Goal: Task Accomplishment & Management: Complete application form

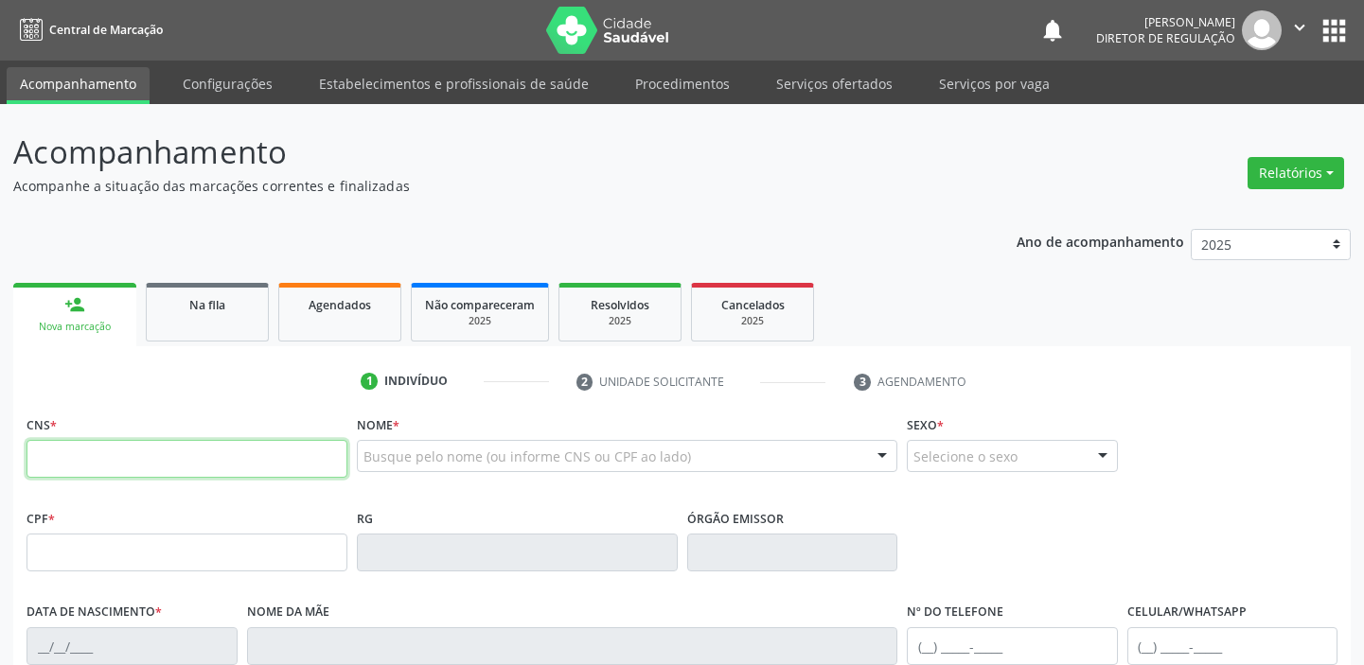
scroll to position [102, 0]
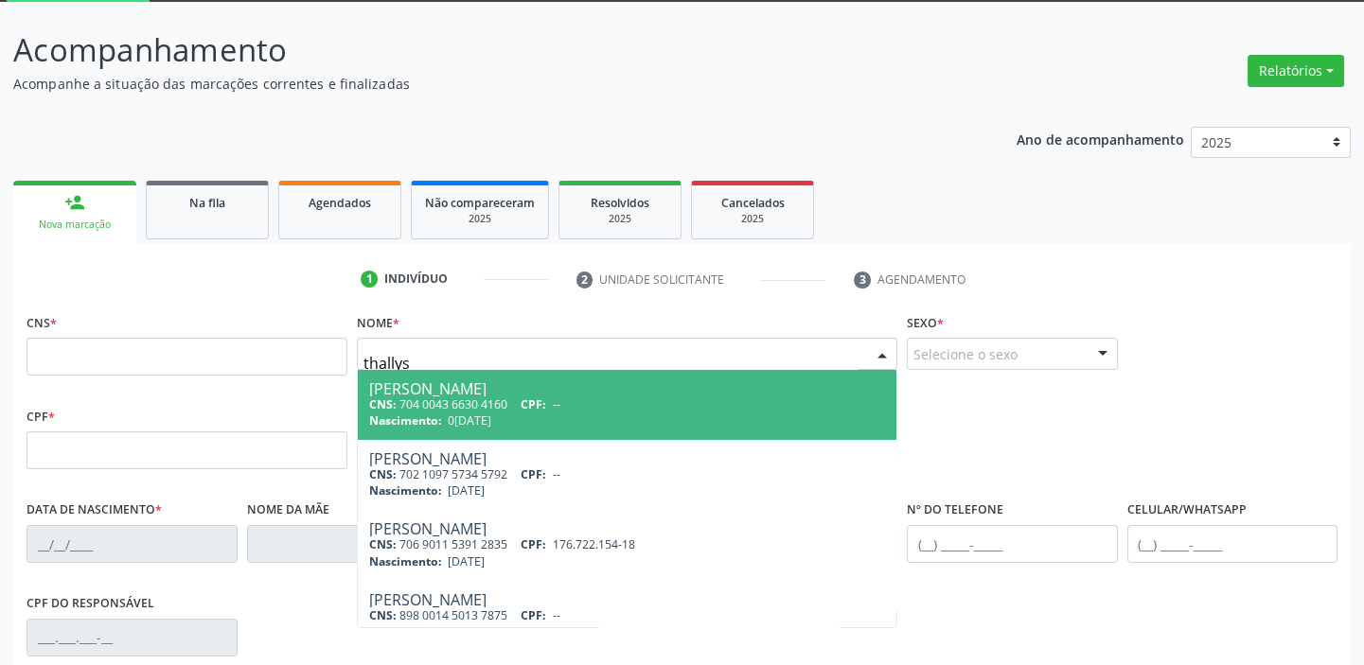
type input "thallys"
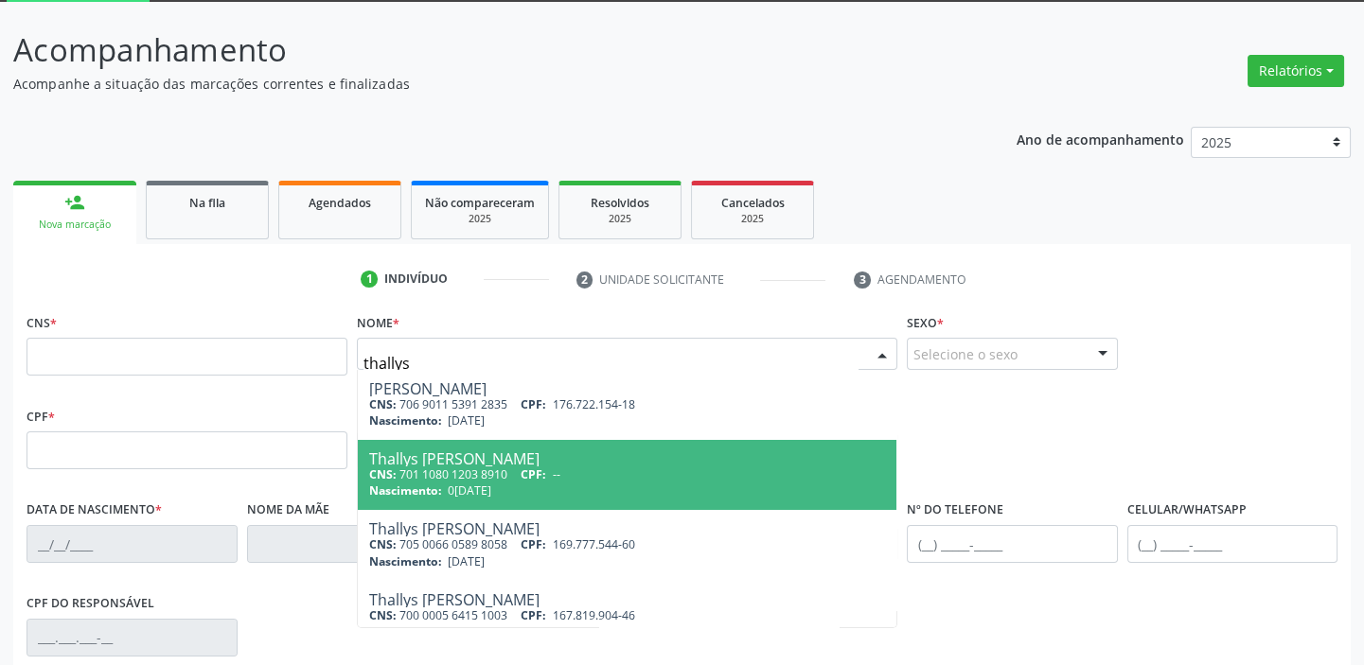
click at [488, 483] on span "09/10/2009" at bounding box center [470, 491] width 44 height 16
type input "701 1080 1203 8910"
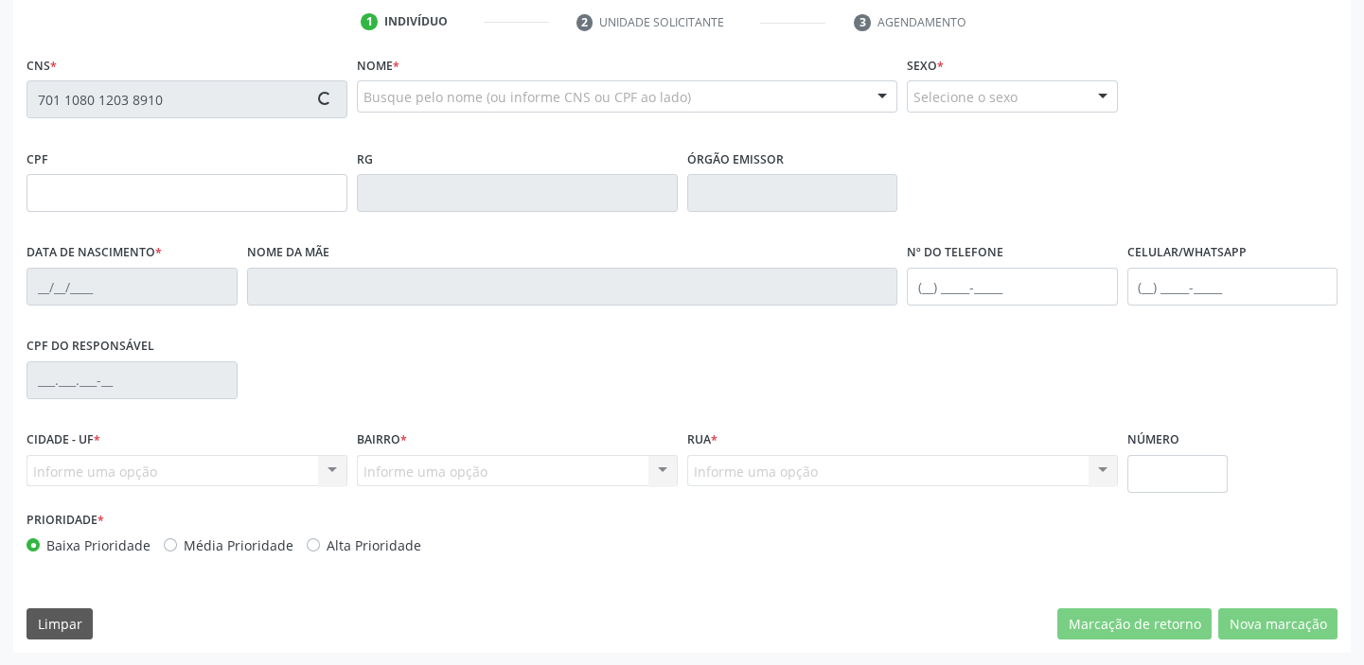
scroll to position [360, 0]
type input "09/10/2009"
type input "S/N"
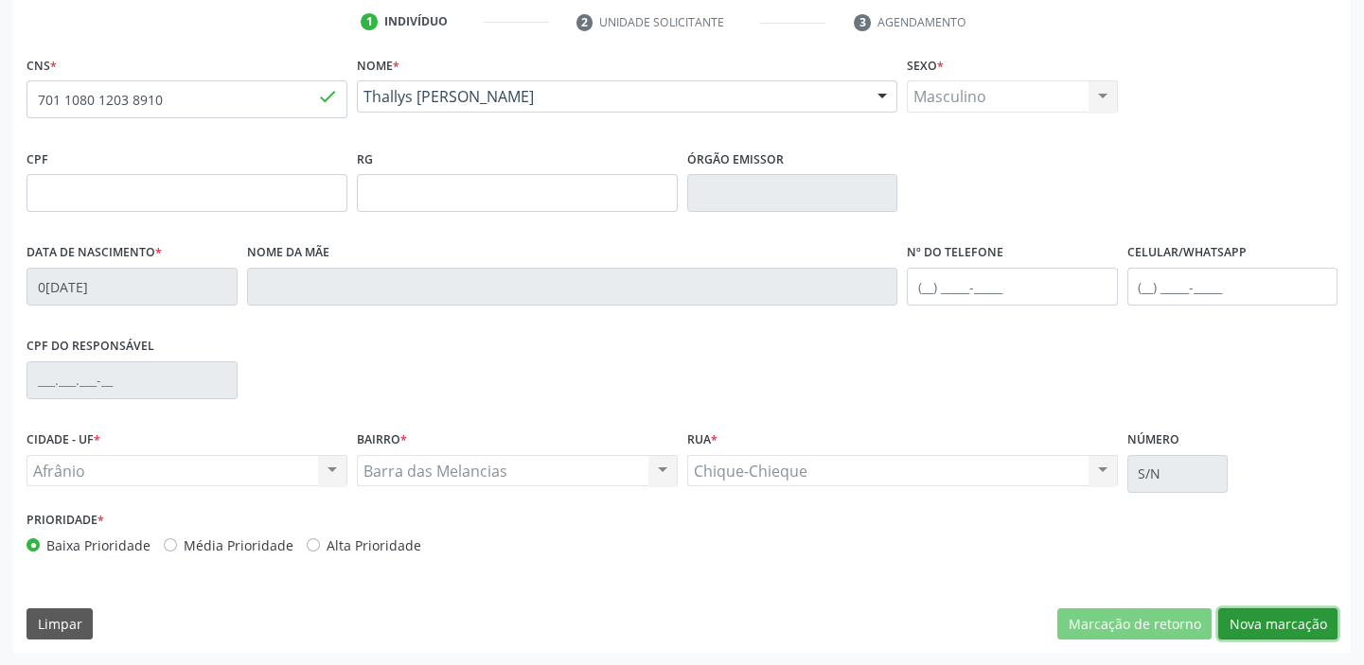
click at [1231, 624] on button "Nova marcação" at bounding box center [1277, 625] width 119 height 32
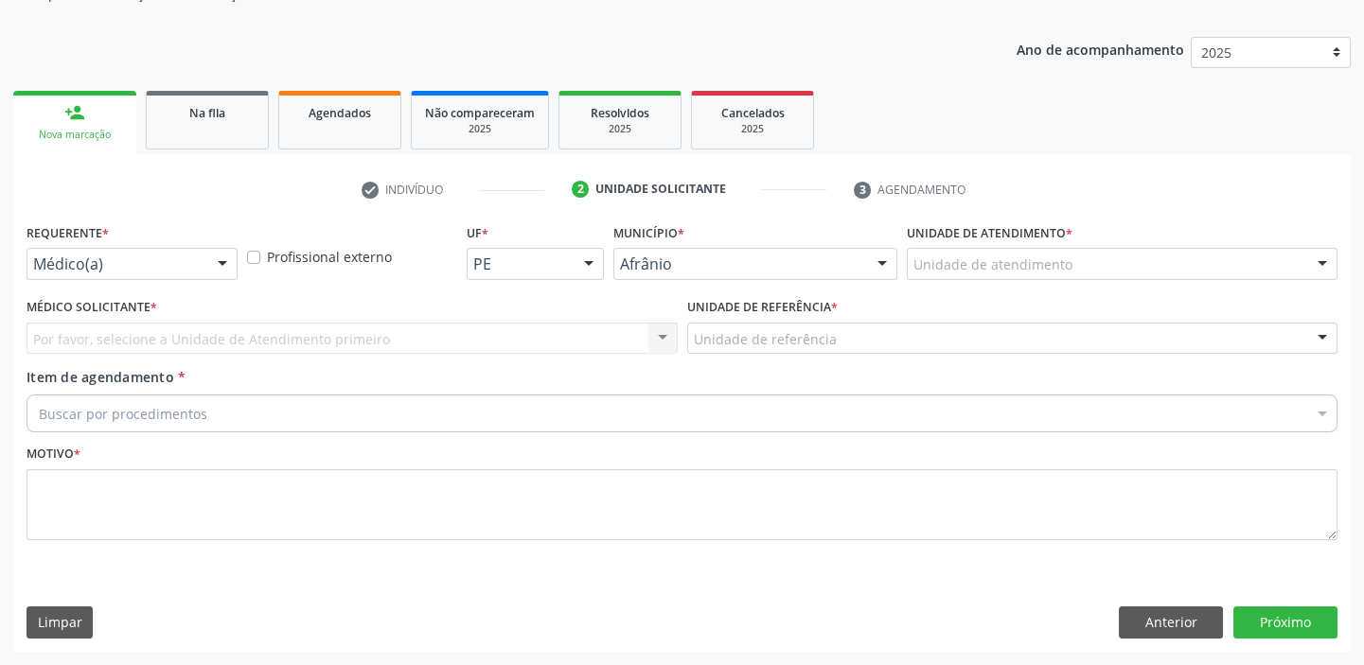
scroll to position [190, 0]
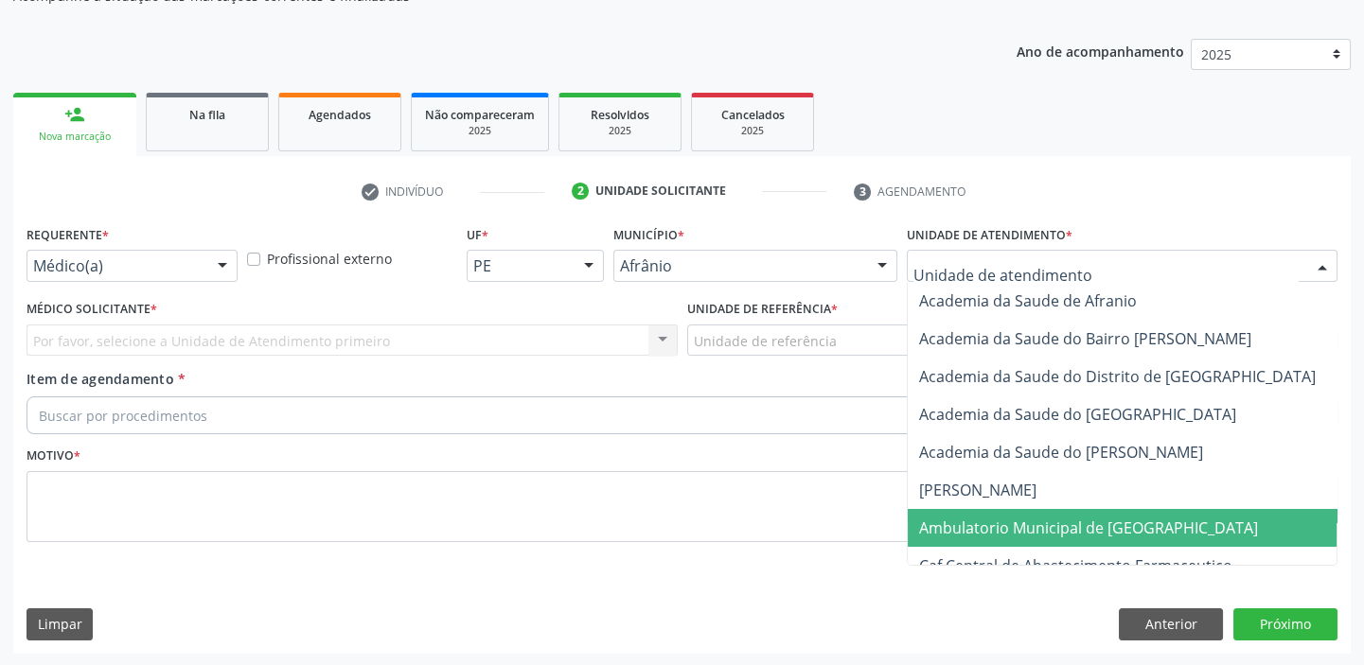
click at [951, 524] on span "Ambulatorio Municipal de [GEOGRAPHIC_DATA]" at bounding box center [1088, 528] width 339 height 21
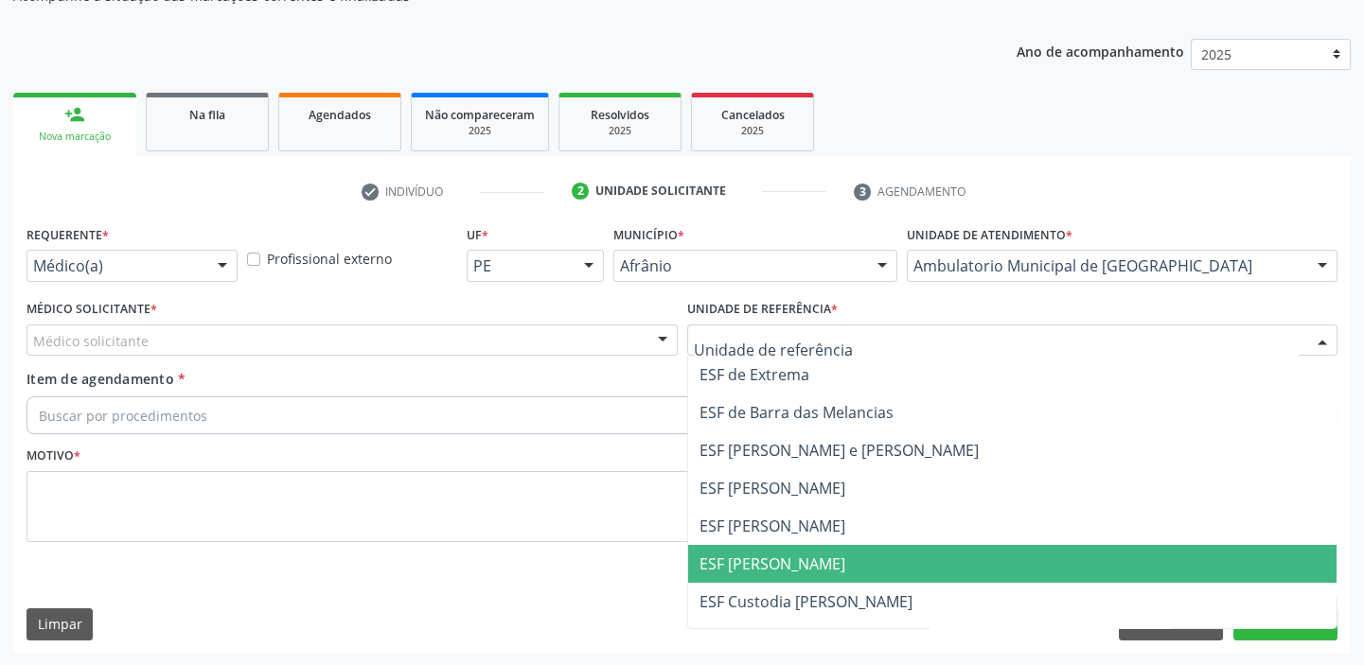
click at [759, 556] on span "ESF [PERSON_NAME]" at bounding box center [772, 564] width 146 height 21
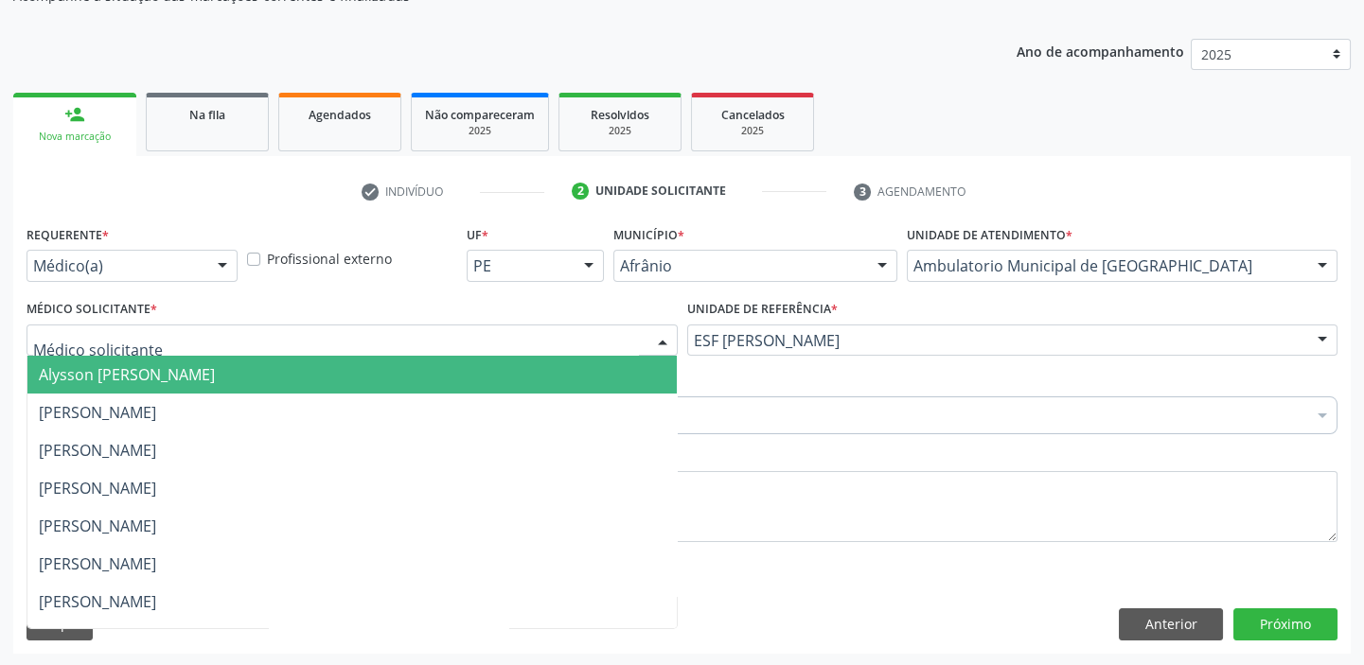
click at [141, 384] on span "Alysson [PERSON_NAME]" at bounding box center [351, 375] width 649 height 38
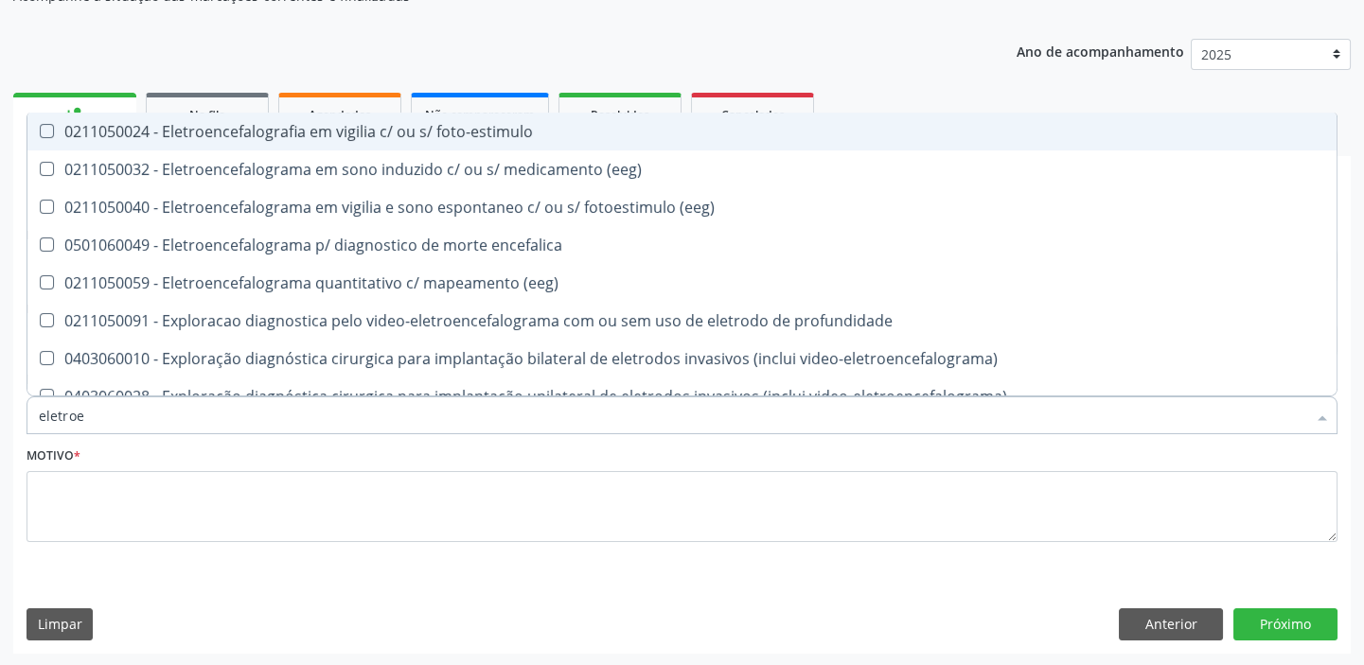
type input "eletroen"
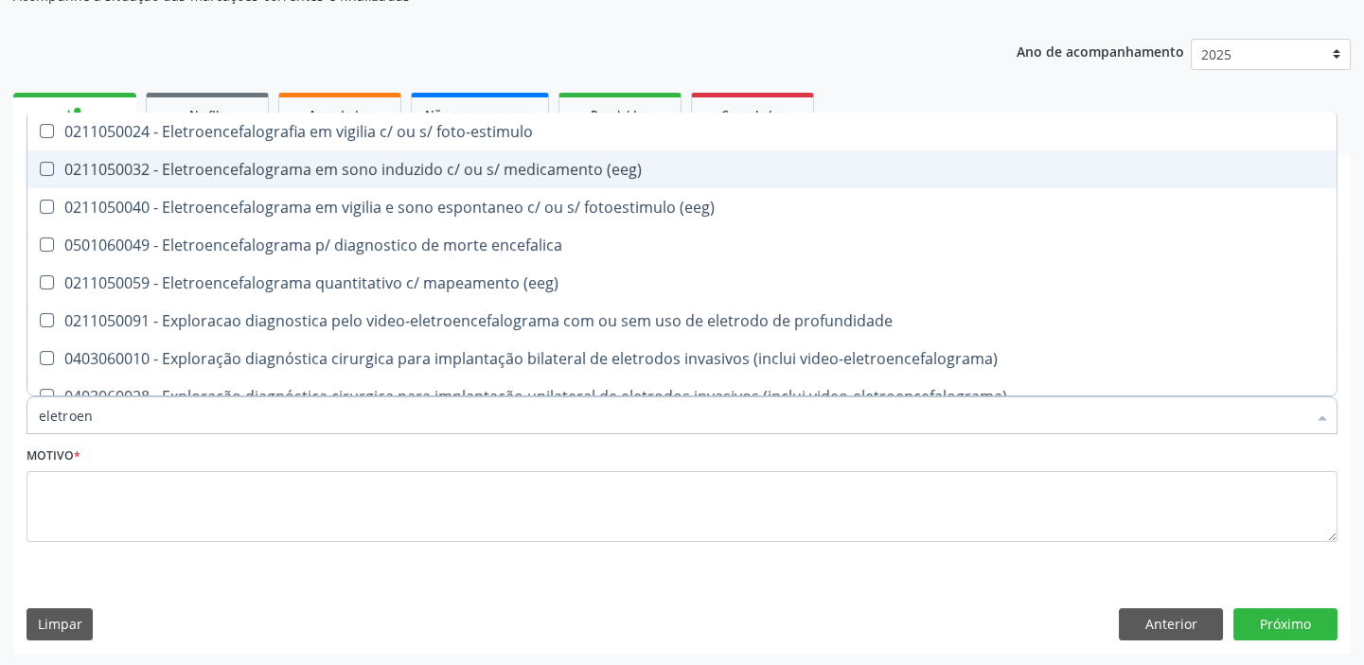
click at [294, 171] on div "0211050032 - Eletroencefalograma em sono induzido c/ ou s/ medicamento (eeg)" at bounding box center [682, 169] width 1286 height 15
checkbox \(eeg\) "true"
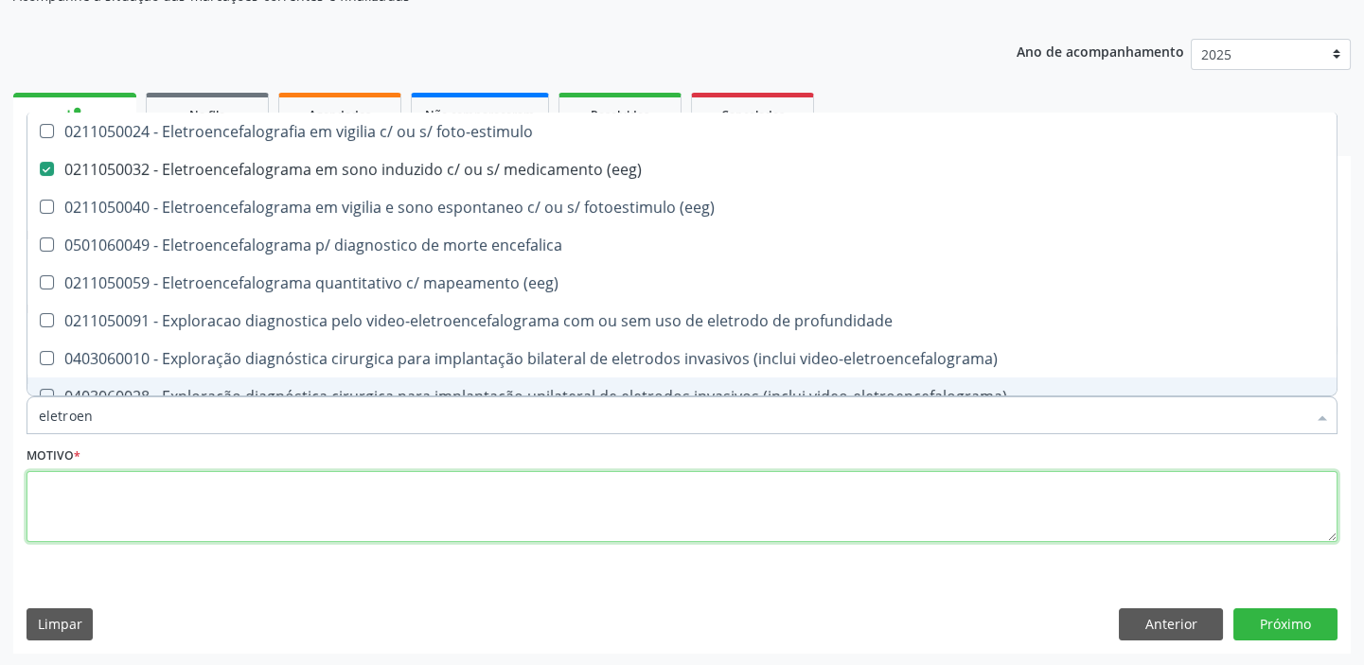
click at [155, 488] on textarea at bounding box center [682, 507] width 1311 height 72
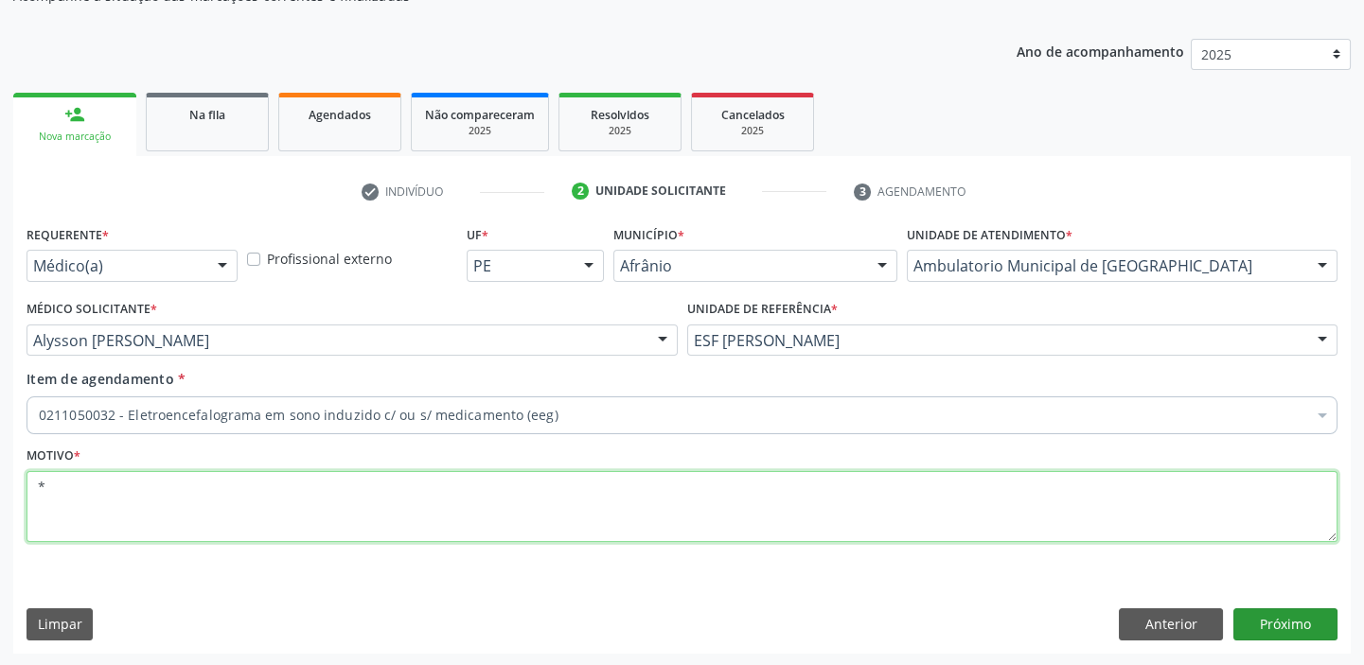
type textarea "*"
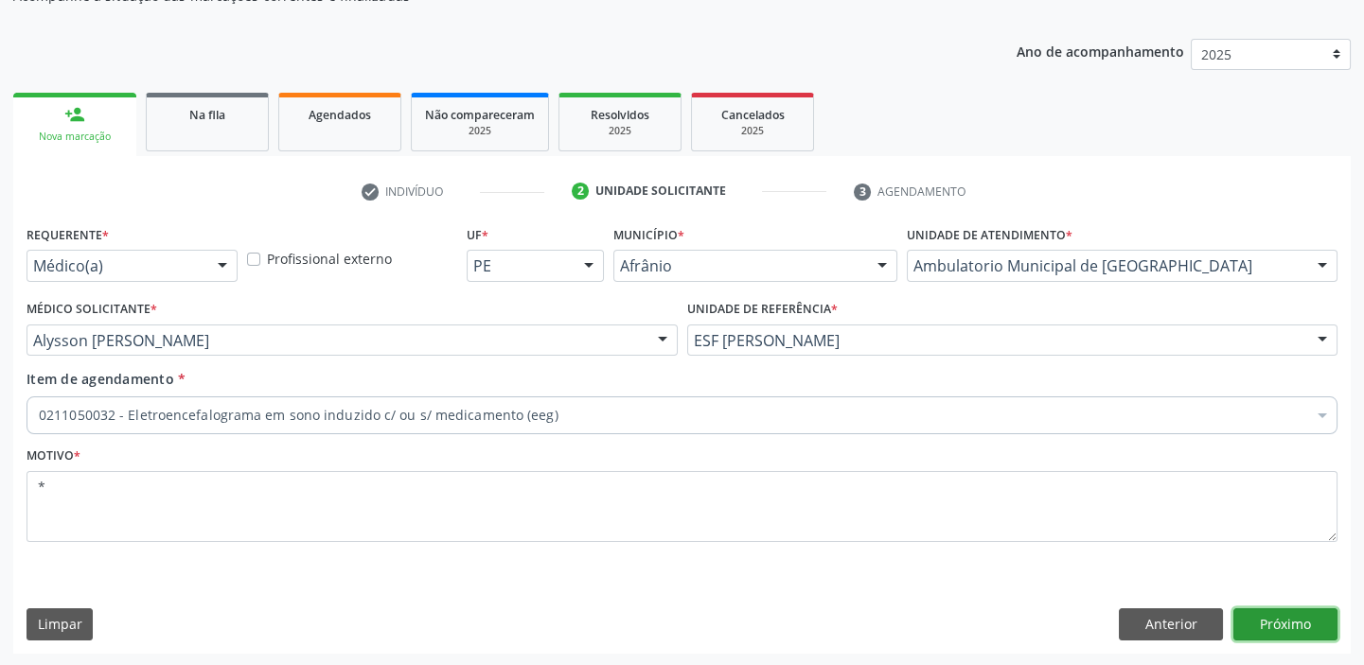
click at [1262, 634] on button "Próximo" at bounding box center [1285, 625] width 104 height 32
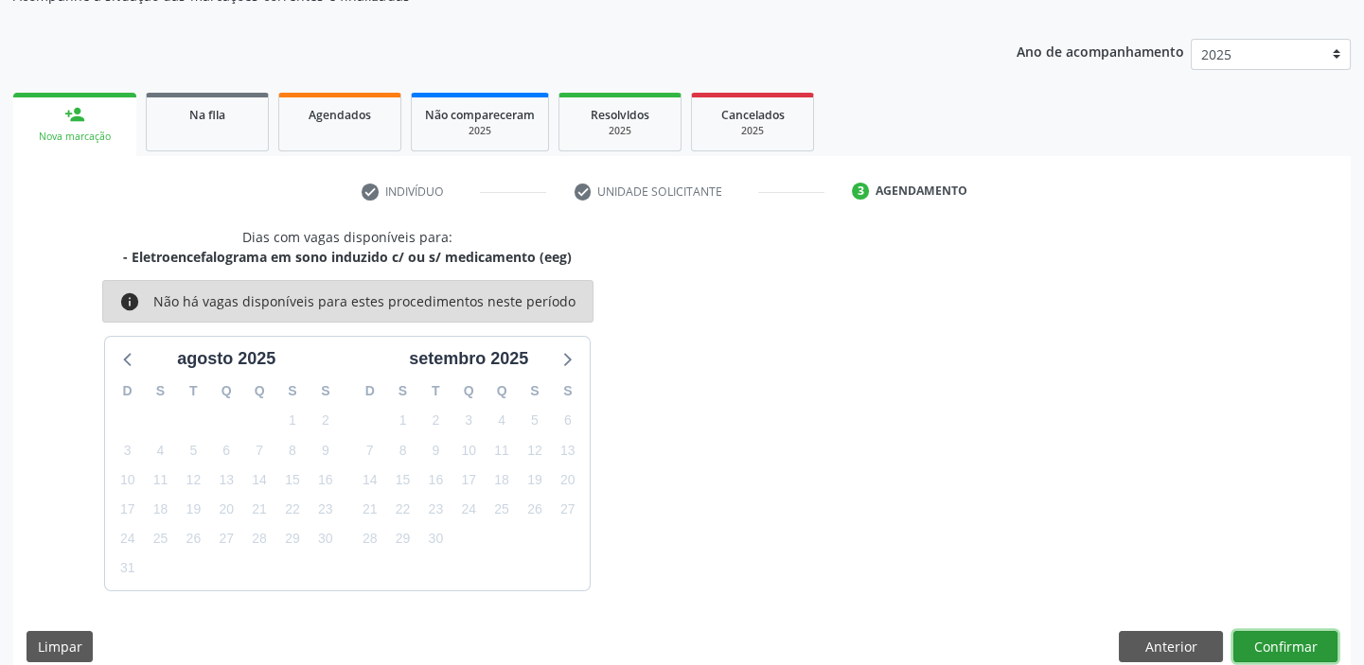
click at [1298, 646] on button "Confirmar" at bounding box center [1285, 647] width 104 height 32
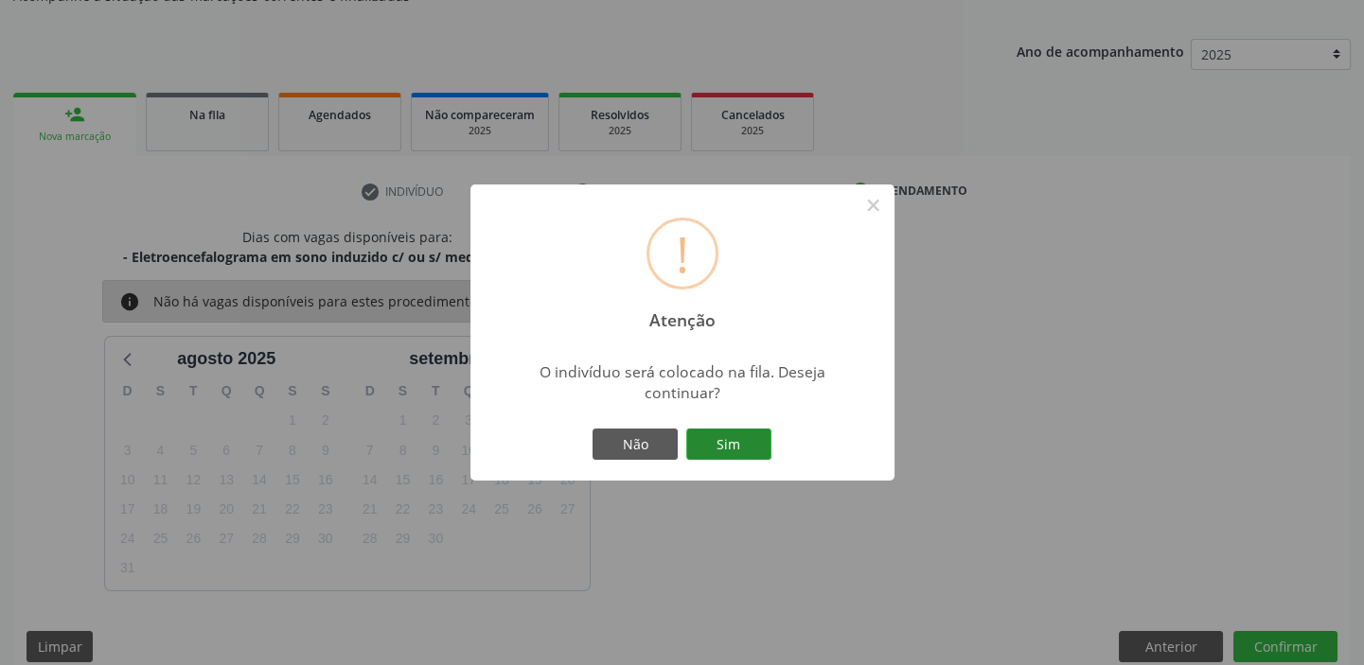
click at [752, 451] on button "Sim" at bounding box center [728, 445] width 85 height 32
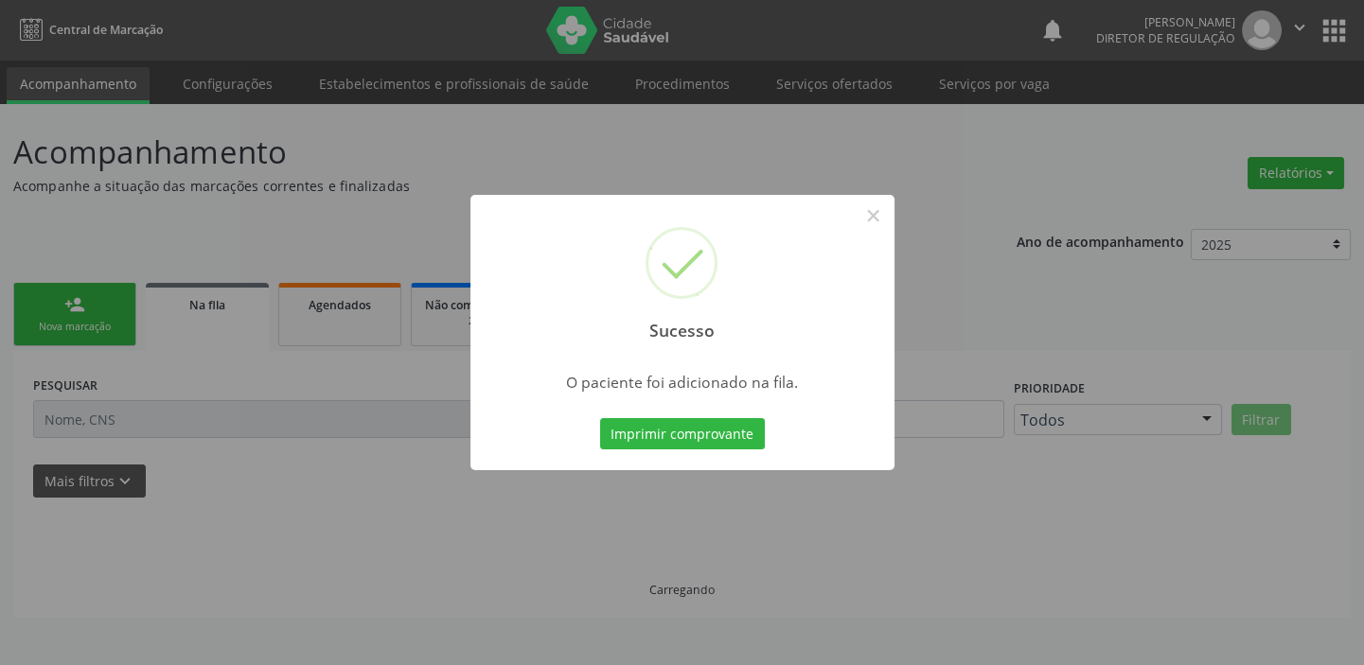
scroll to position [0, 0]
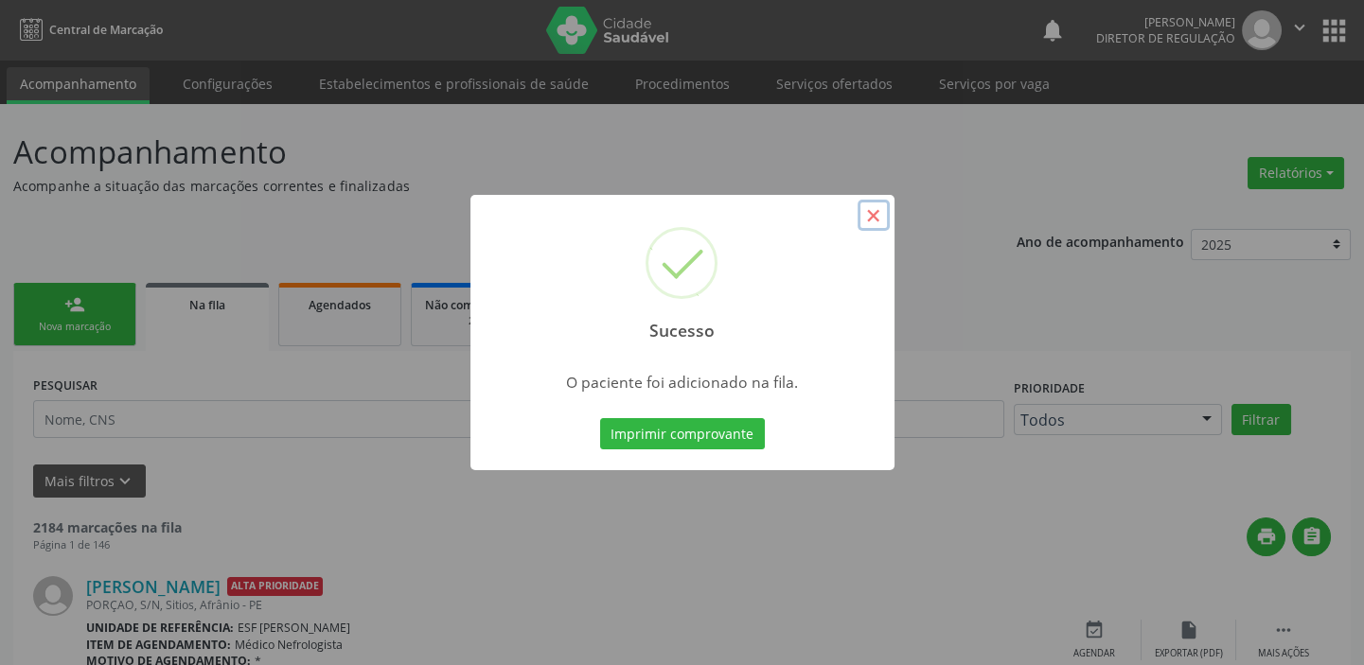
click at [867, 208] on button "×" at bounding box center [874, 216] width 32 height 32
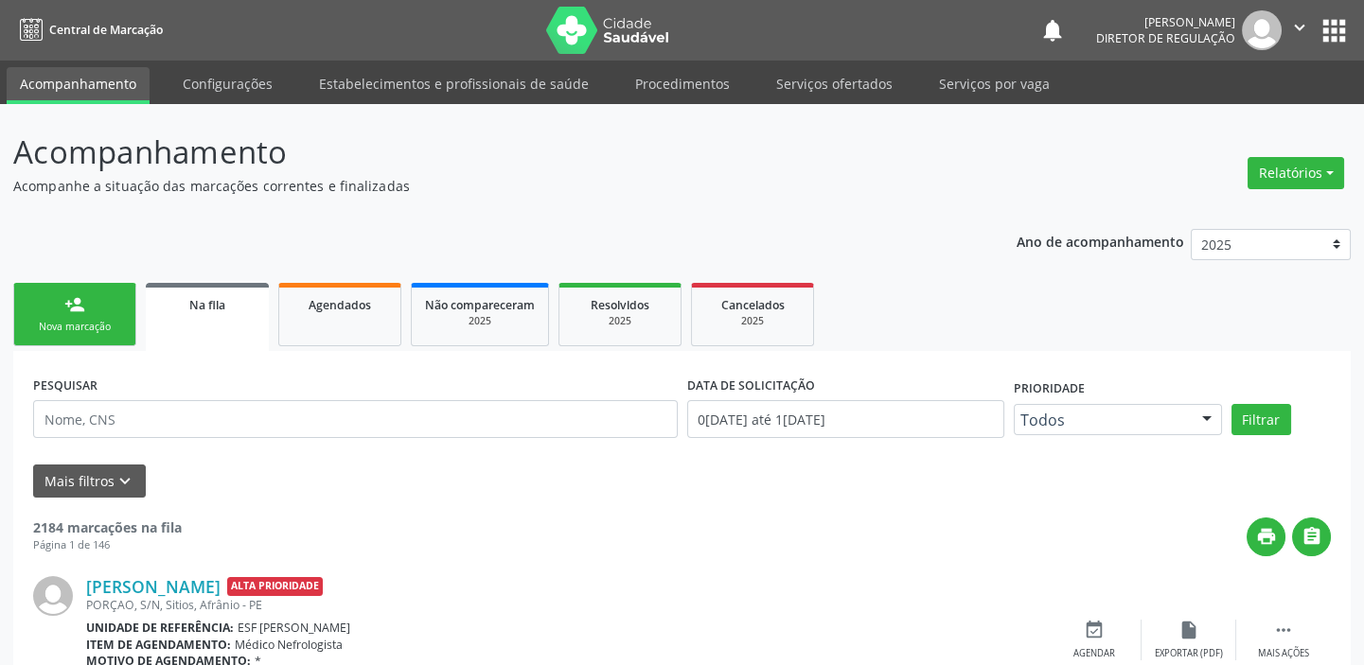
click at [88, 317] on link "person_add Nova marcação" at bounding box center [74, 314] width 123 height 63
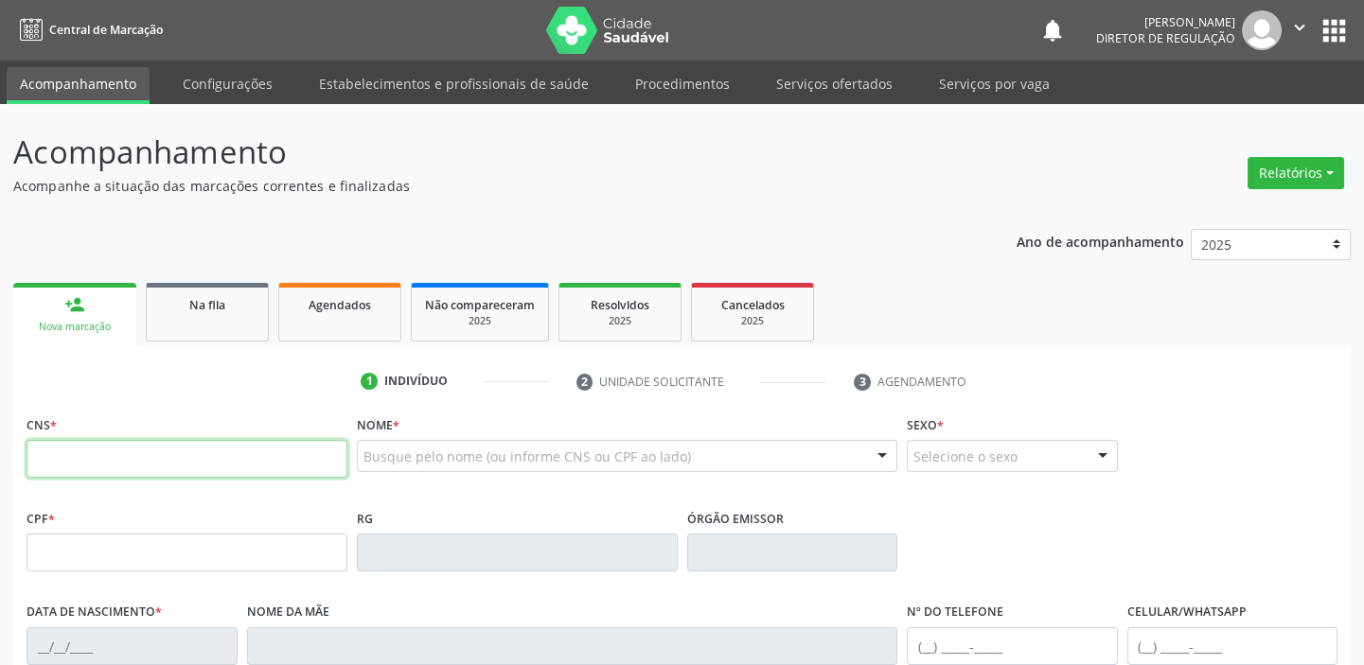
click at [131, 456] on input "text" at bounding box center [187, 459] width 321 height 38
type input "700 5097 5173 8059"
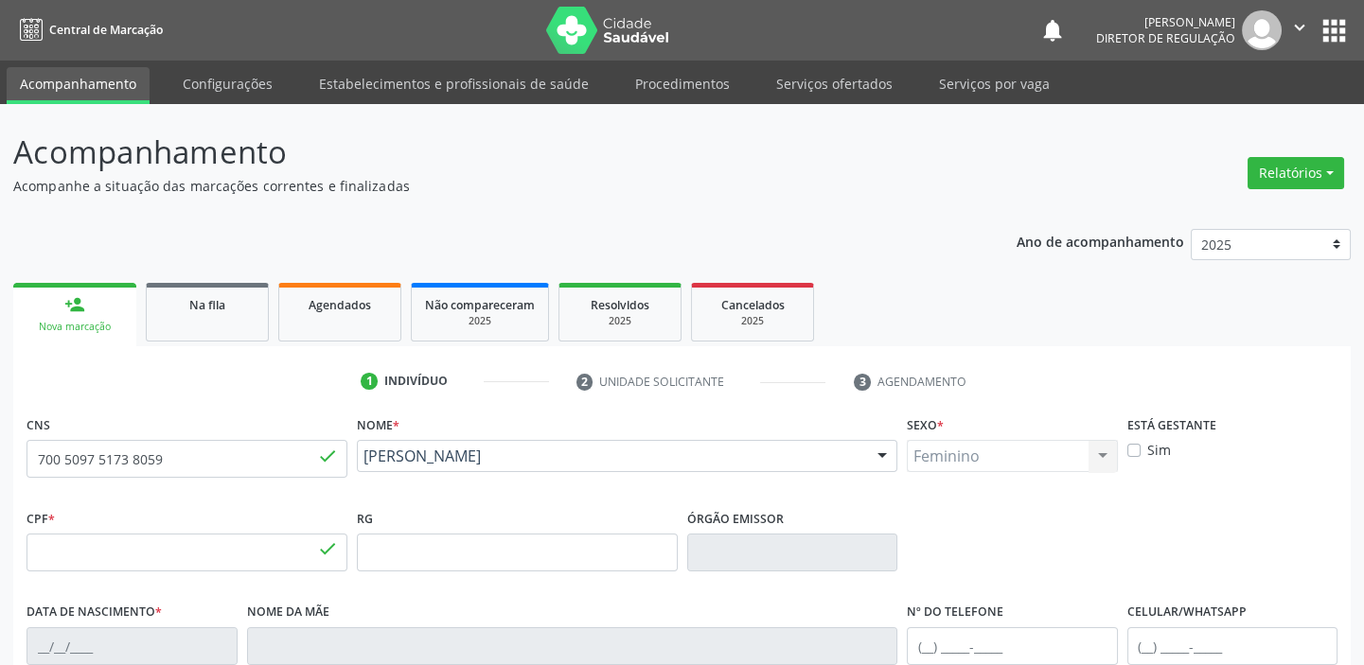
type input "120.278.584-07"
type input "30/01/2003"
type input "Maria do Socorro Rodrigues de Sousa"
type input "(87) 98822-2962"
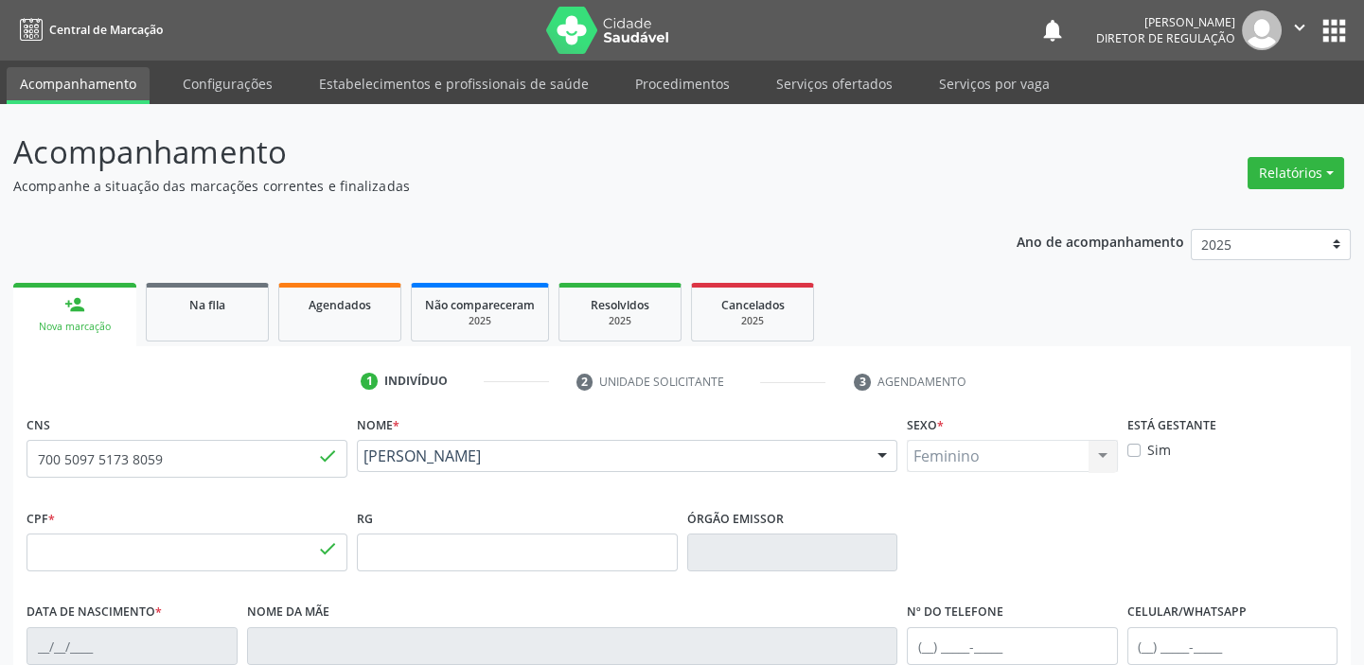
type input "028.869.464-35"
type input "02"
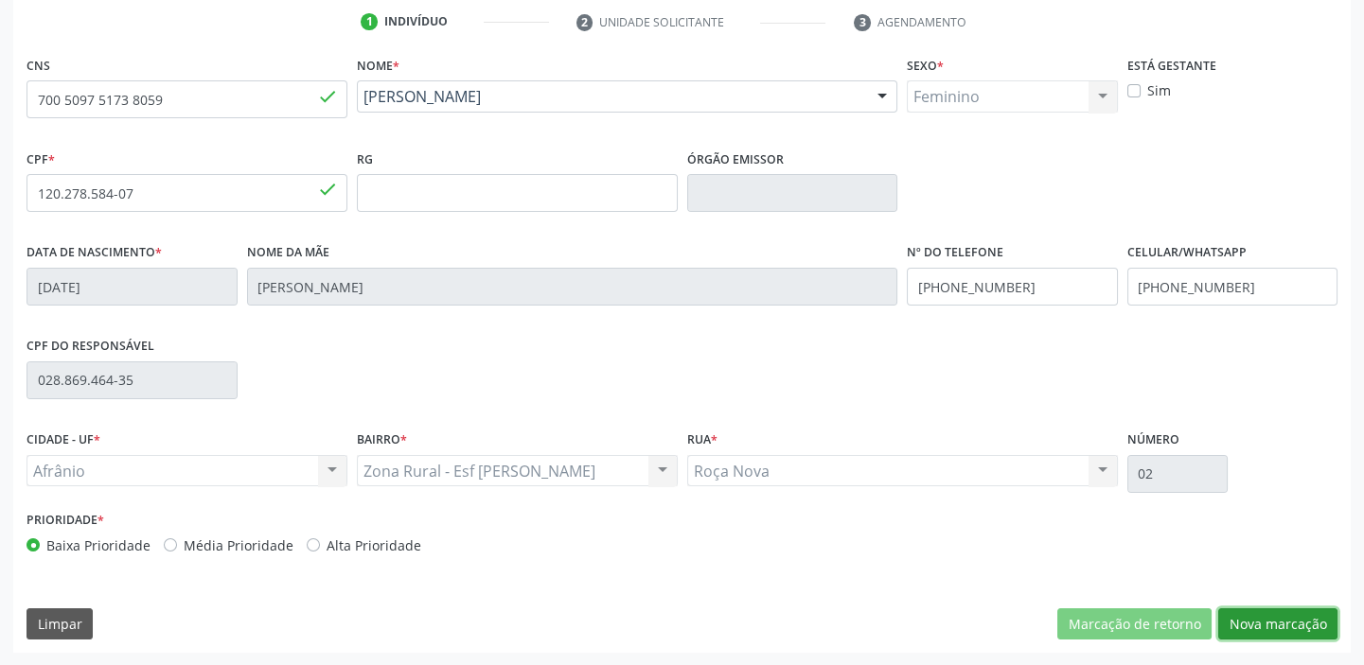
click at [1257, 628] on button "Nova marcação" at bounding box center [1277, 625] width 119 height 32
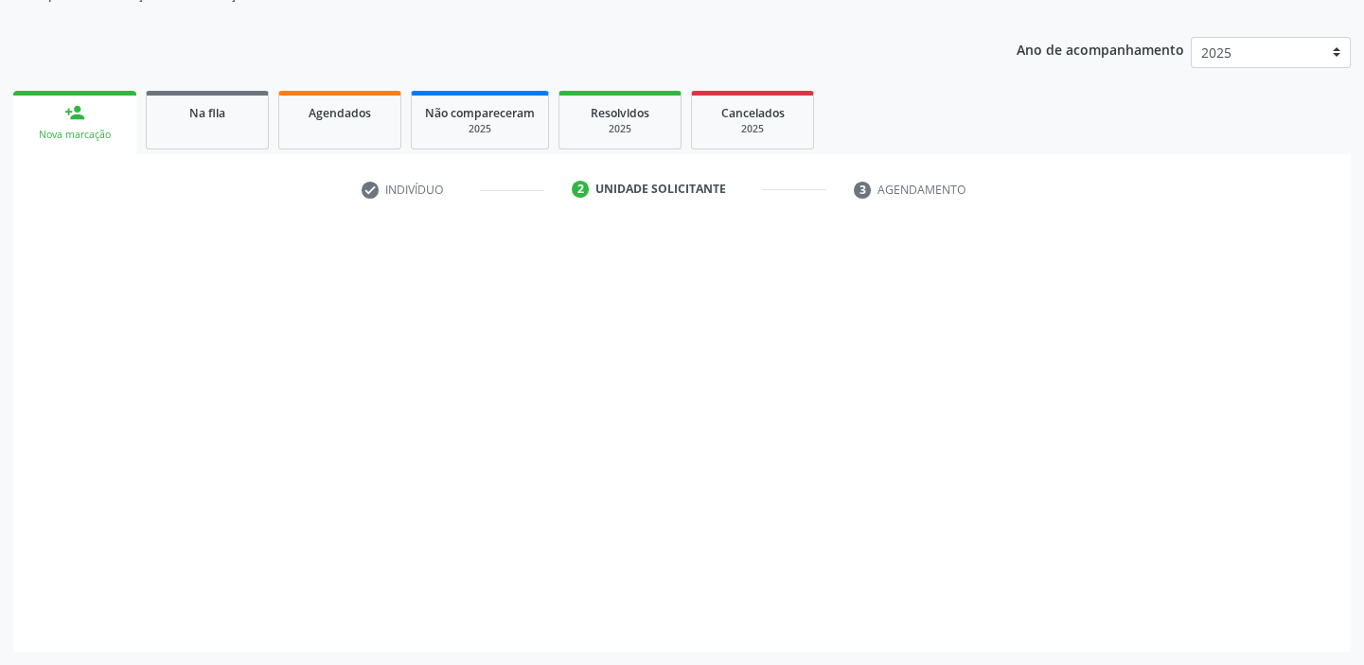
scroll to position [190, 0]
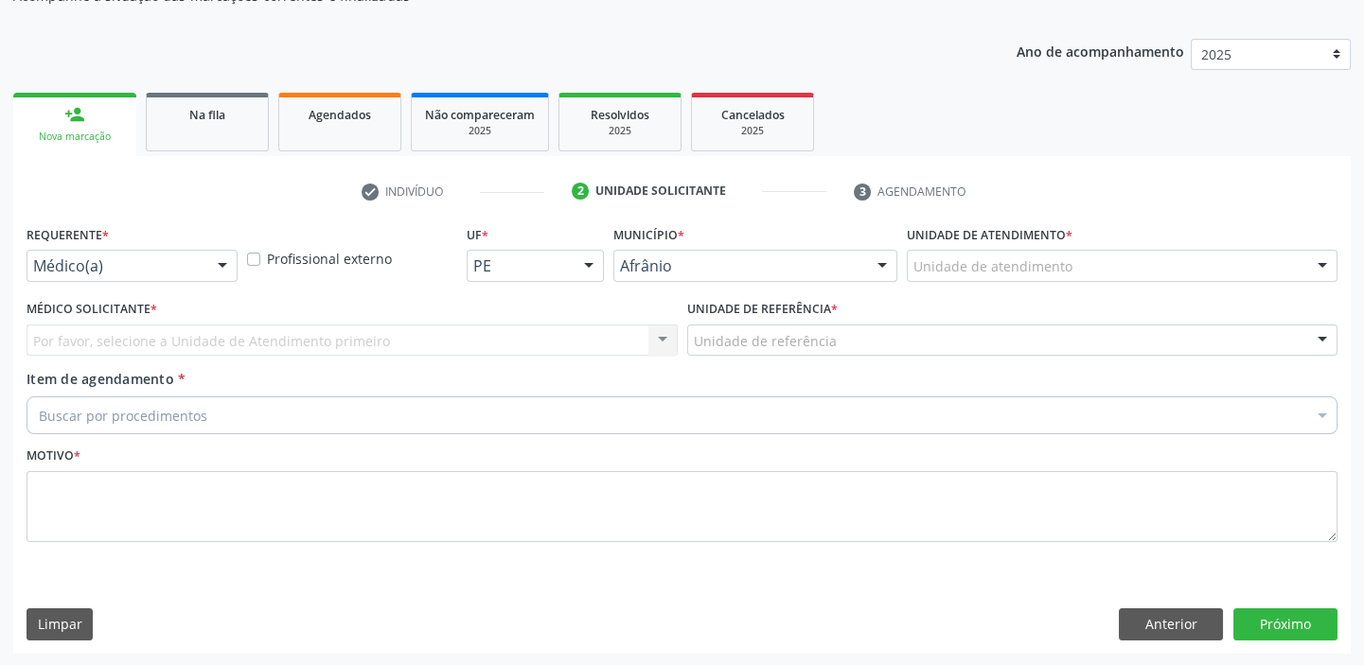
click at [955, 280] on div "Unidade de atendimento * Unidade de atendimento Academia da Saude de Afranio Ac…" at bounding box center [1122, 258] width 440 height 74
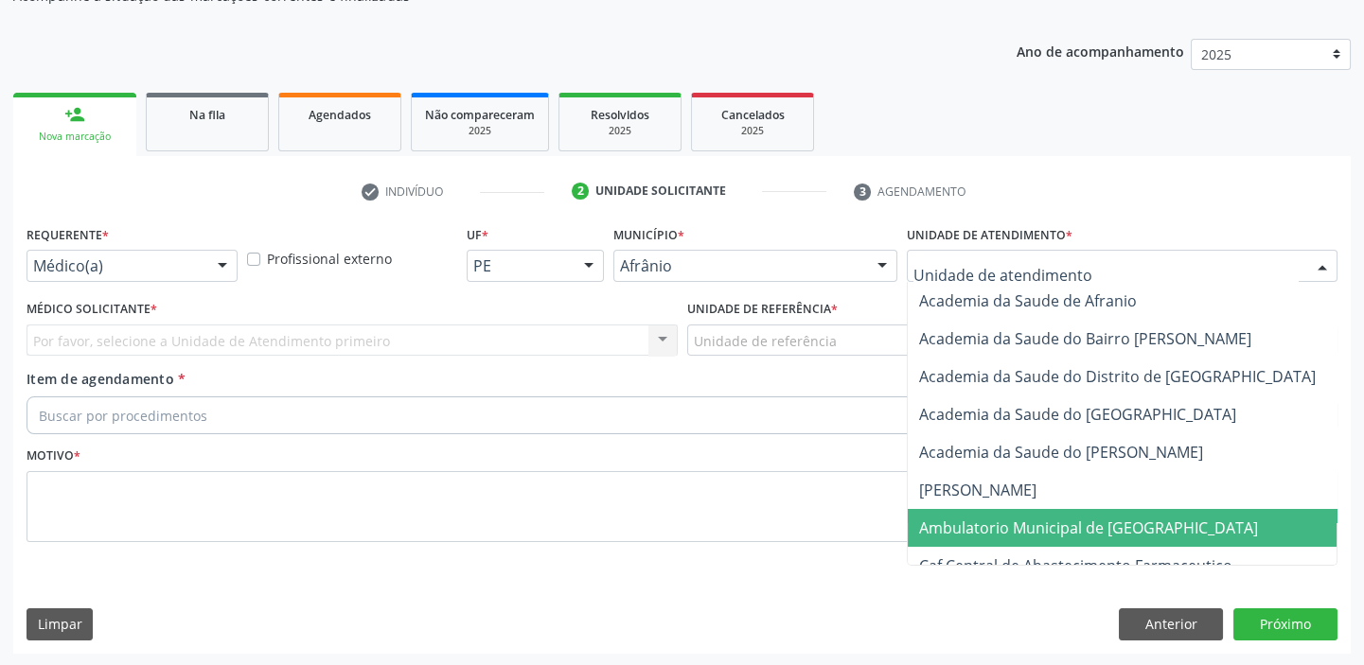
click at [980, 522] on span "Ambulatorio Municipal de [GEOGRAPHIC_DATA]" at bounding box center [1088, 528] width 339 height 21
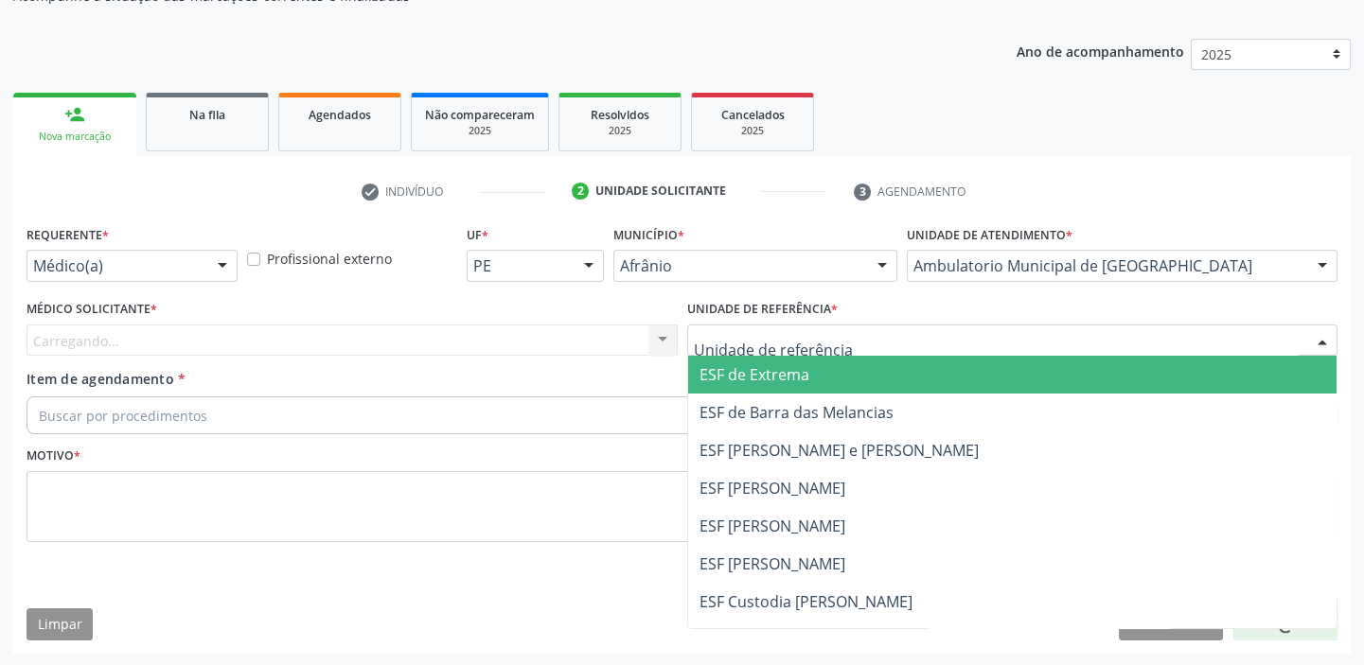
drag, startPoint x: 767, startPoint y: 331, endPoint x: 765, endPoint y: 444, distance: 112.7
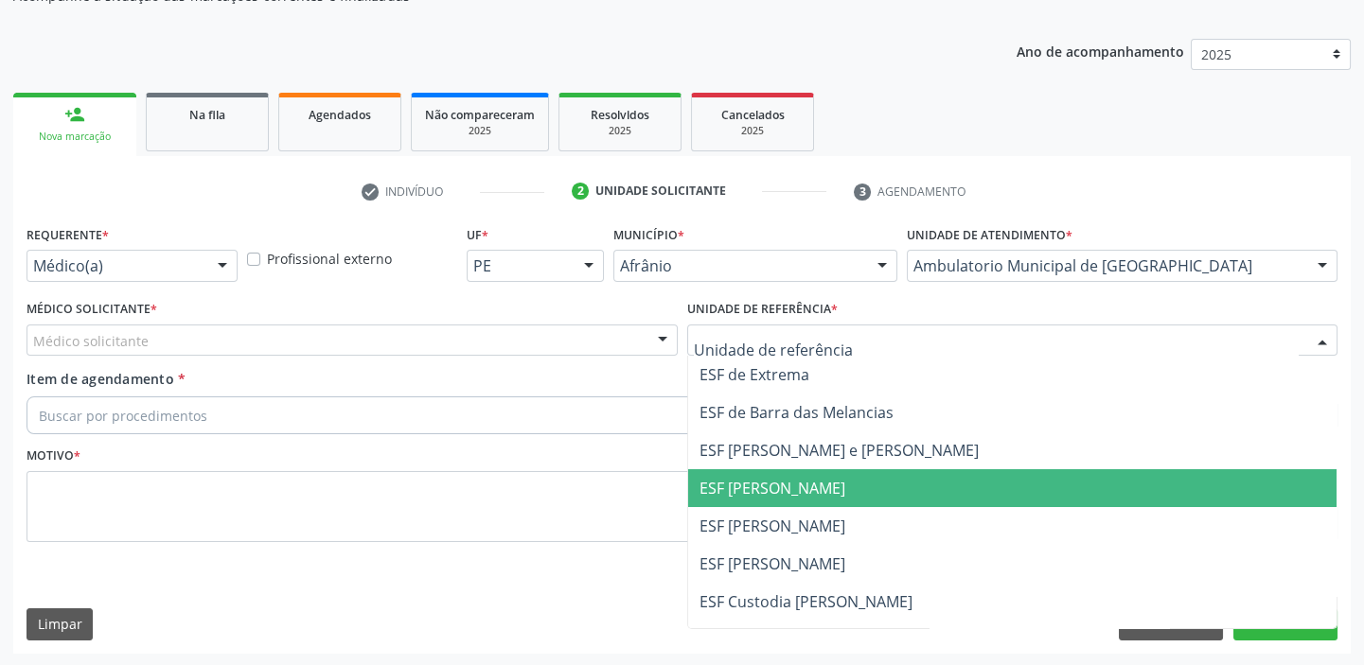
click at [764, 502] on span "ESF [PERSON_NAME]" at bounding box center [1012, 488] width 649 height 38
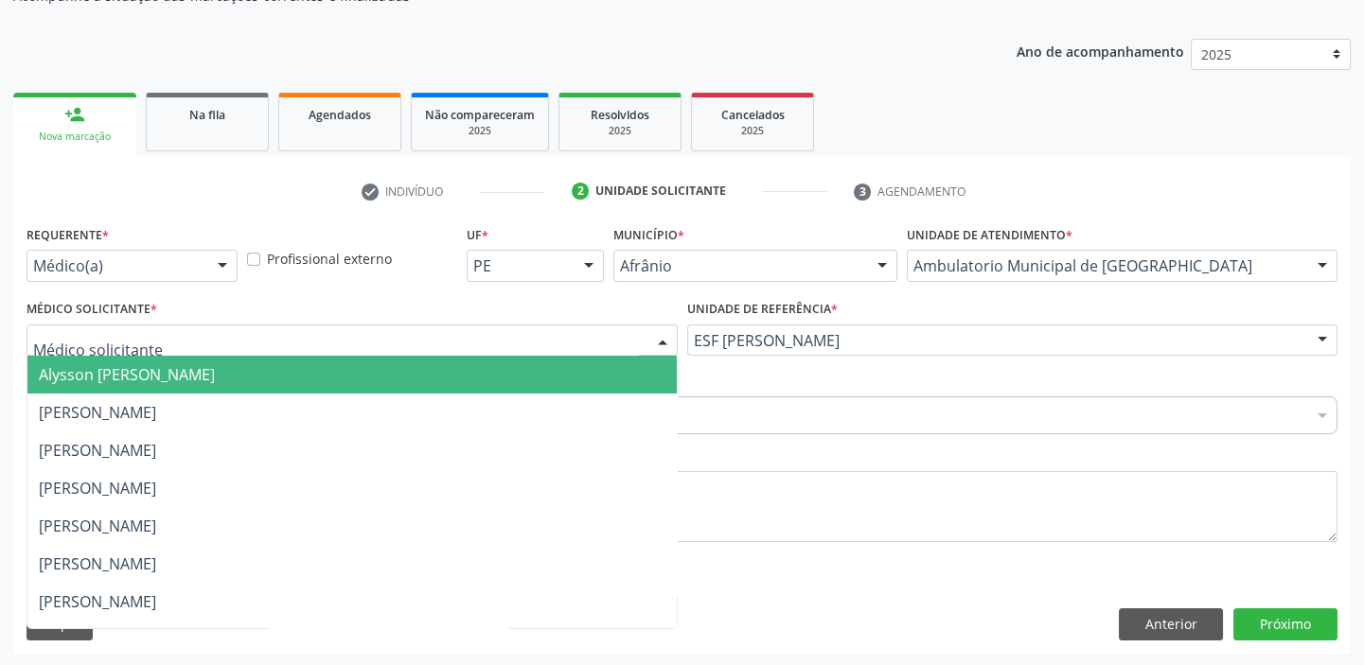
drag, startPoint x: 124, startPoint y: 344, endPoint x: 121, endPoint y: 363, distance: 20.1
drag, startPoint x: 122, startPoint y: 364, endPoint x: 118, endPoint y: 383, distance: 19.3
click at [122, 368] on span "Alysson [PERSON_NAME]" at bounding box center [127, 374] width 176 height 21
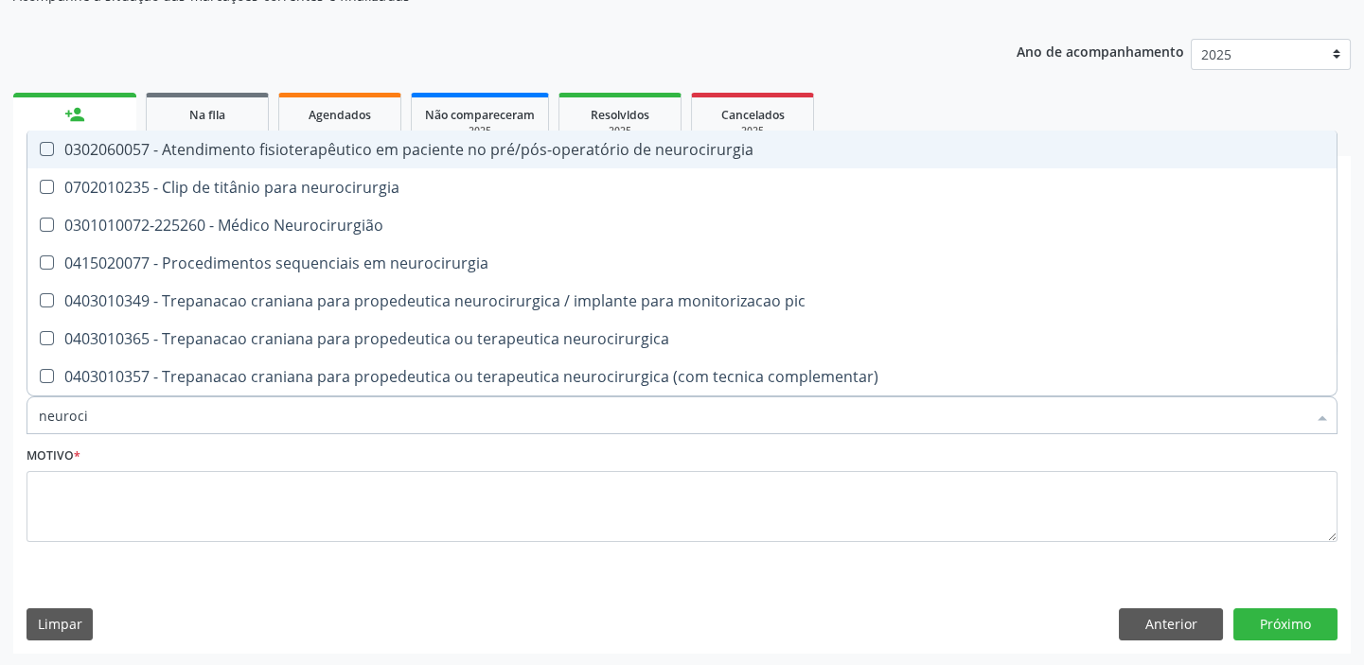
type input "neurocir"
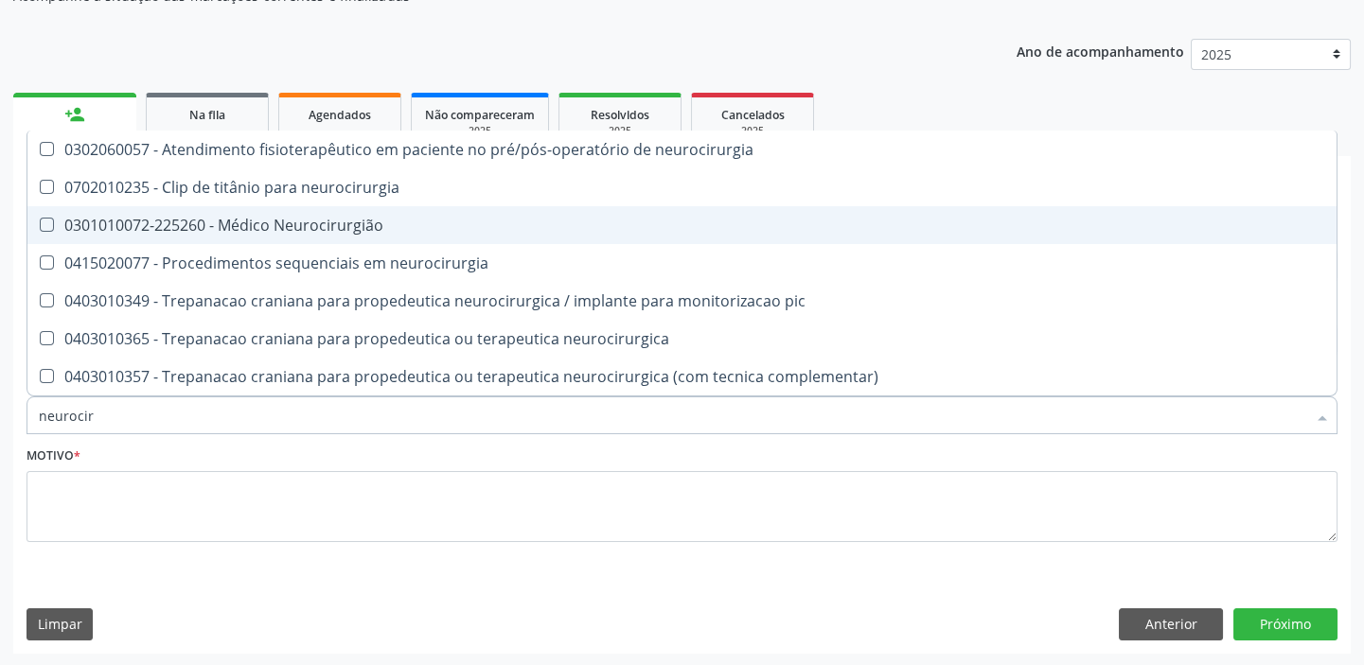
click at [124, 227] on div "0301010072-225260 - Médico Neurocirurgião" at bounding box center [682, 225] width 1286 height 15
checkbox Neurocirurgião "true"
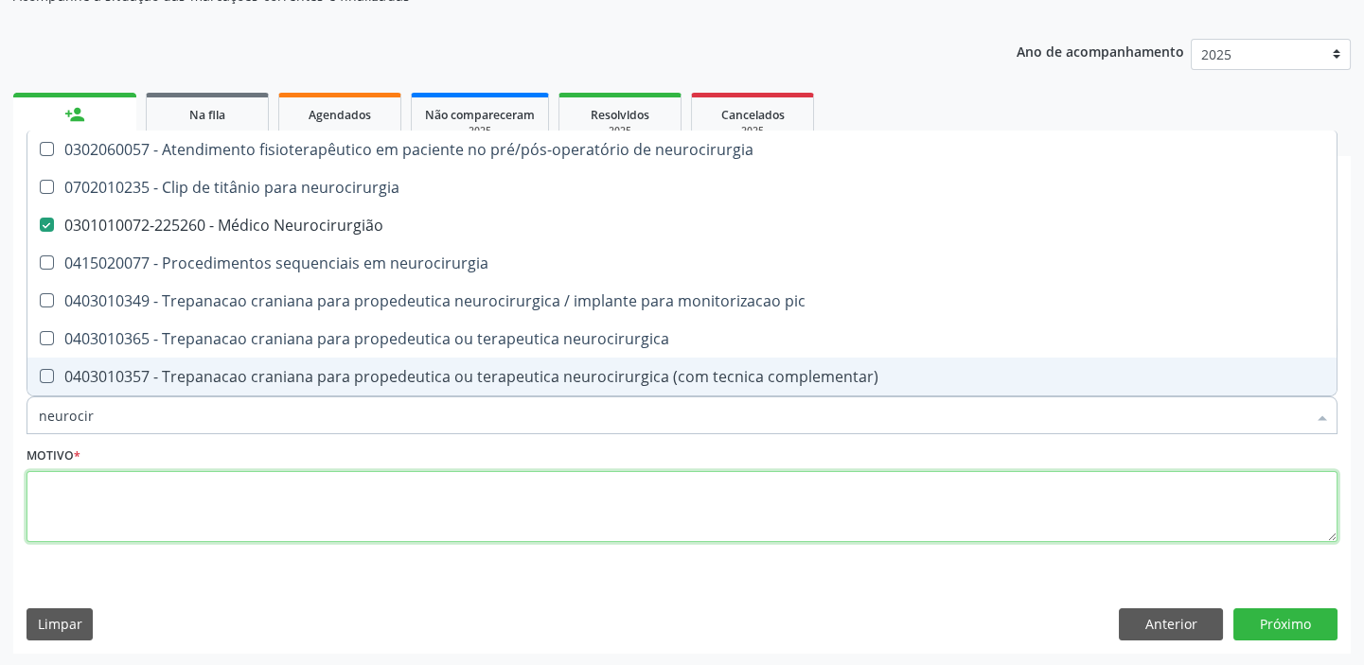
click at [97, 513] on textarea at bounding box center [682, 507] width 1311 height 72
checkbox neurocirurgia "true"
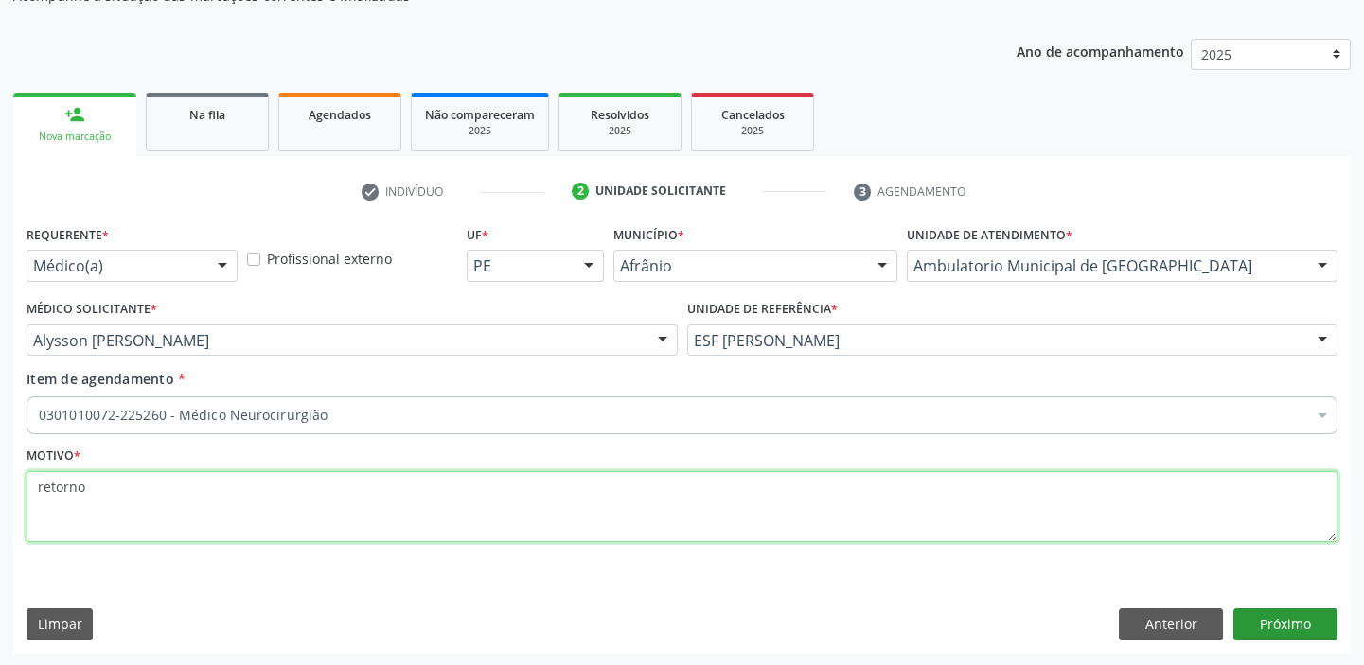
type textarea "retorno"
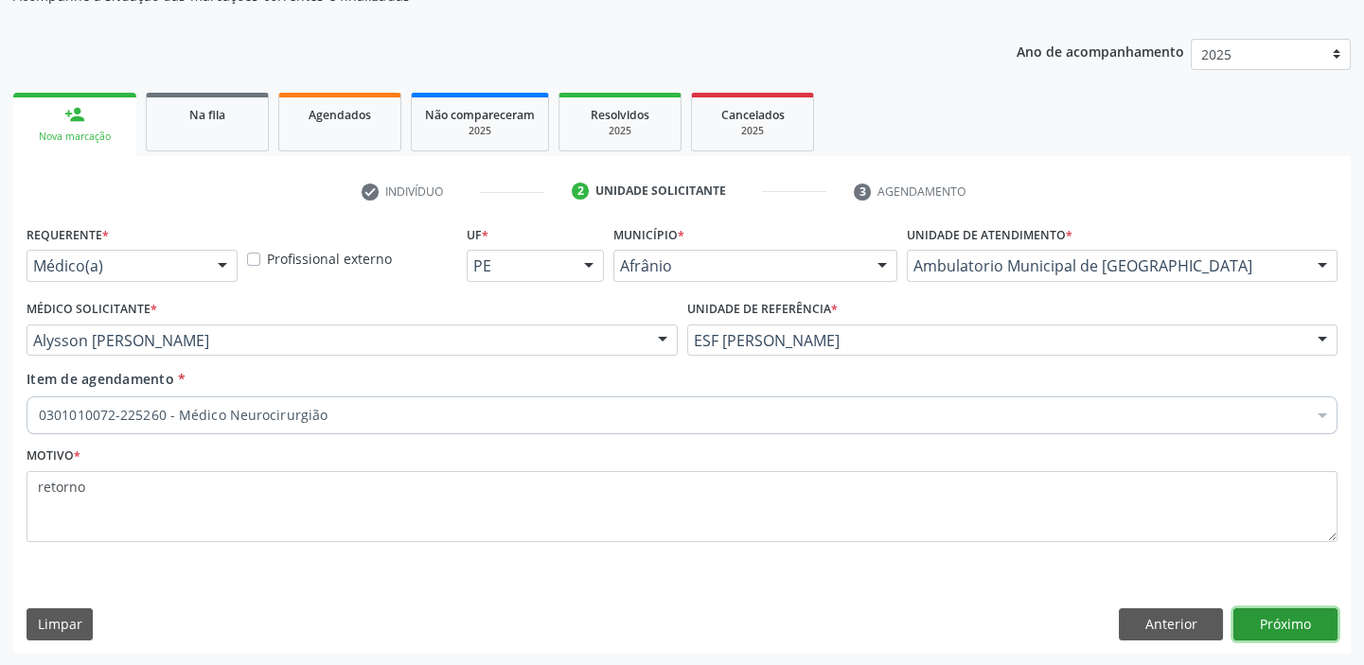
click at [1249, 615] on button "Próximo" at bounding box center [1285, 625] width 104 height 32
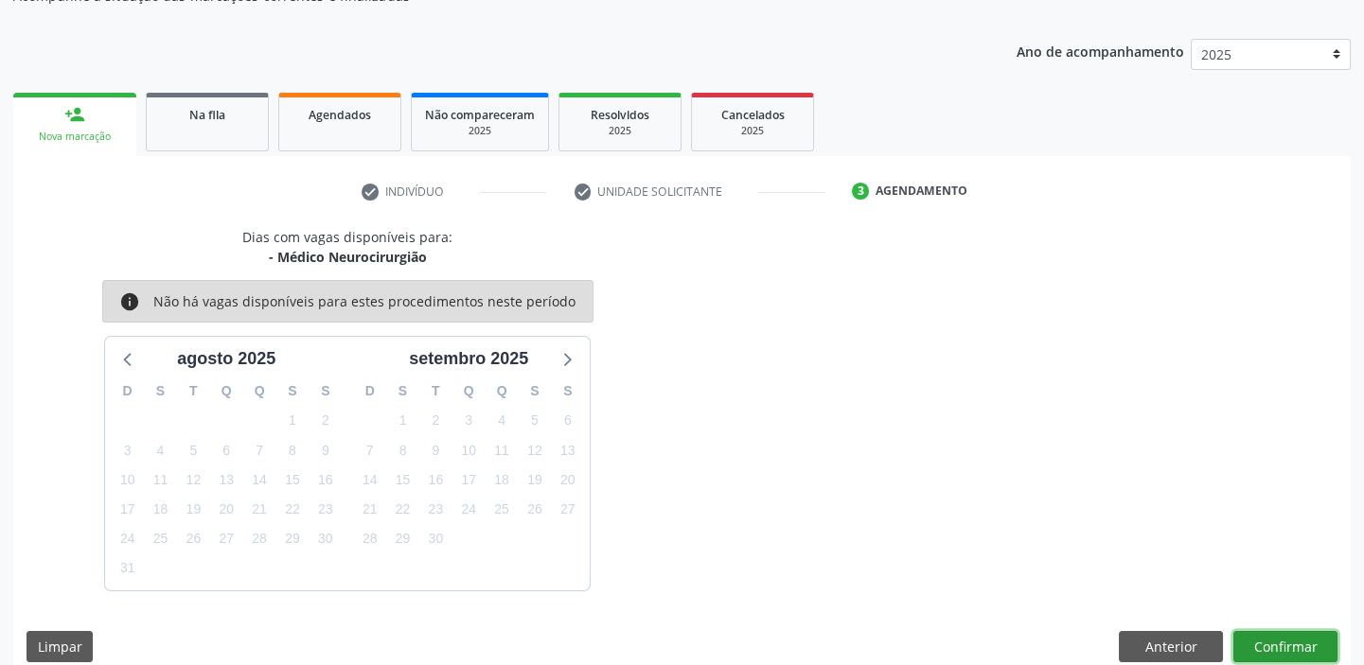
click at [1270, 637] on button "Confirmar" at bounding box center [1285, 647] width 104 height 32
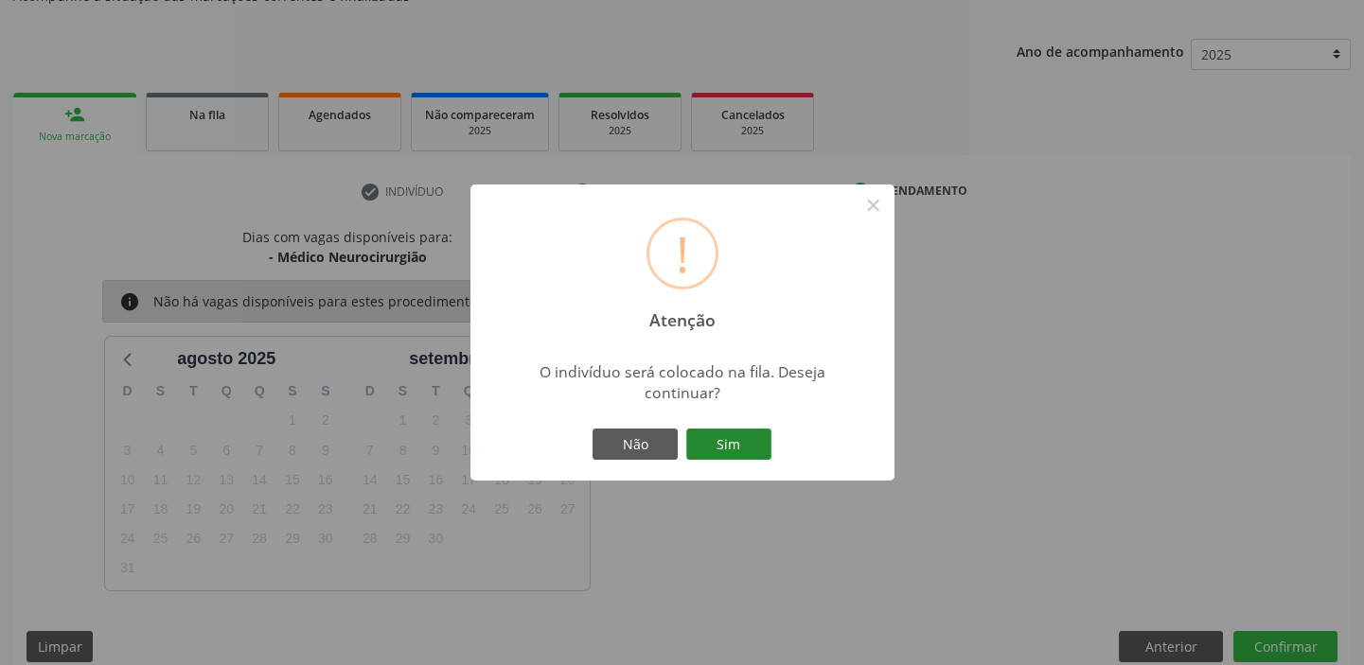
click at [745, 441] on button "Sim" at bounding box center [728, 445] width 85 height 32
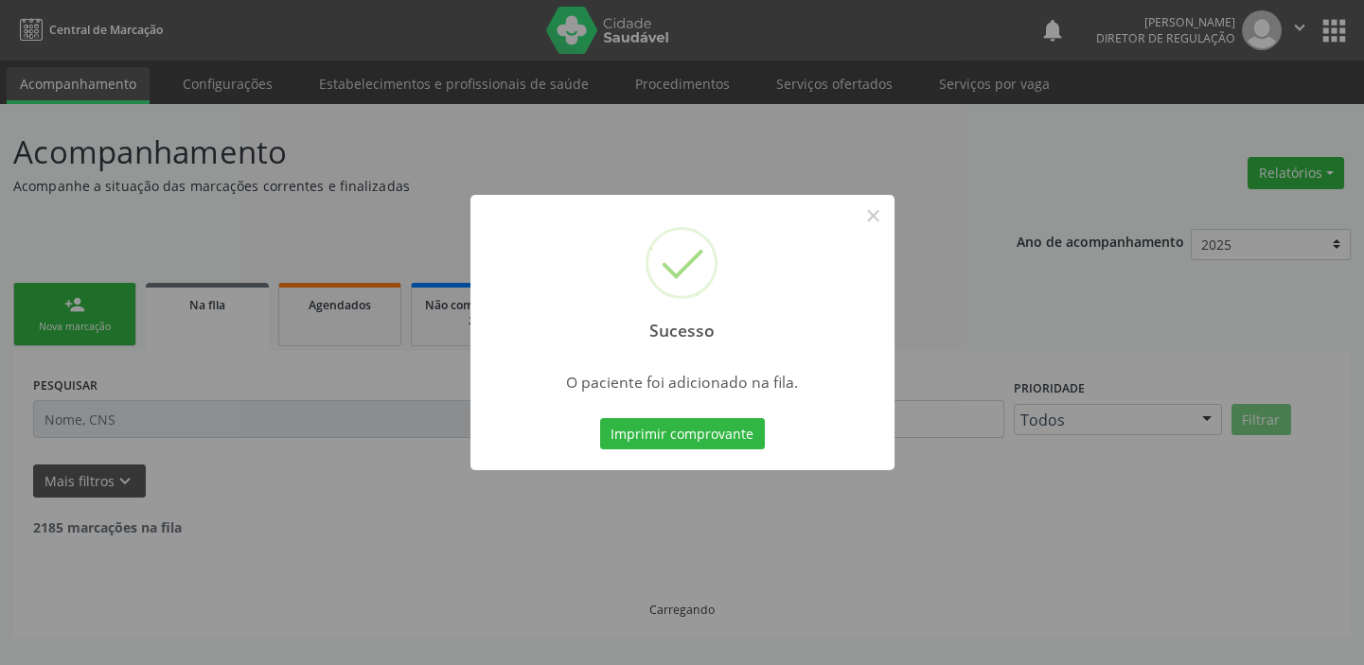
scroll to position [0, 0]
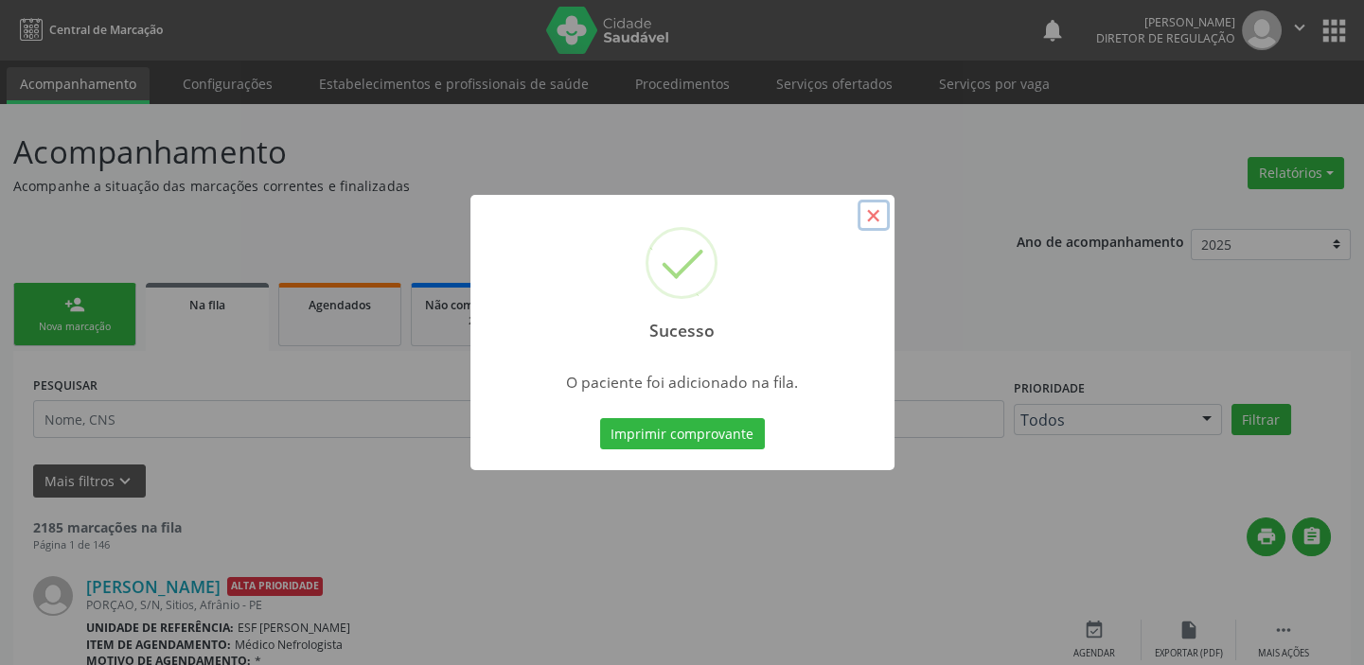
click at [879, 215] on button "×" at bounding box center [874, 216] width 32 height 32
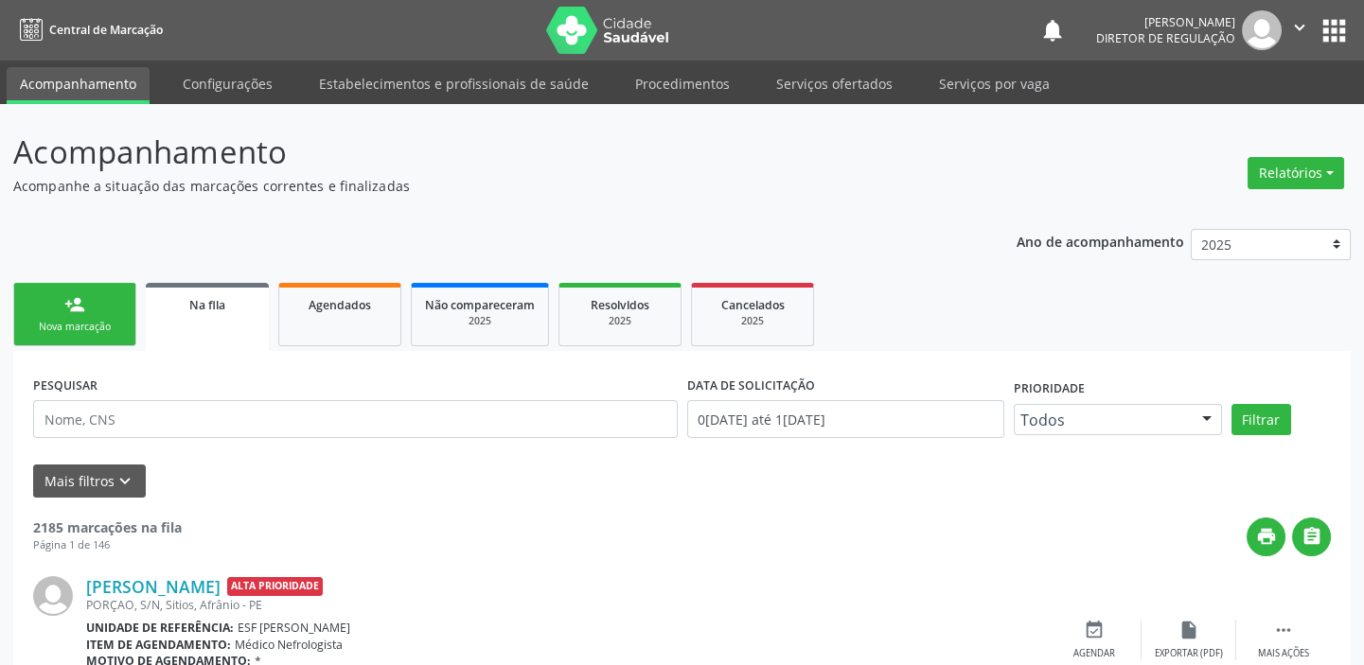
click at [95, 322] on div "Nova marcação" at bounding box center [74, 327] width 95 height 14
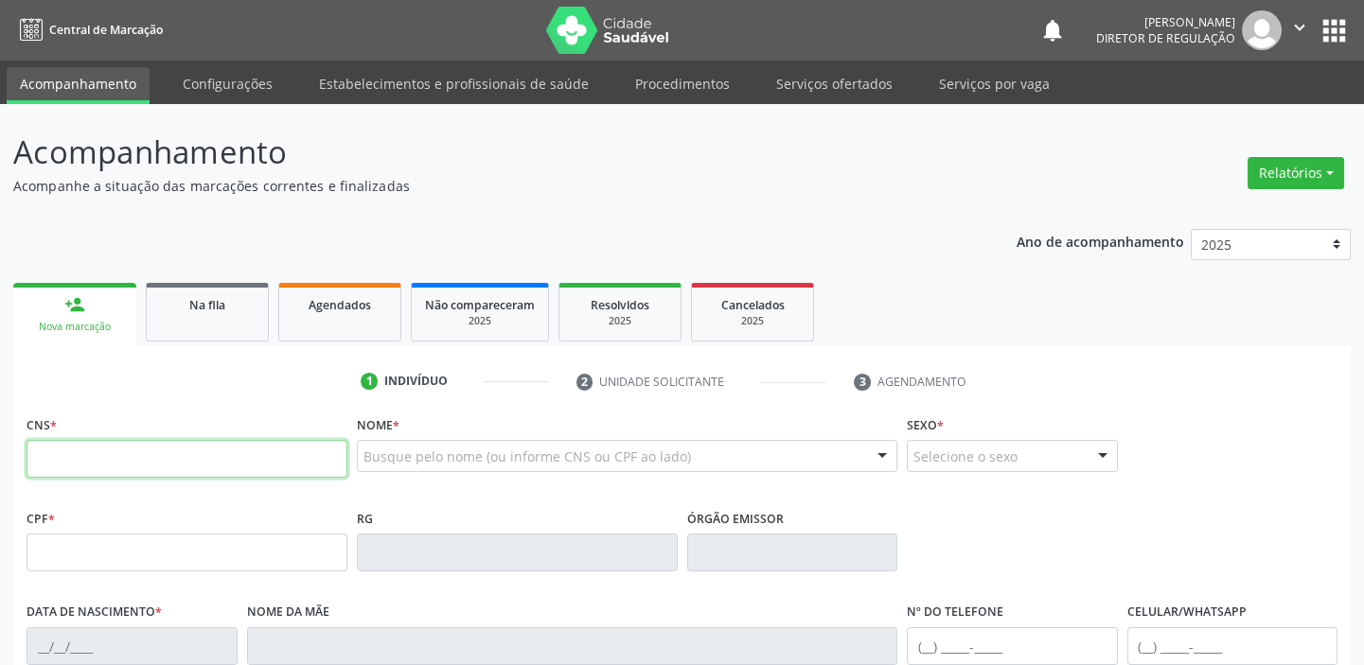
click at [99, 460] on input "text" at bounding box center [187, 459] width 321 height 38
type input "709 8090 9696 0395"
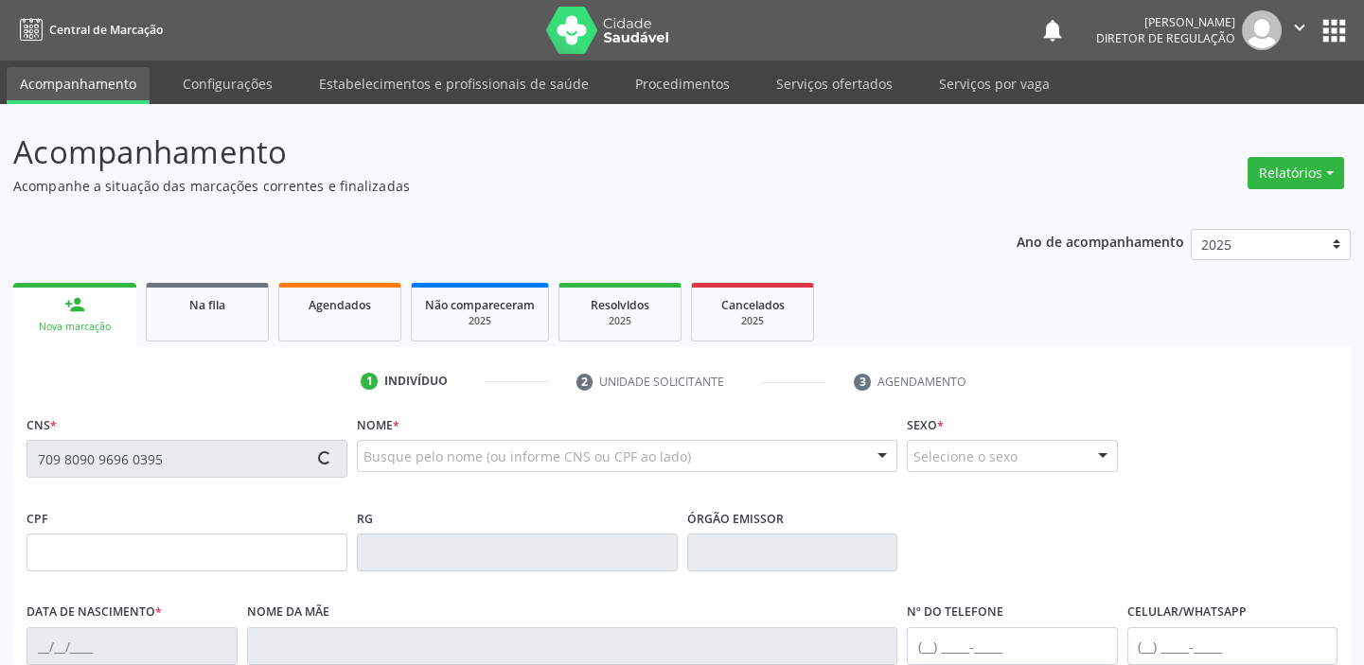
type input "030.336.673-76"
type input "08/09/1992"
type input "Dulcilene Dulcinea de Sousa"
type input "(87) 98809-2067"
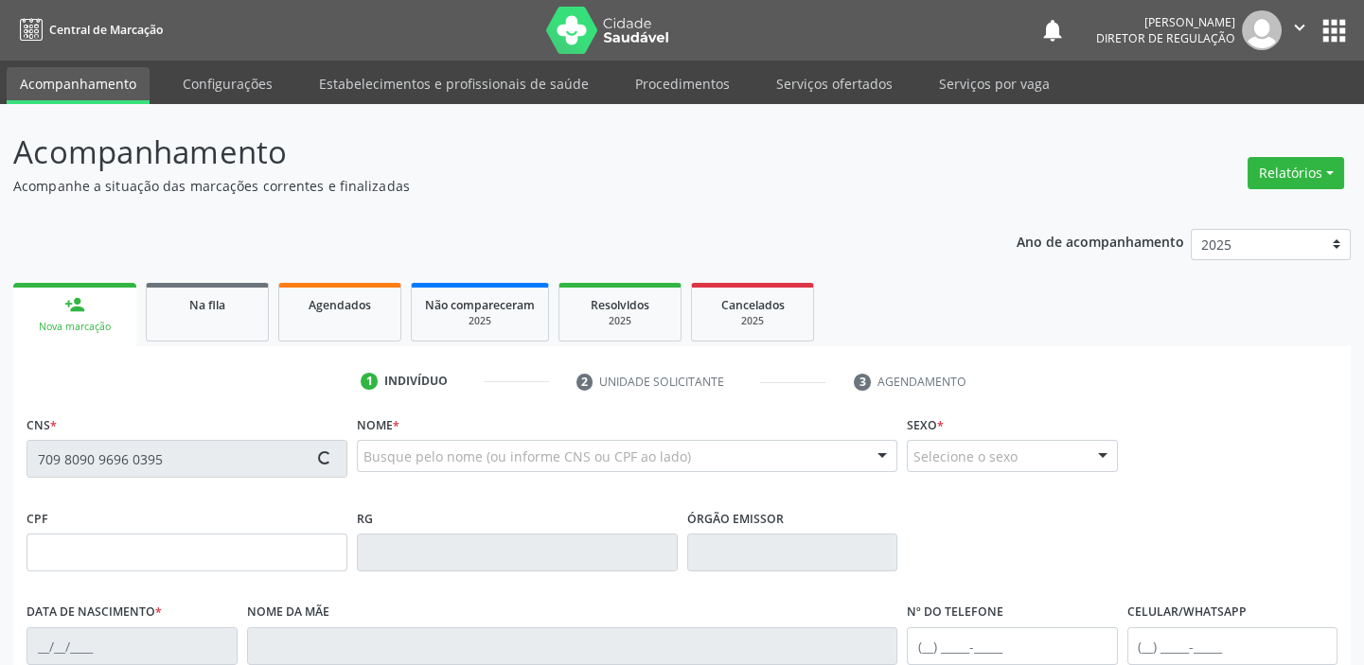
type input "180"
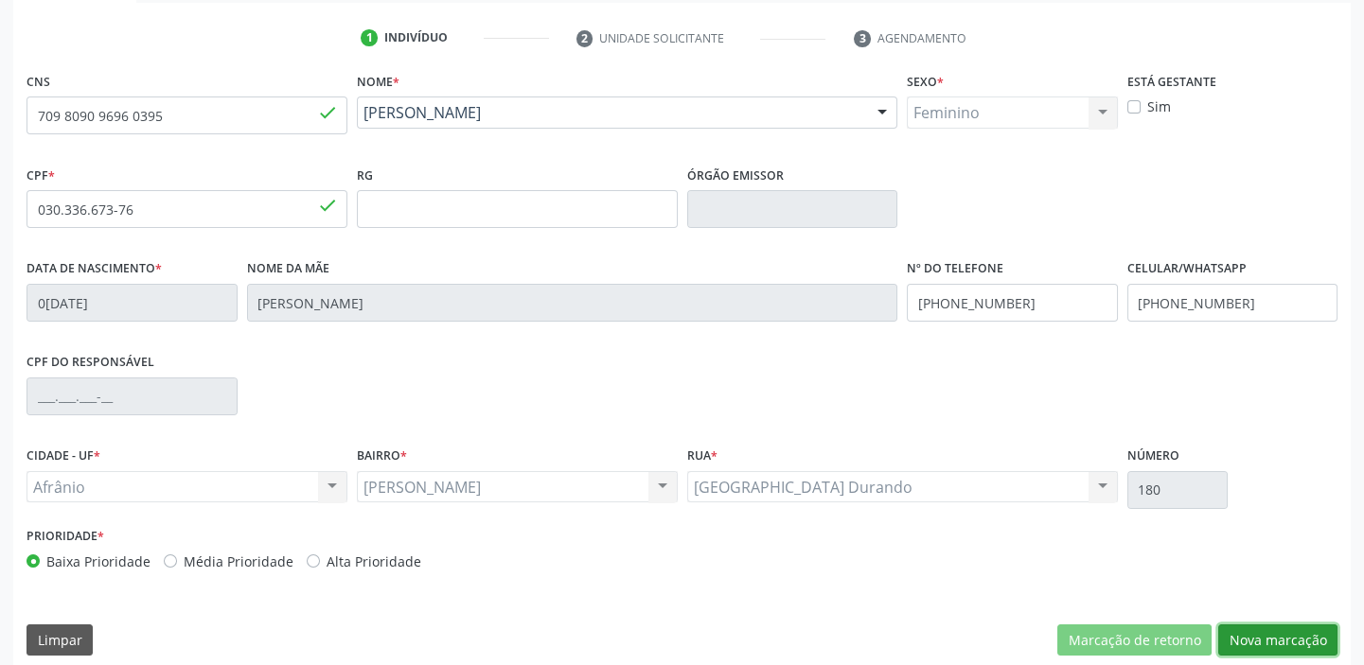
click at [1251, 634] on button "Nova marcação" at bounding box center [1277, 641] width 119 height 32
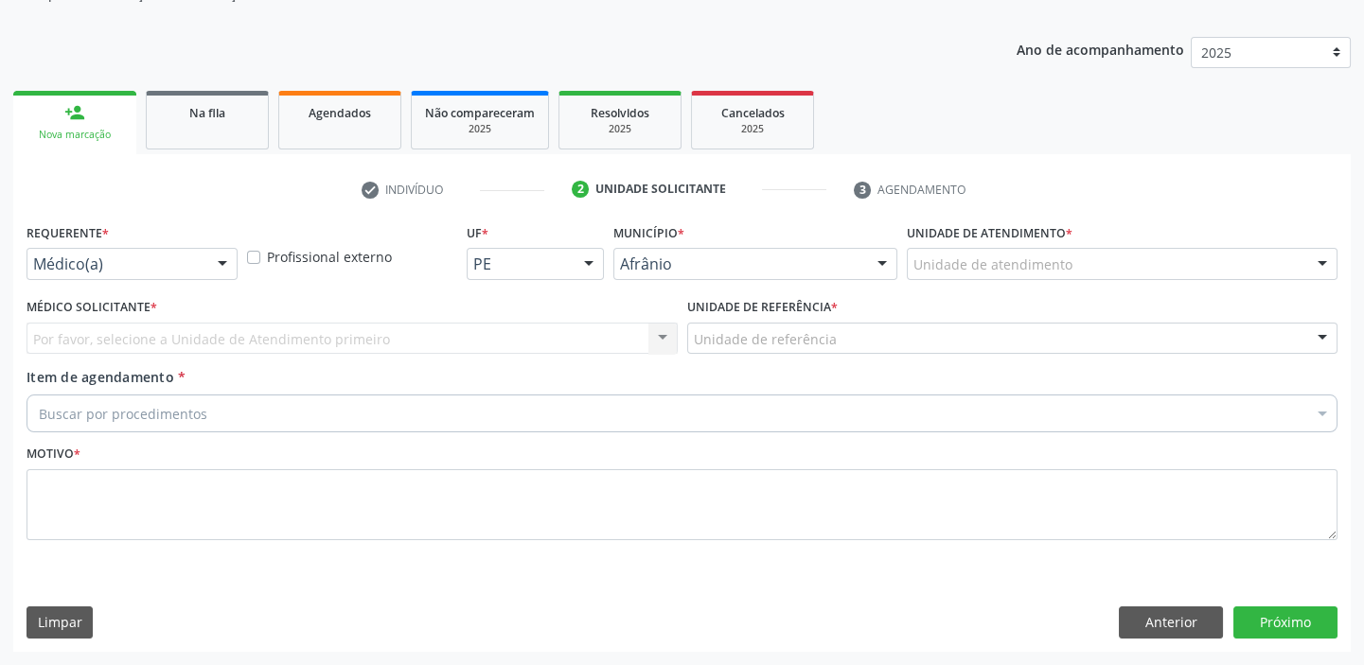
scroll to position [190, 0]
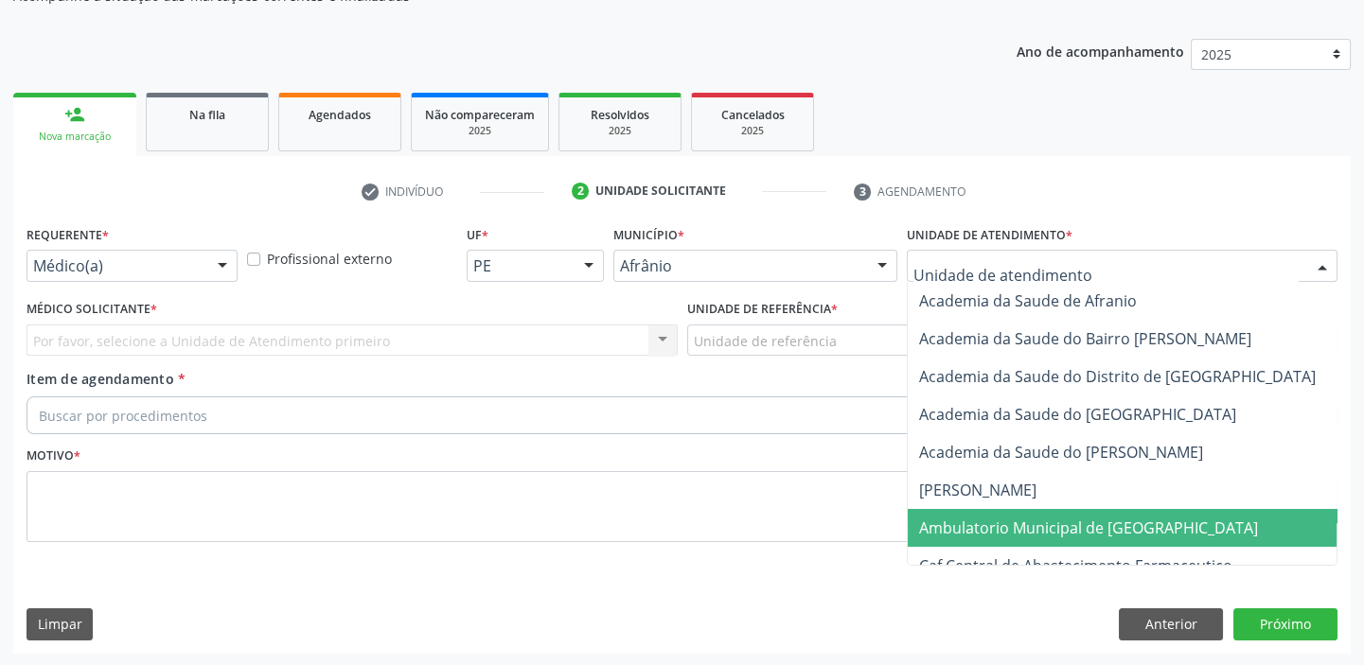
click at [962, 524] on span "Ambulatorio Municipal de [GEOGRAPHIC_DATA]" at bounding box center [1088, 528] width 339 height 21
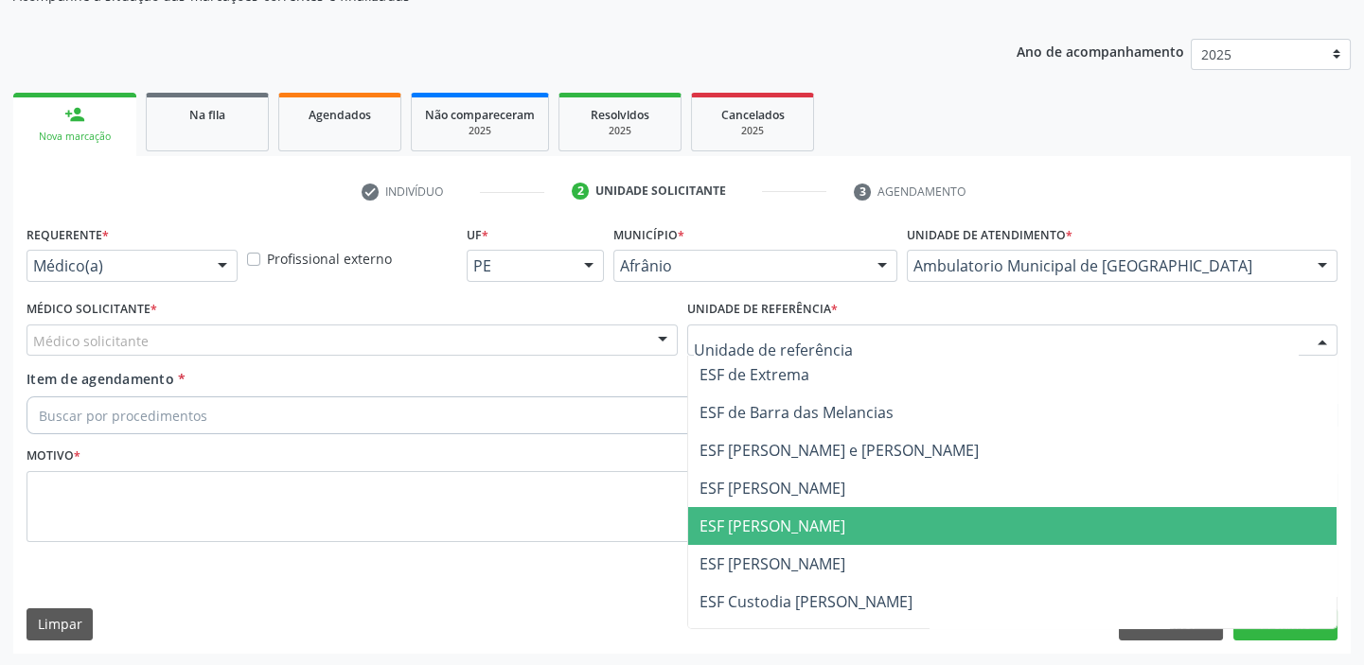
click at [726, 530] on span "ESF [PERSON_NAME]" at bounding box center [772, 526] width 146 height 21
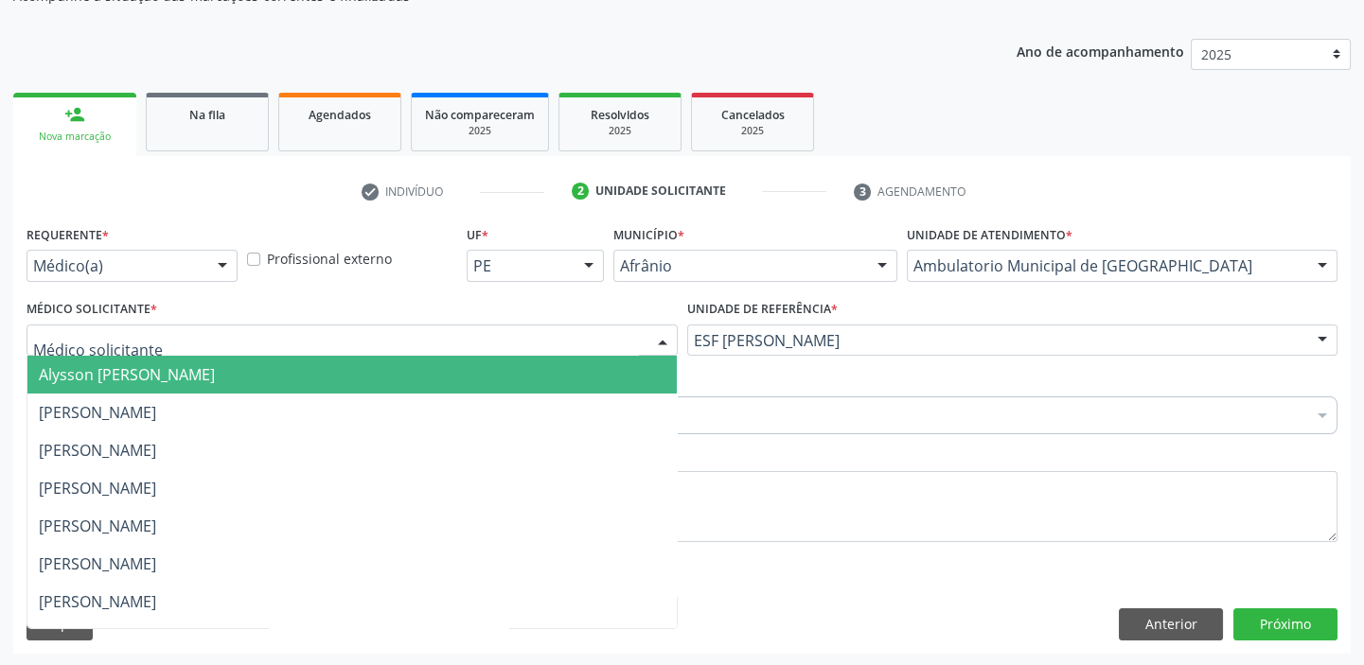
click at [97, 372] on span "Alysson [PERSON_NAME]" at bounding box center [127, 374] width 176 height 21
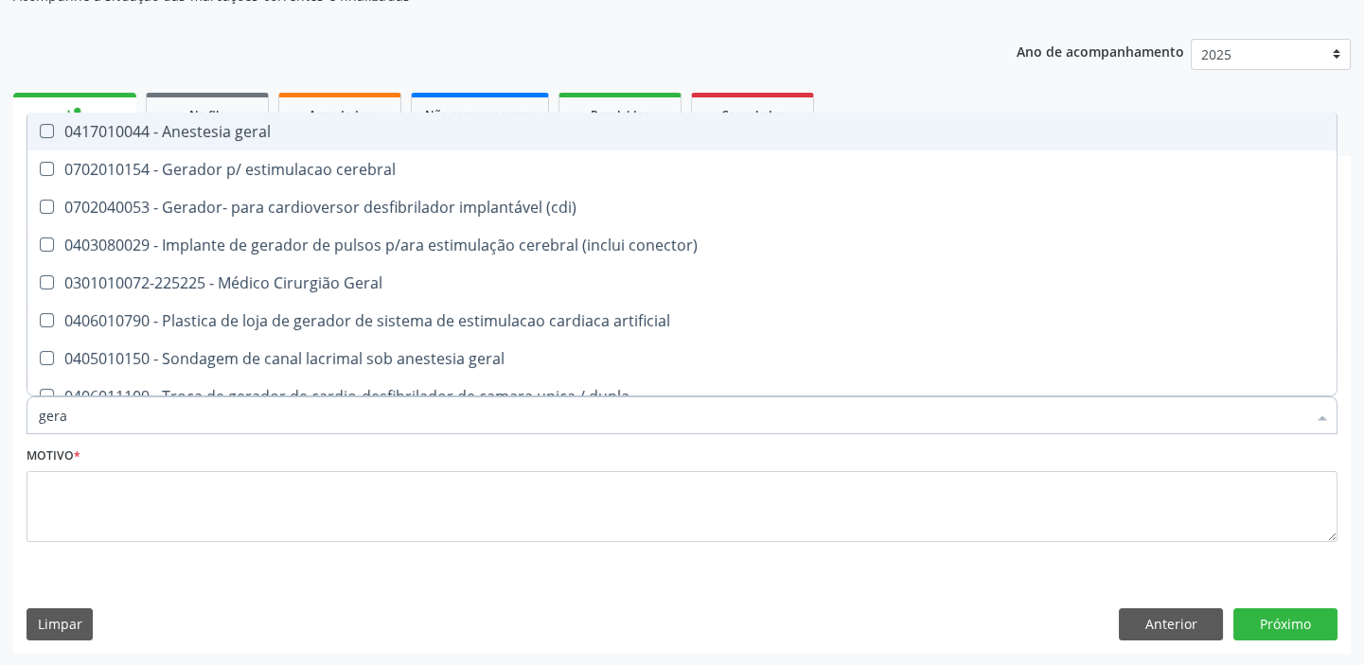
type input "geral"
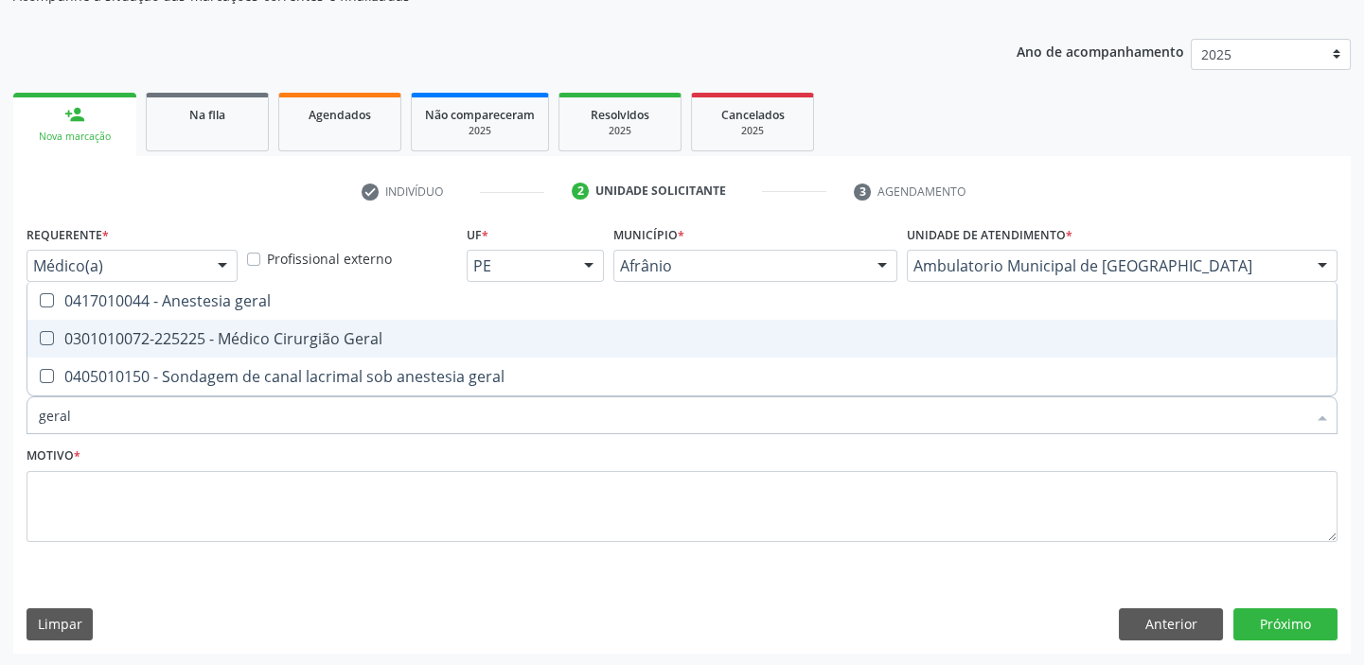
click at [114, 331] on div "0301010072-225225 - Médico Cirurgião Geral" at bounding box center [682, 338] width 1286 height 15
checkbox Geral "true"
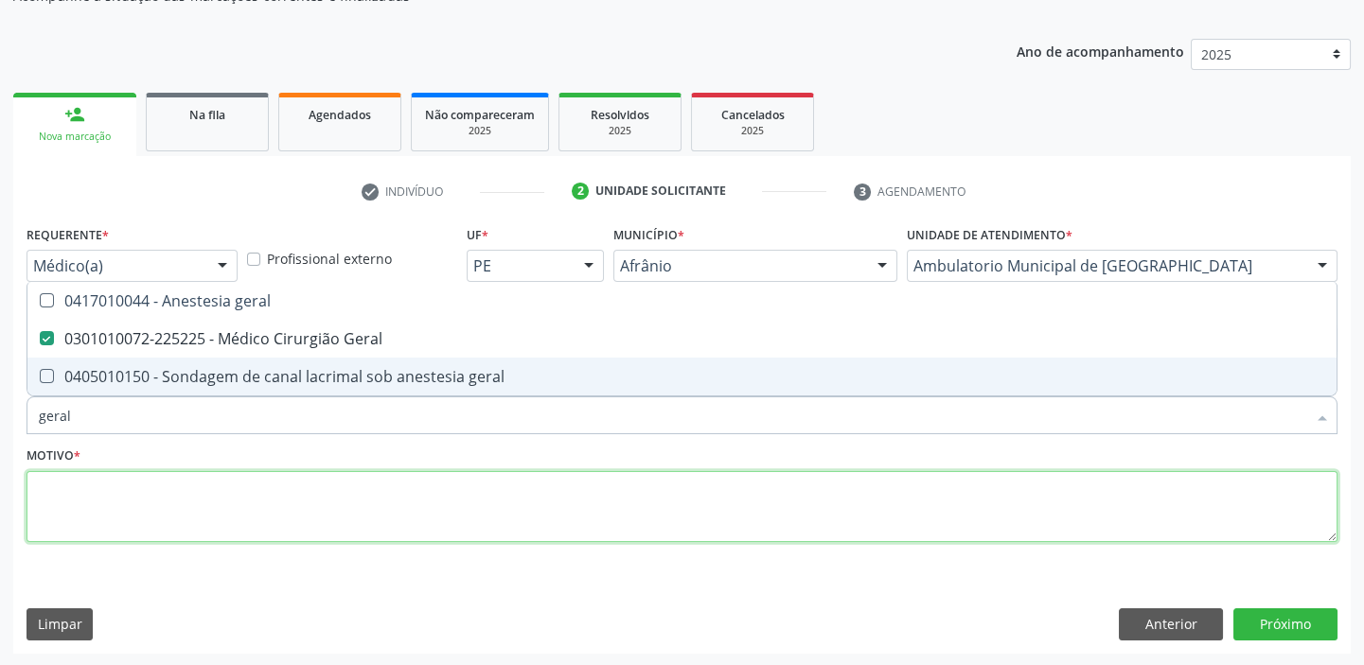
click at [115, 513] on textarea at bounding box center [682, 507] width 1311 height 72
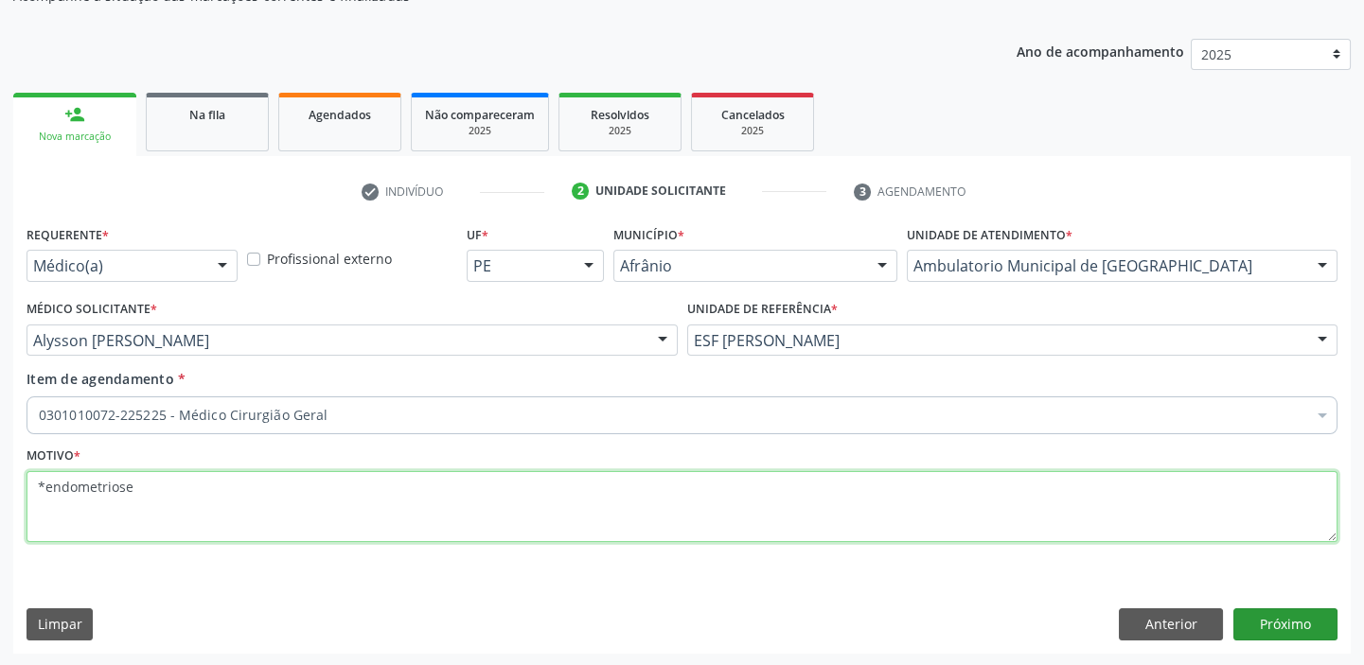
type textarea "*endometriose"
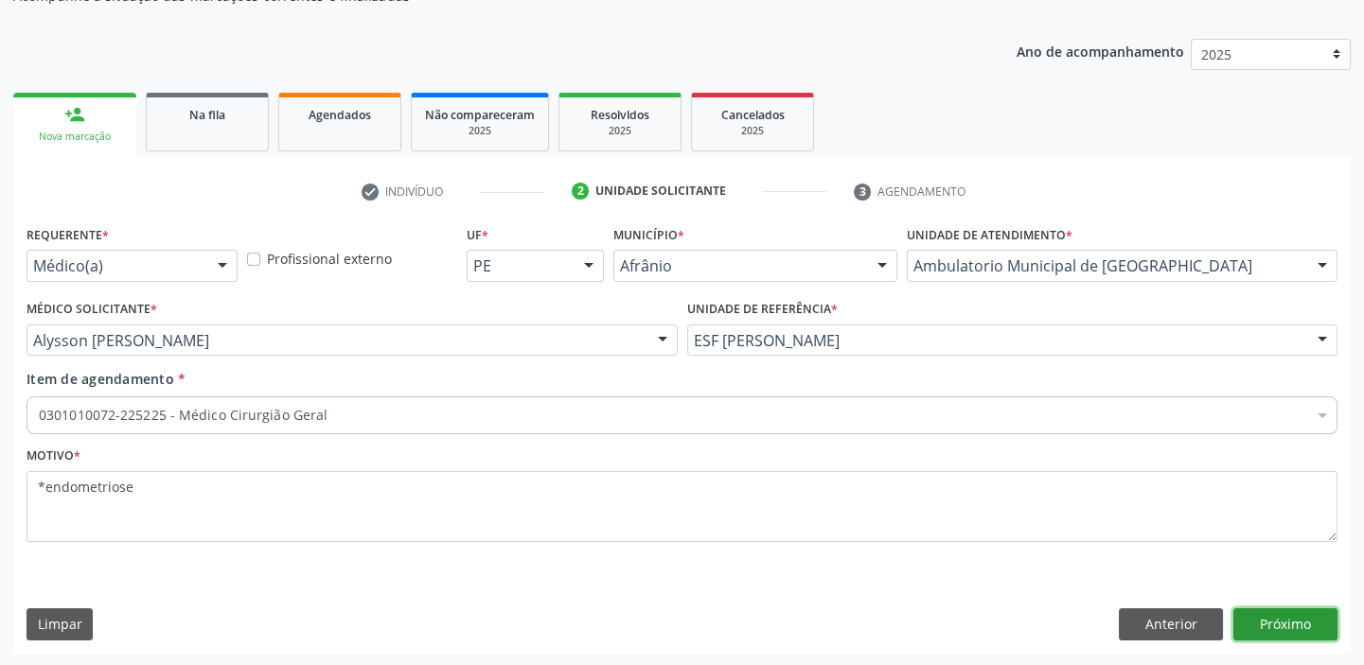
click at [1273, 634] on button "Próximo" at bounding box center [1285, 625] width 104 height 32
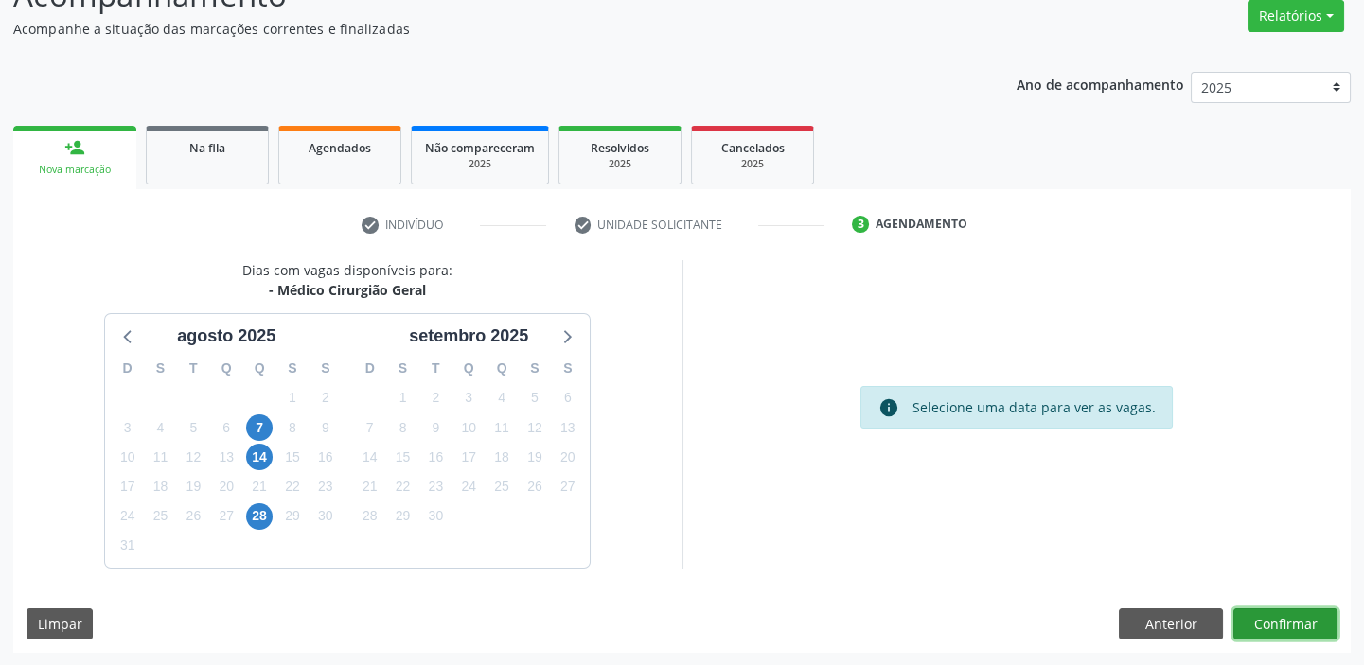
click at [1281, 615] on button "Confirmar" at bounding box center [1285, 625] width 104 height 32
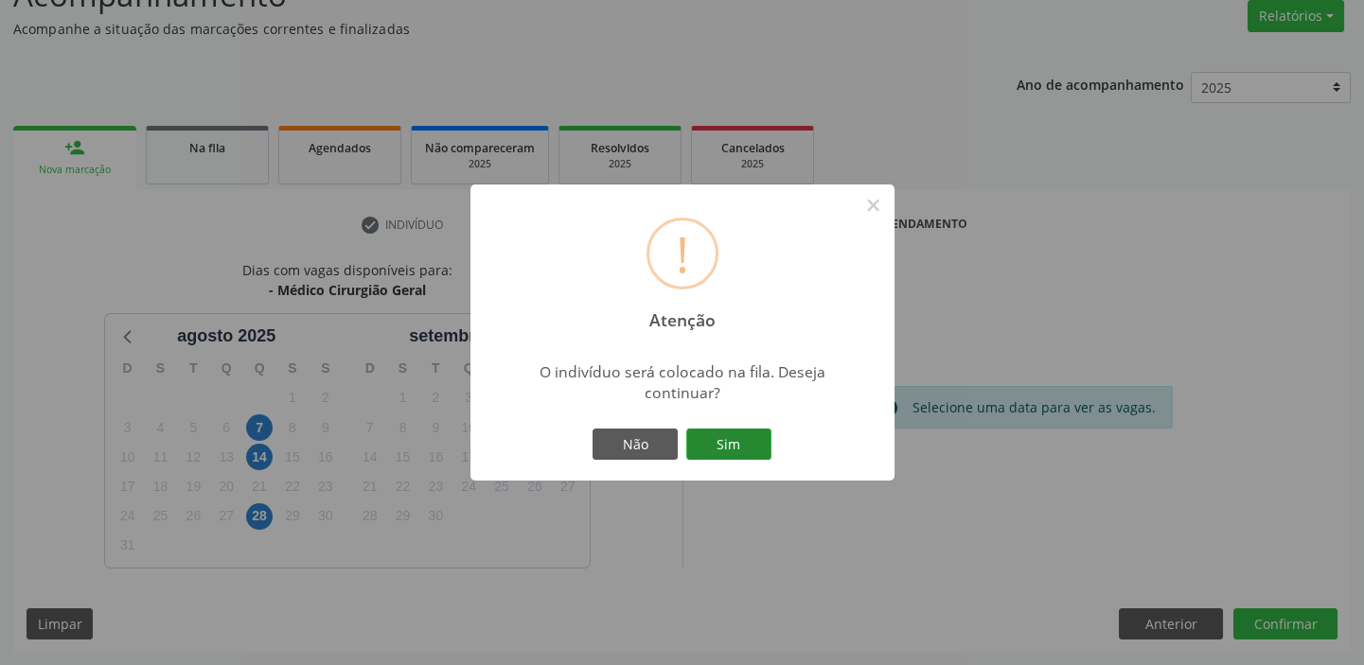
click at [728, 444] on button "Sim" at bounding box center [728, 445] width 85 height 32
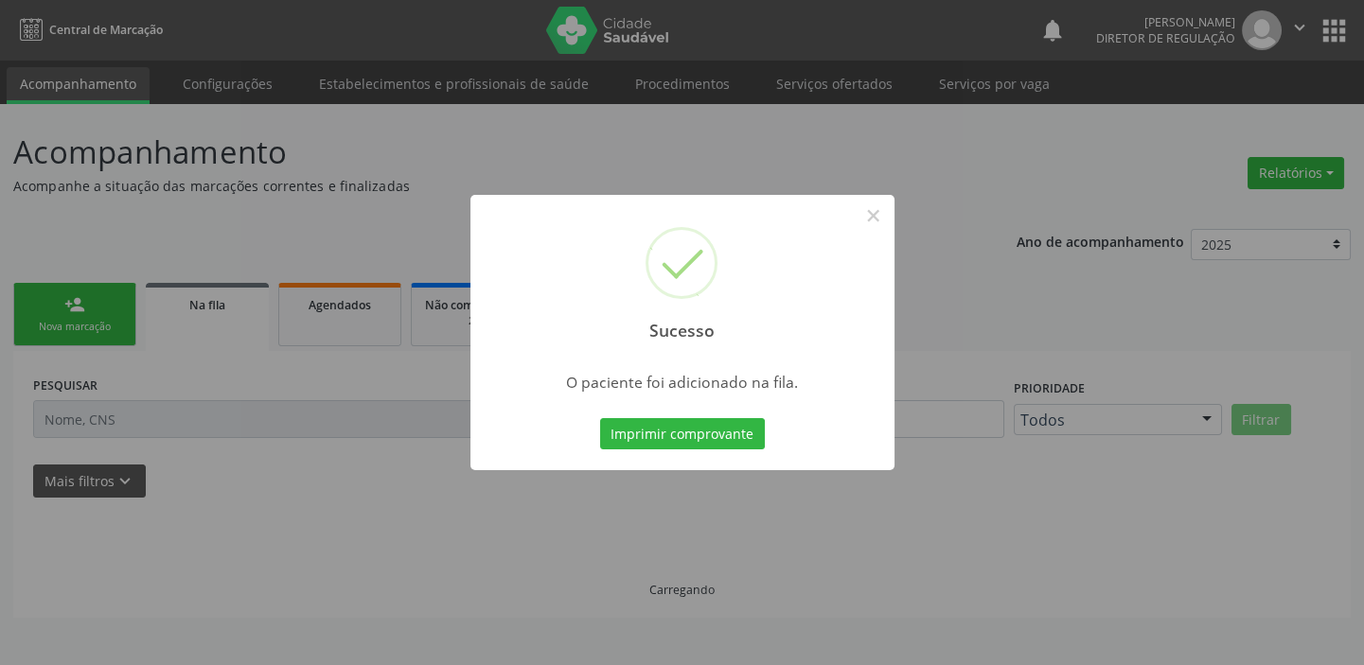
scroll to position [0, 0]
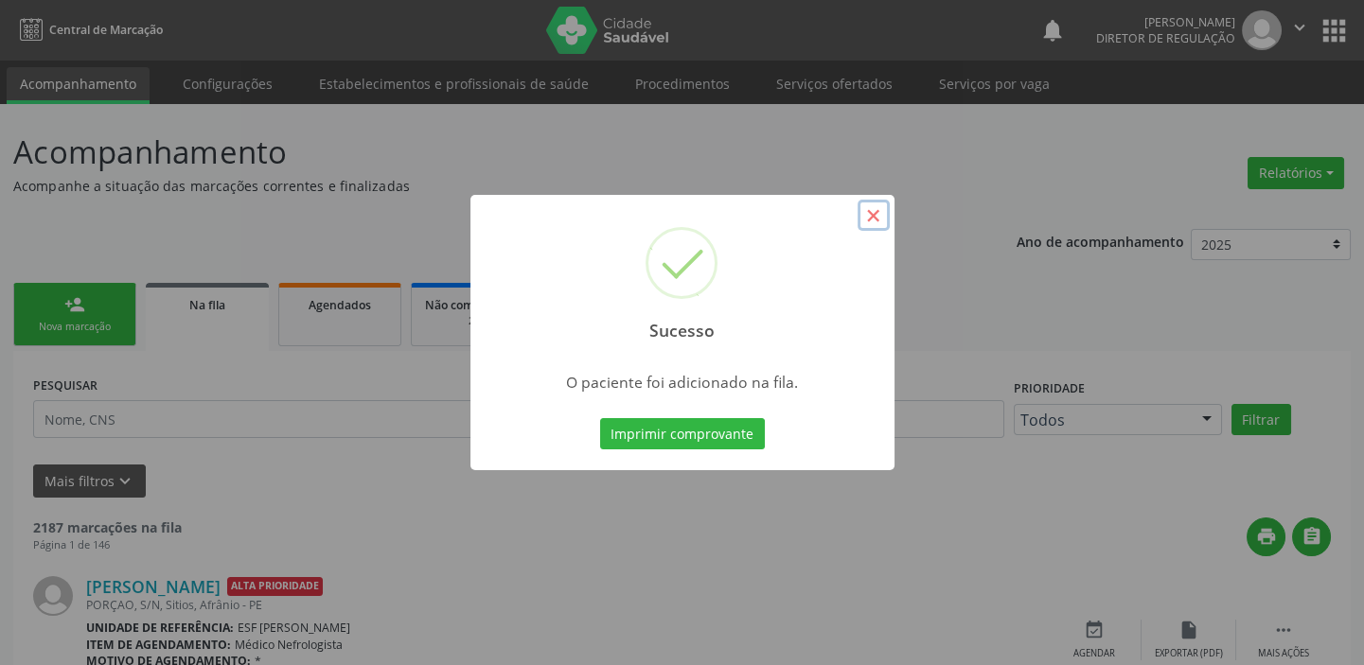
click at [870, 213] on button "×" at bounding box center [874, 216] width 32 height 32
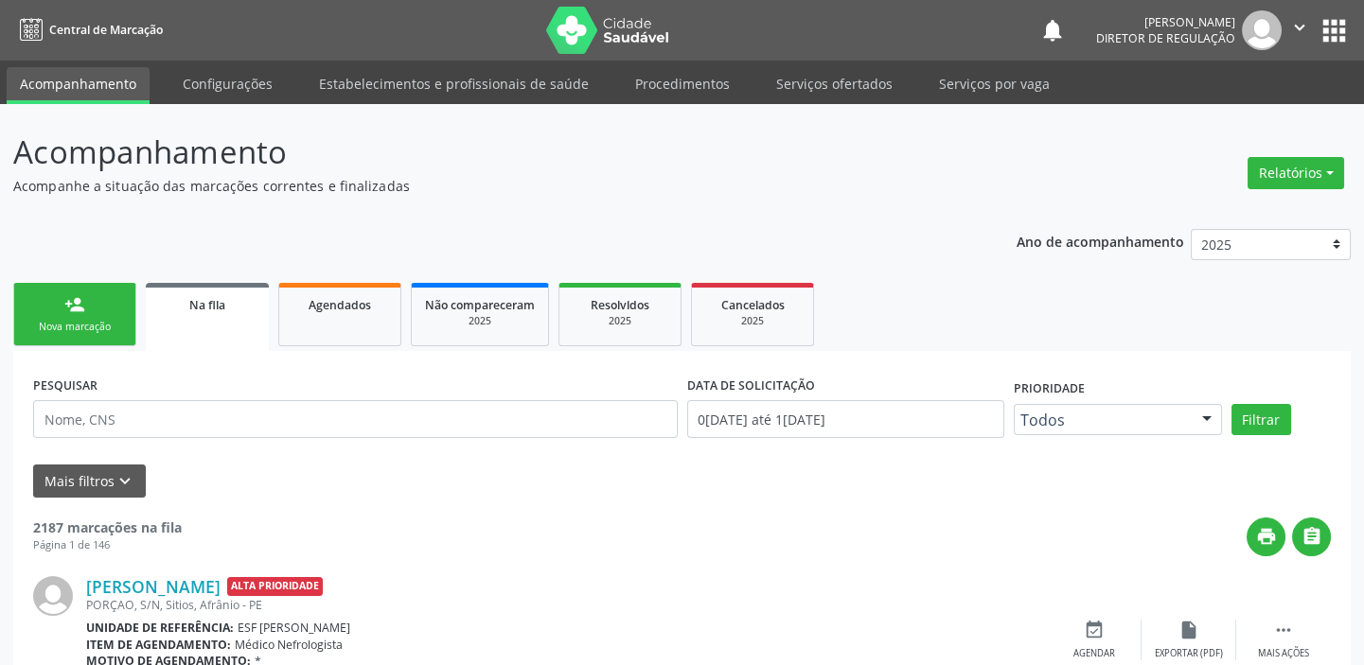
click at [94, 331] on div "Nova marcação" at bounding box center [74, 327] width 95 height 14
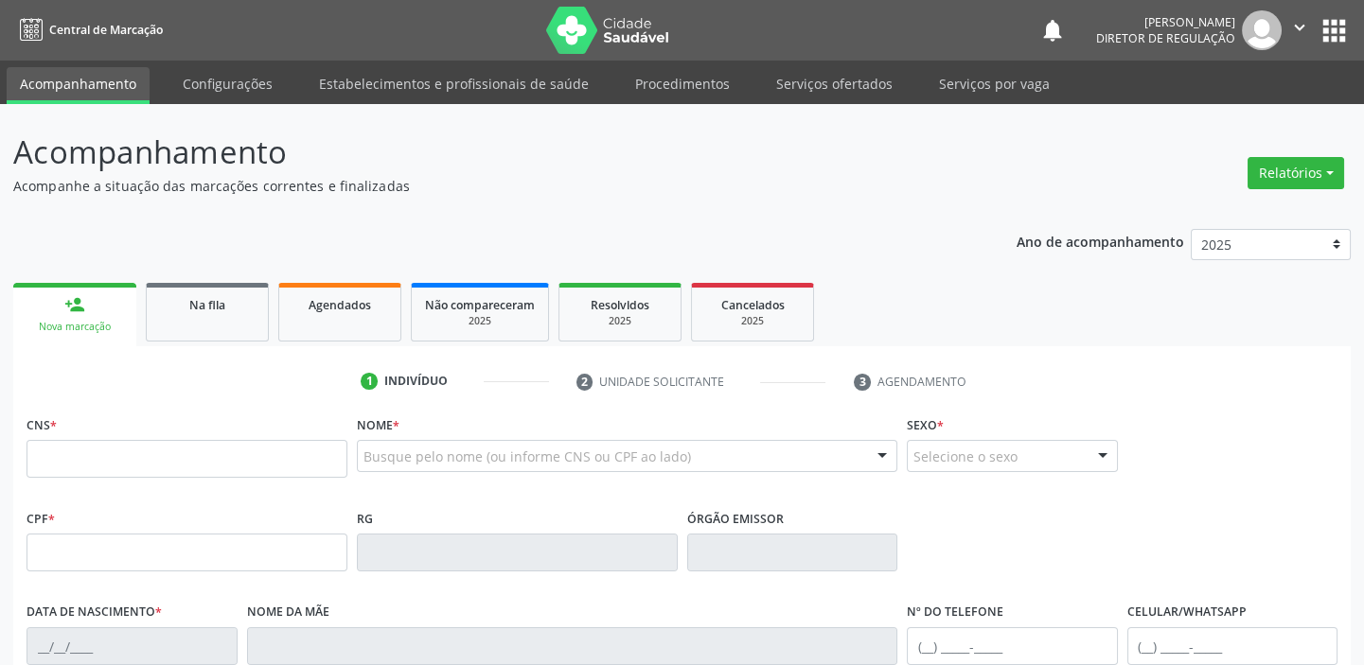
click at [127, 478] on fieldset "CNS *" at bounding box center [187, 451] width 321 height 80
click at [134, 466] on input "text" at bounding box center [187, 459] width 321 height 38
type input "700 0091 9049 7400"
type input "13/11/1990"
type input "Marlene Silva Macedo"
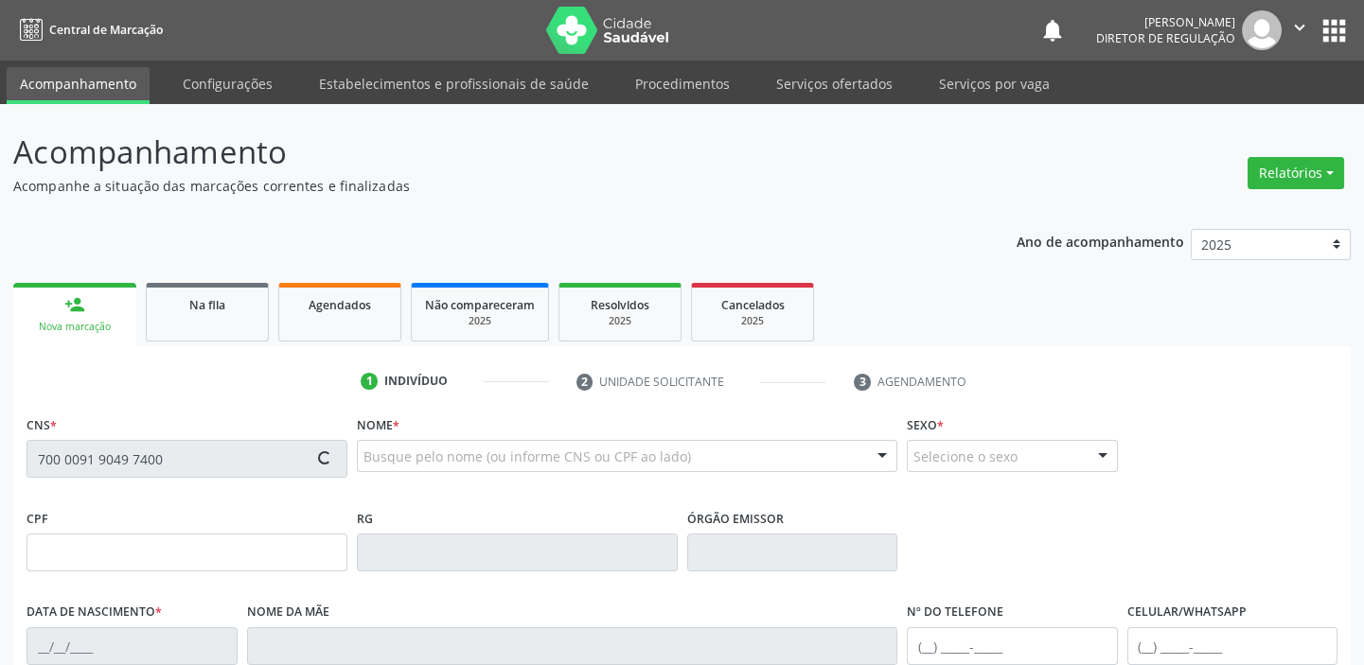
type input "(87) 98817-7741"
type input "040.592.164-02"
type input "S/N"
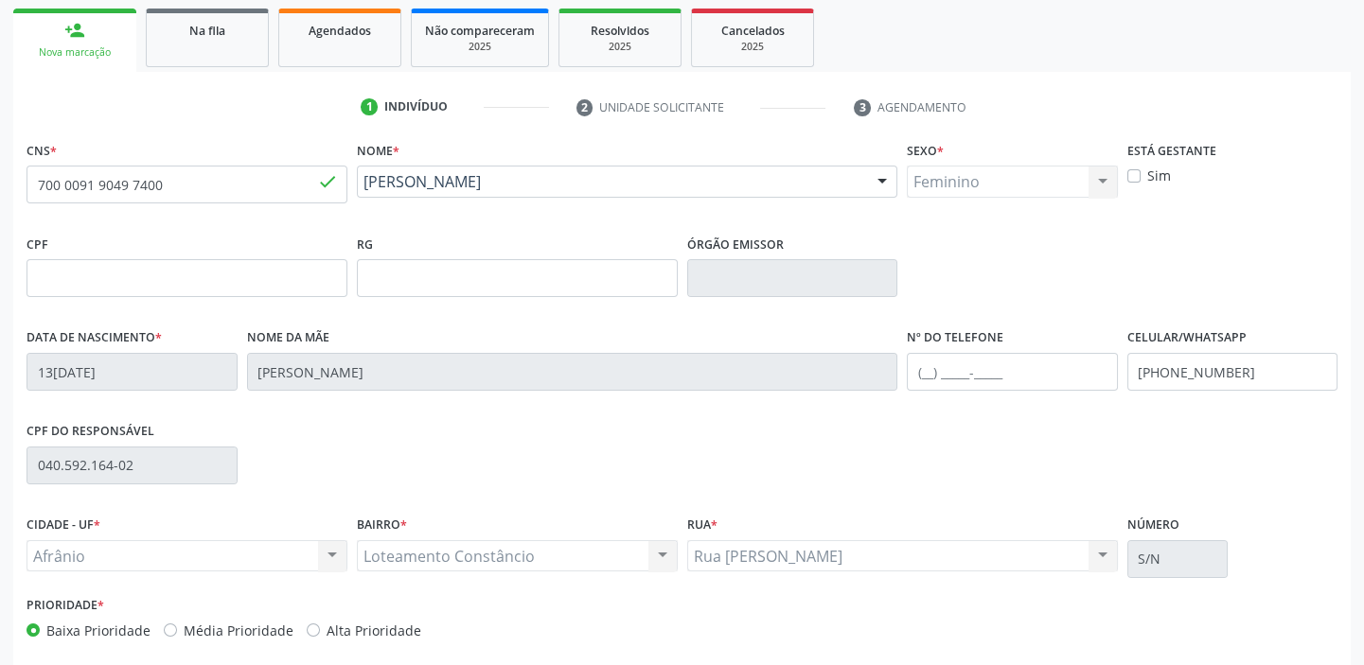
scroll to position [360, 0]
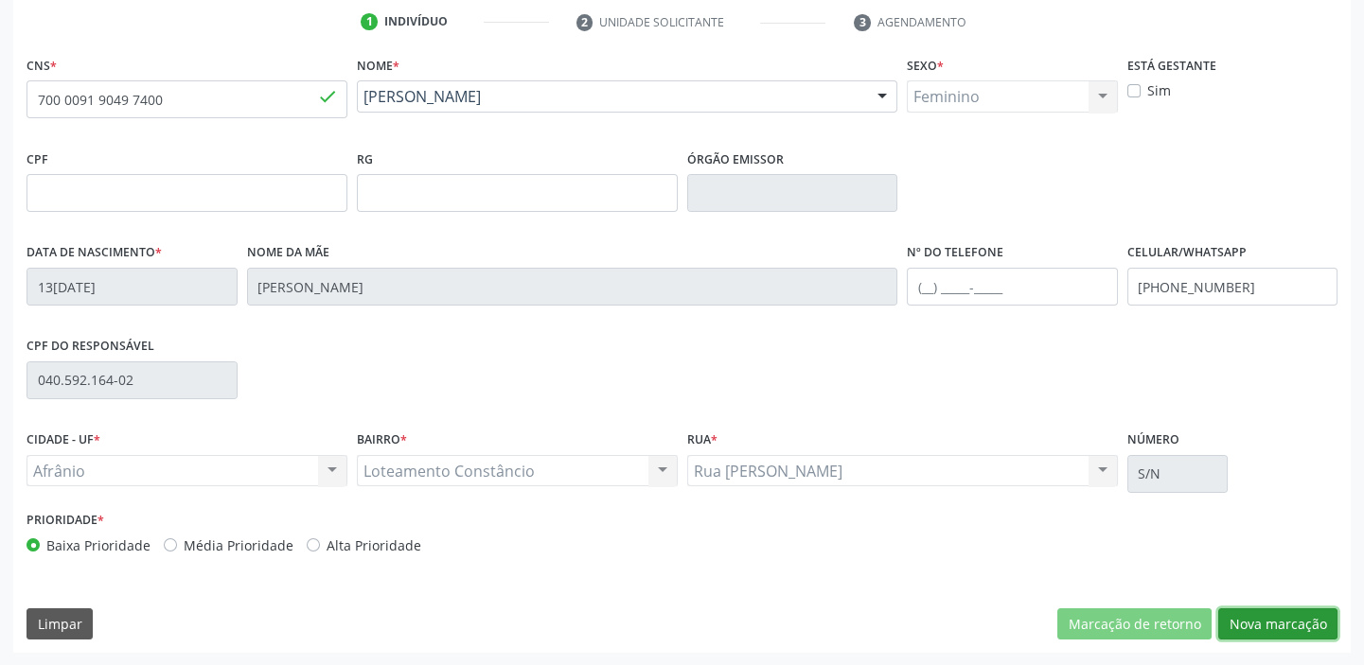
click at [1265, 619] on button "Nova marcação" at bounding box center [1277, 625] width 119 height 32
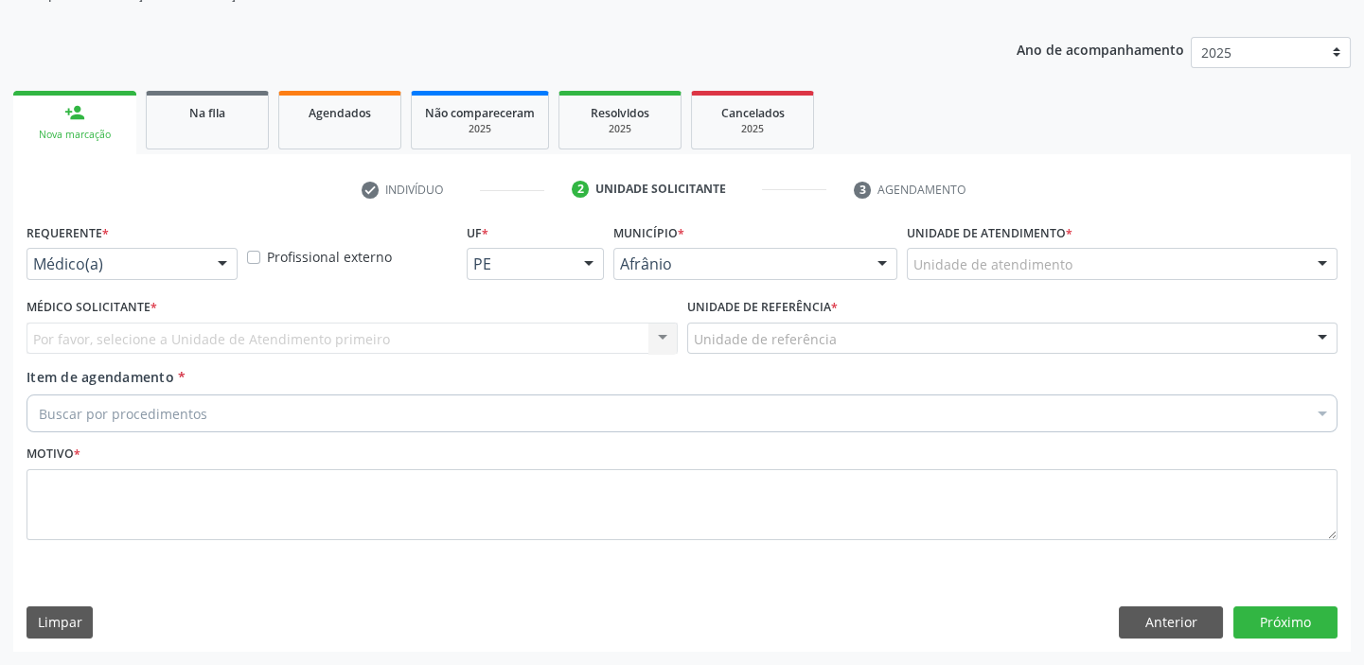
scroll to position [190, 0]
click at [920, 242] on label "Unidade de atendimento *" at bounding box center [990, 235] width 166 height 29
click at [937, 230] on label "Unidade de atendimento *" at bounding box center [990, 235] width 166 height 29
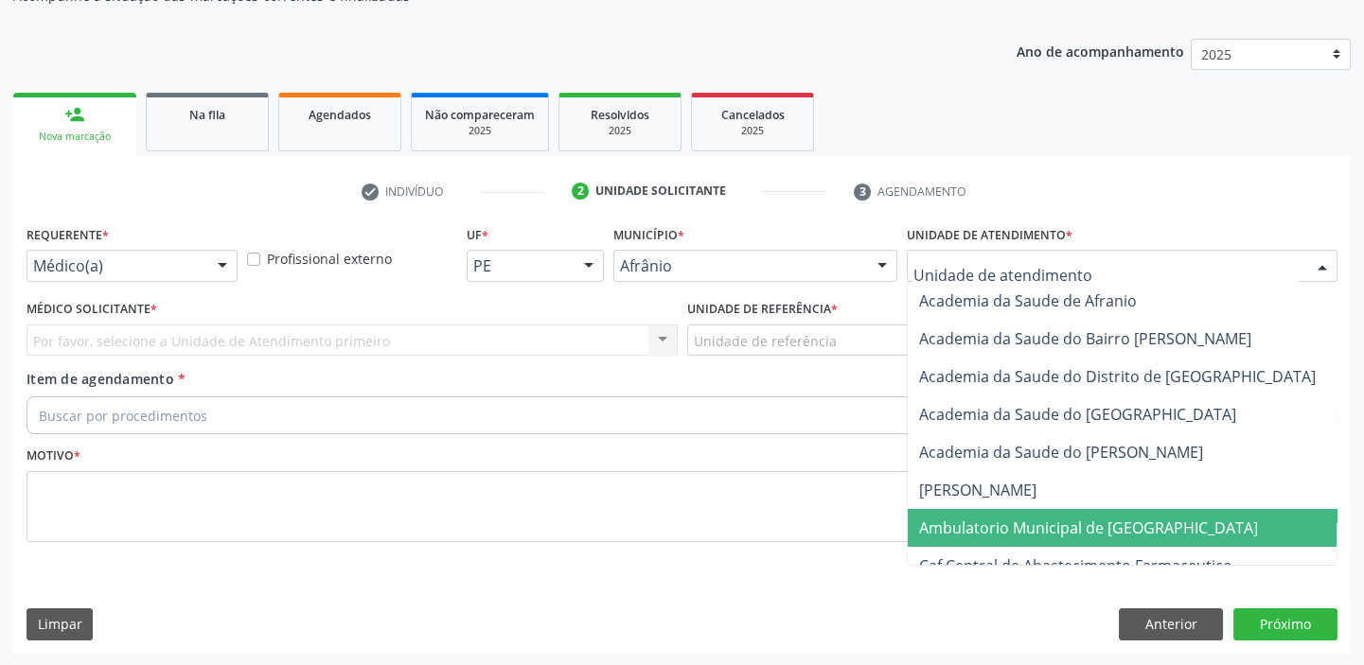
click at [955, 518] on span "Ambulatorio Municipal de [GEOGRAPHIC_DATA]" at bounding box center [1088, 528] width 339 height 21
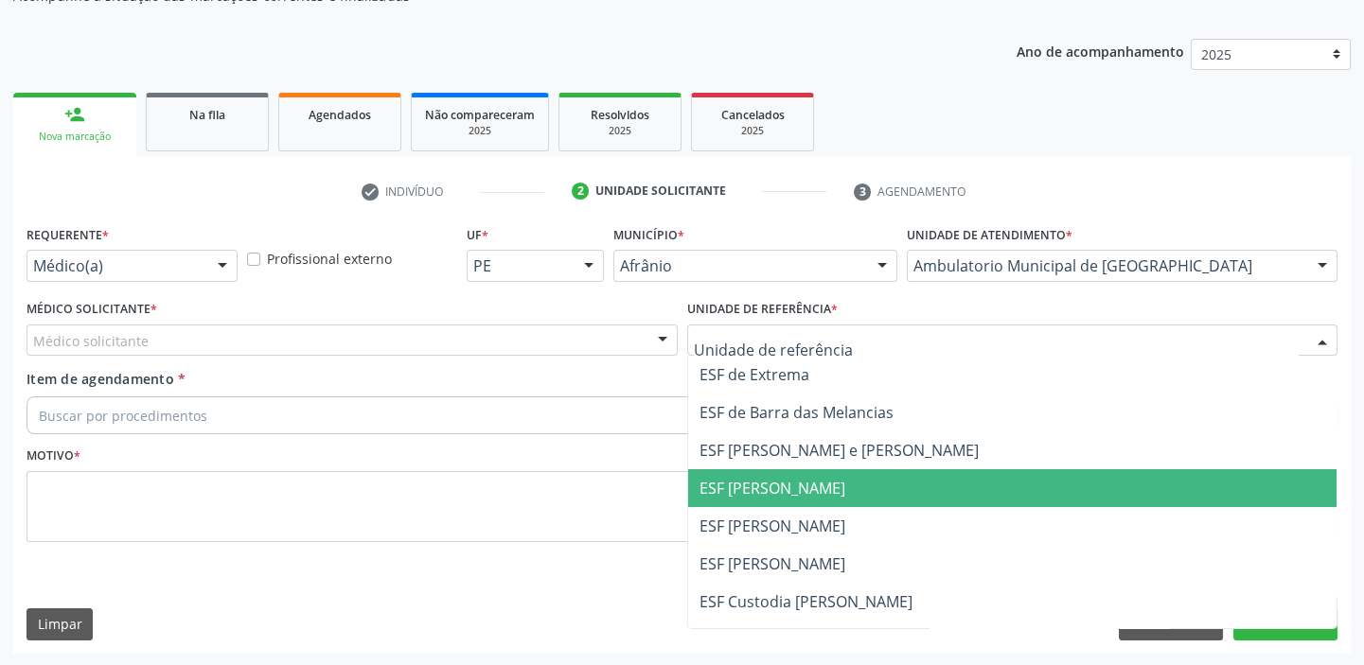
click at [761, 482] on span "ESF [PERSON_NAME]" at bounding box center [772, 488] width 146 height 21
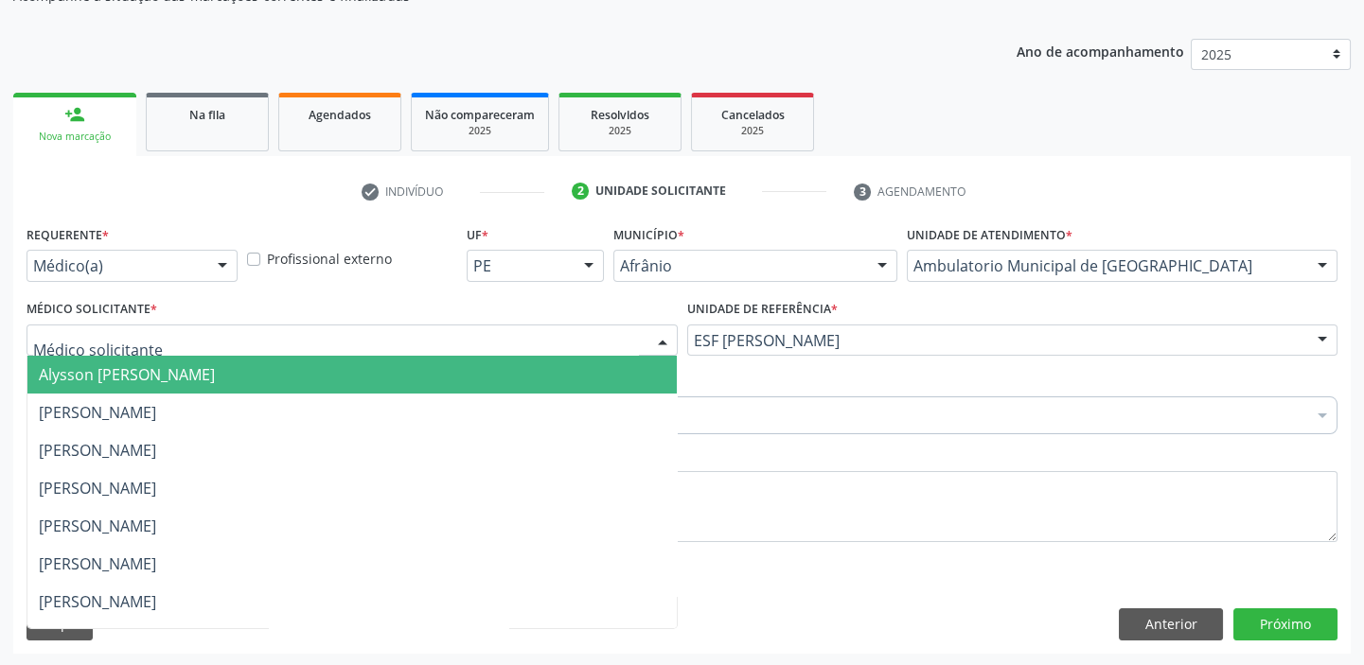
click at [151, 345] on div at bounding box center [352, 341] width 651 height 32
click at [148, 370] on span "Alysson [PERSON_NAME]" at bounding box center [127, 374] width 176 height 21
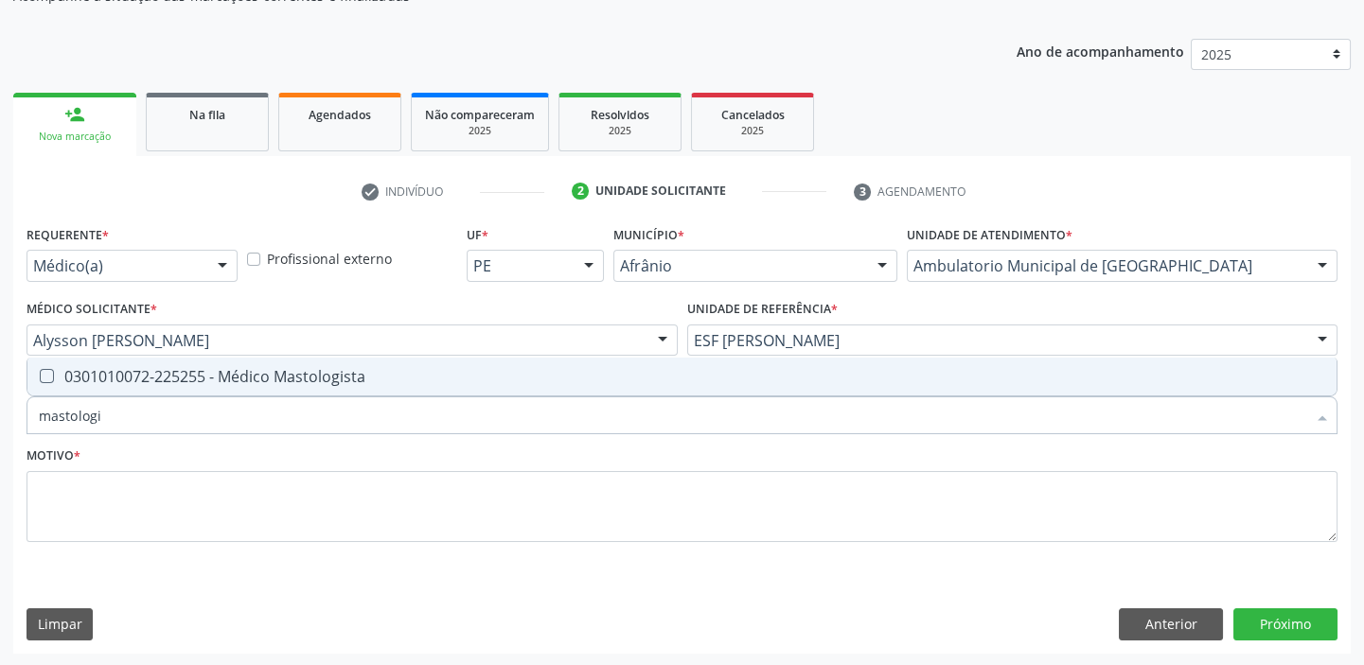
type input "mastologis"
click at [126, 374] on div "0301010072-225255 - Médico Mastologista" at bounding box center [682, 376] width 1286 height 15
checkbox Mastologista "true"
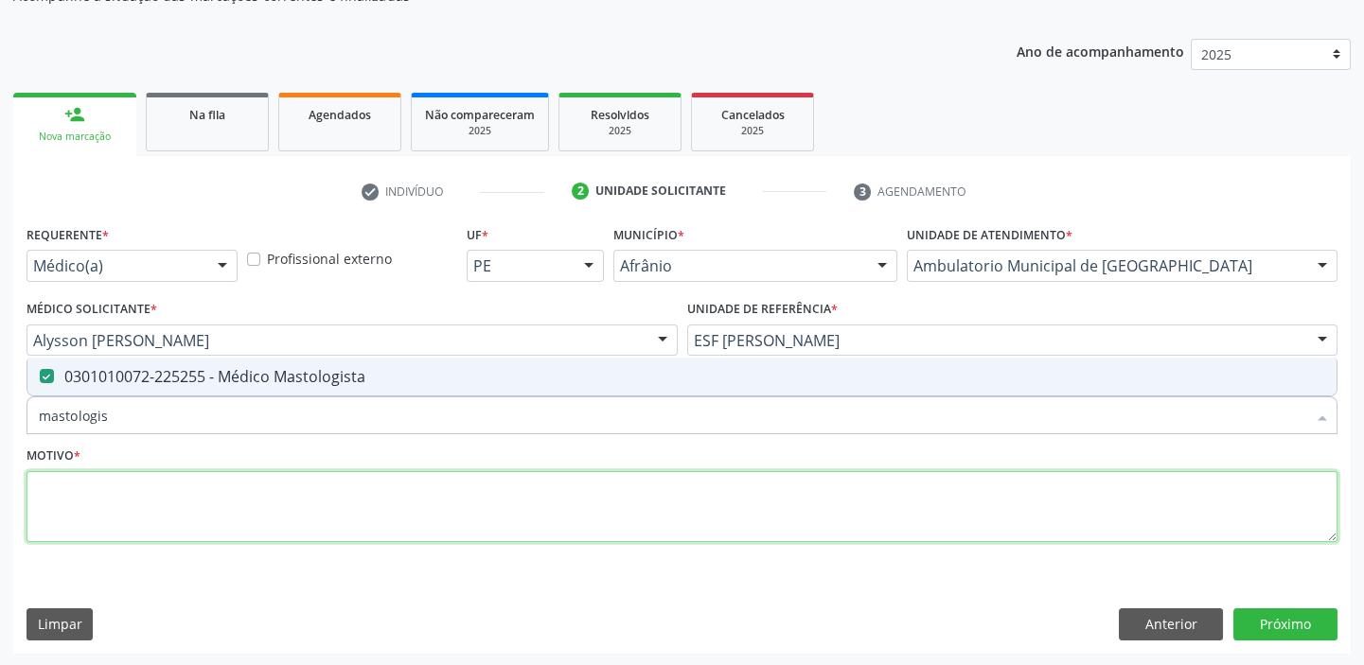
click at [89, 504] on textarea at bounding box center [682, 507] width 1311 height 72
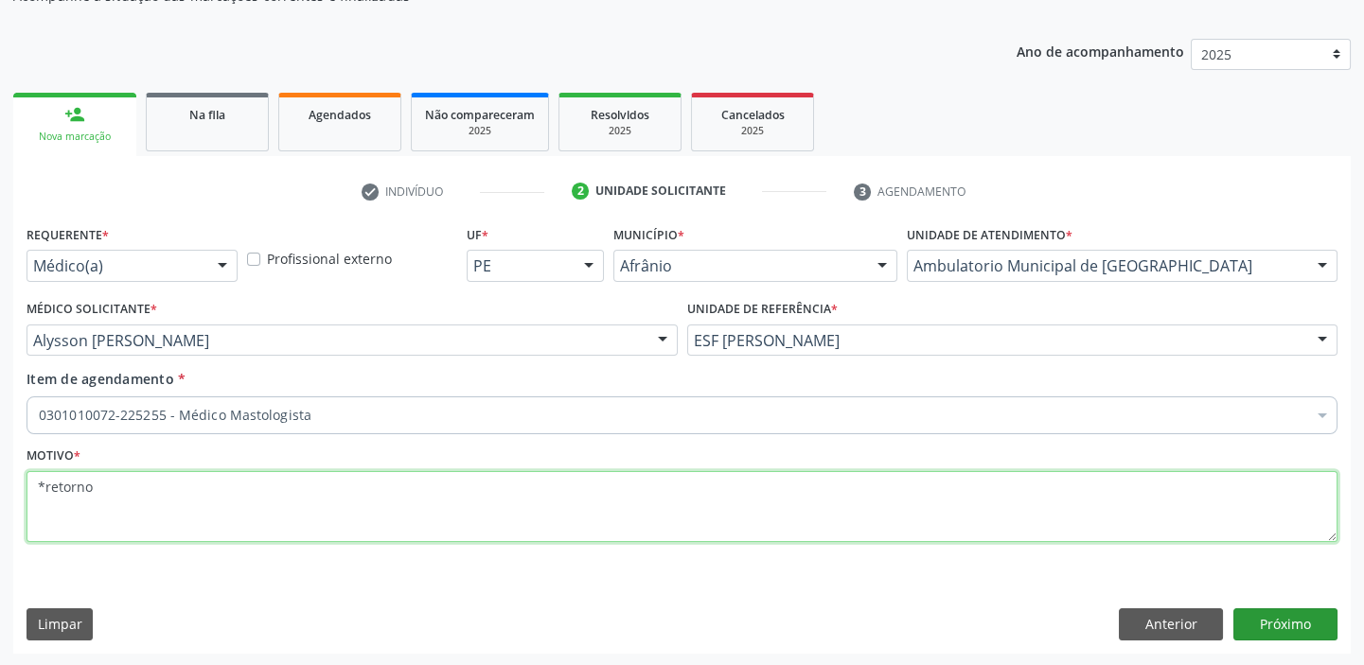
type textarea "*retorno"
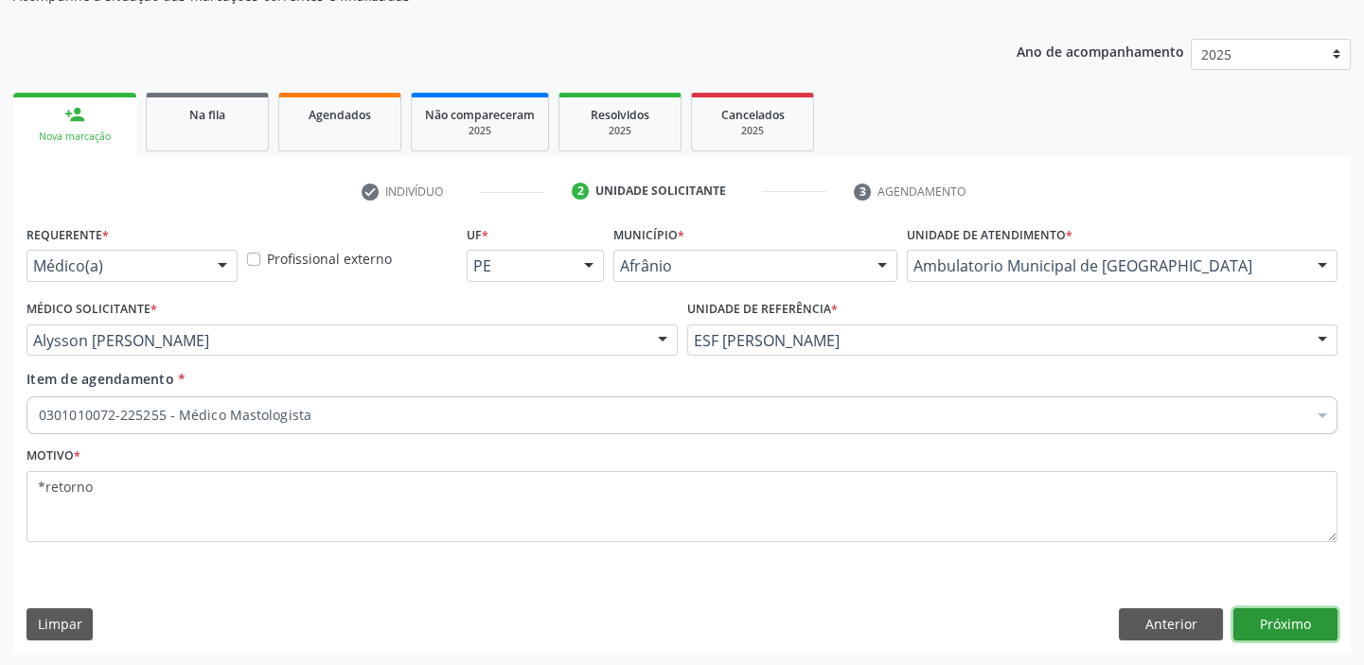
click at [1275, 629] on button "Próximo" at bounding box center [1285, 625] width 104 height 32
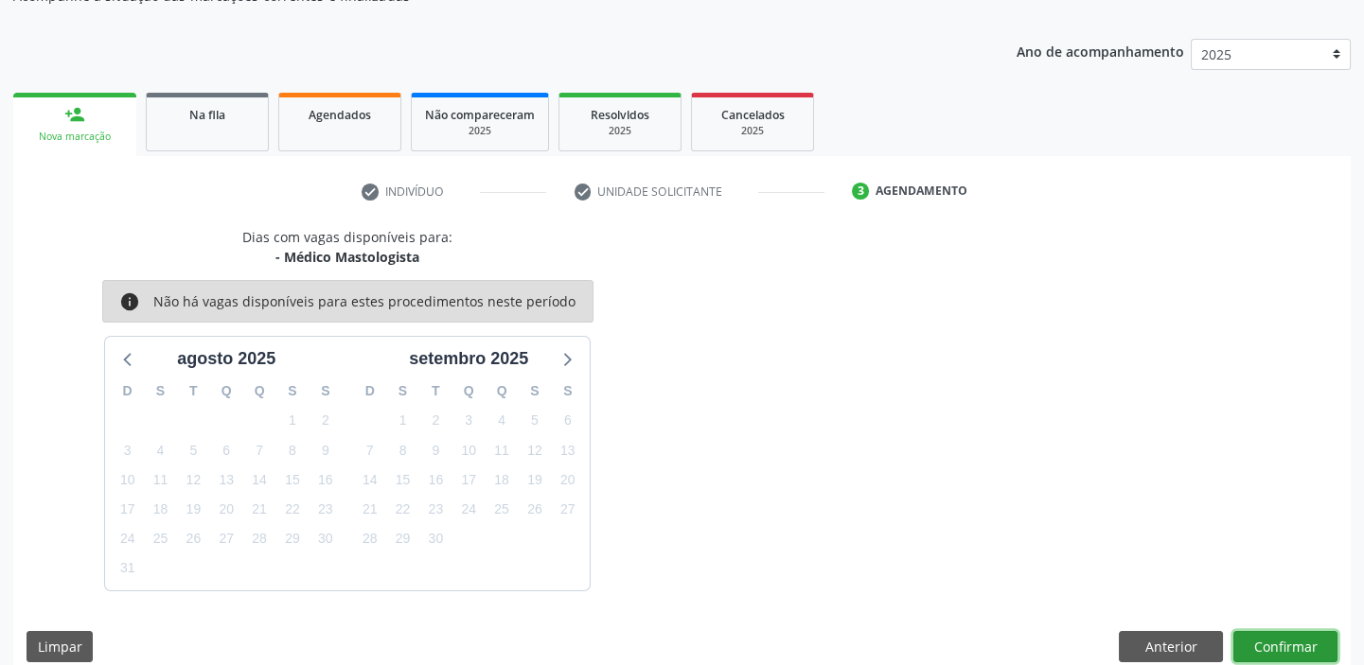
click at [1283, 635] on button "Confirmar" at bounding box center [1285, 647] width 104 height 32
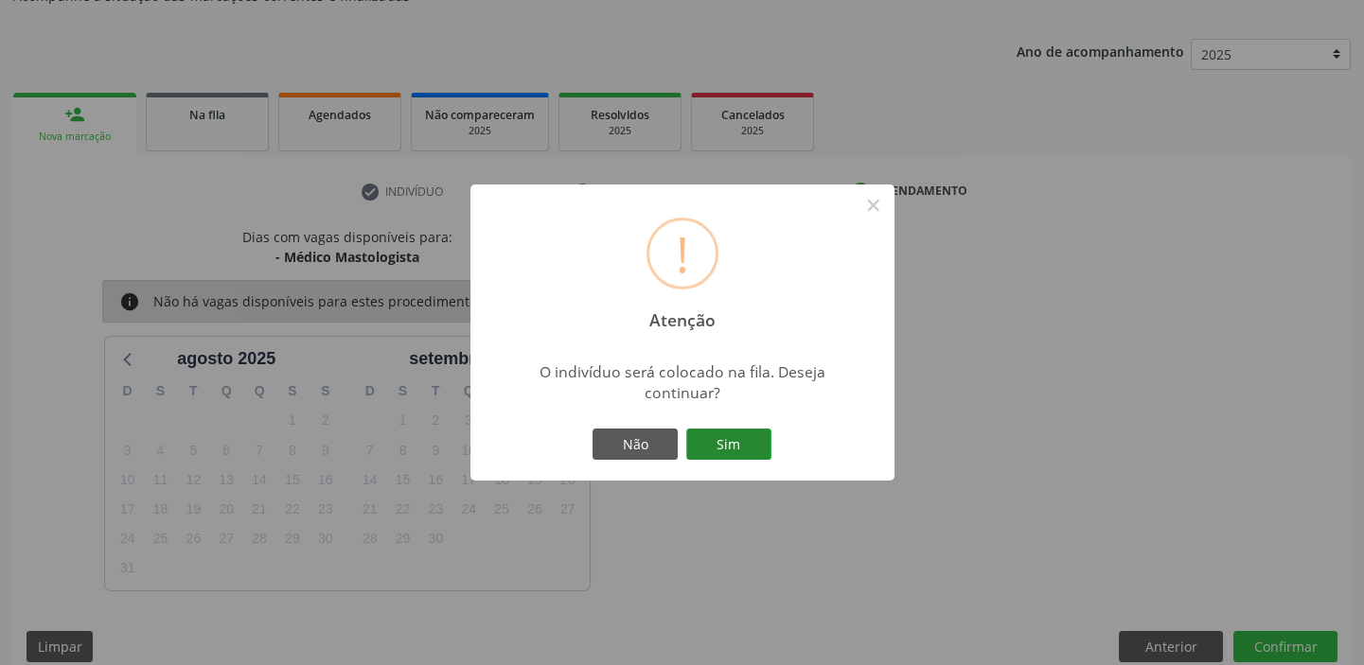
click at [732, 443] on button "Sim" at bounding box center [728, 445] width 85 height 32
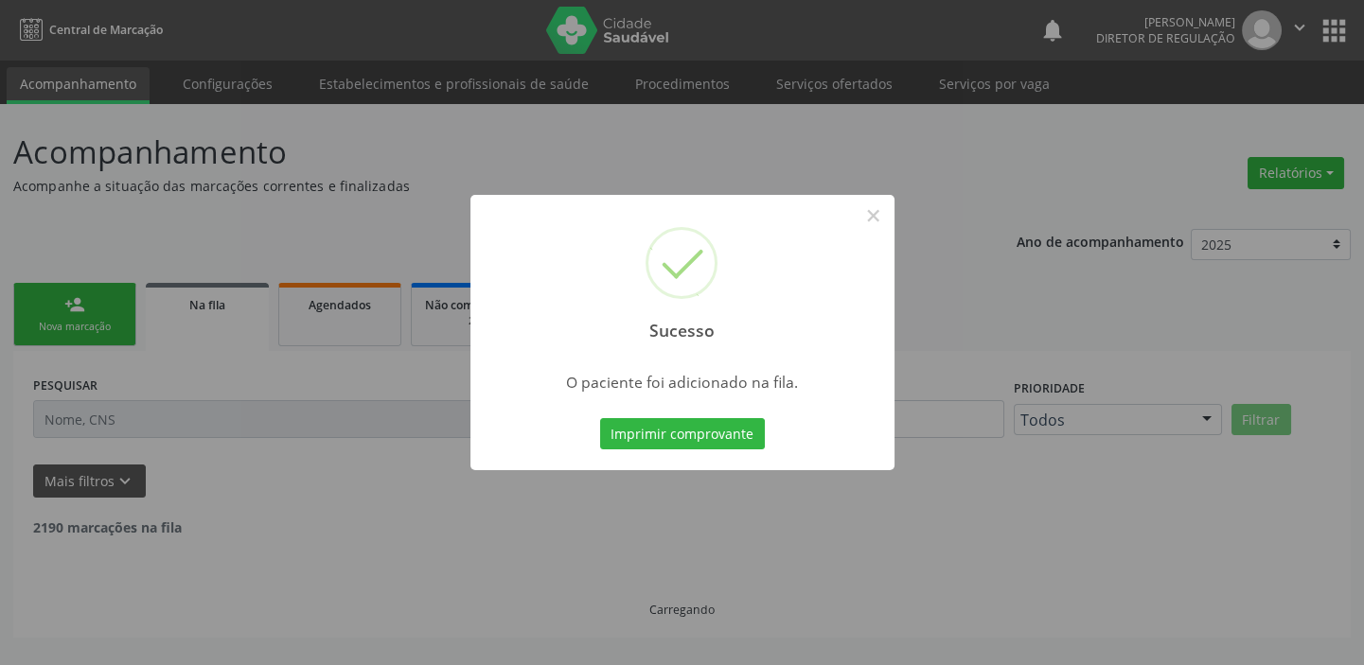
scroll to position [0, 0]
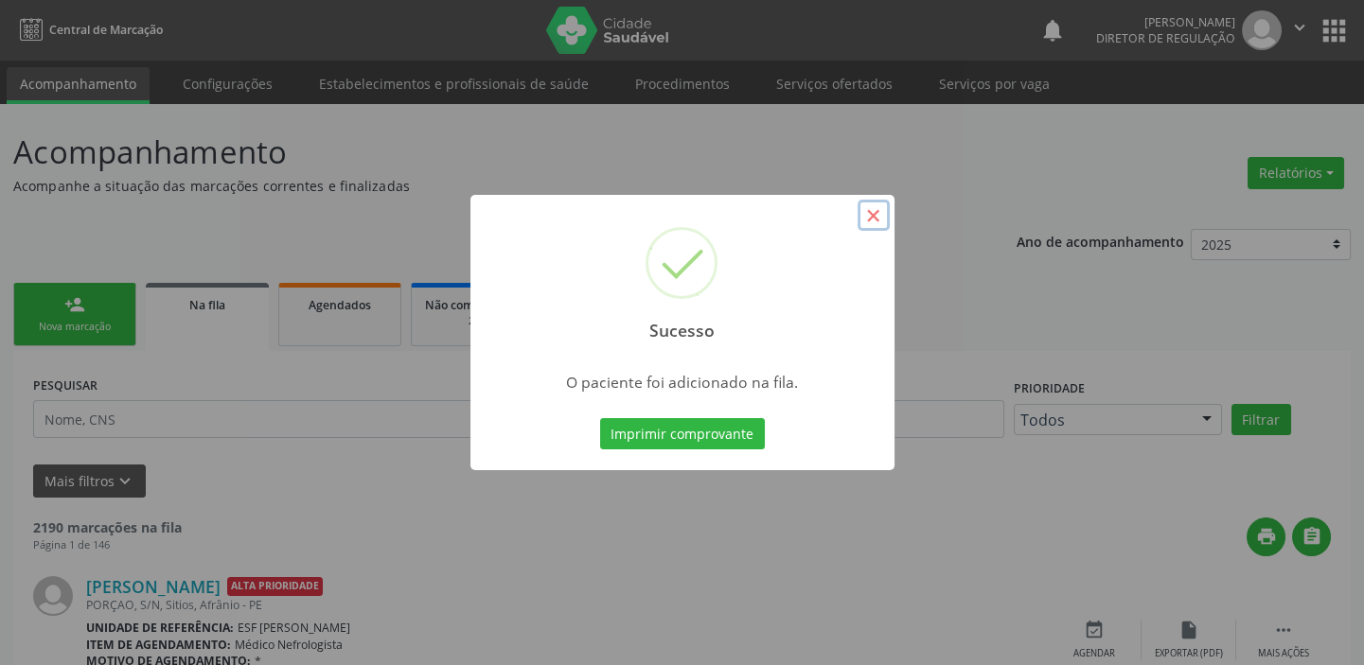
click at [884, 210] on button "×" at bounding box center [874, 216] width 32 height 32
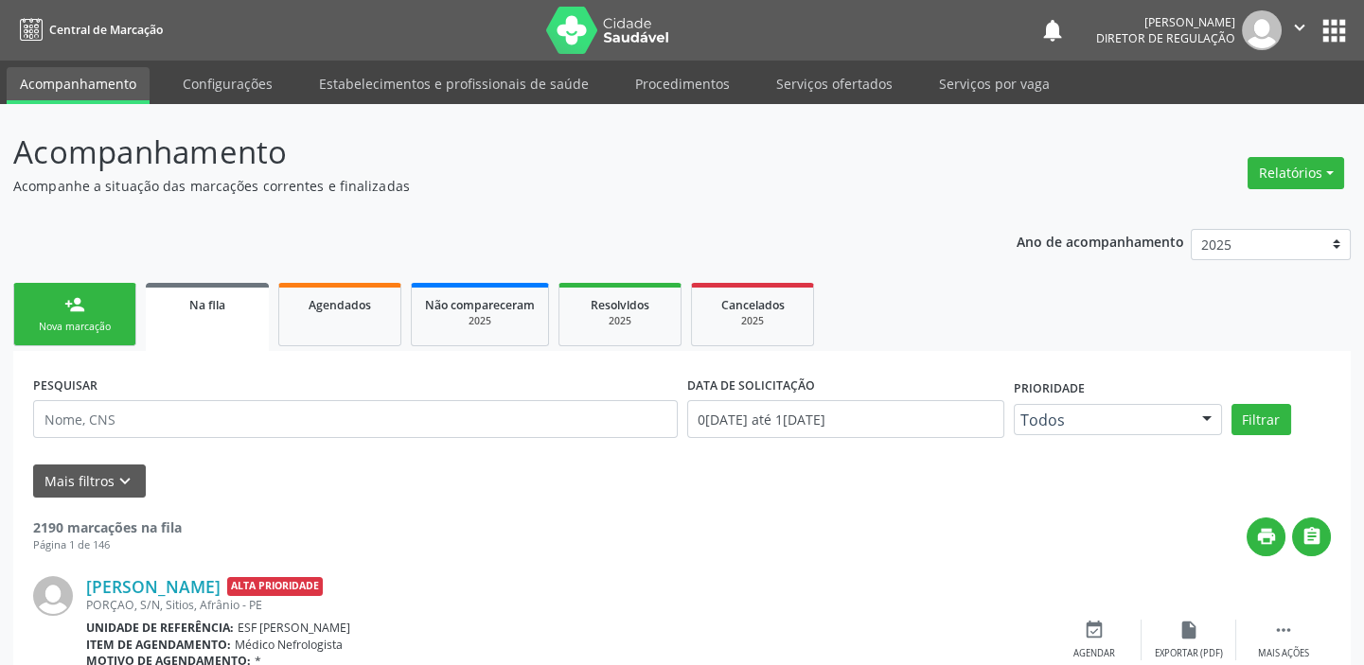
click at [95, 312] on link "person_add Nova marcação" at bounding box center [74, 314] width 123 height 63
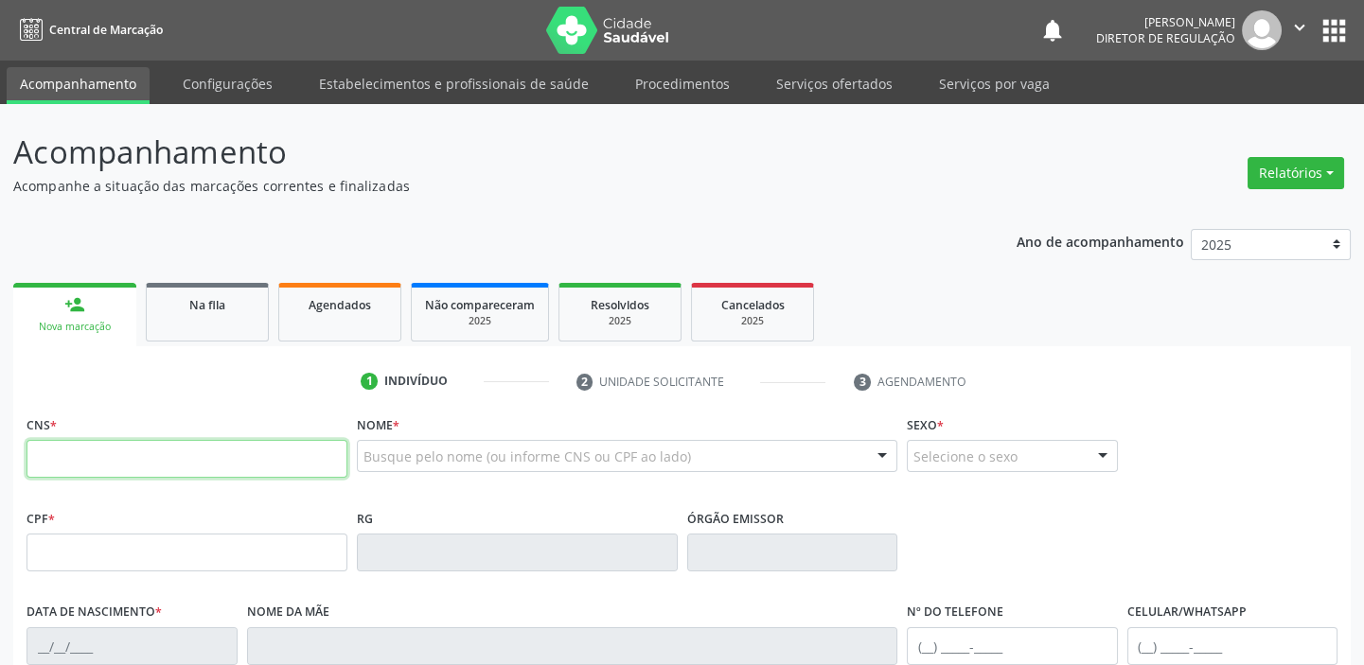
click at [102, 454] on input "text" at bounding box center [187, 459] width 321 height 38
type input "702 0063 3343 8481"
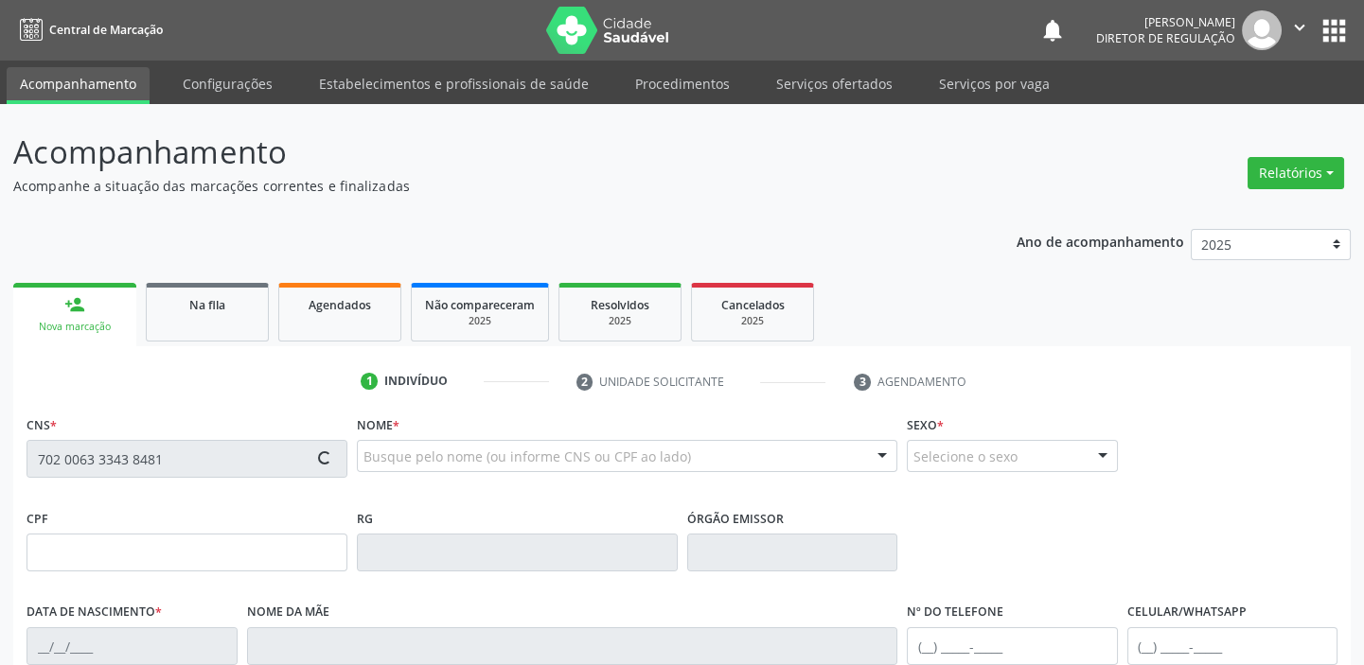
type input "117.864.414-62"
type input "18/05/1996"
type input "Maria de Lourdes Rodrigues de Sousa"
type input "(87) 98819-8538"
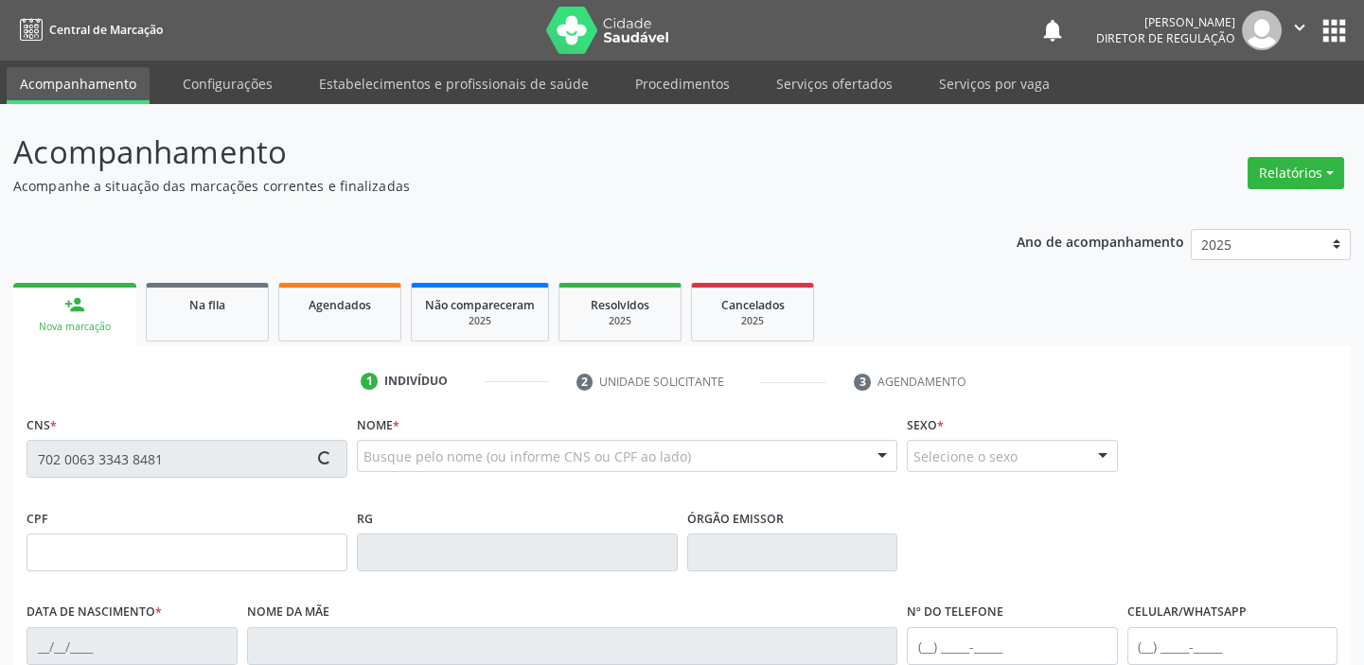
type input "110.943.514-23"
type input "S/N"
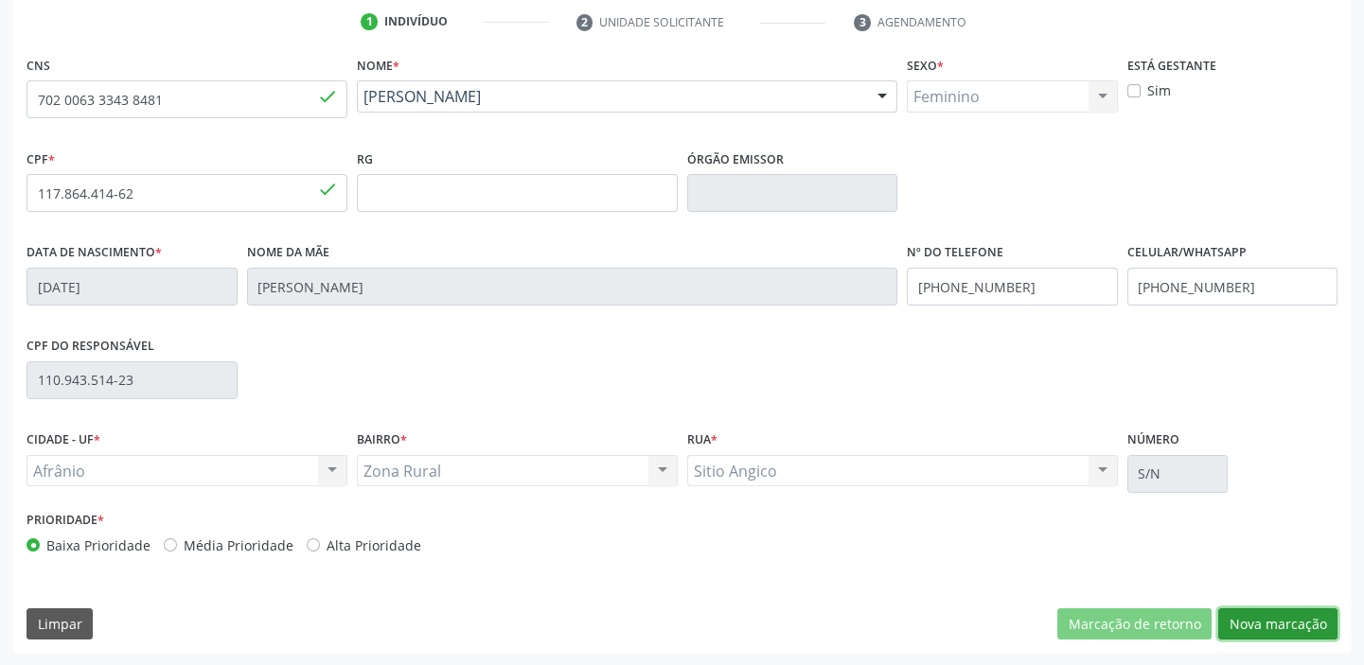
click at [1233, 626] on button "Nova marcação" at bounding box center [1277, 625] width 119 height 32
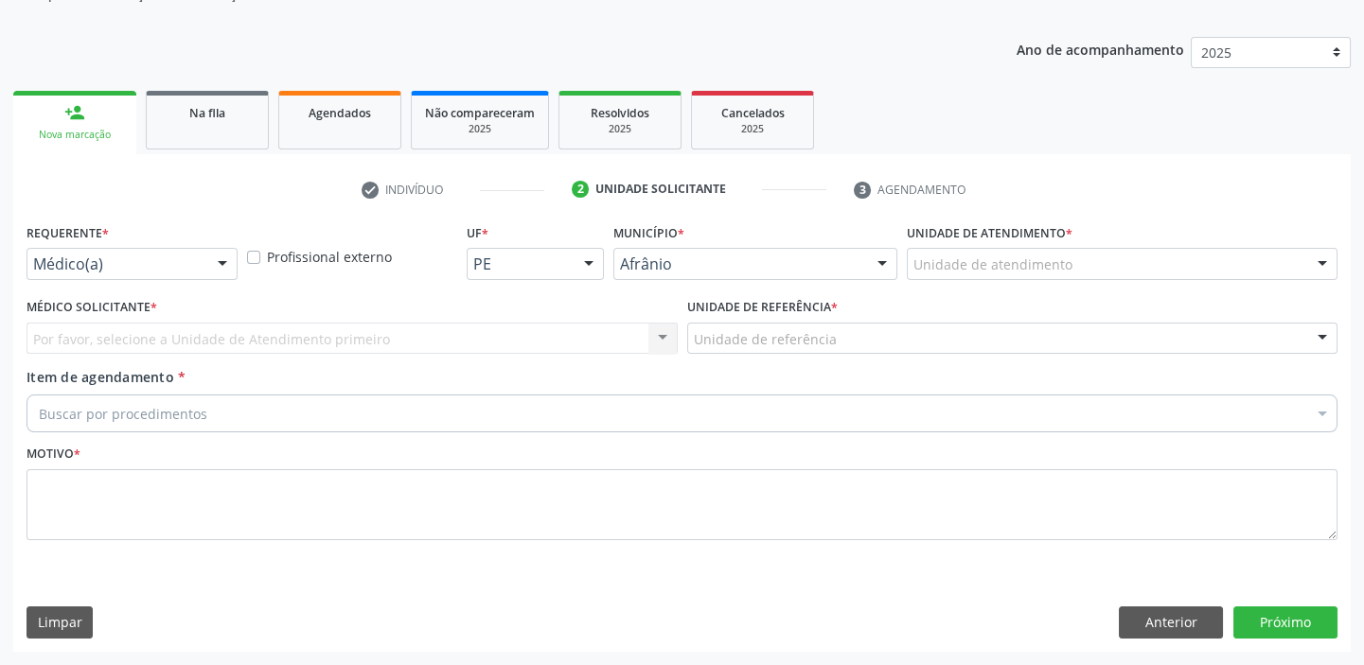
scroll to position [190, 0]
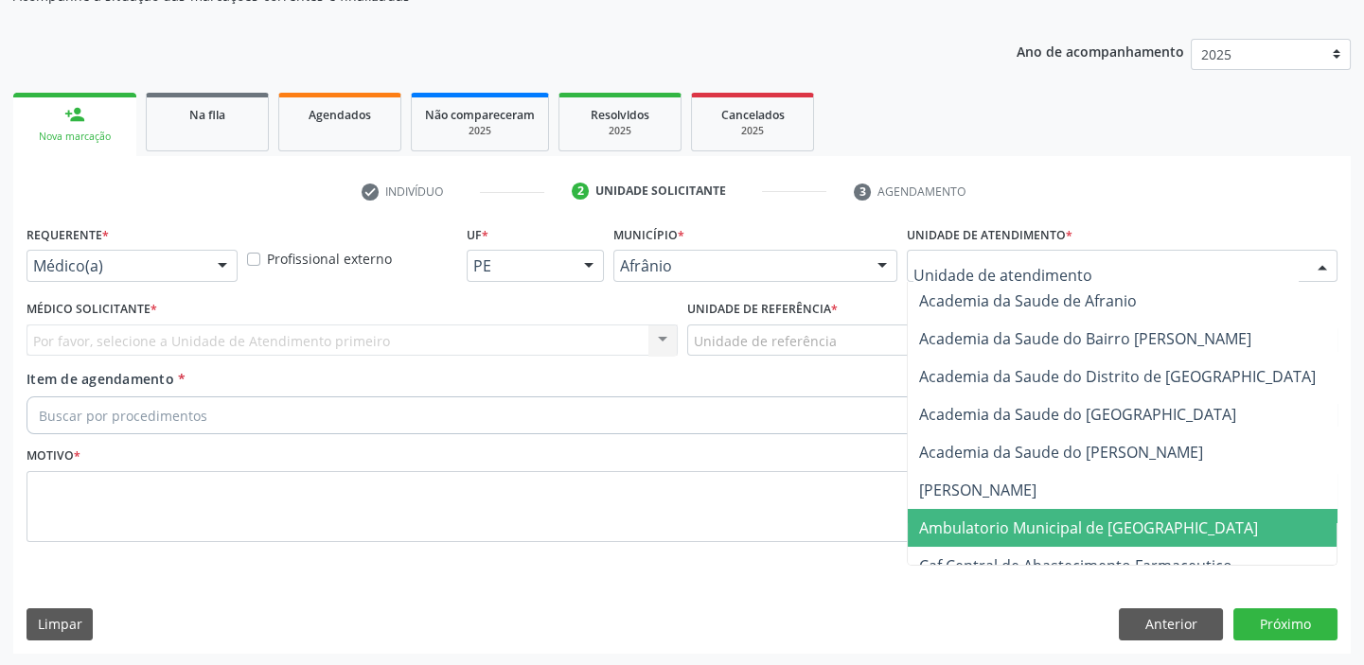
click at [941, 522] on span "Ambulatorio Municipal de [GEOGRAPHIC_DATA]" at bounding box center [1088, 528] width 339 height 21
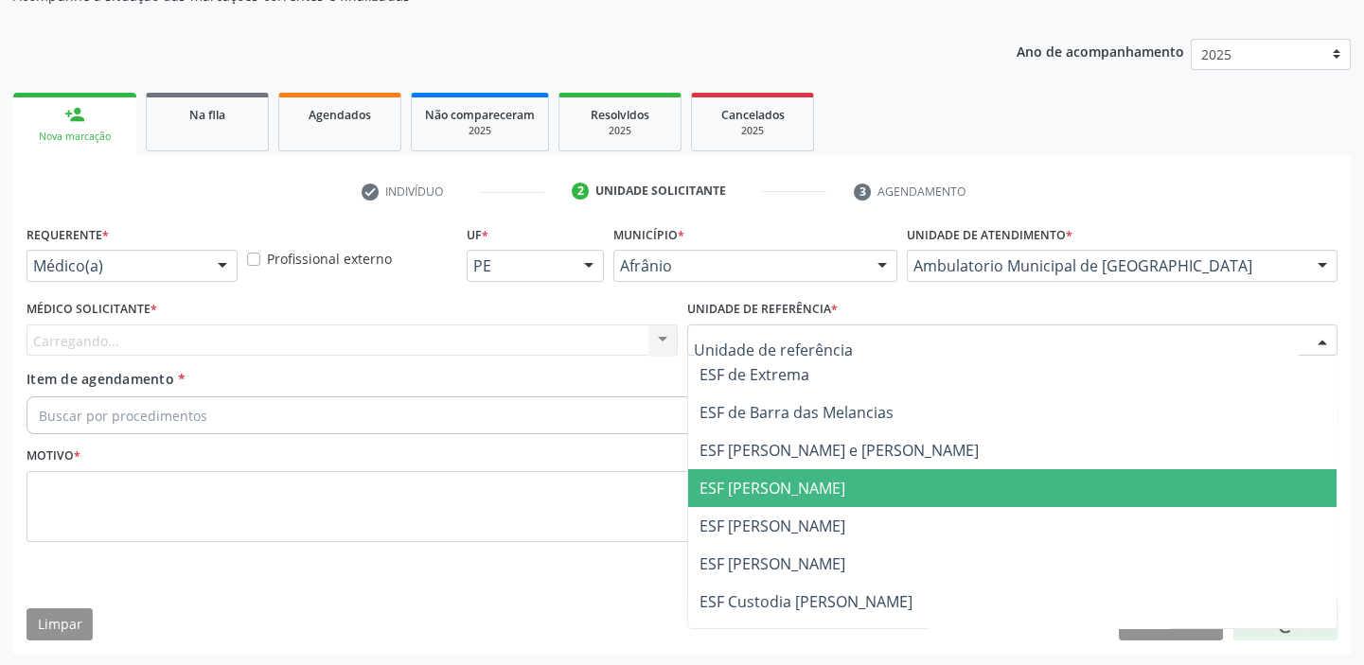
click at [748, 482] on span "ESF [PERSON_NAME]" at bounding box center [772, 488] width 146 height 21
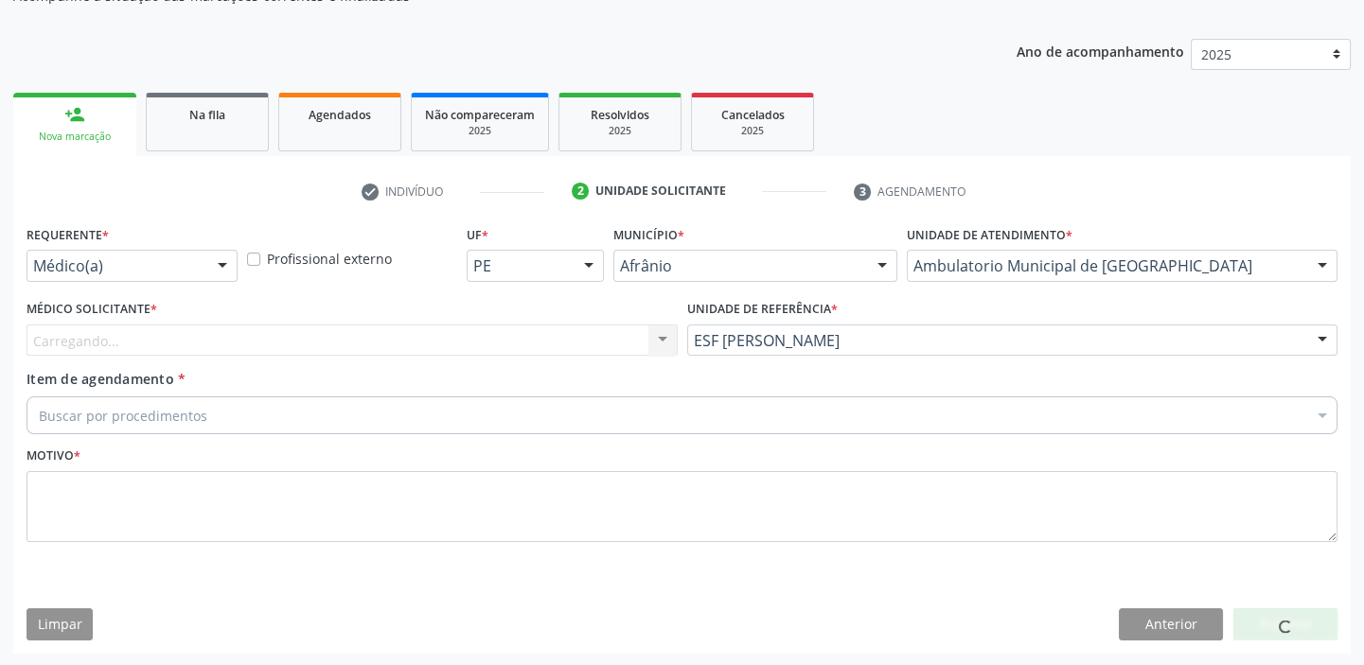
click at [88, 341] on div "Carregando... Nenhum resultado encontrado para: " " Não há nenhuma opção para s…" at bounding box center [352, 341] width 651 height 32
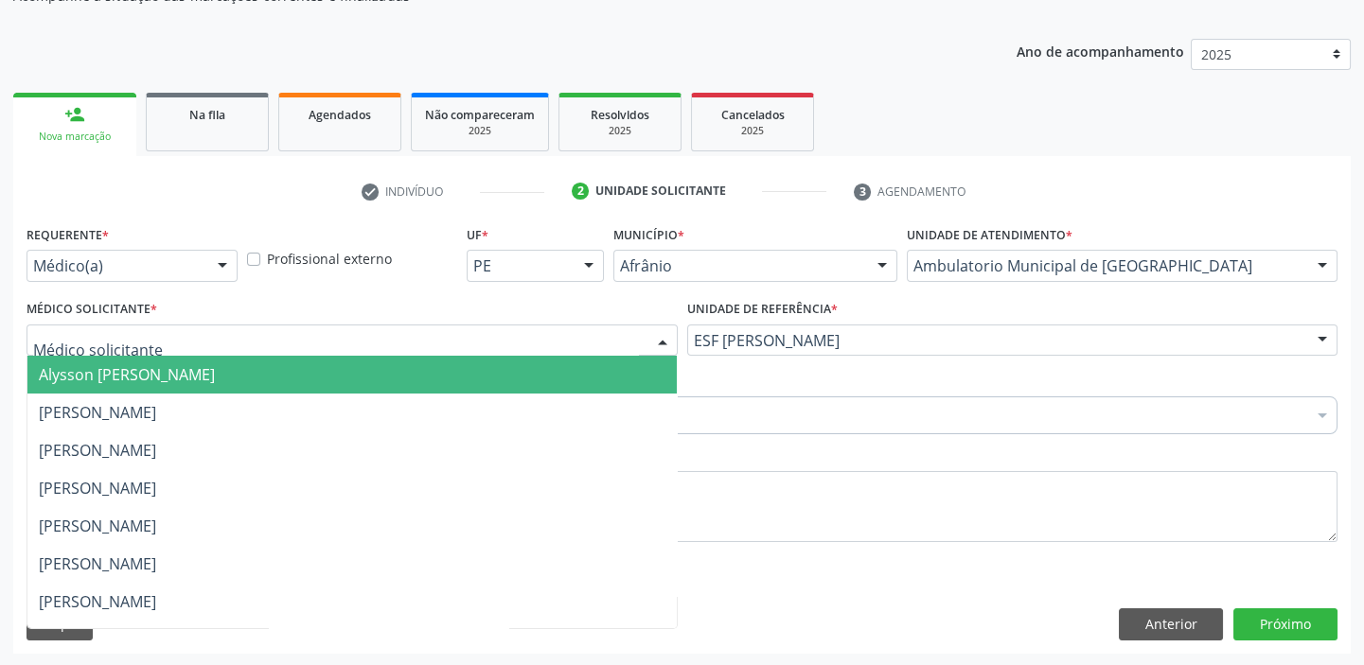
click at [90, 364] on span "Alysson [PERSON_NAME]" at bounding box center [127, 374] width 176 height 21
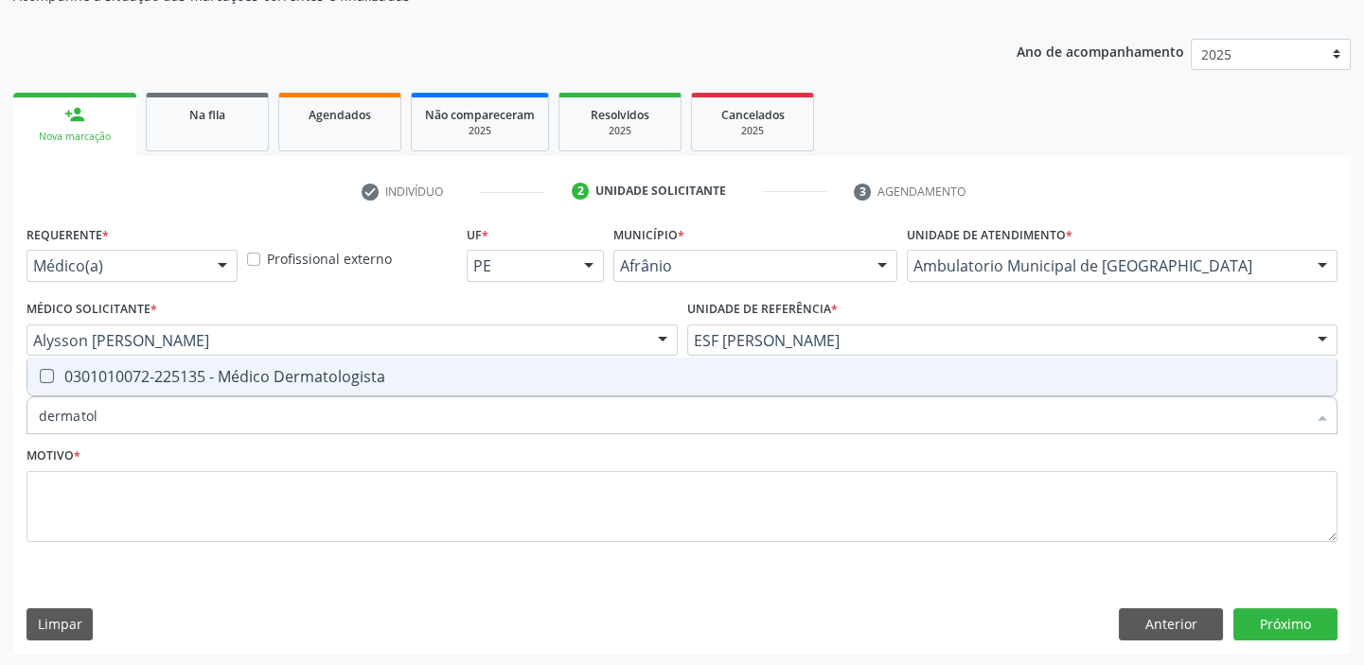
type input "dermatolo"
click at [115, 389] on span "0301010072-225135 - Médico Dermatologista" at bounding box center [681, 377] width 1309 height 38
checkbox Dermatologista "true"
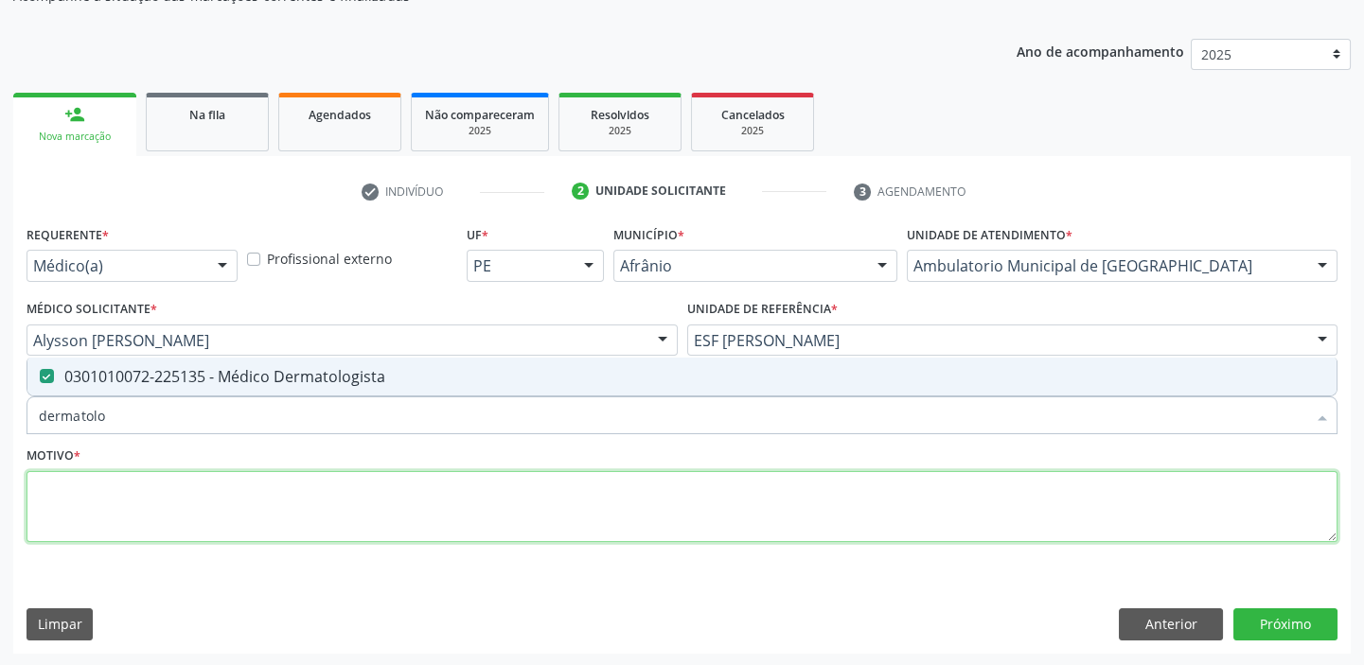
click at [77, 495] on textarea at bounding box center [682, 507] width 1311 height 72
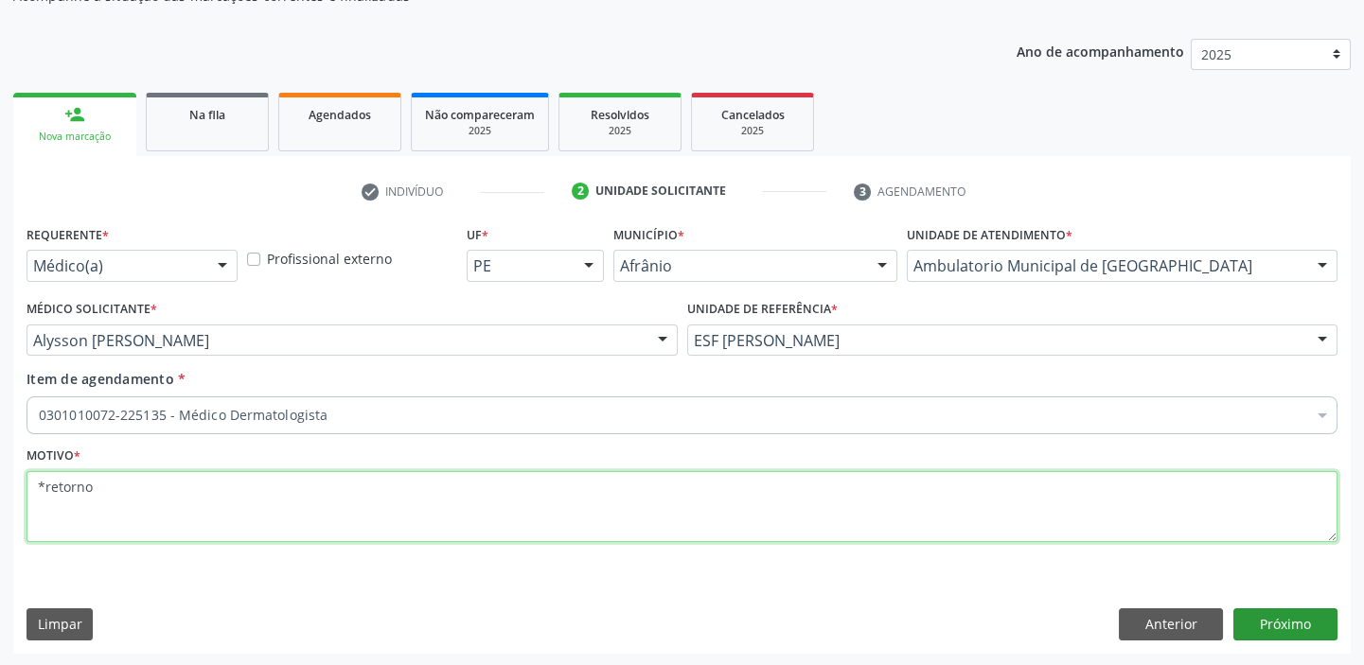
type textarea "*retorno"
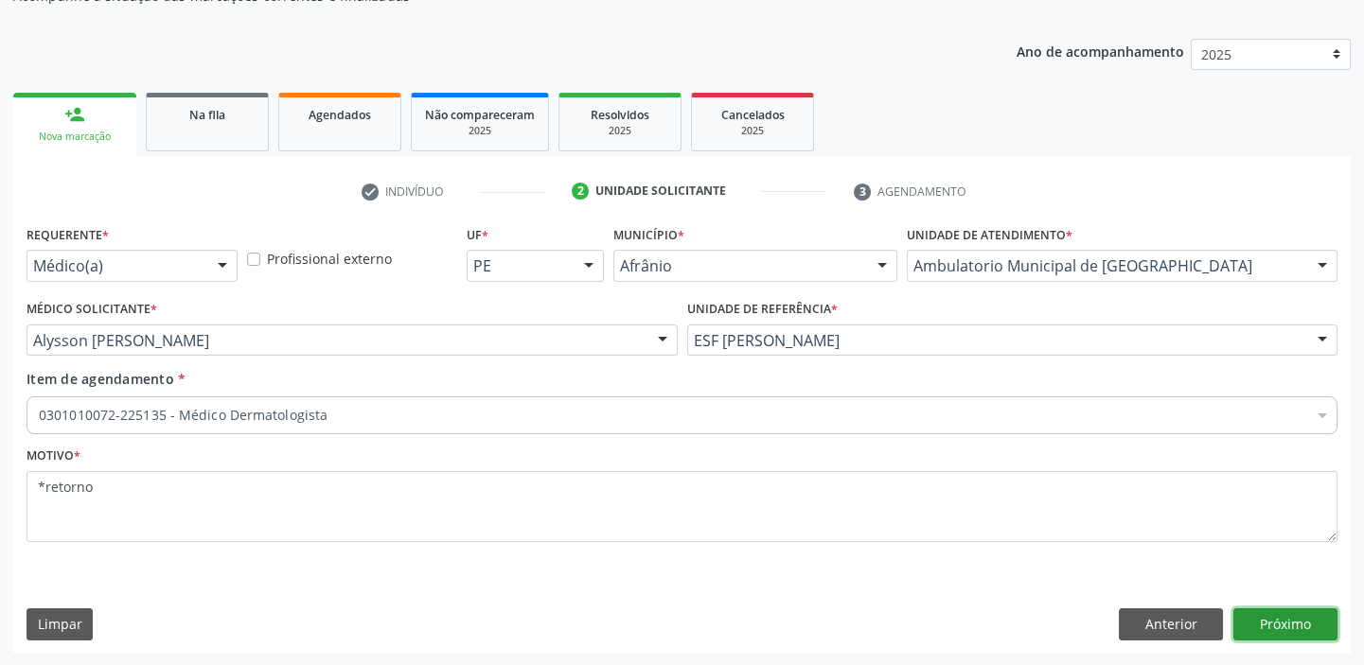
click at [1253, 615] on button "Próximo" at bounding box center [1285, 625] width 104 height 32
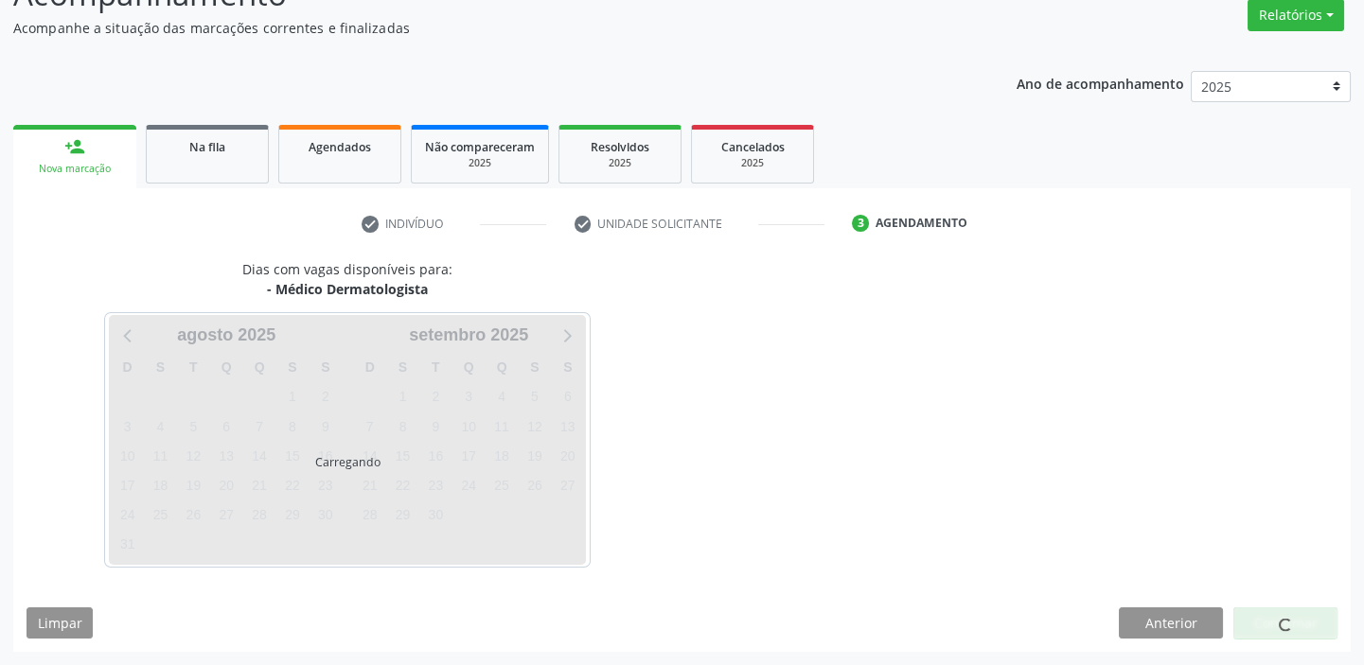
scroll to position [157, 0]
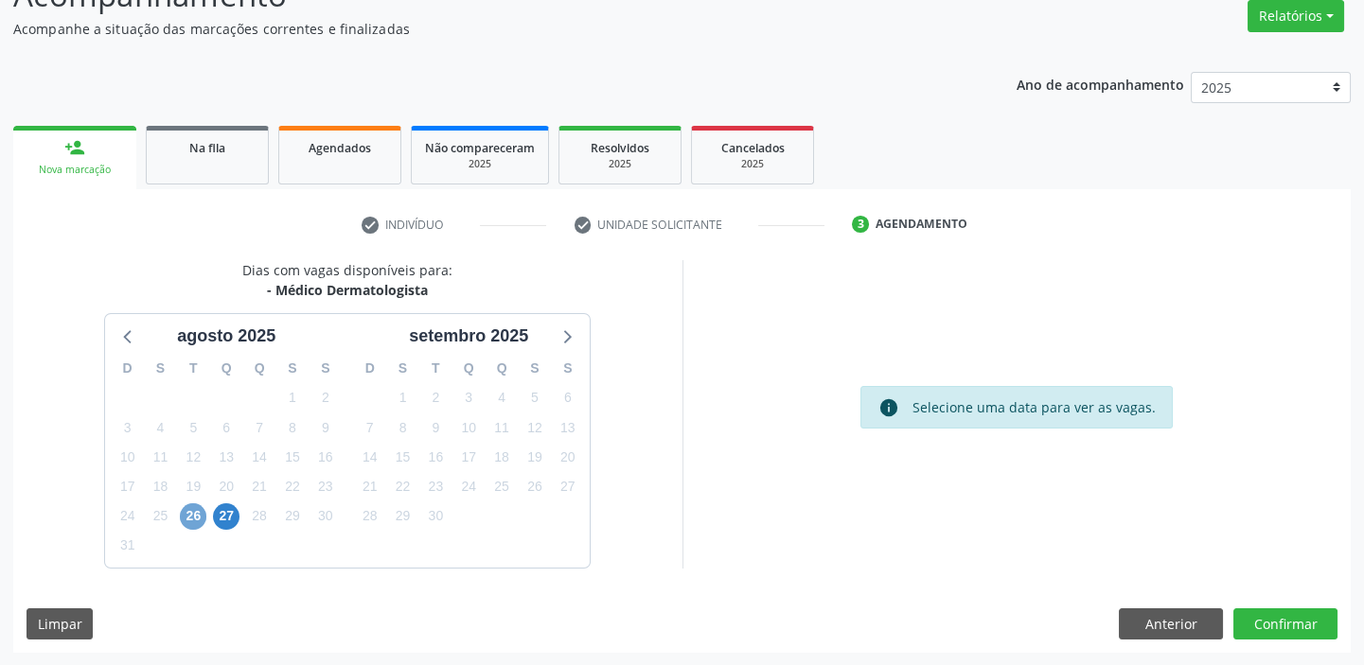
click at [190, 509] on span "26" at bounding box center [193, 517] width 27 height 27
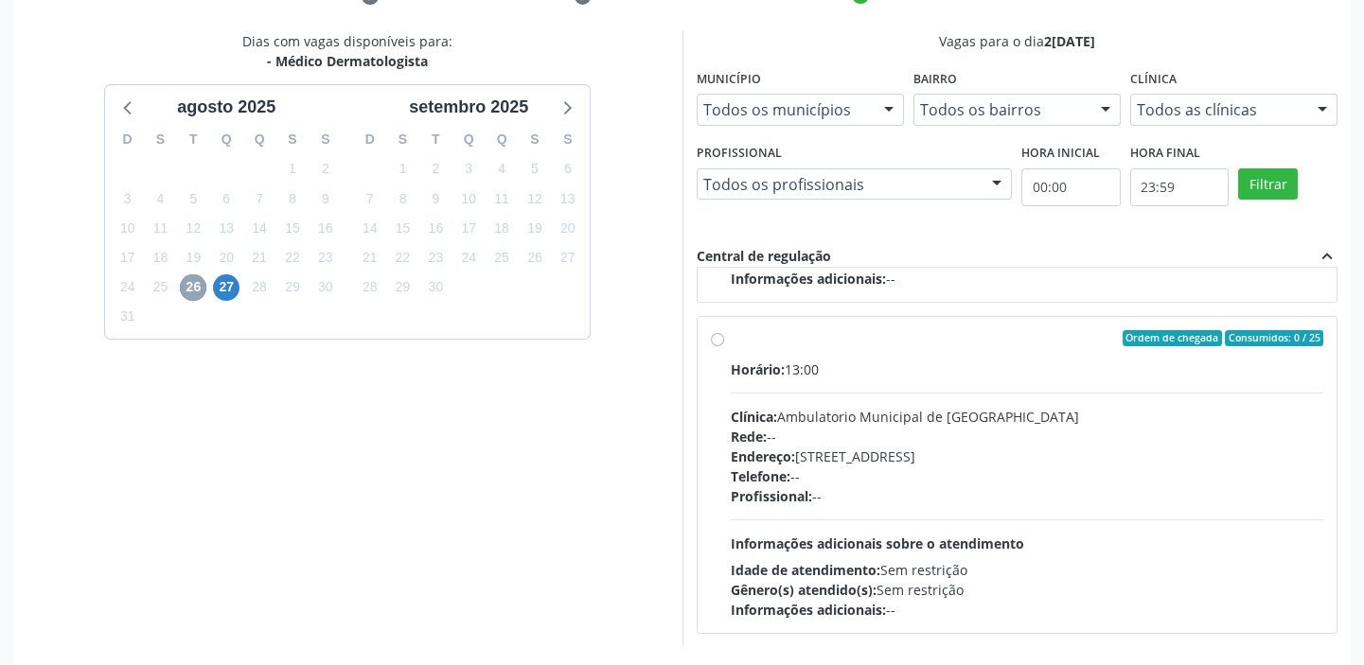
scroll to position [430, 0]
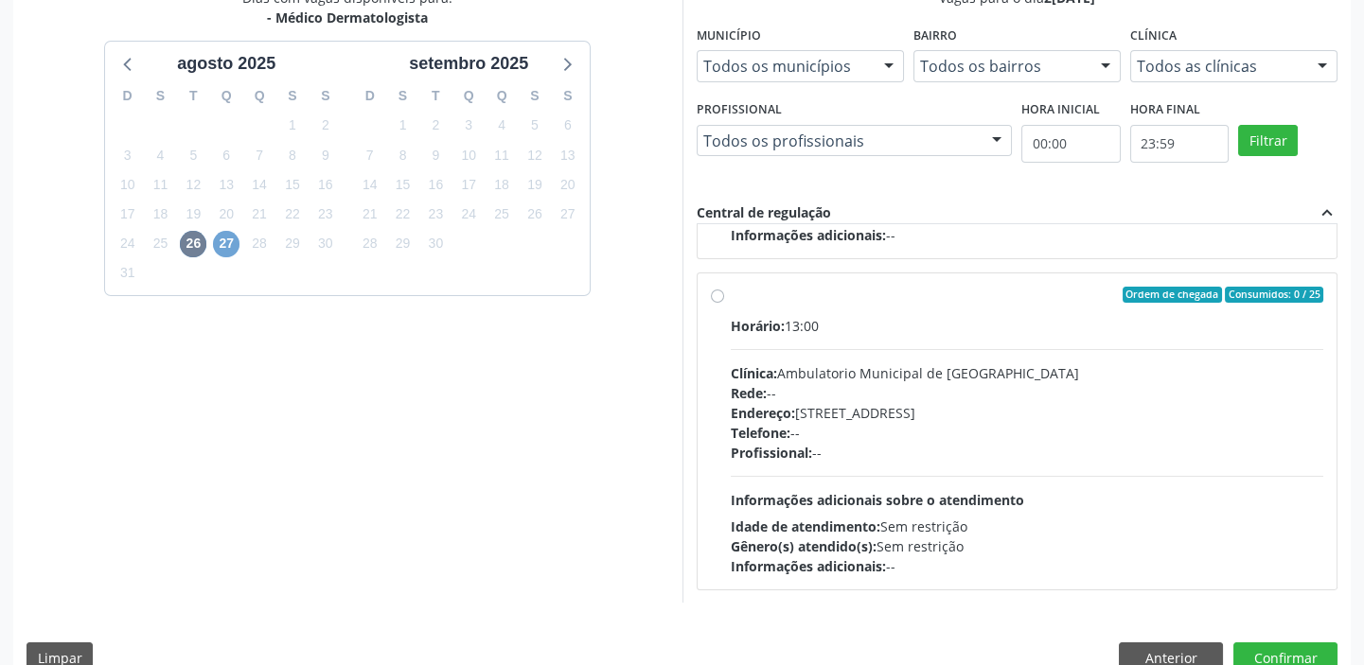
click at [226, 239] on span "27" at bounding box center [226, 244] width 27 height 27
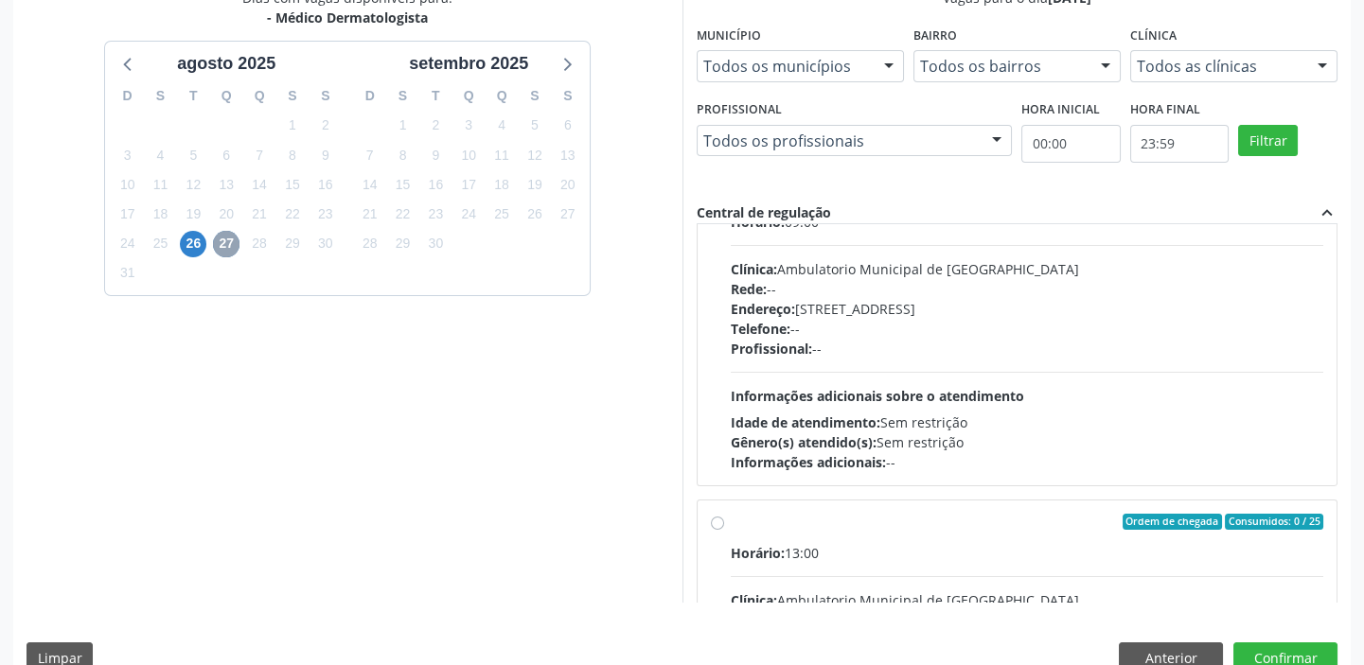
scroll to position [39, 0]
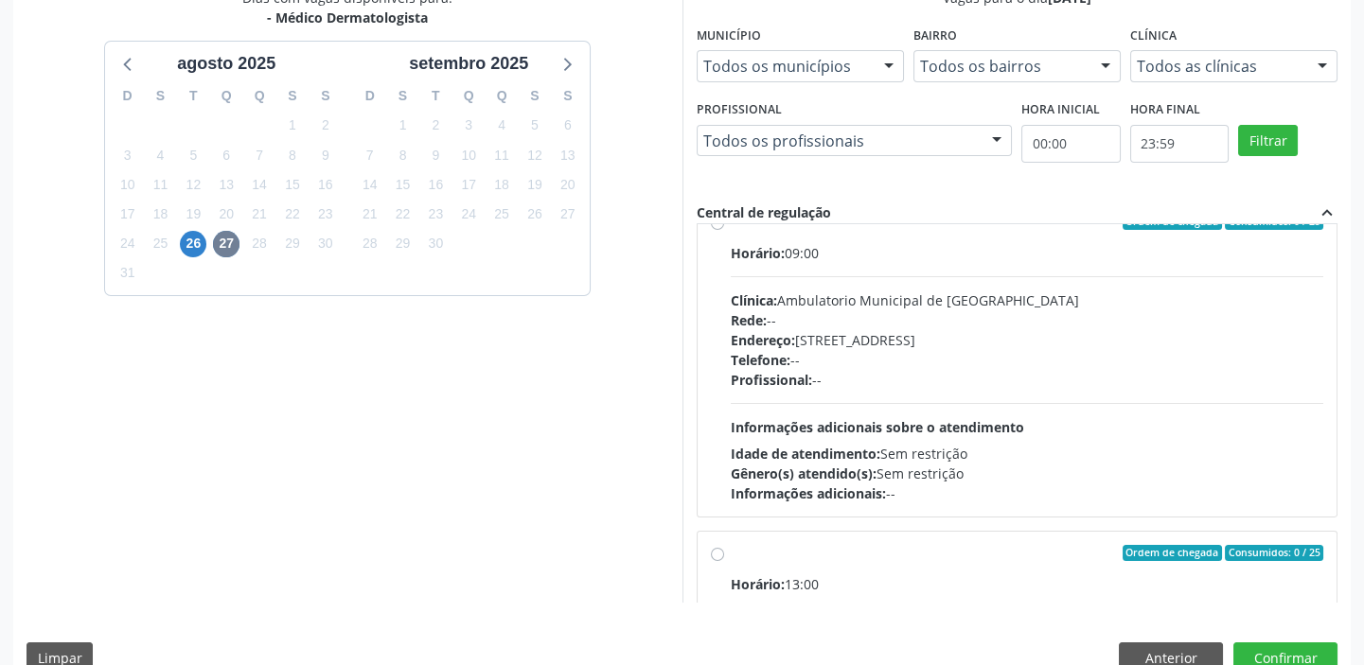
click at [329, 310] on div "Dias com vagas disponíveis para: - Médico Dermatologista agosto 2025 D S T Q Q …" at bounding box center [347, 295] width 669 height 615
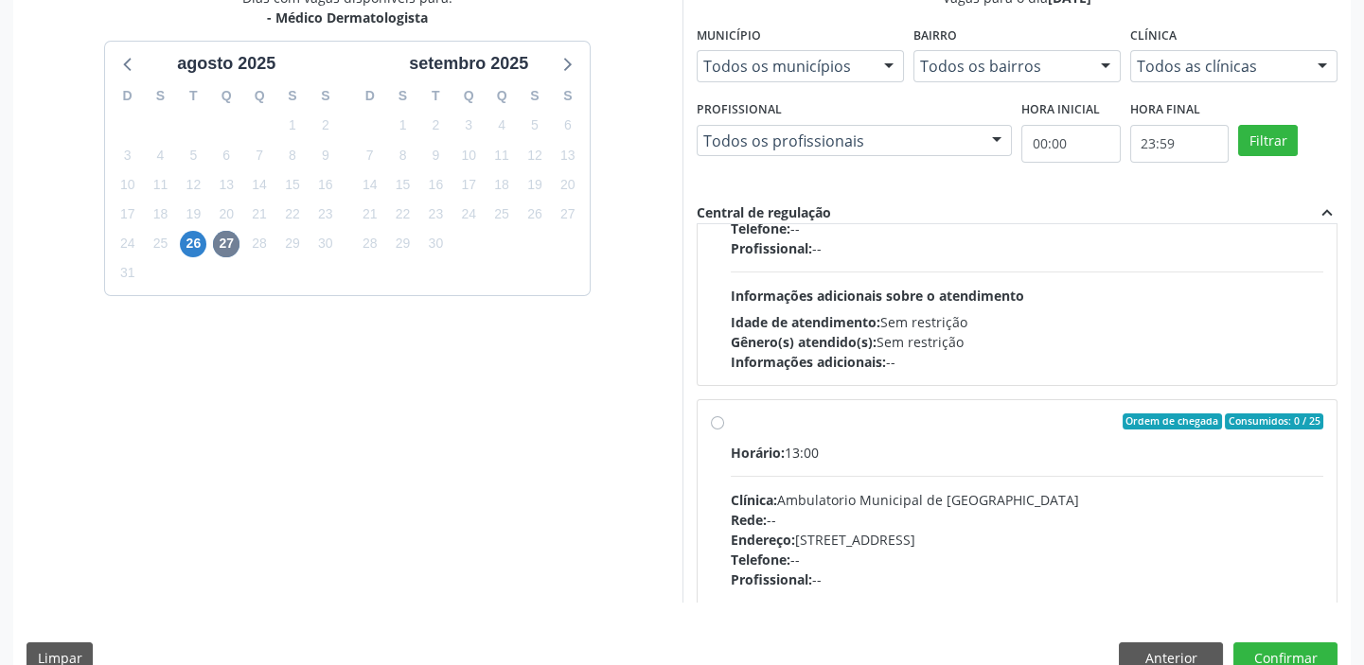
scroll to position [297, 0]
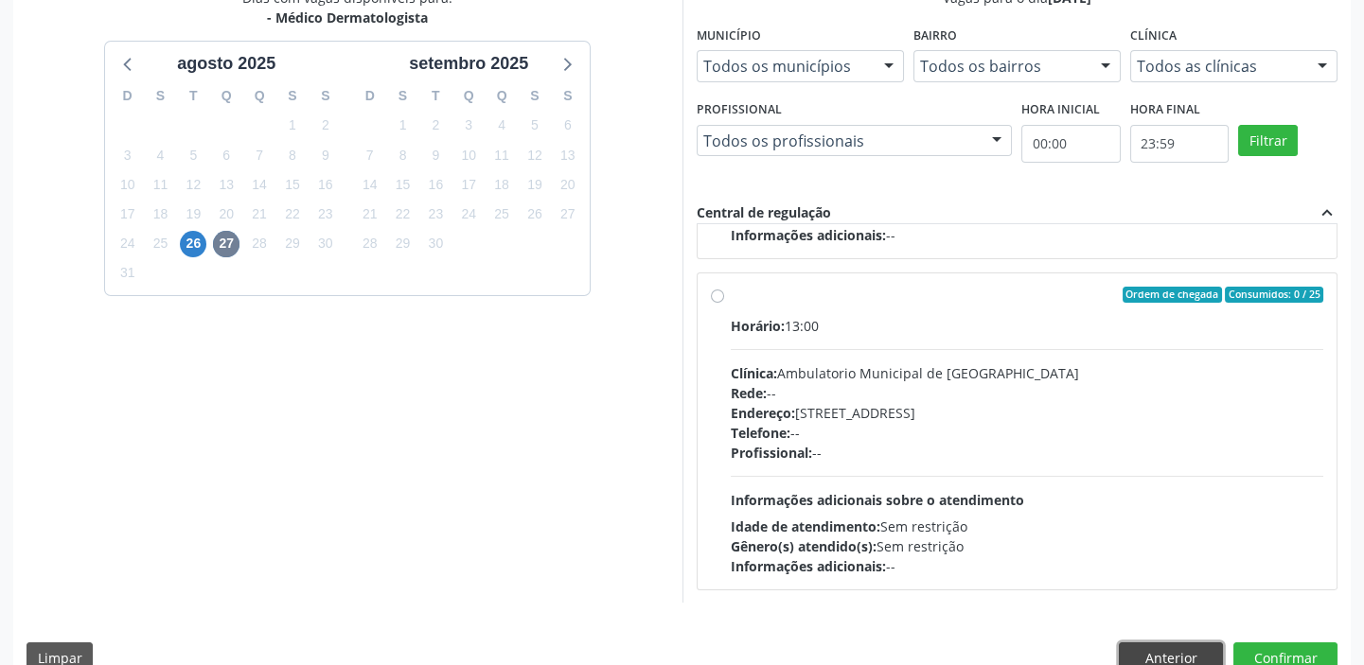
click at [1140, 653] on button "Anterior" at bounding box center [1171, 659] width 104 height 32
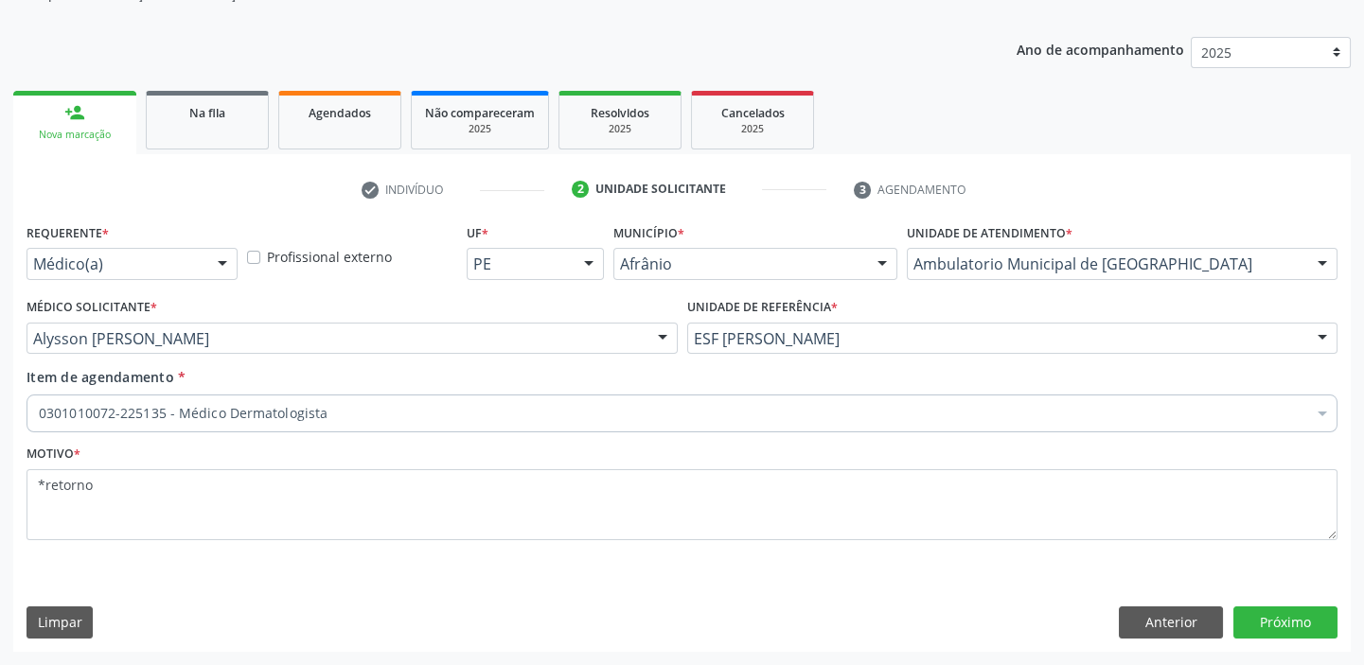
scroll to position [190, 0]
click at [1287, 613] on button "Próximo" at bounding box center [1285, 625] width 104 height 32
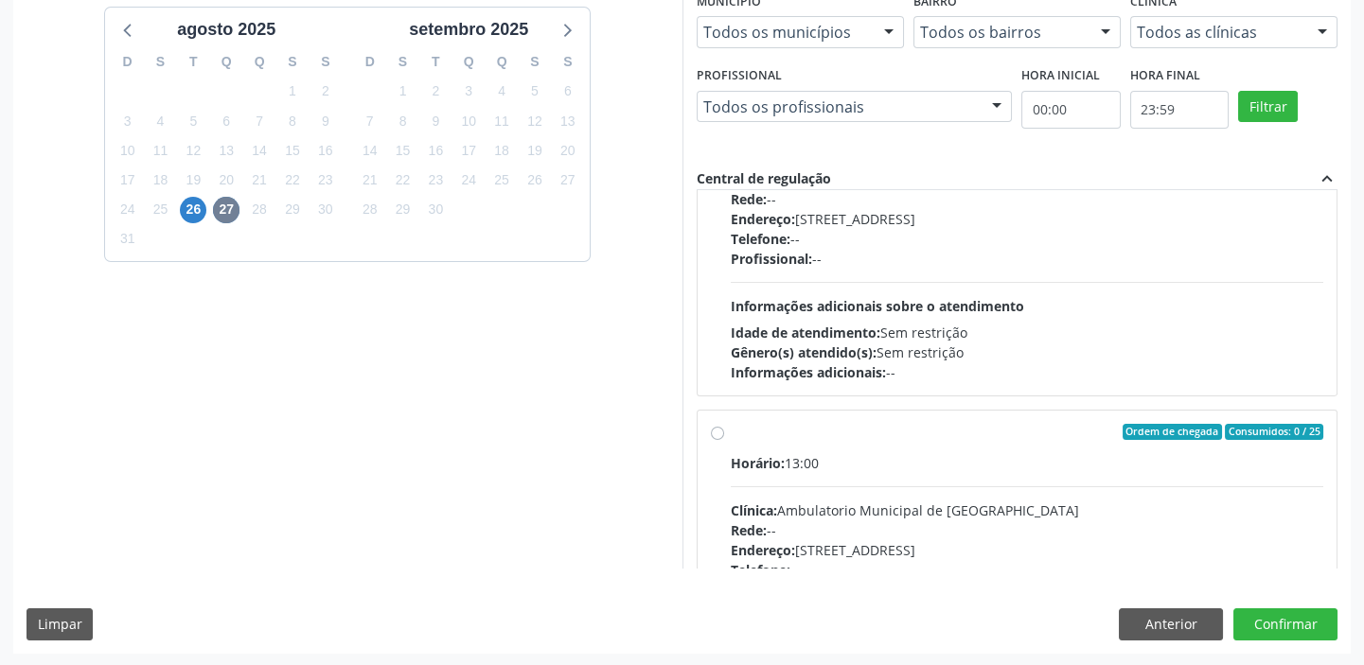
scroll to position [297, 0]
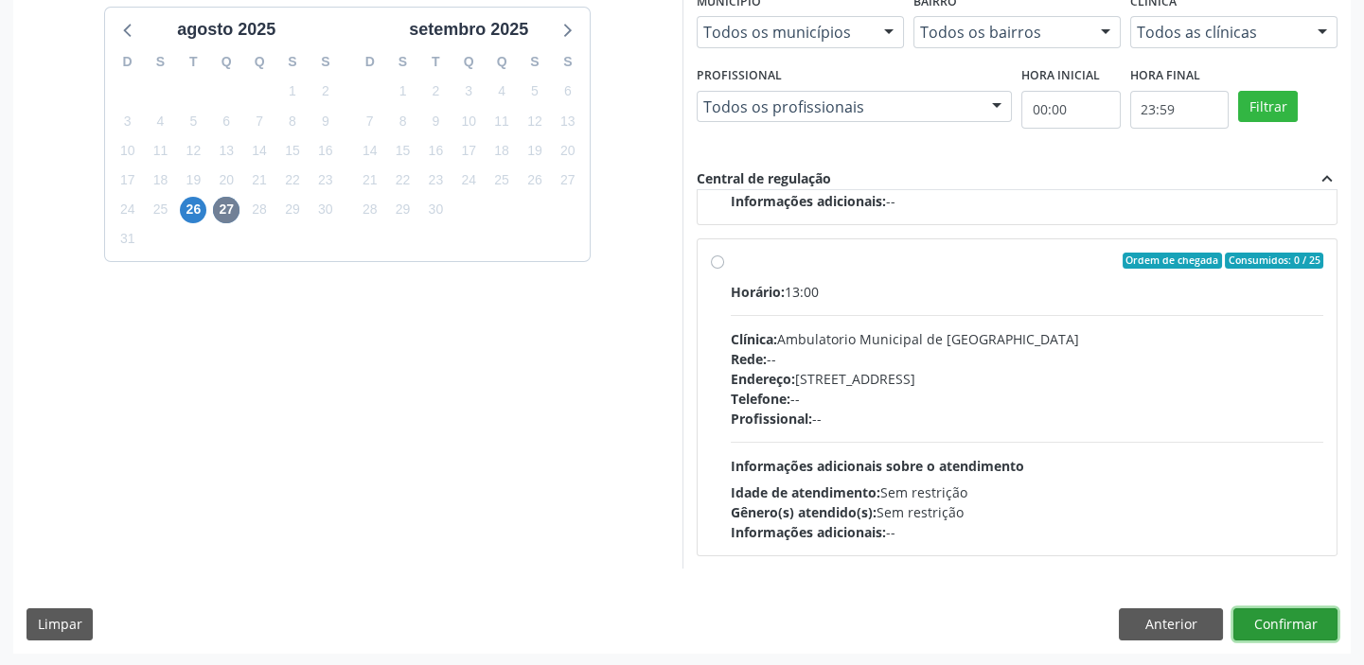
click at [1278, 625] on button "Confirmar" at bounding box center [1285, 625] width 104 height 32
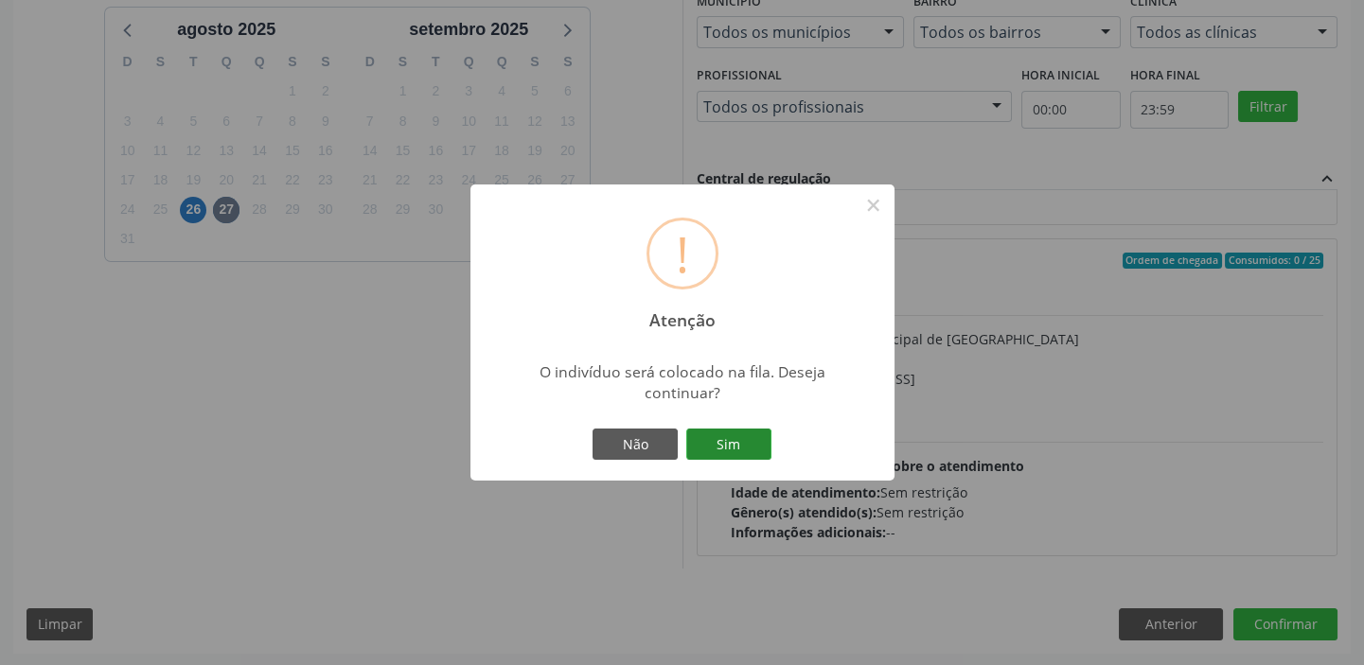
click at [745, 444] on button "Sim" at bounding box center [728, 445] width 85 height 32
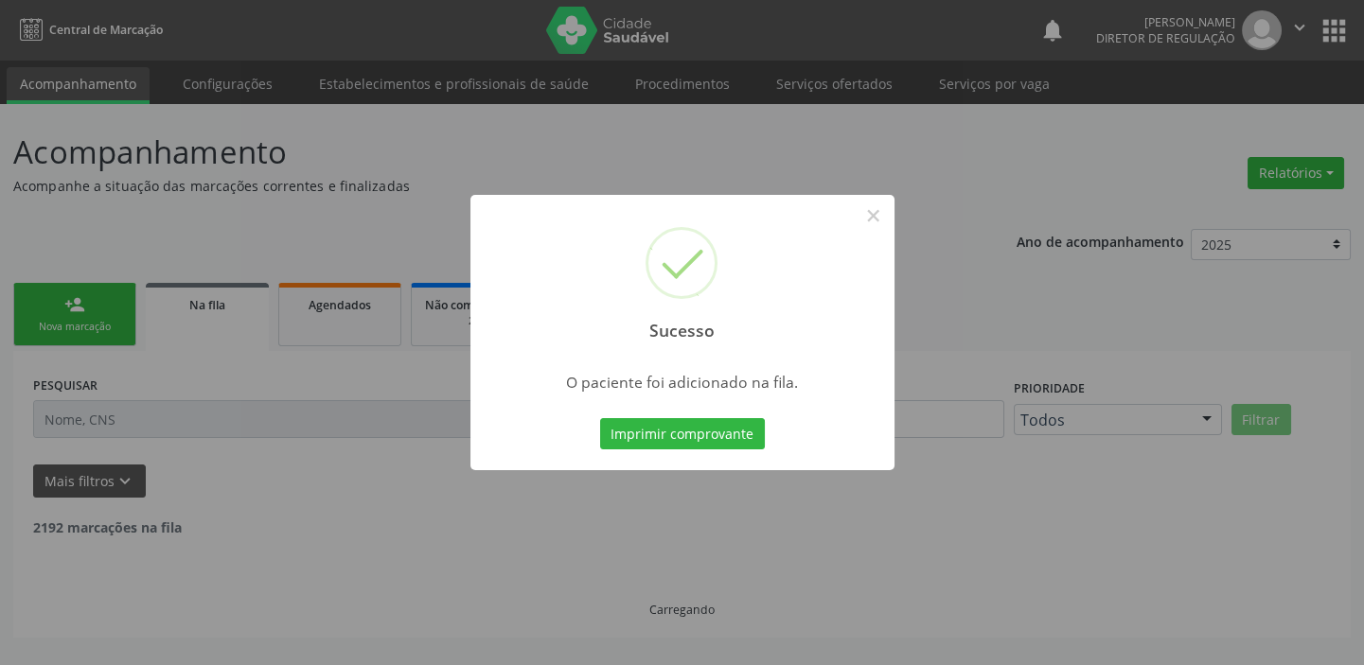
scroll to position [0, 0]
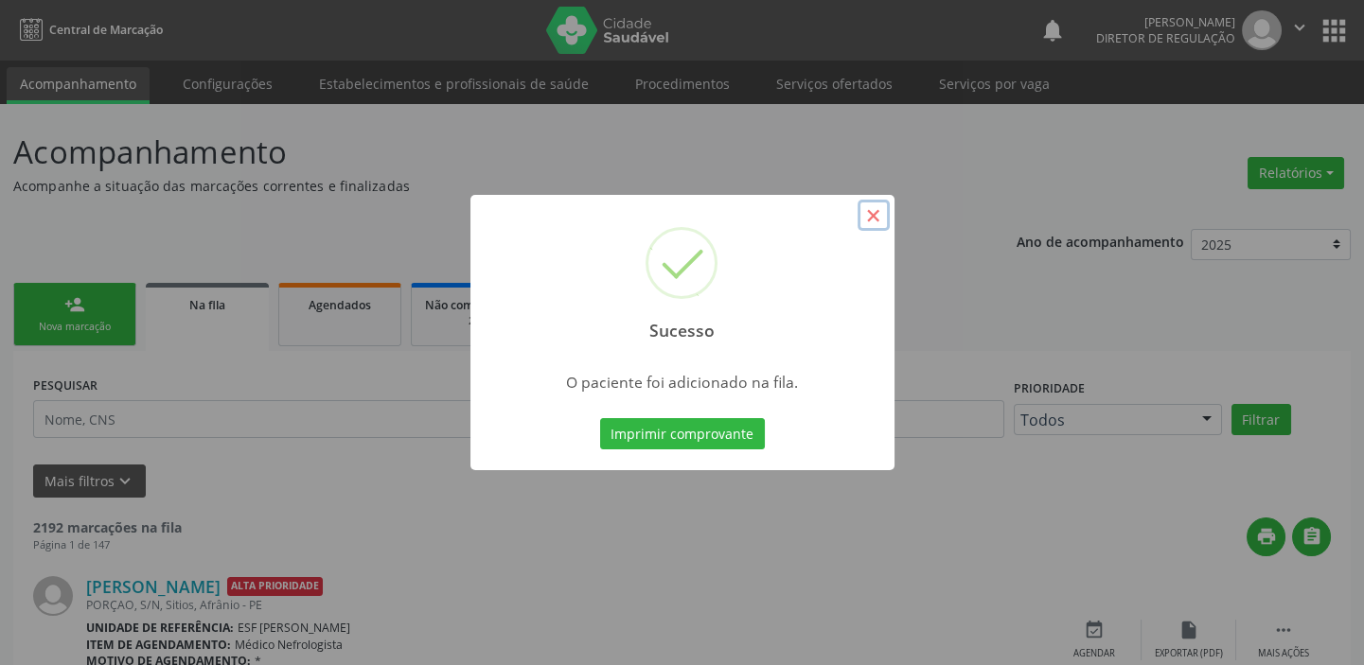
click at [878, 218] on button "×" at bounding box center [874, 216] width 32 height 32
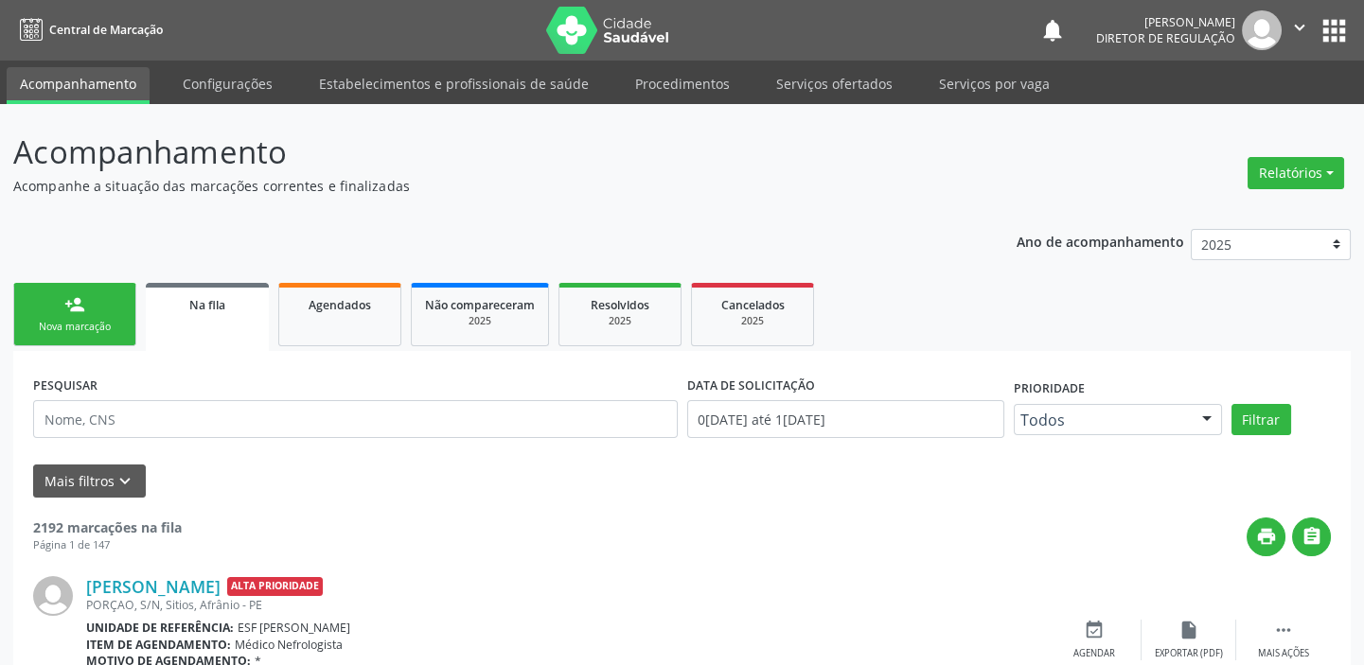
click at [71, 286] on link "person_add Nova marcação" at bounding box center [74, 314] width 123 height 63
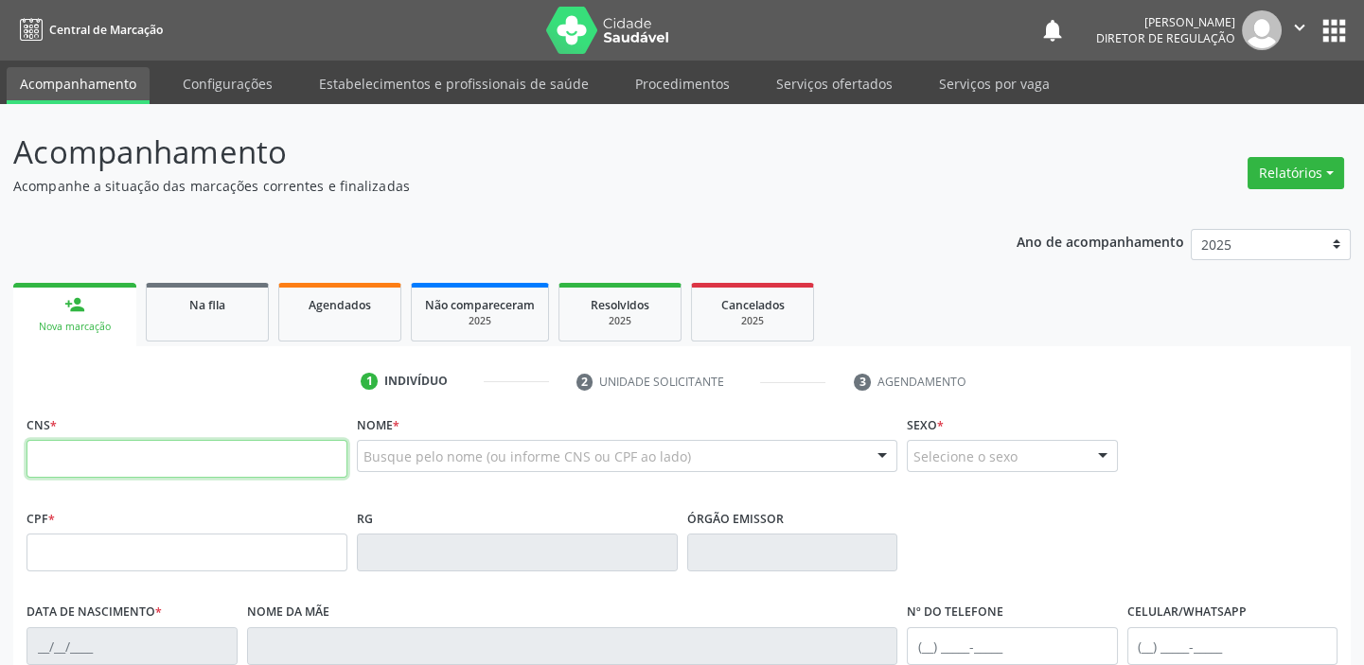
click at [133, 461] on input "text" at bounding box center [187, 459] width 321 height 38
type input "704 3085 6394 3094"
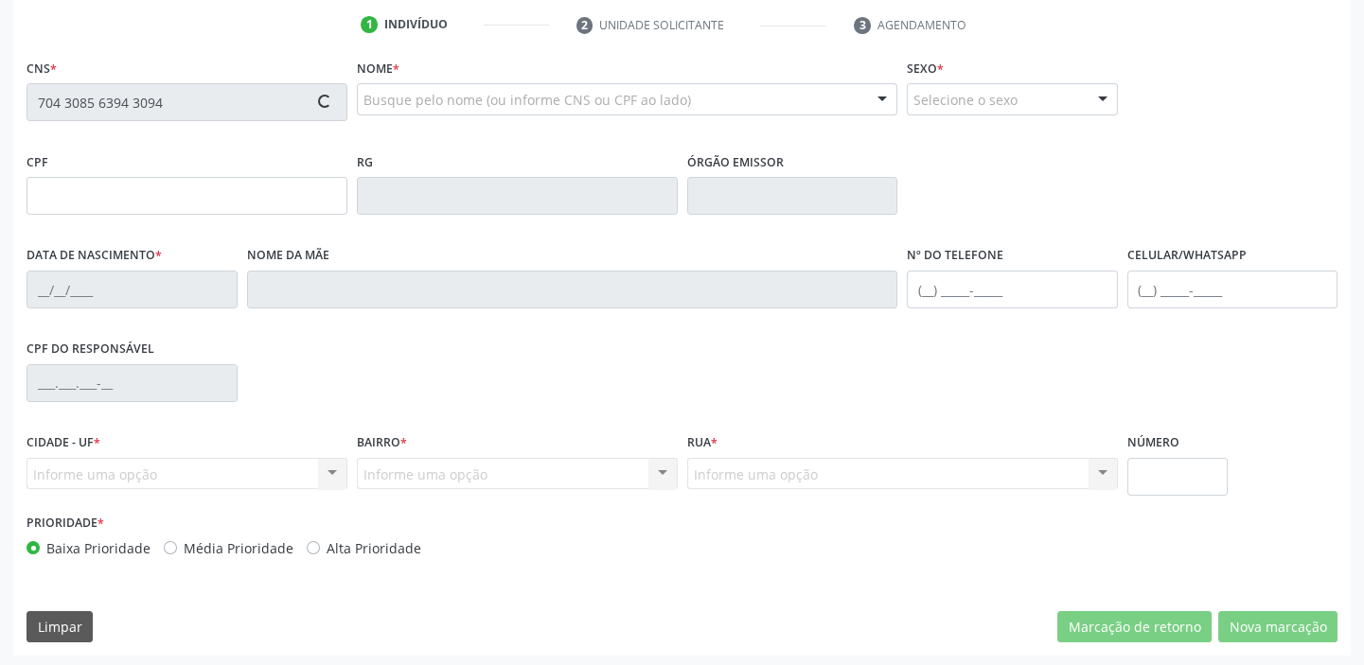
scroll to position [360, 0]
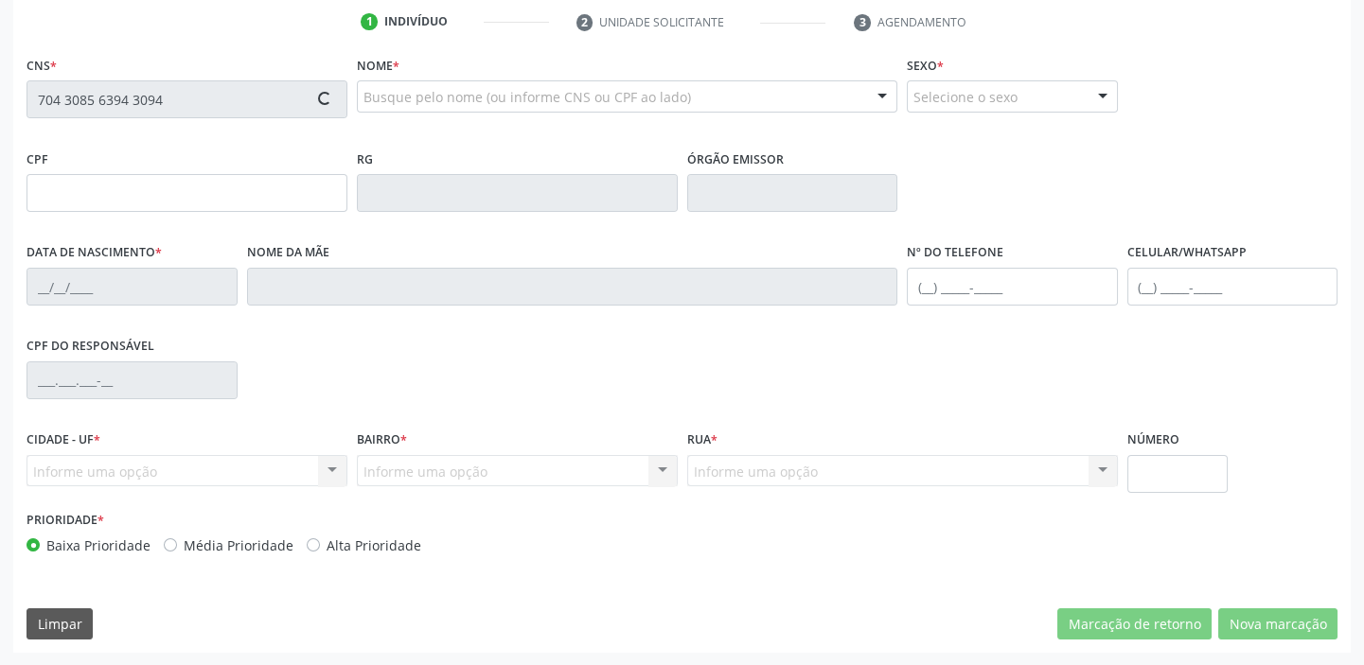
type input "04/02/1999"
type input "S/N"
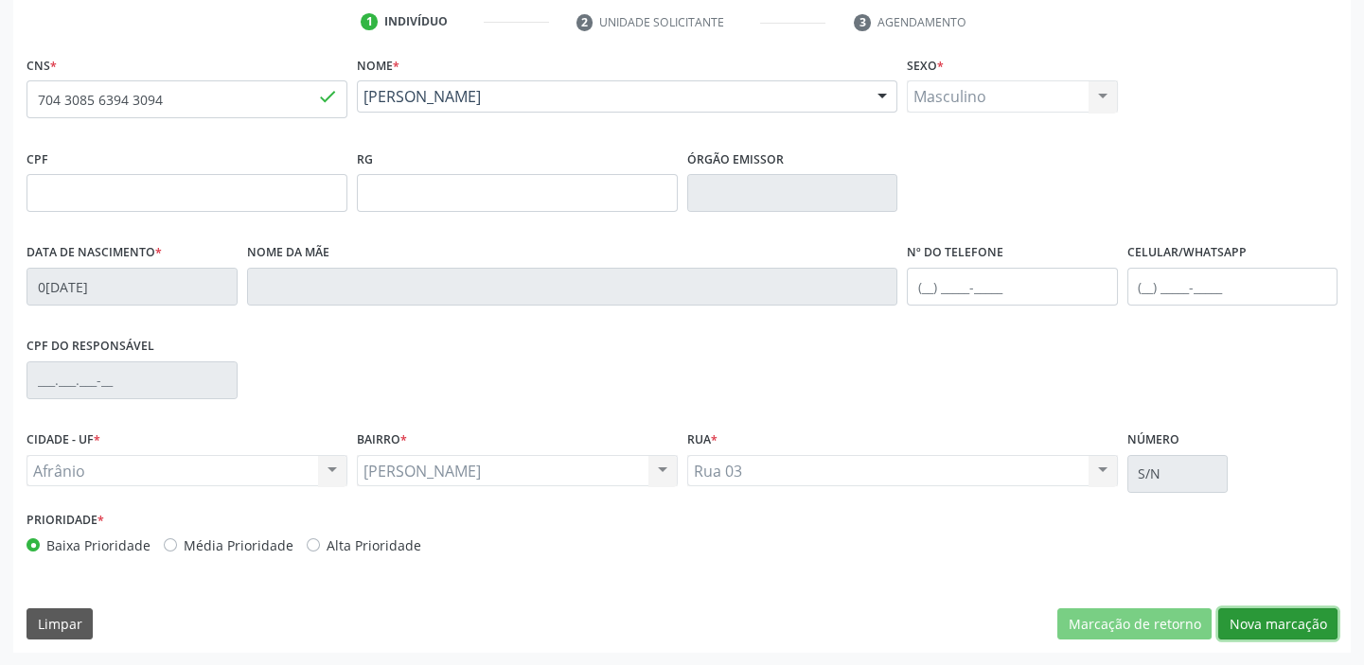
click at [1266, 626] on button "Nova marcação" at bounding box center [1277, 625] width 119 height 32
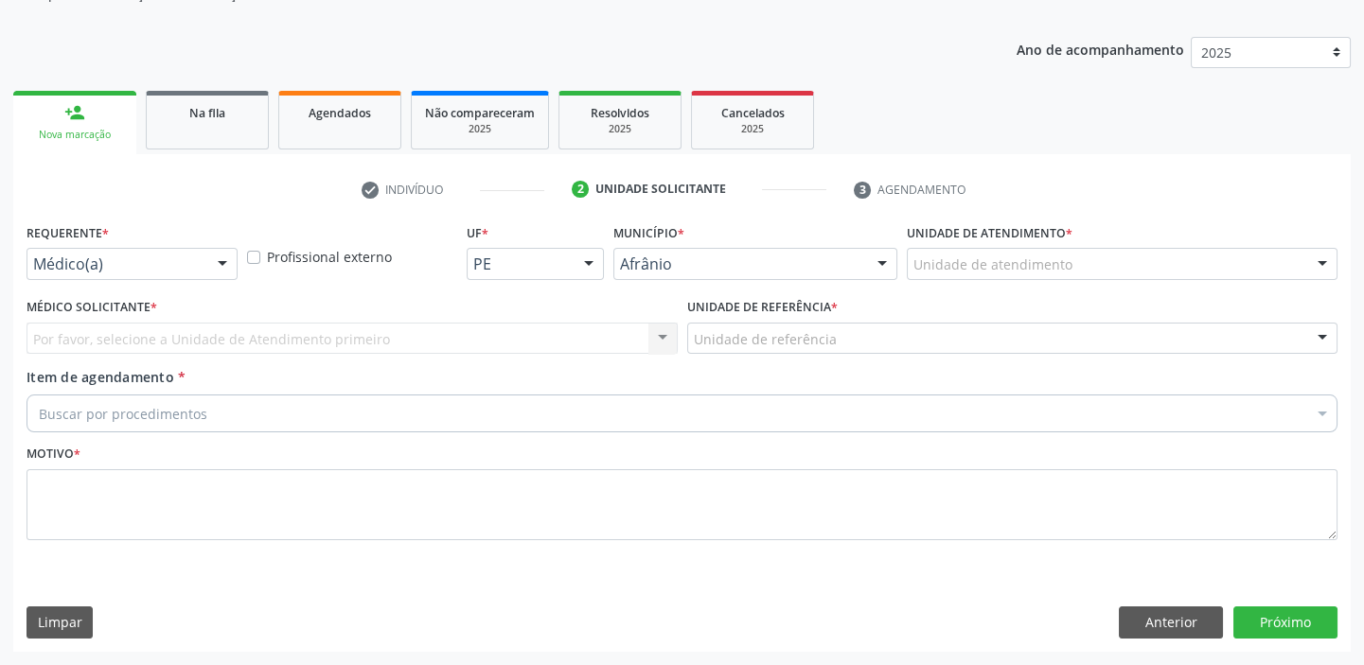
scroll to position [190, 0]
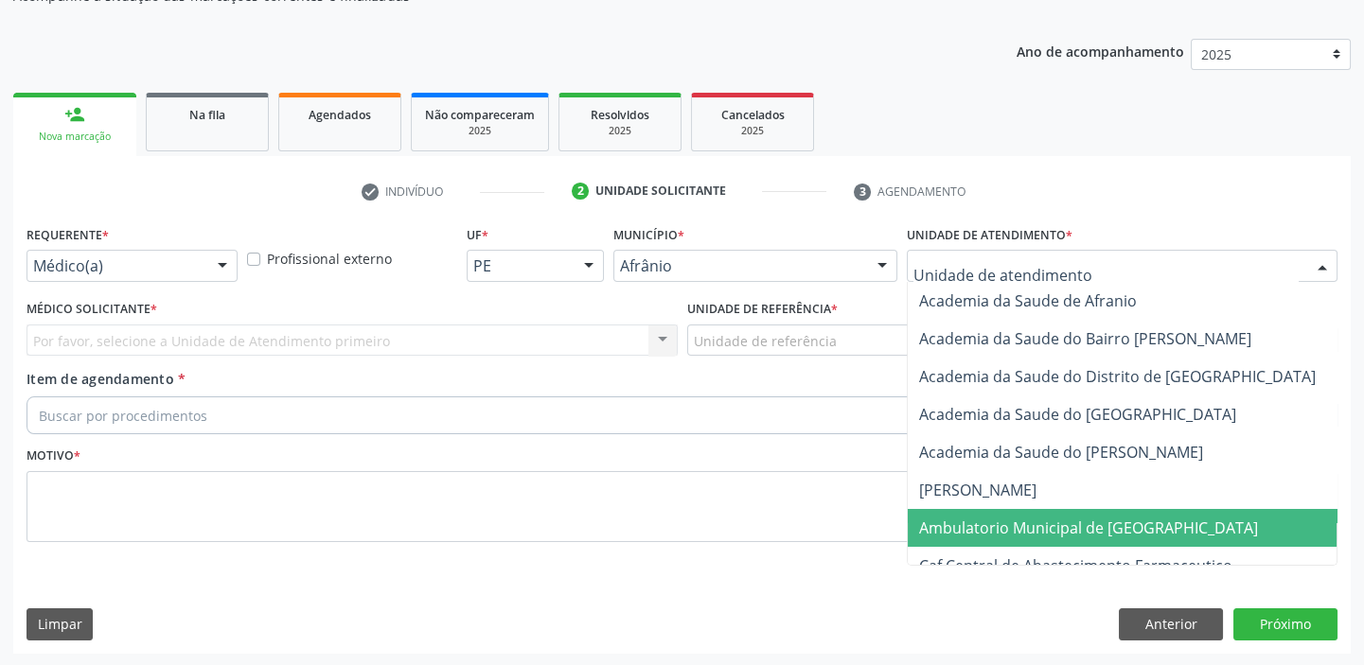
click at [940, 518] on span "Ambulatorio Municipal de [GEOGRAPHIC_DATA]" at bounding box center [1088, 528] width 339 height 21
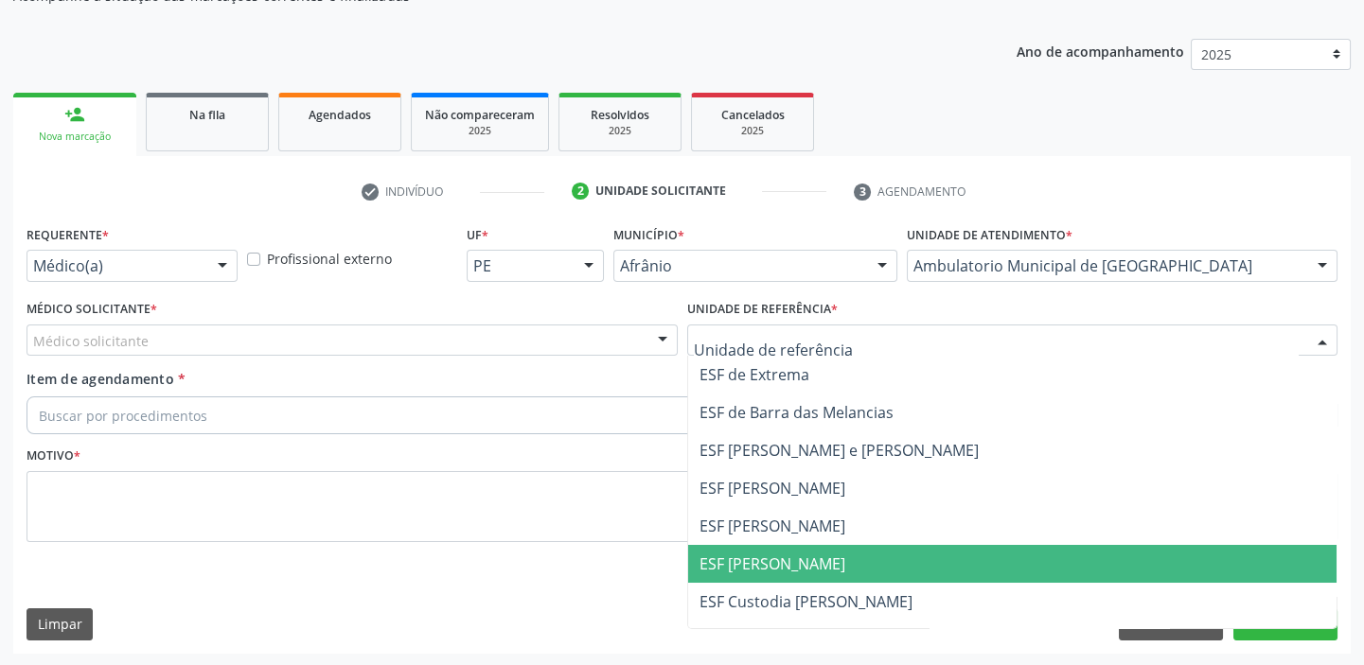
click at [734, 564] on span "ESF [PERSON_NAME]" at bounding box center [772, 564] width 146 height 21
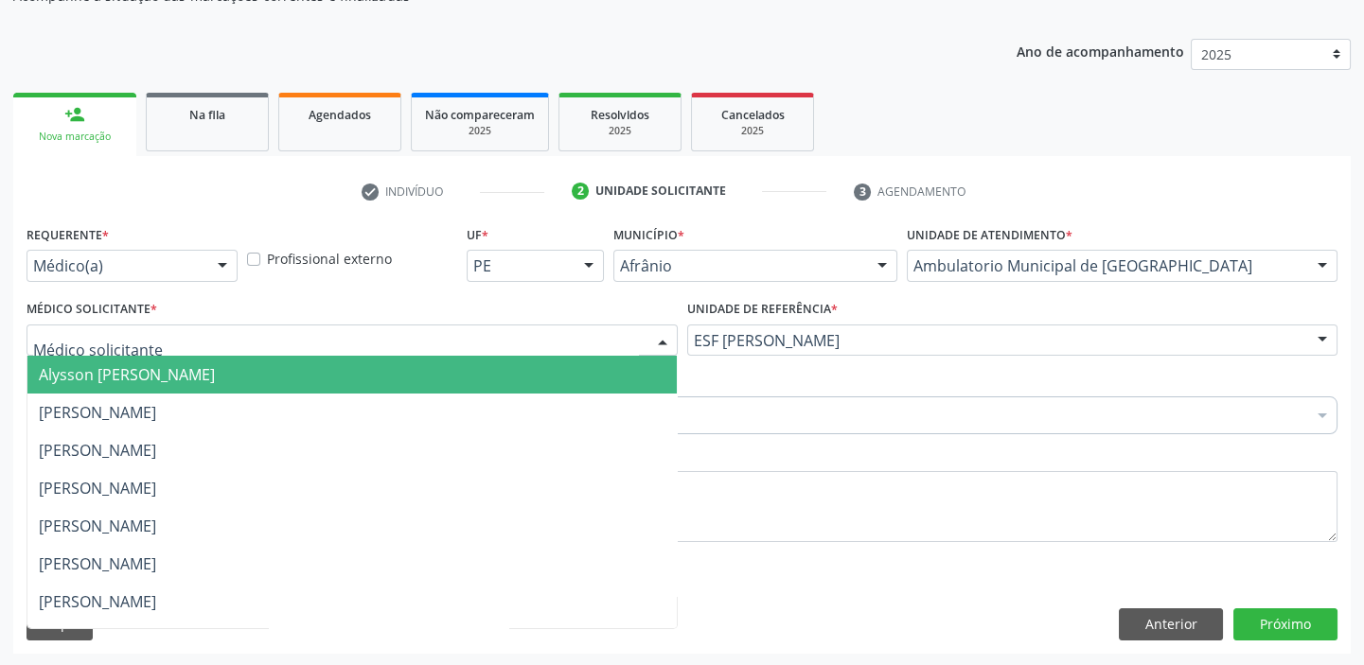
click at [129, 377] on span "Alysson [PERSON_NAME]" at bounding box center [127, 374] width 176 height 21
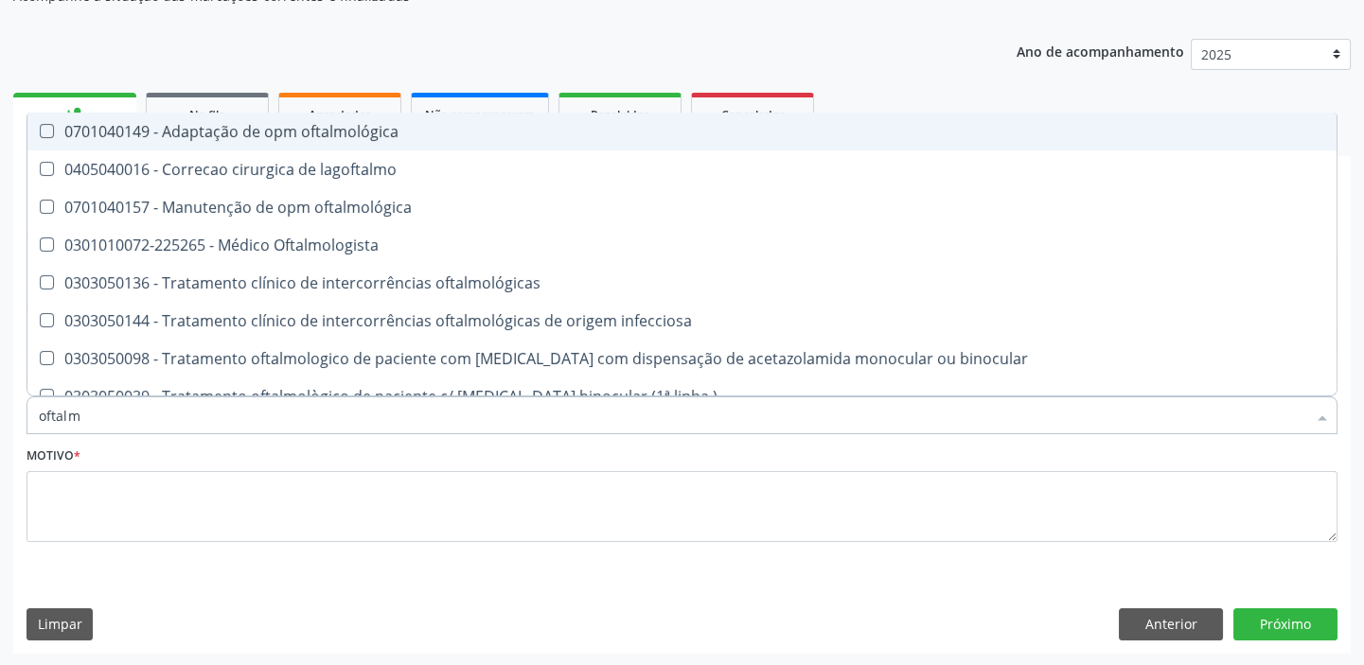
type input "oftalmo"
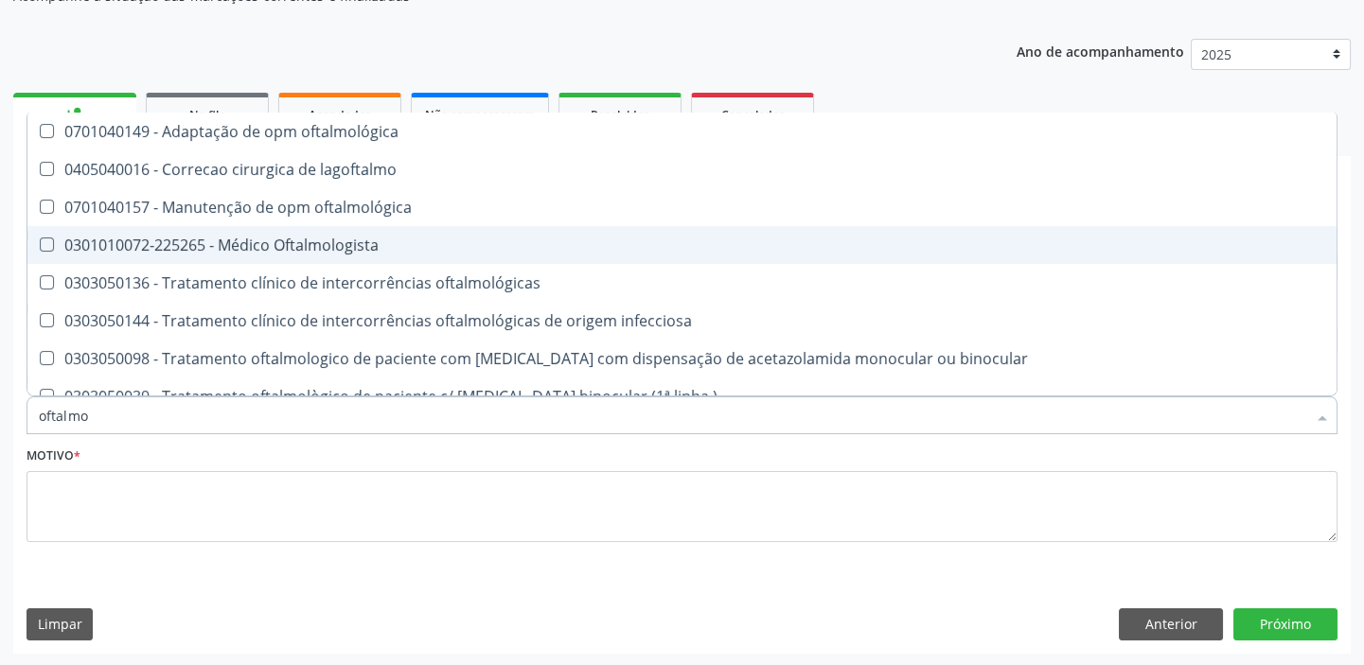
click at [115, 239] on div "0301010072-225265 - Médico Oftalmologista" at bounding box center [682, 245] width 1286 height 15
checkbox Oftalmologista "true"
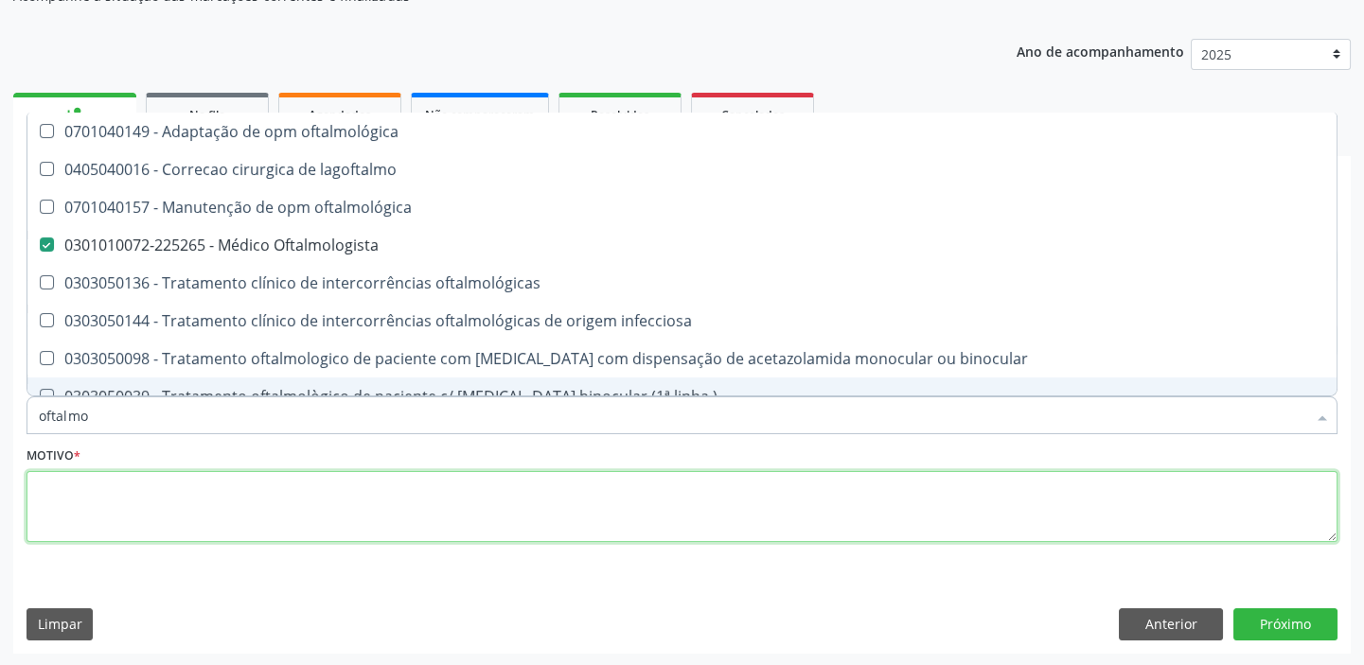
click at [63, 484] on textarea at bounding box center [682, 507] width 1311 height 72
checkbox lagoftalmo "true"
checkbox Oftalmologista "false"
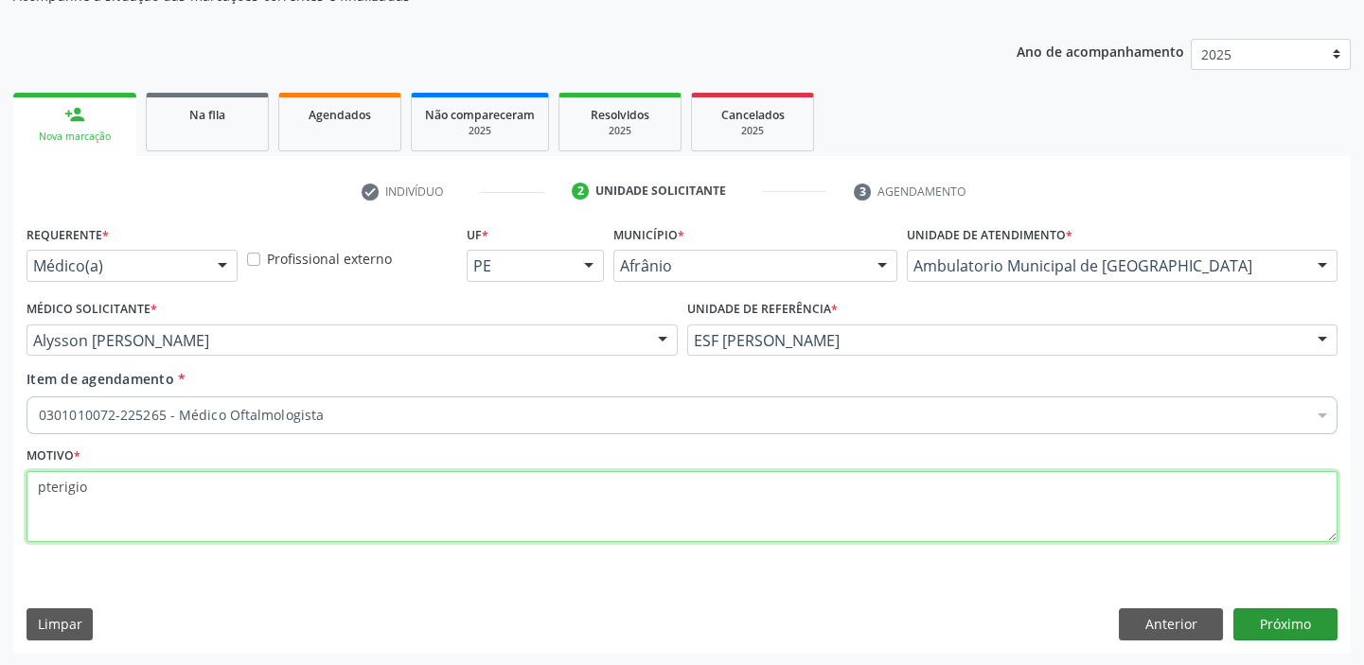
type textarea "pterigio"
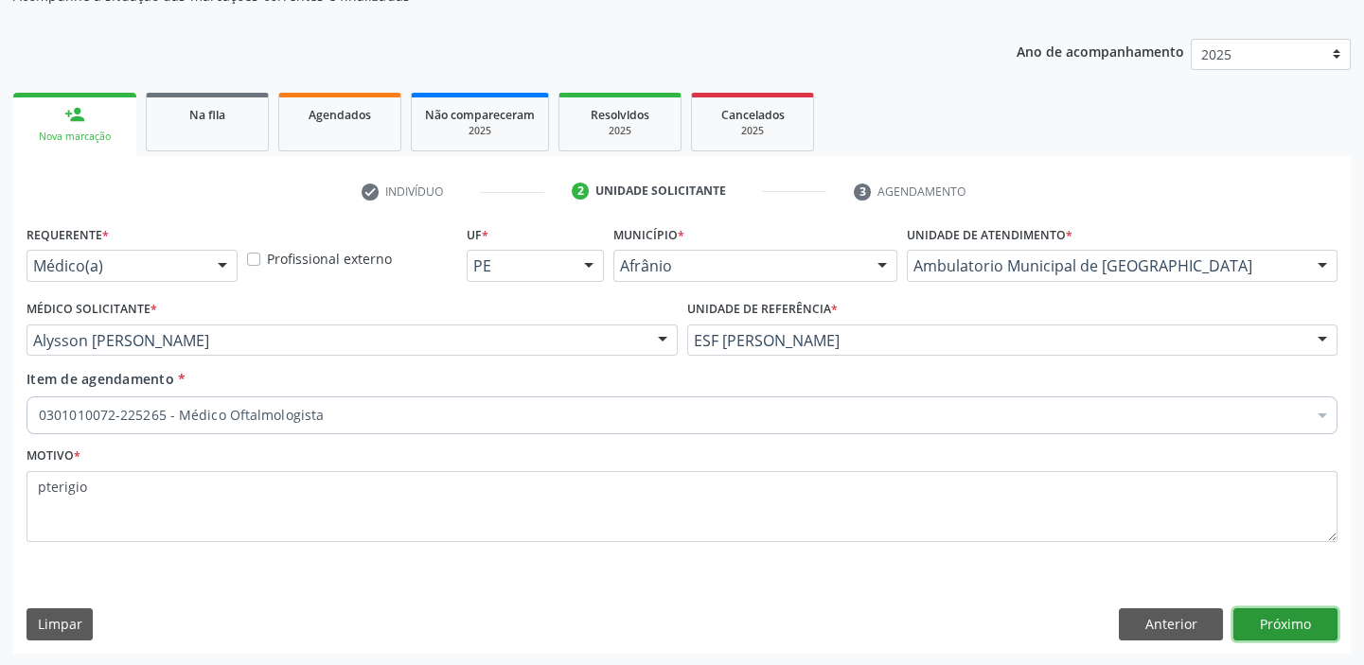
click at [1267, 615] on button "Próximo" at bounding box center [1285, 625] width 104 height 32
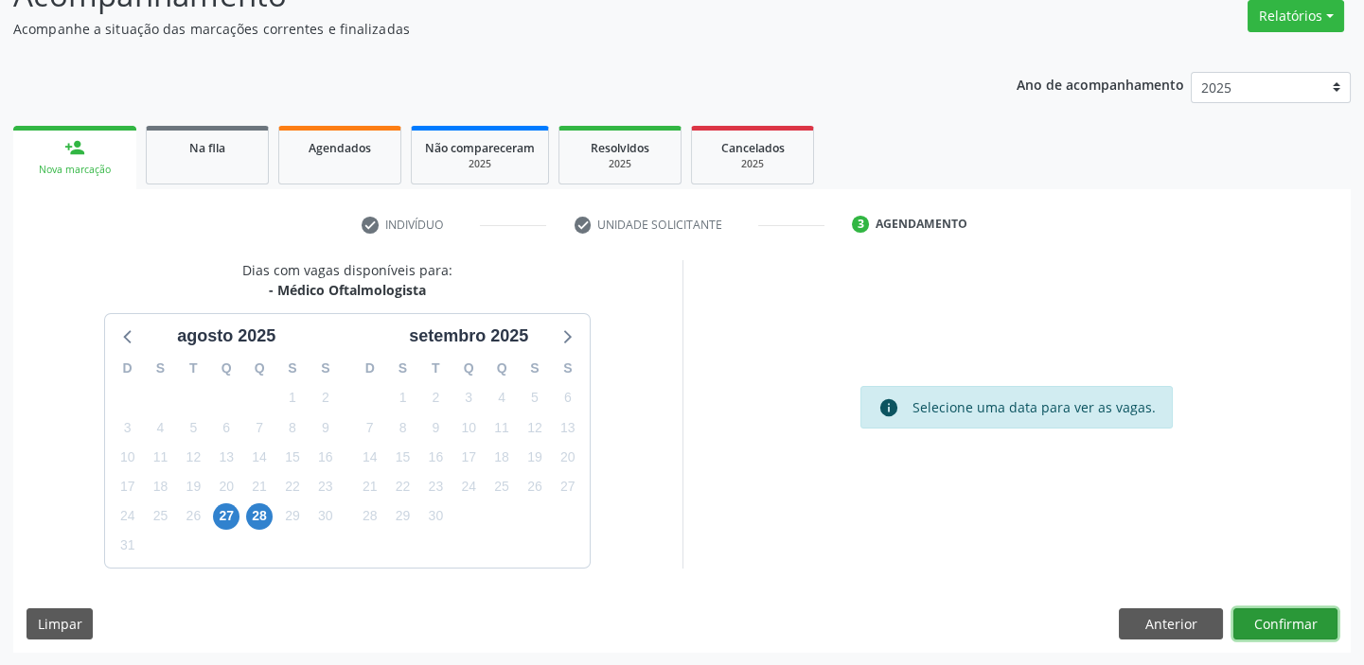
click at [1279, 616] on button "Confirmar" at bounding box center [1285, 625] width 104 height 32
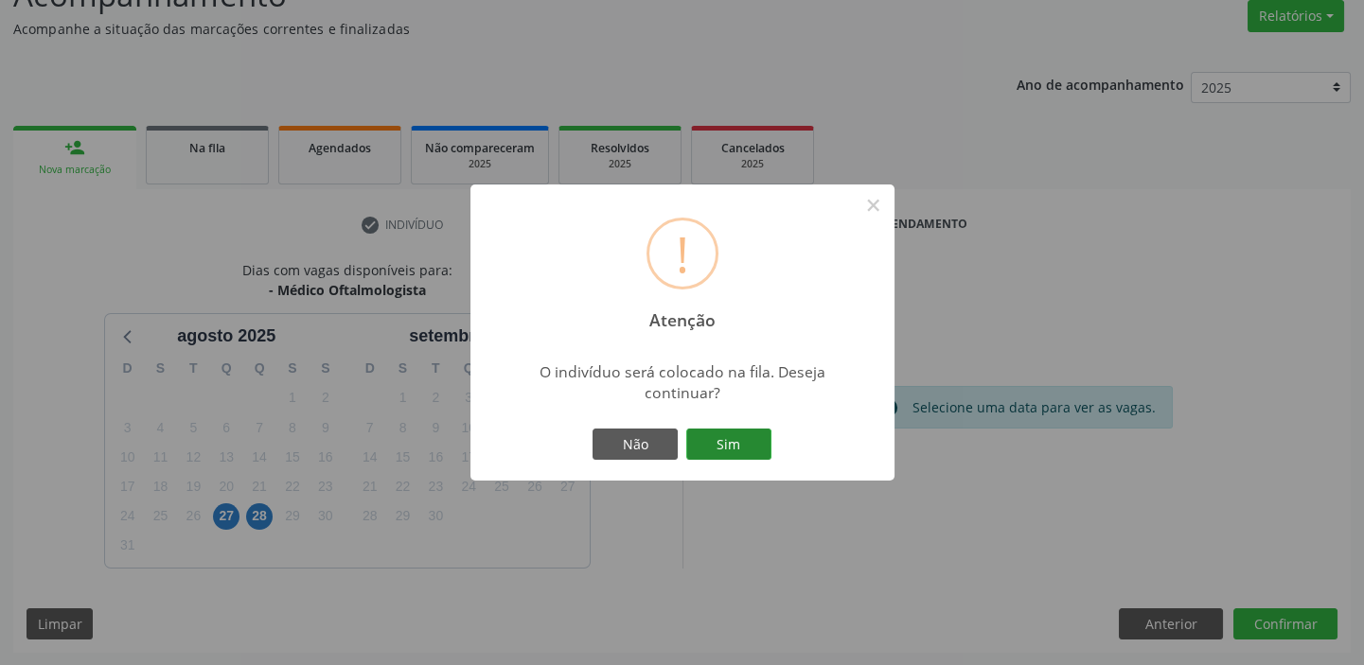
click at [701, 434] on button "Sim" at bounding box center [728, 445] width 85 height 32
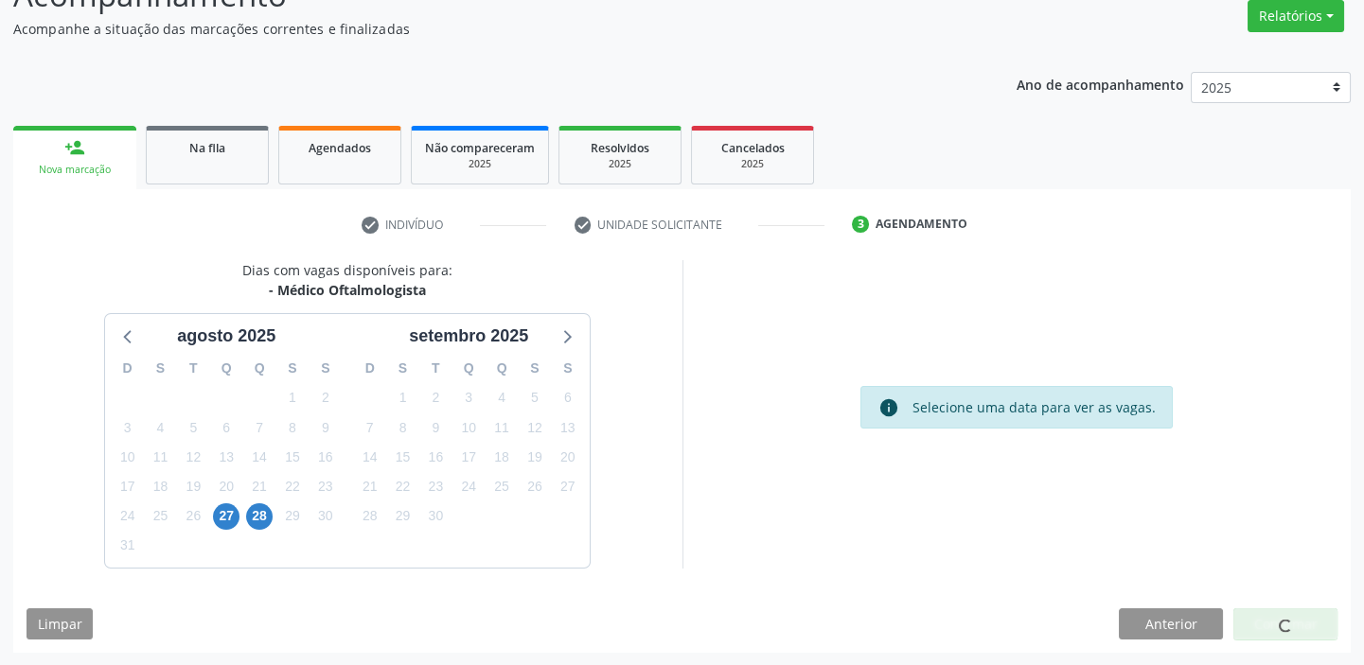
scroll to position [0, 0]
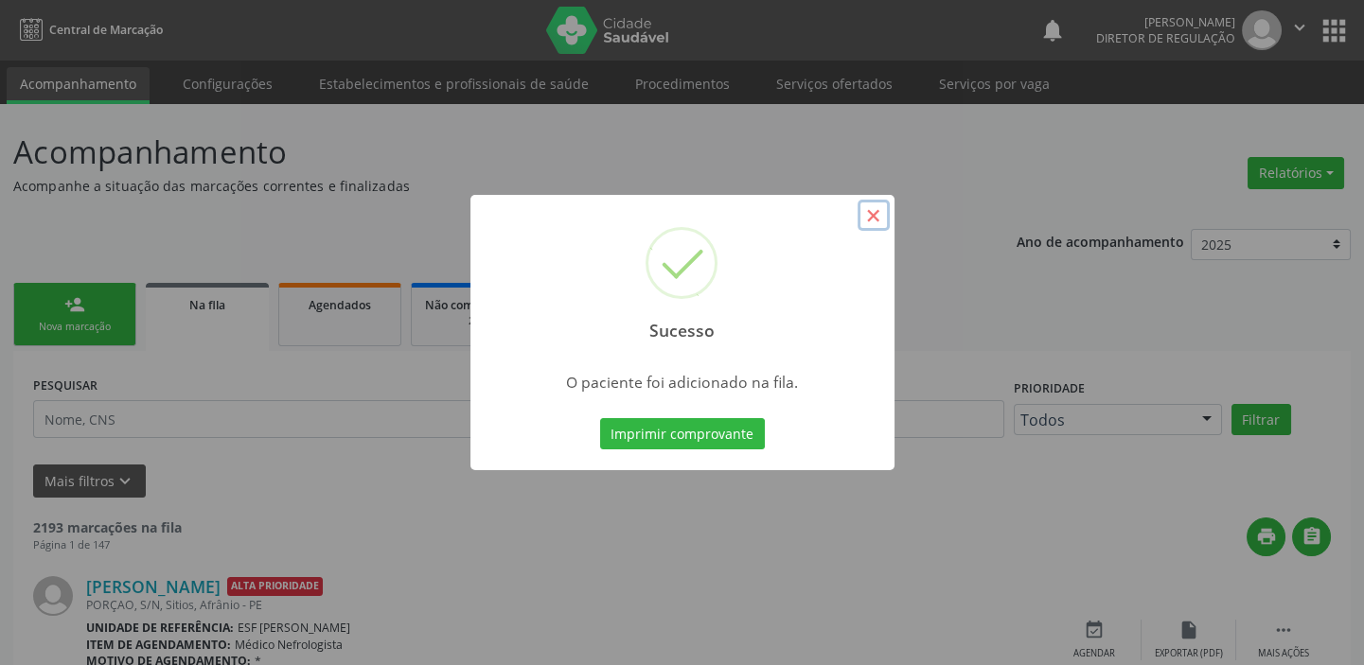
click at [879, 218] on button "×" at bounding box center [874, 216] width 32 height 32
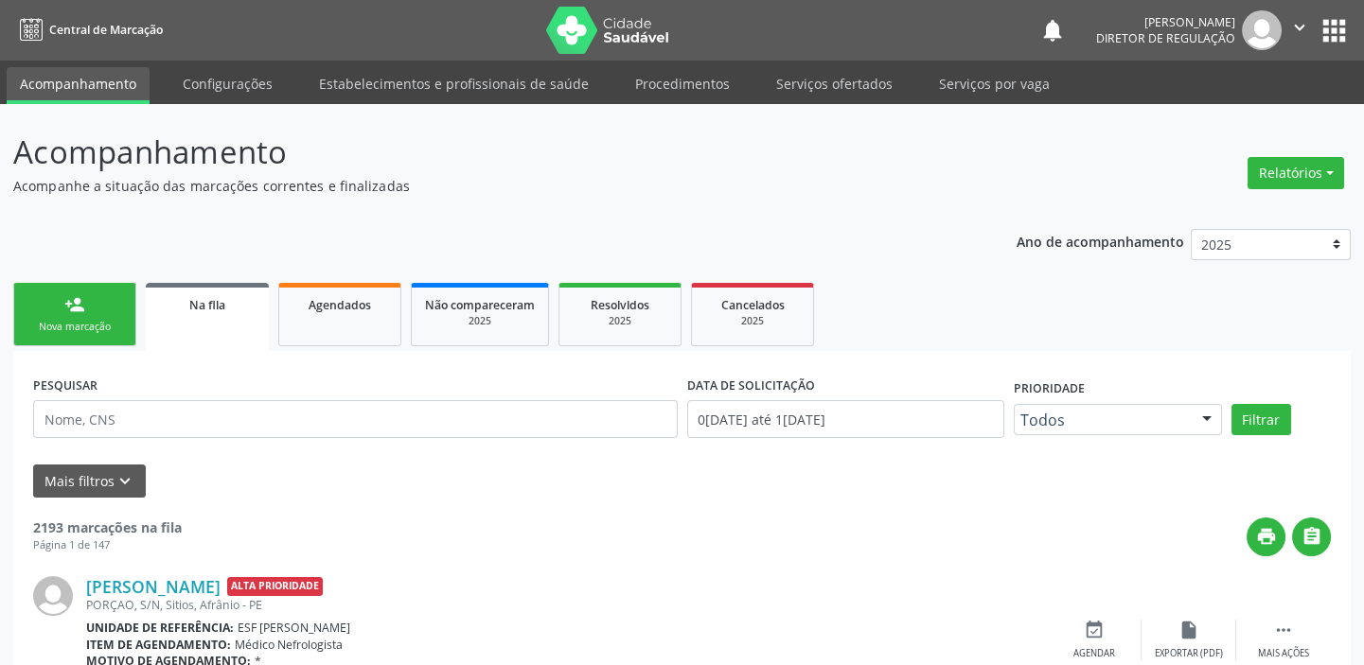
drag, startPoint x: 90, startPoint y: 328, endPoint x: 181, endPoint y: 344, distance: 92.1
click at [89, 328] on div "Nova marcação" at bounding box center [74, 327] width 95 height 14
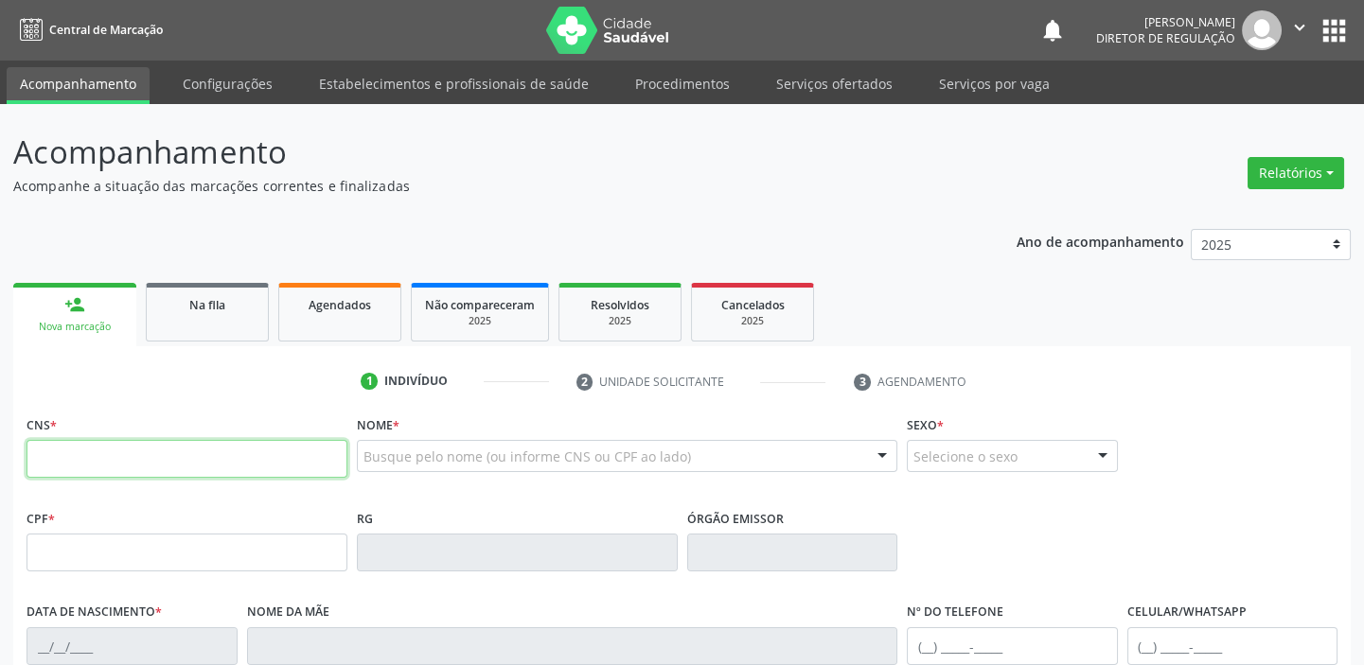
click at [235, 458] on input "text" at bounding box center [187, 459] width 321 height 38
type input "705 4014 1387 6090"
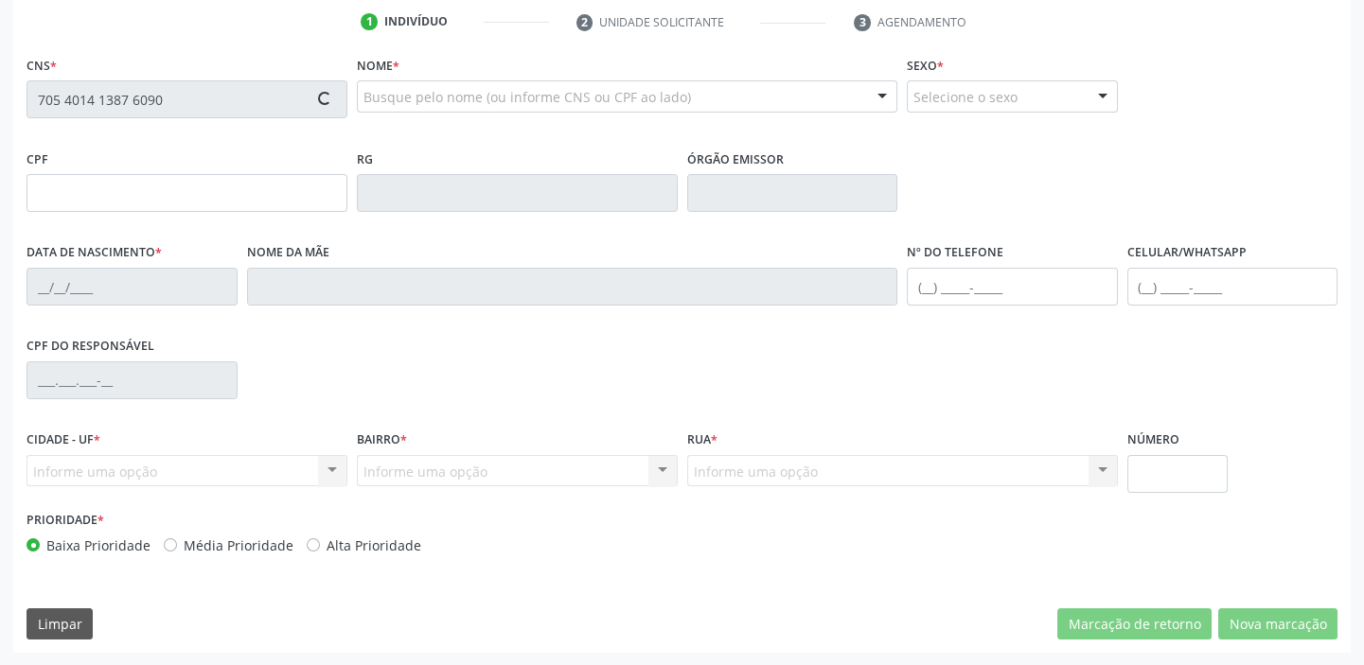
type input "006.423.063-54"
type input "22/05/1984"
type input "Luiza Mamedia Xavier"
type input "(87) 98857-8369"
type input "(87) 98855-8598"
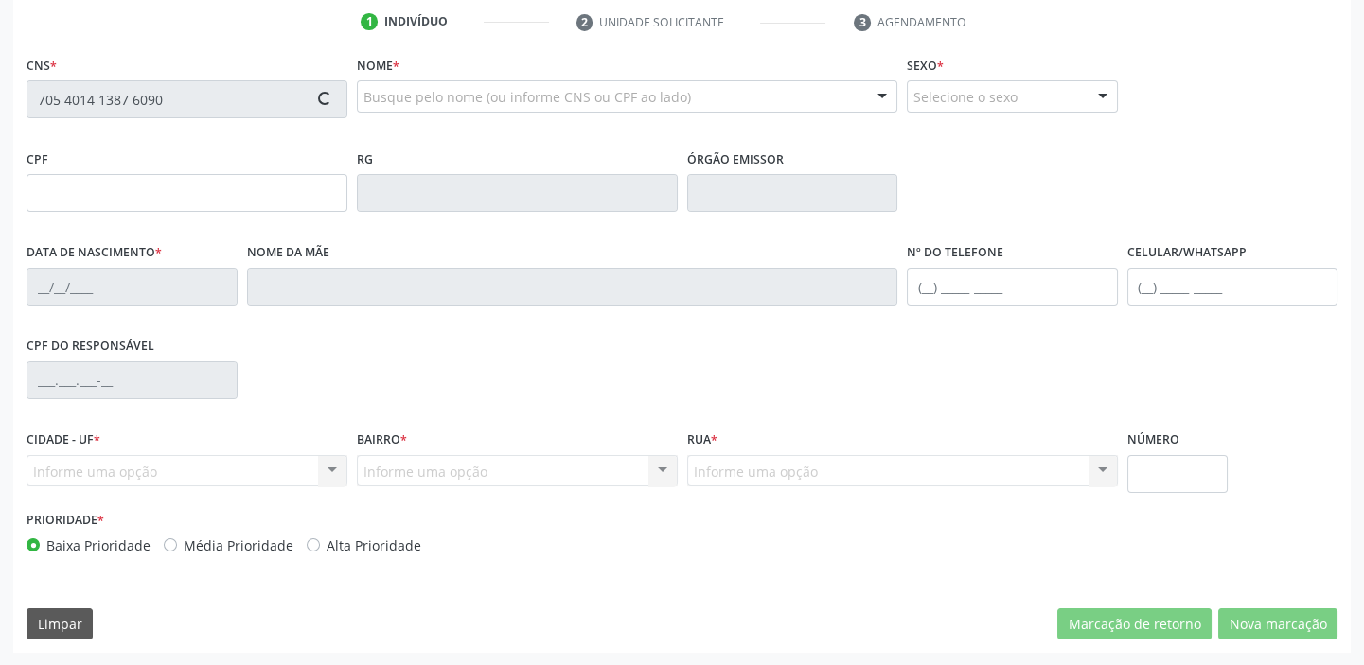
type input "1"
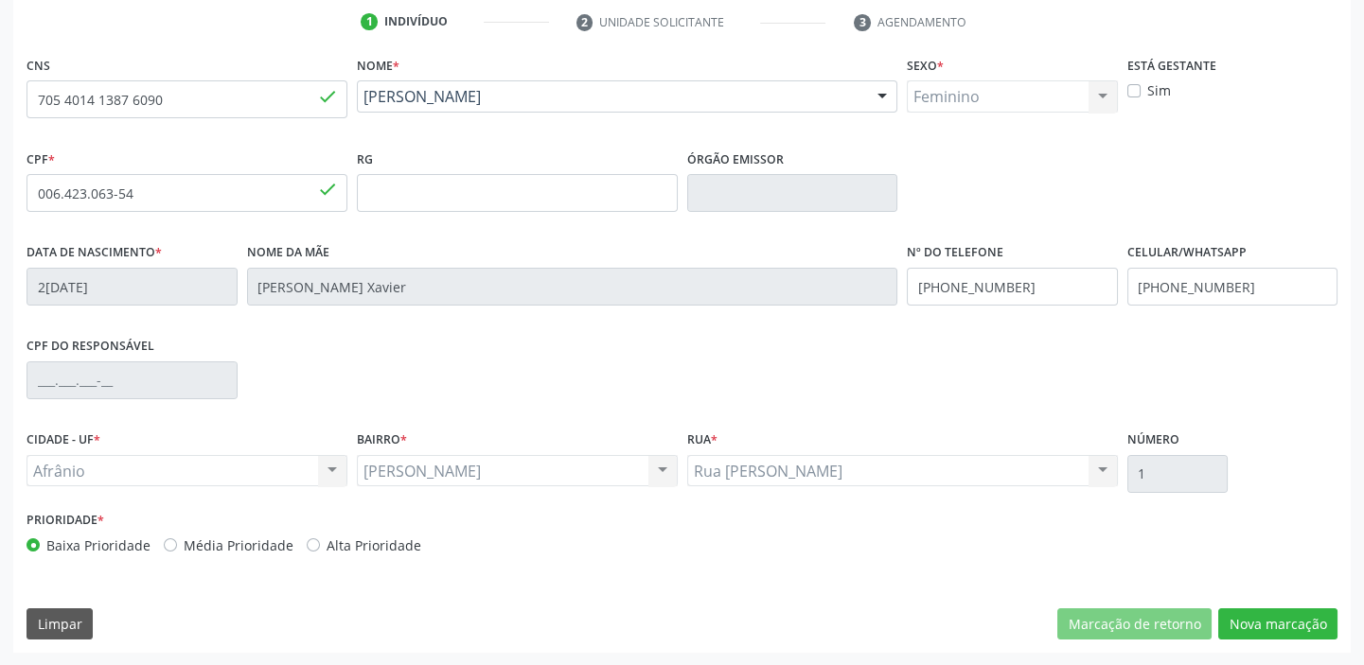
scroll to position [360, 0]
click at [1295, 620] on button "Nova marcação" at bounding box center [1277, 625] width 119 height 32
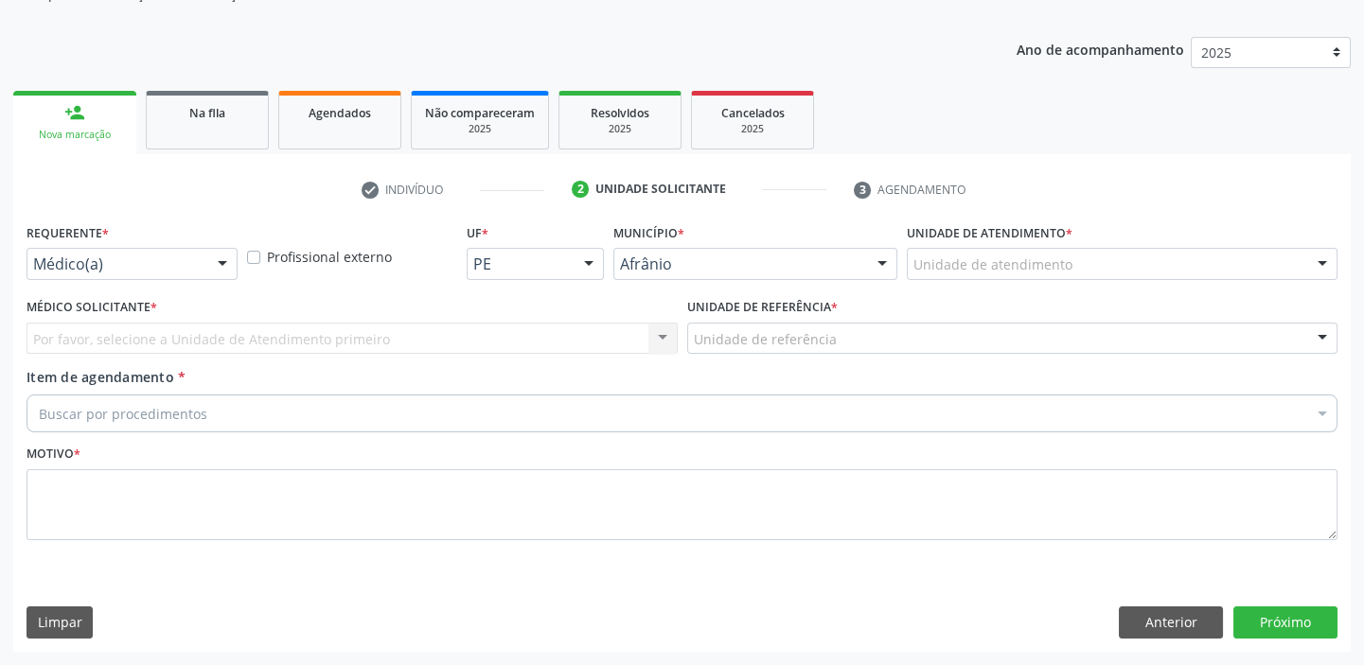
scroll to position [190, 0]
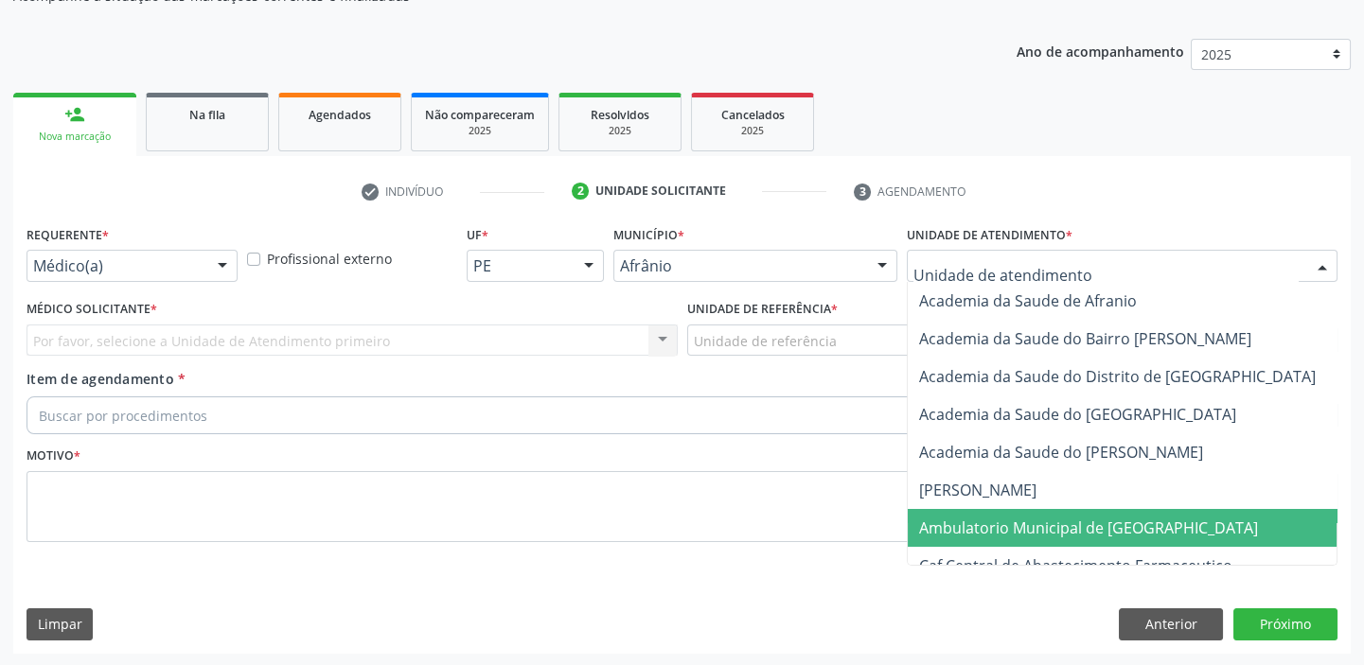
click at [963, 528] on span "Ambulatorio Municipal de [GEOGRAPHIC_DATA]" at bounding box center [1088, 528] width 339 height 21
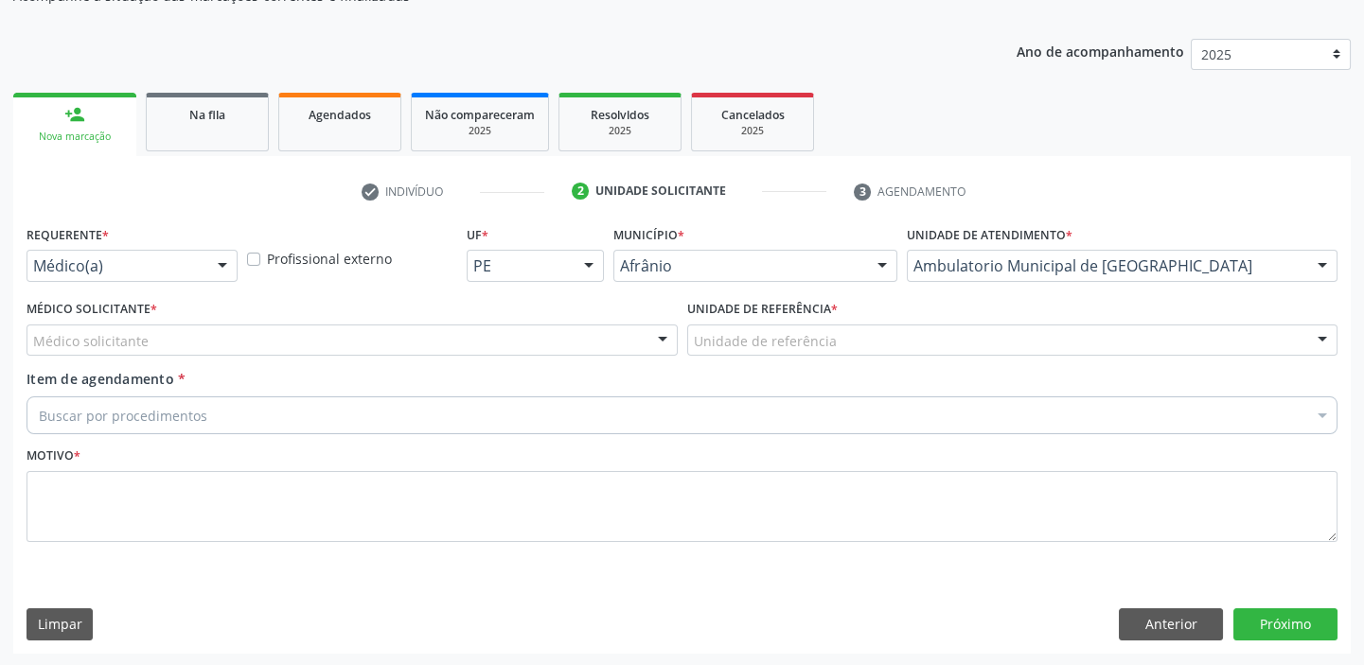
drag, startPoint x: 710, startPoint y: 338, endPoint x: 738, endPoint y: 414, distance: 80.9
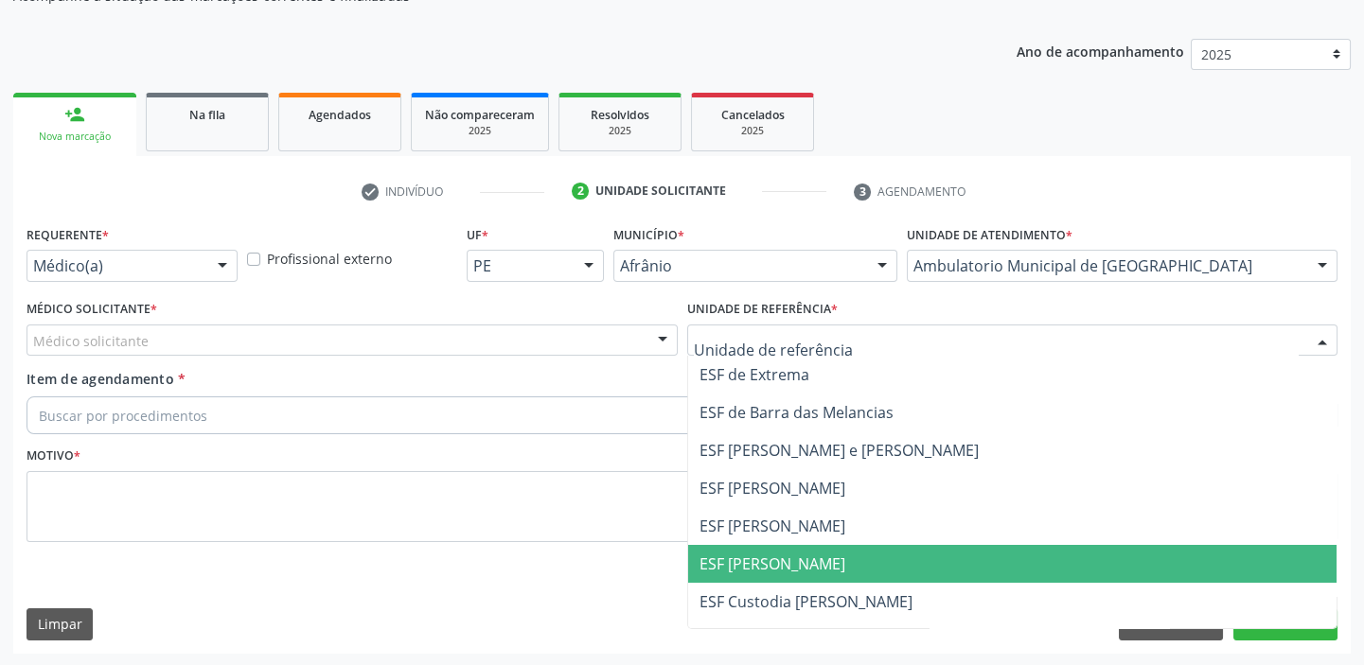
drag, startPoint x: 765, startPoint y: 557, endPoint x: 733, endPoint y: 546, distance: 33.8
click at [766, 558] on span "ESF [PERSON_NAME]" at bounding box center [772, 564] width 146 height 21
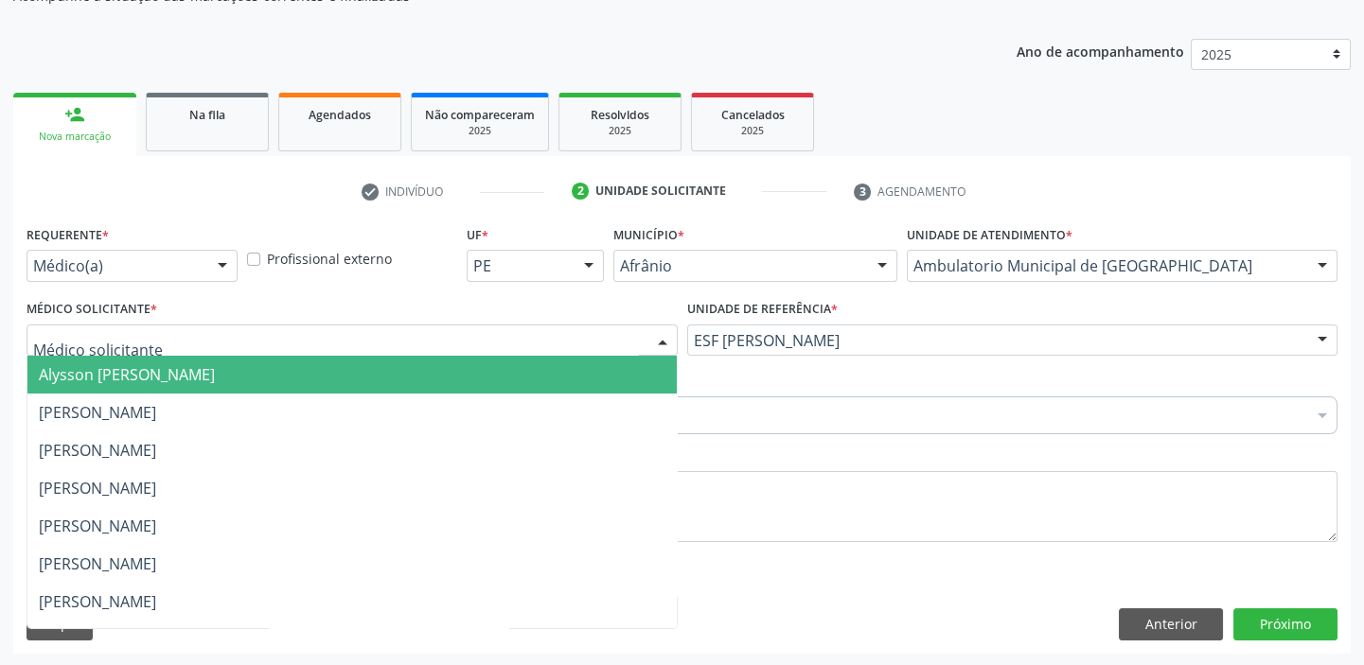
drag, startPoint x: 127, startPoint y: 342, endPoint x: 128, endPoint y: 398, distance: 55.9
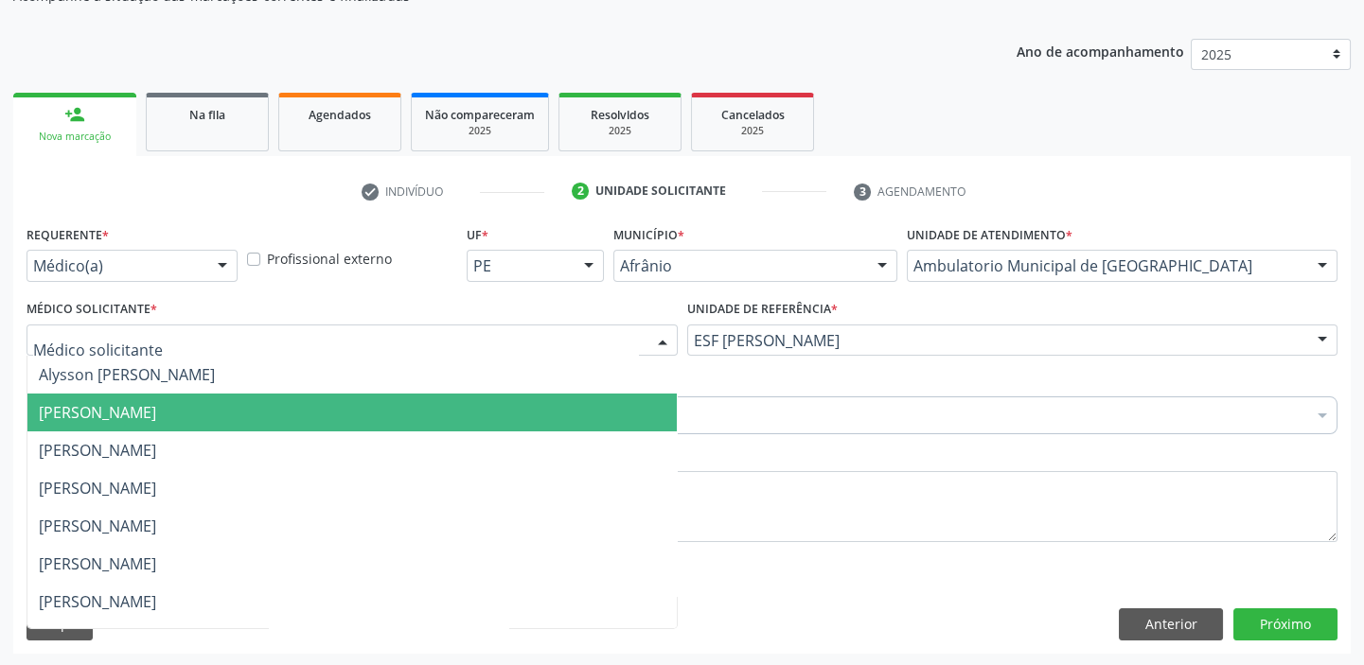
click at [129, 402] on span "[PERSON_NAME]" at bounding box center [97, 412] width 117 height 21
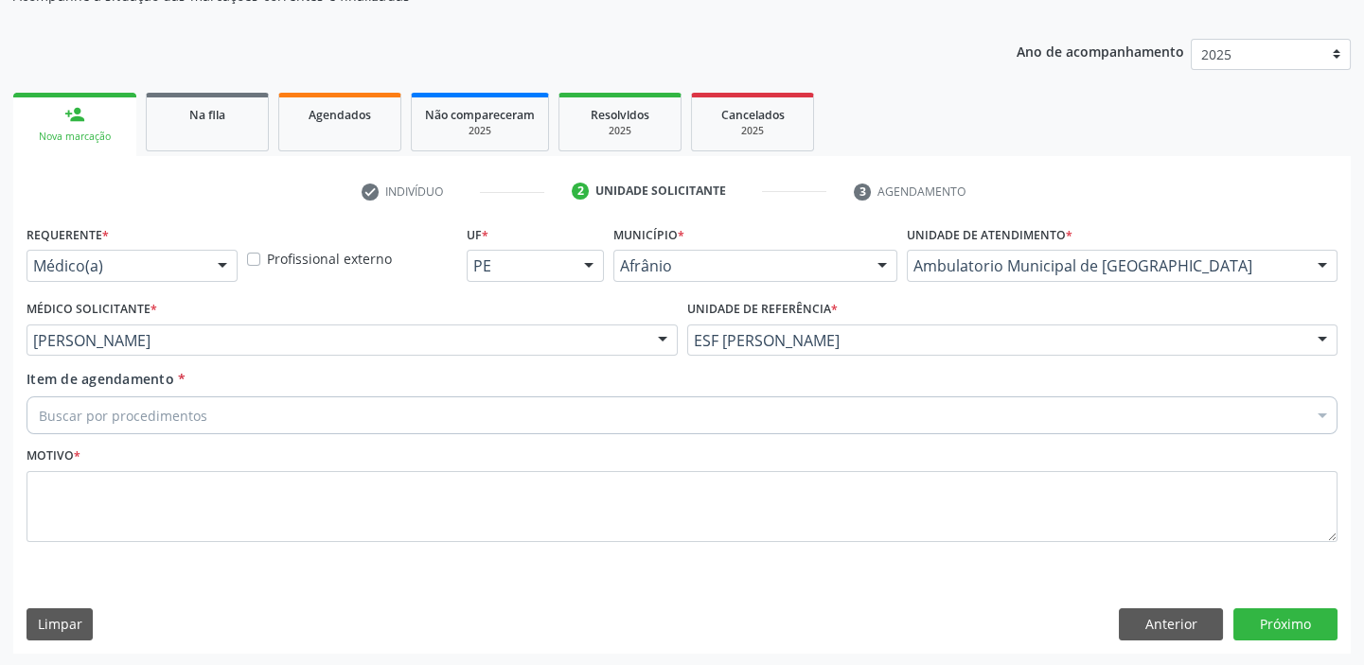
click at [98, 436] on div "Item de agendamento * Buscar por procedimentos Selecionar todos 0604320140 - Ab…" at bounding box center [682, 405] width 1320 height 73
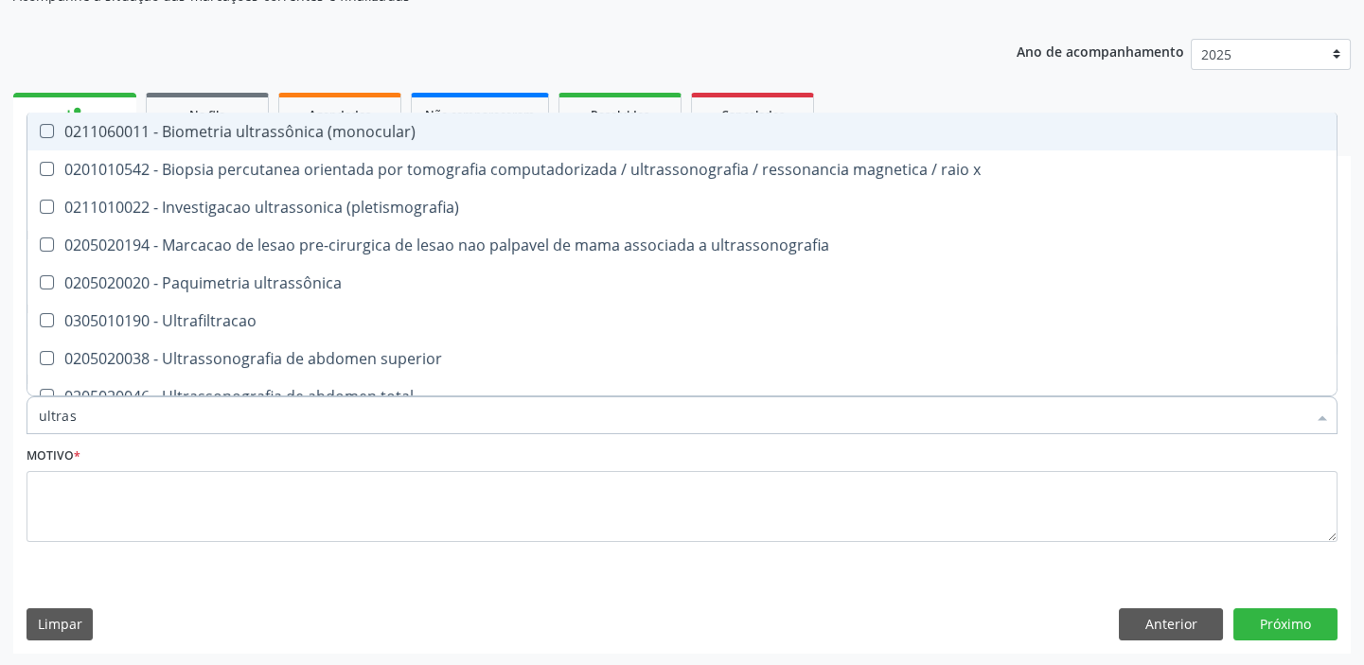
type input "ultrass"
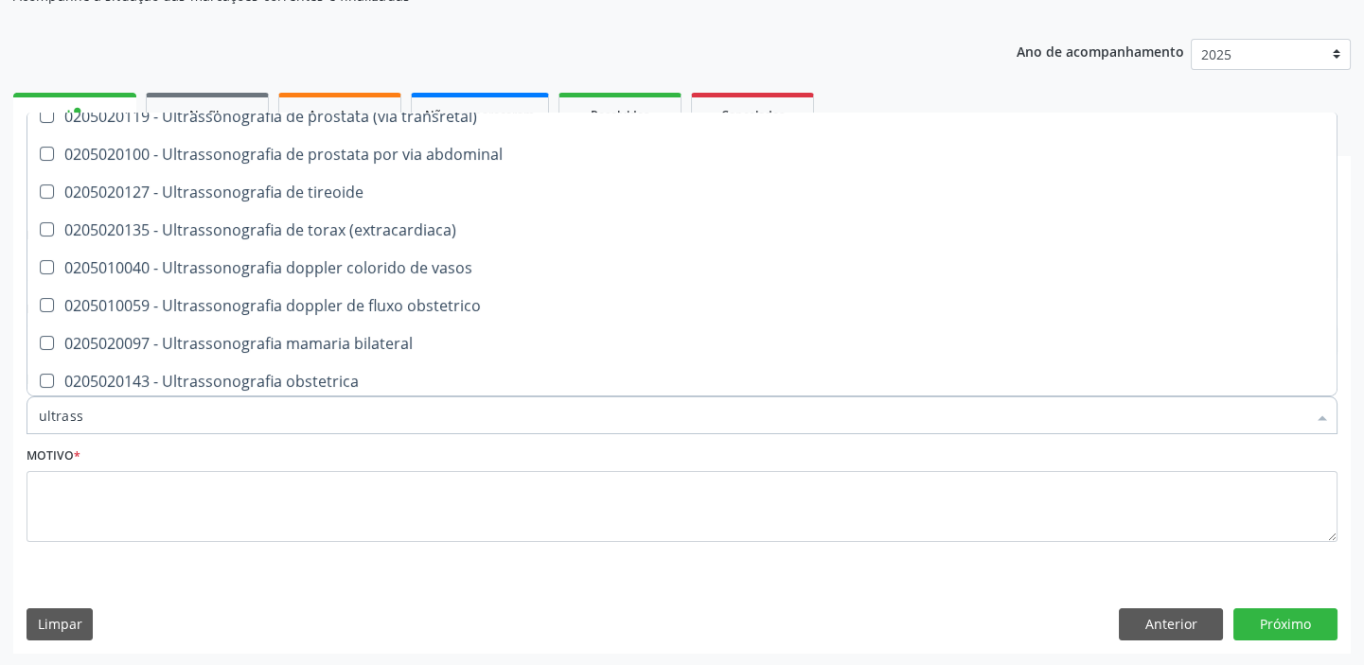
scroll to position [516, 0]
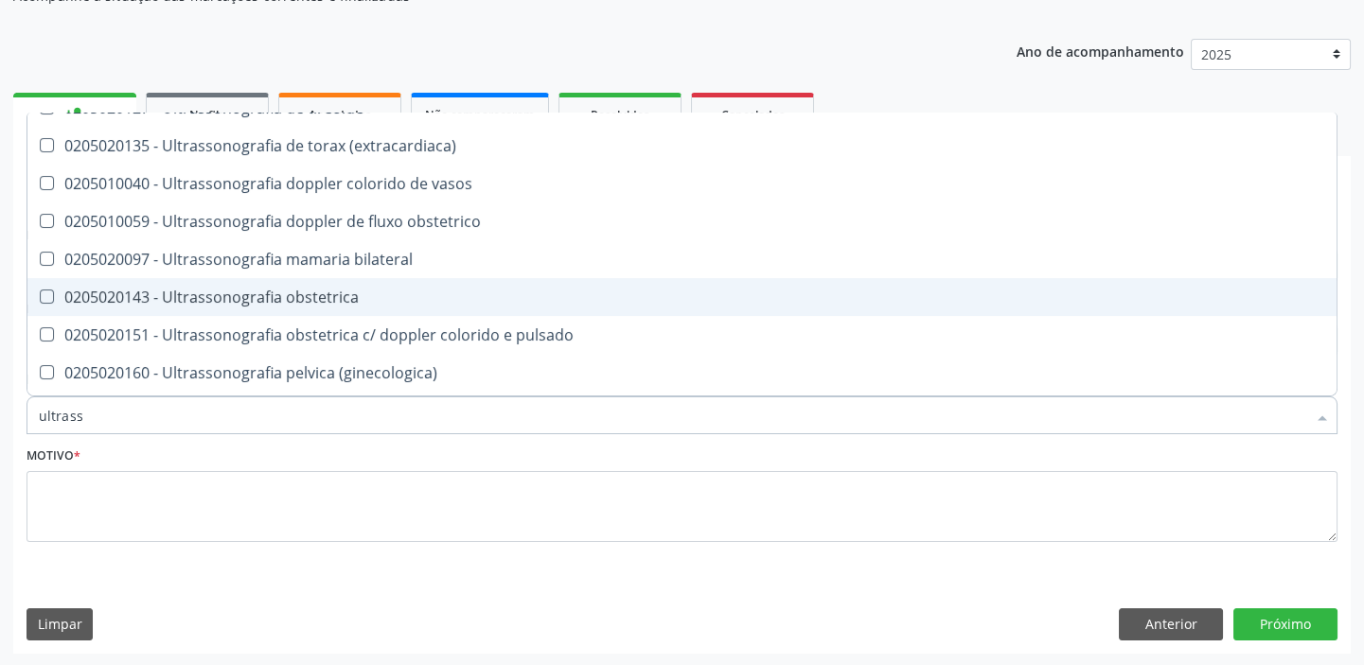
click at [171, 304] on div "0205020143 - Ultrassonografia obstetrica" at bounding box center [682, 297] width 1286 height 15
checkbox obstetrica "true"
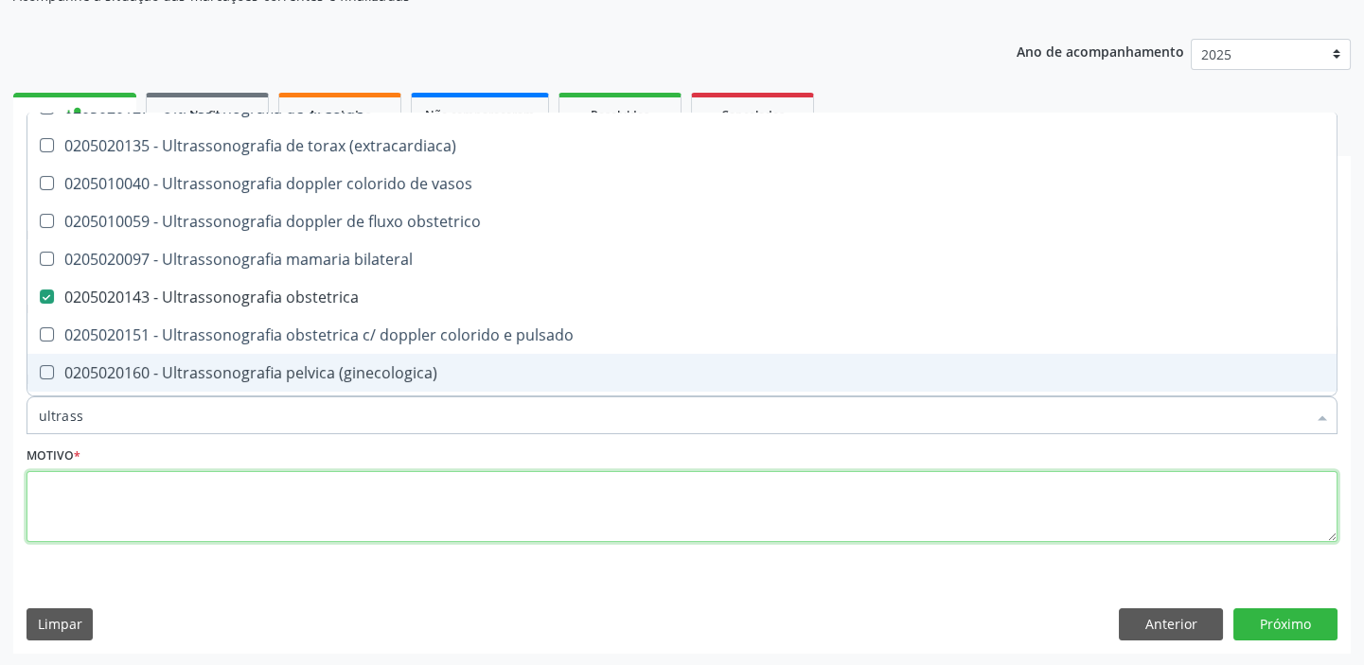
click at [113, 511] on textarea at bounding box center [682, 507] width 1311 height 72
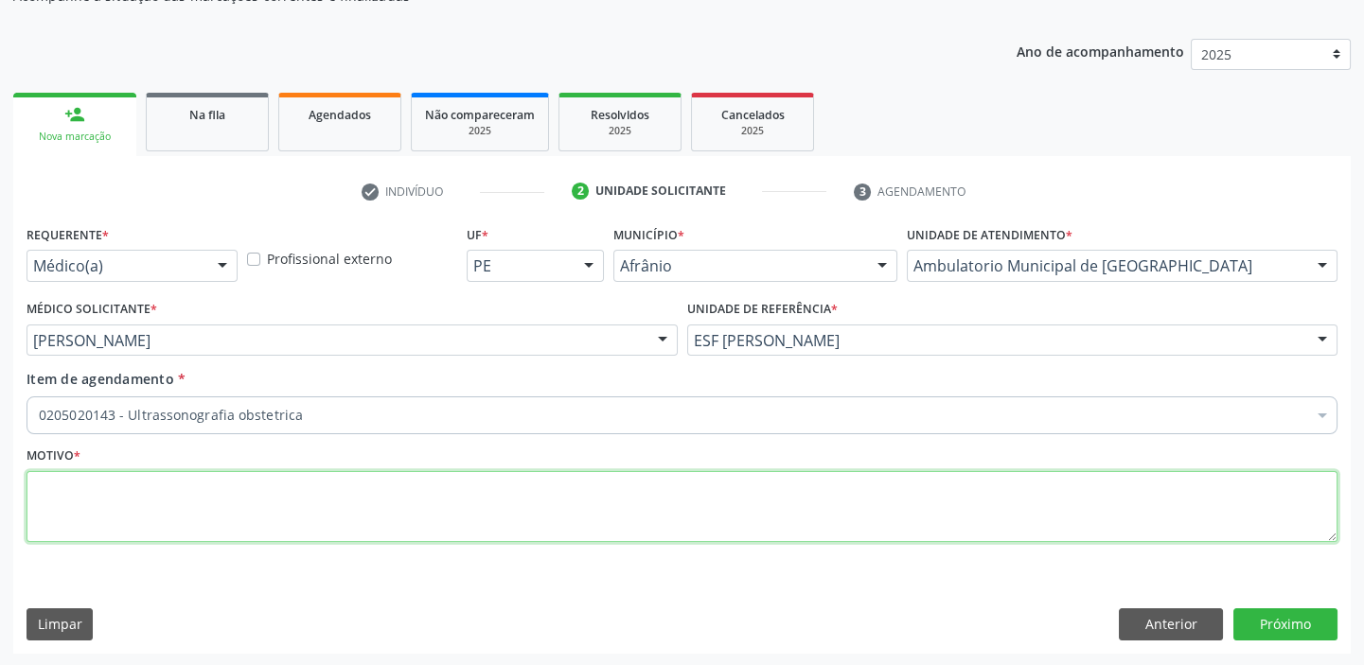
scroll to position [0, 0]
type textarea "*gestanet"
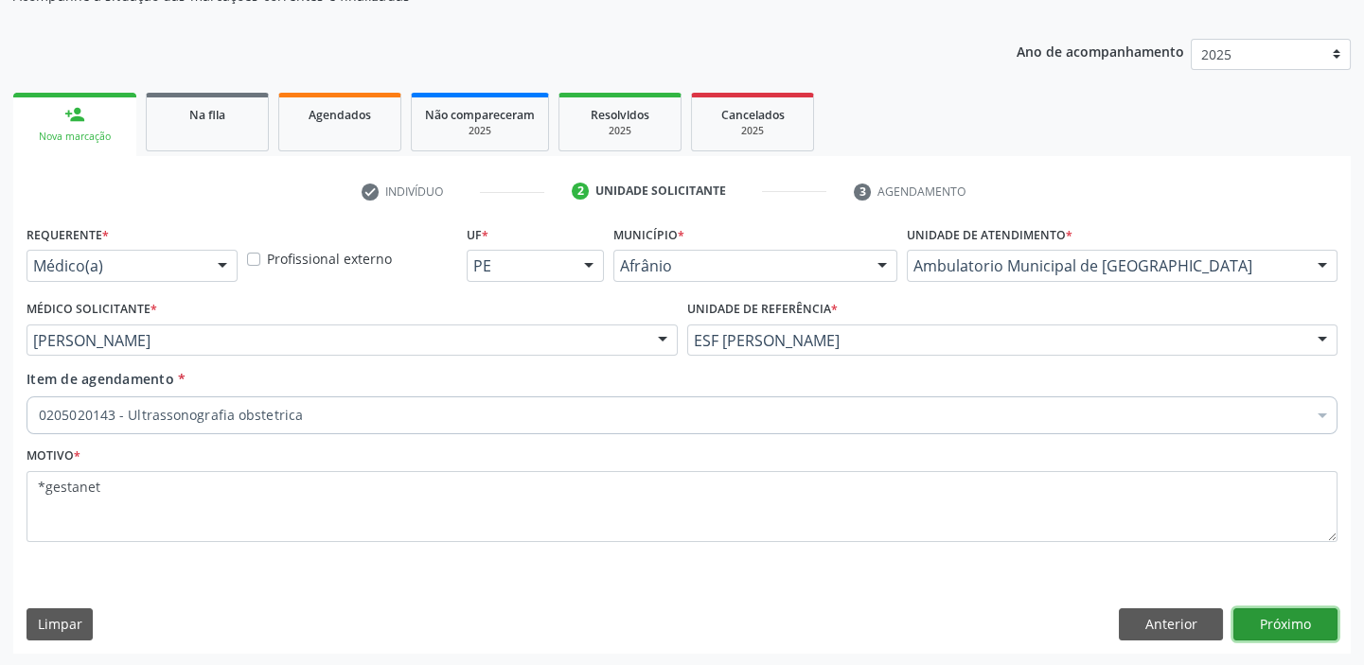
click at [1242, 613] on button "Próximo" at bounding box center [1285, 625] width 104 height 32
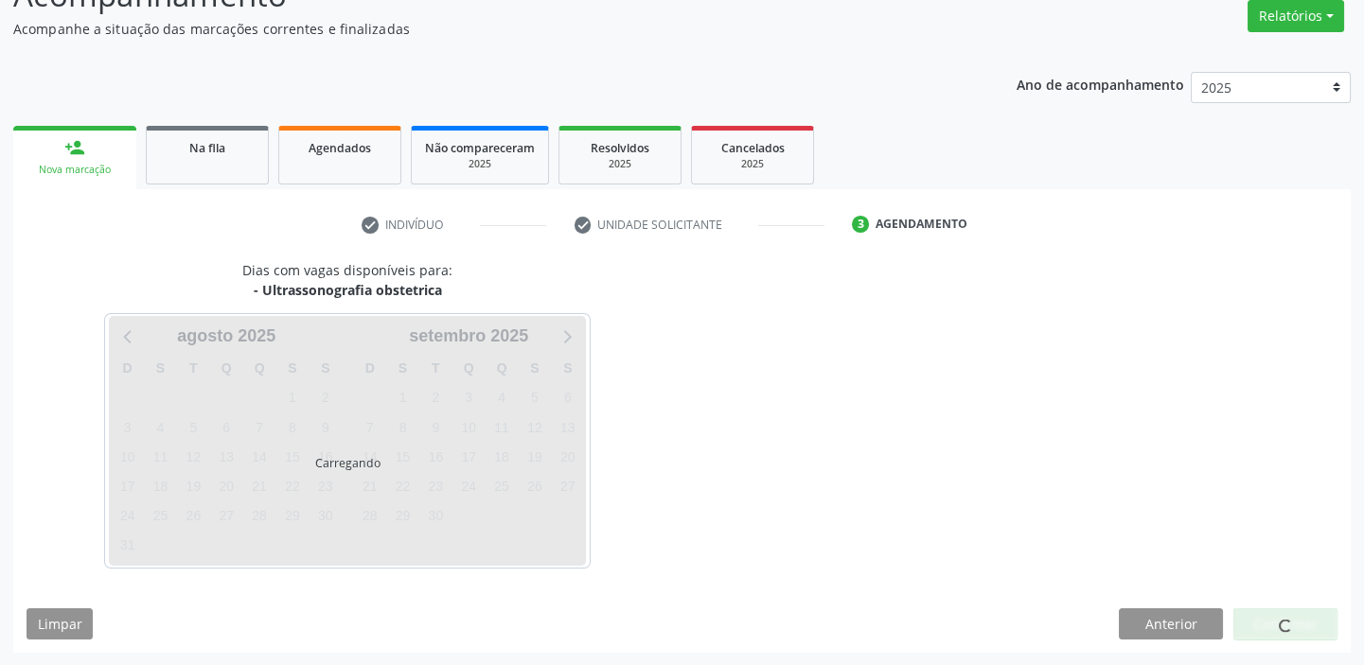
scroll to position [190, 0]
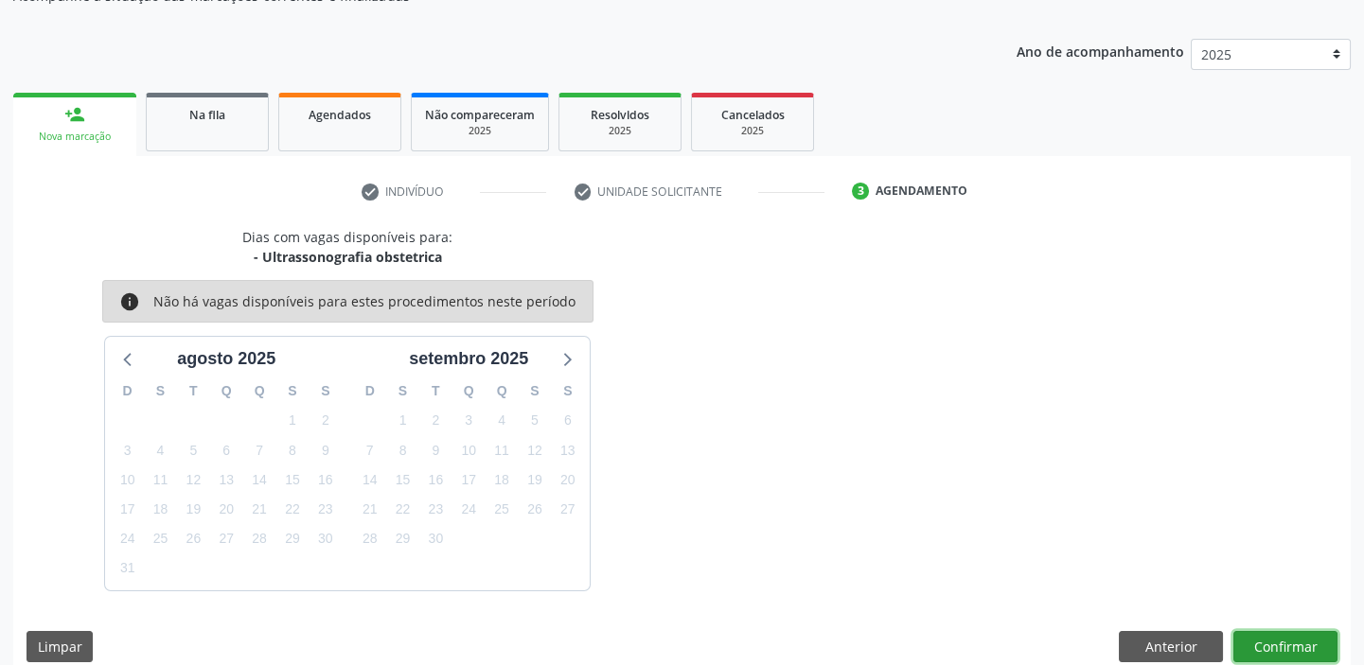
click at [1283, 635] on button "Confirmar" at bounding box center [1285, 647] width 104 height 32
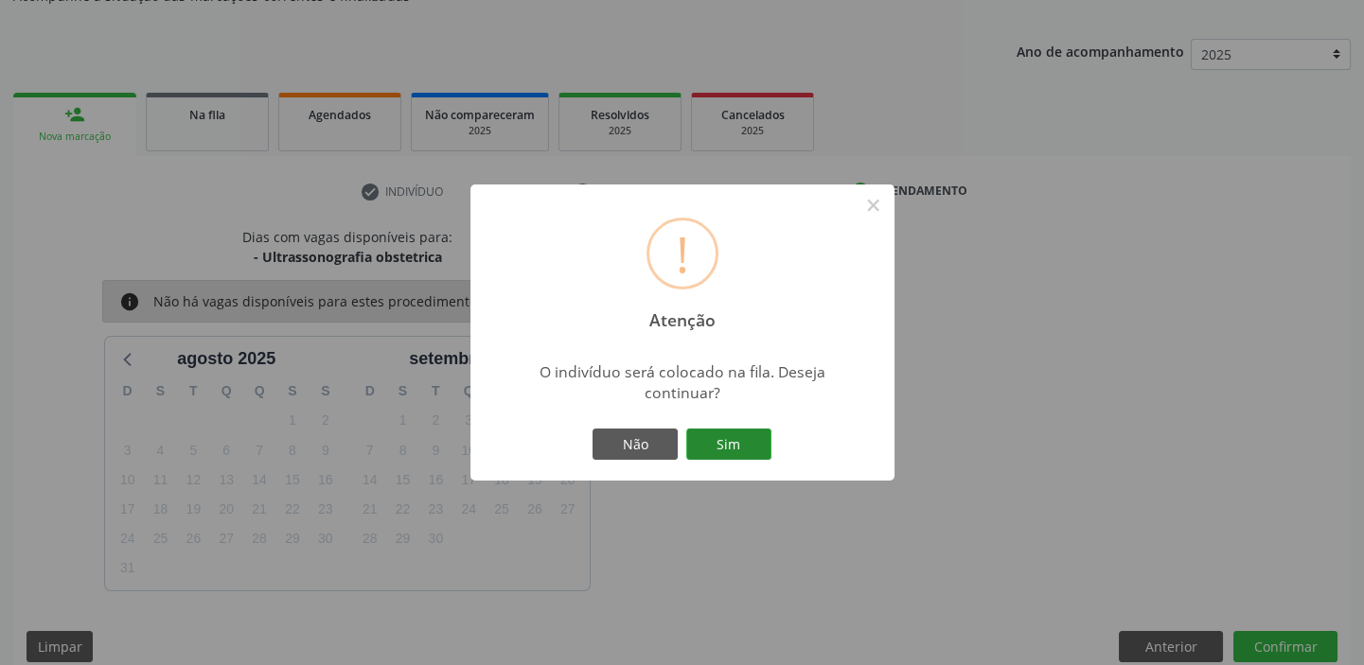
click at [717, 440] on button "Sim" at bounding box center [728, 445] width 85 height 32
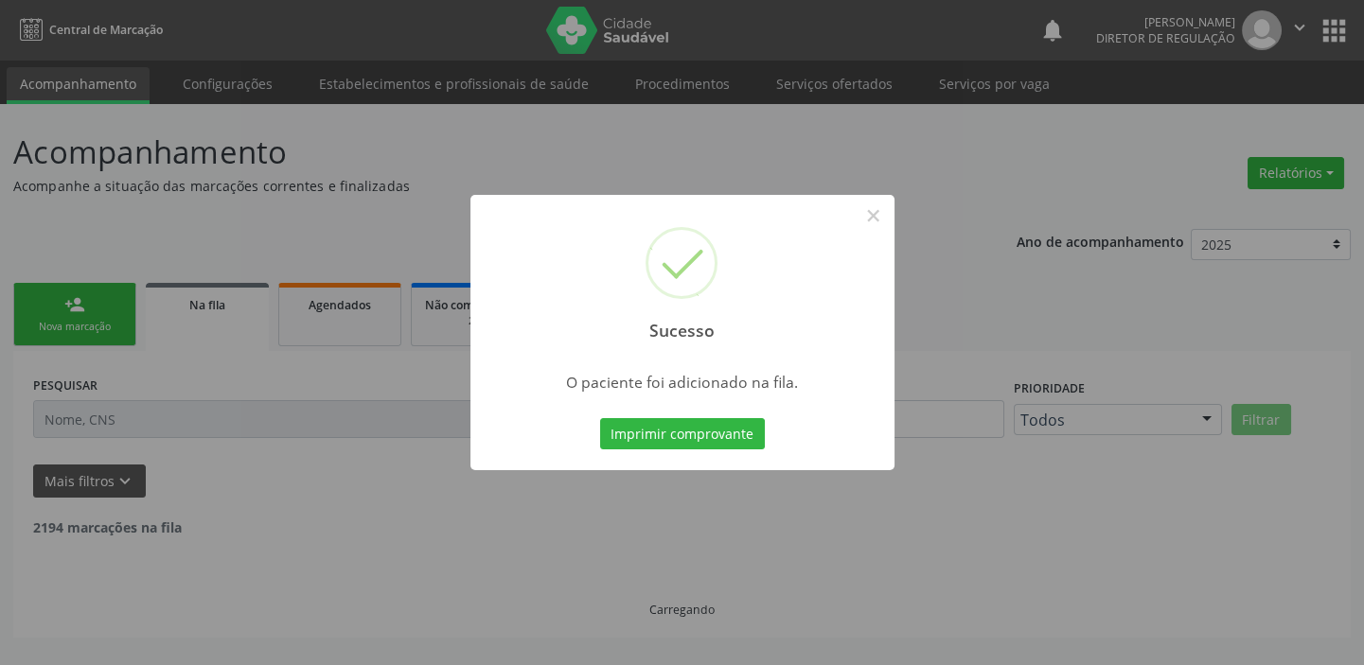
scroll to position [0, 0]
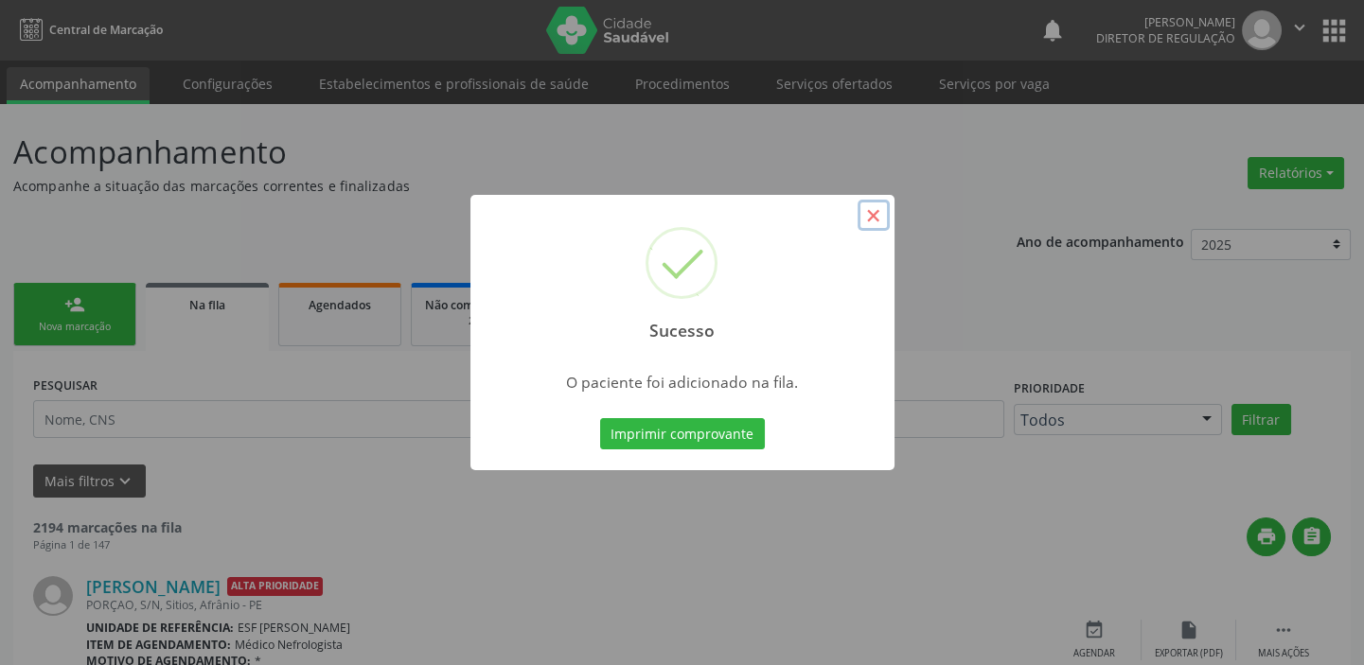
click at [870, 207] on button "×" at bounding box center [874, 216] width 32 height 32
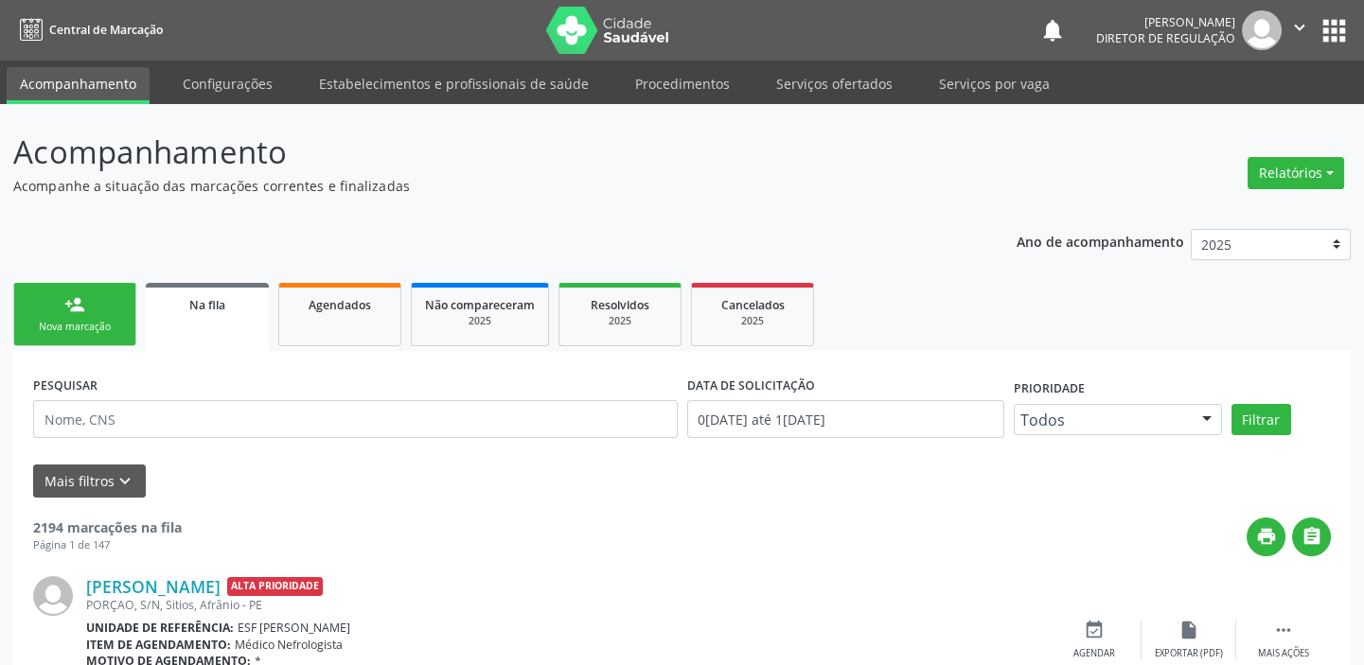
click at [88, 310] on link "person_add Nova marcação" at bounding box center [74, 314] width 123 height 63
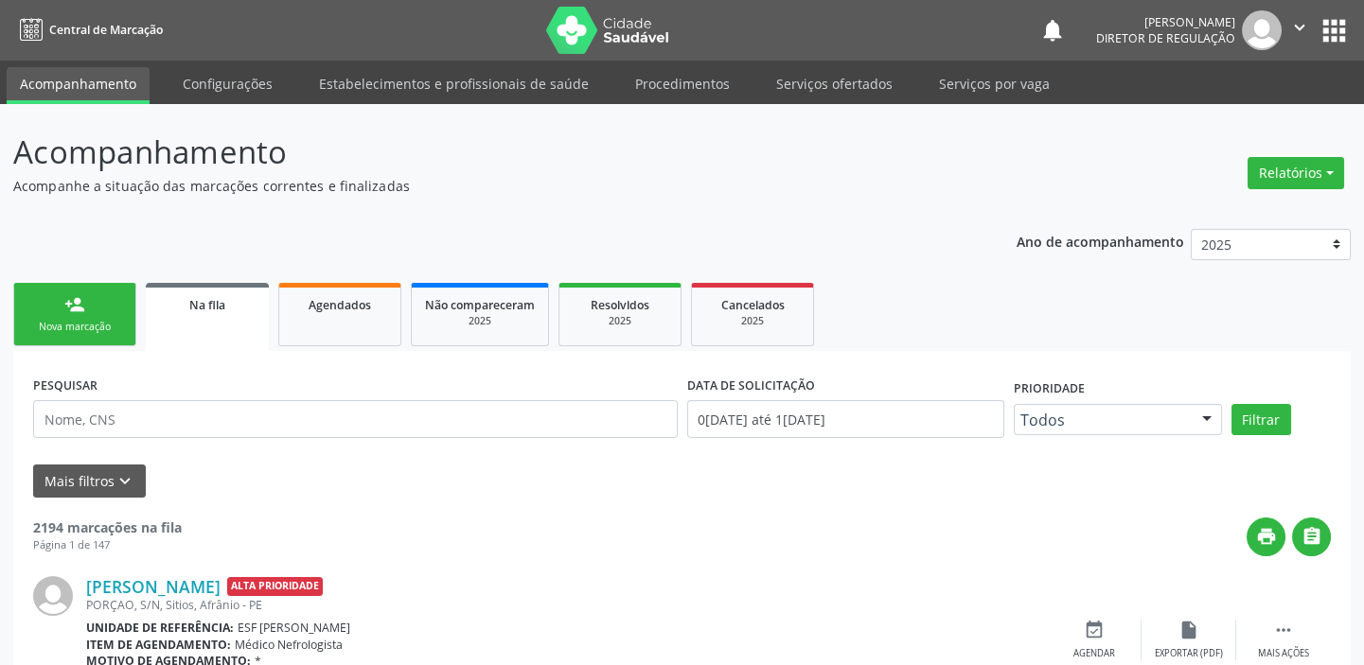
click at [88, 310] on link "person_add Nova marcação" at bounding box center [74, 314] width 123 height 63
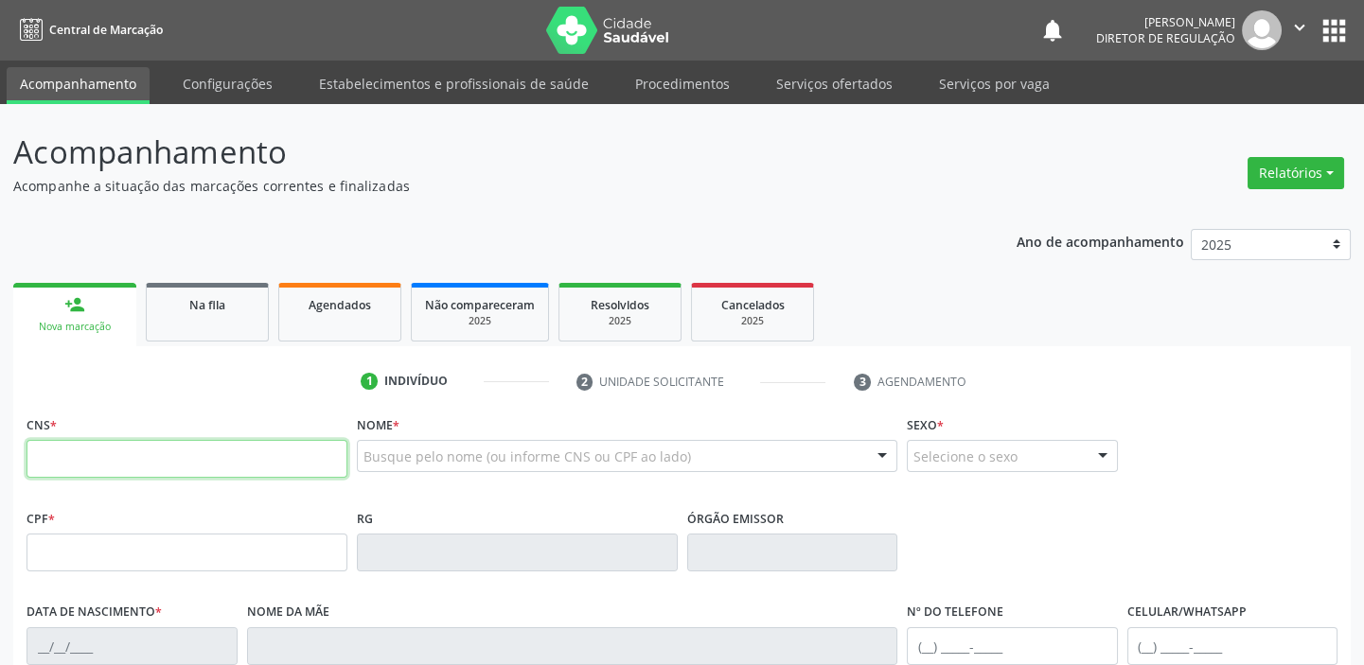
click at [113, 470] on input "text" at bounding box center [187, 459] width 321 height 38
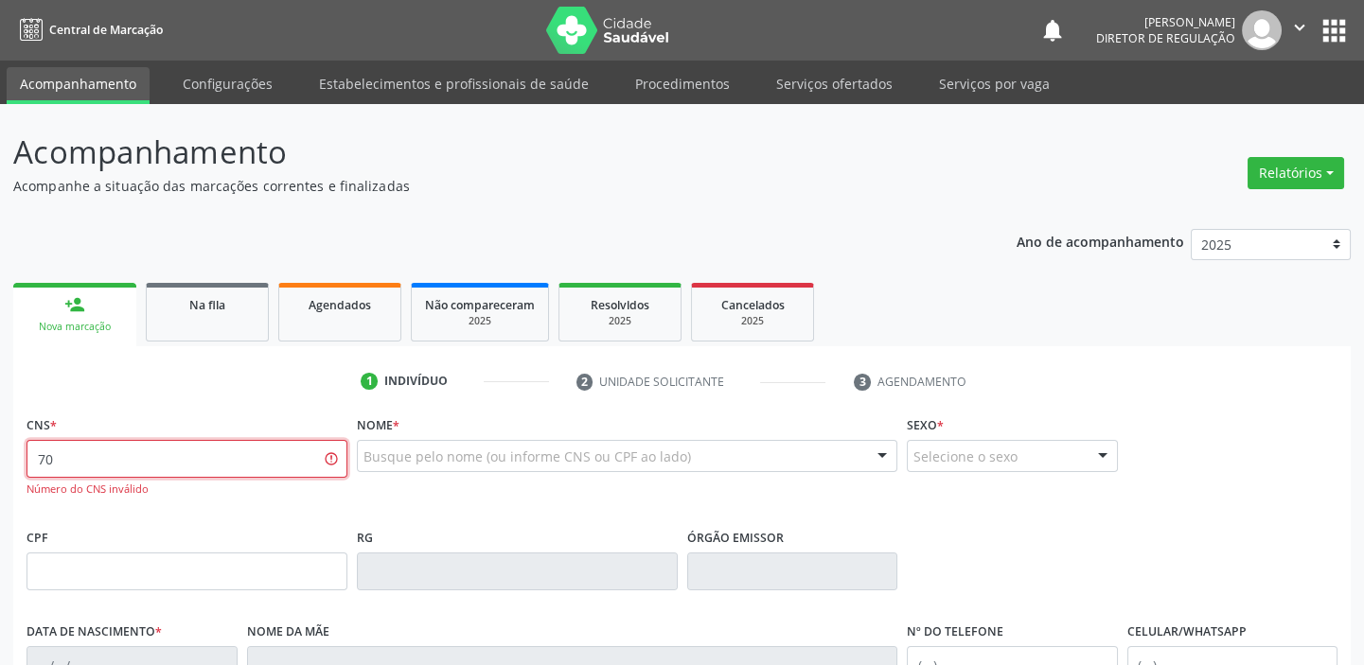
type input "7"
type input "704 0043 2868 4865"
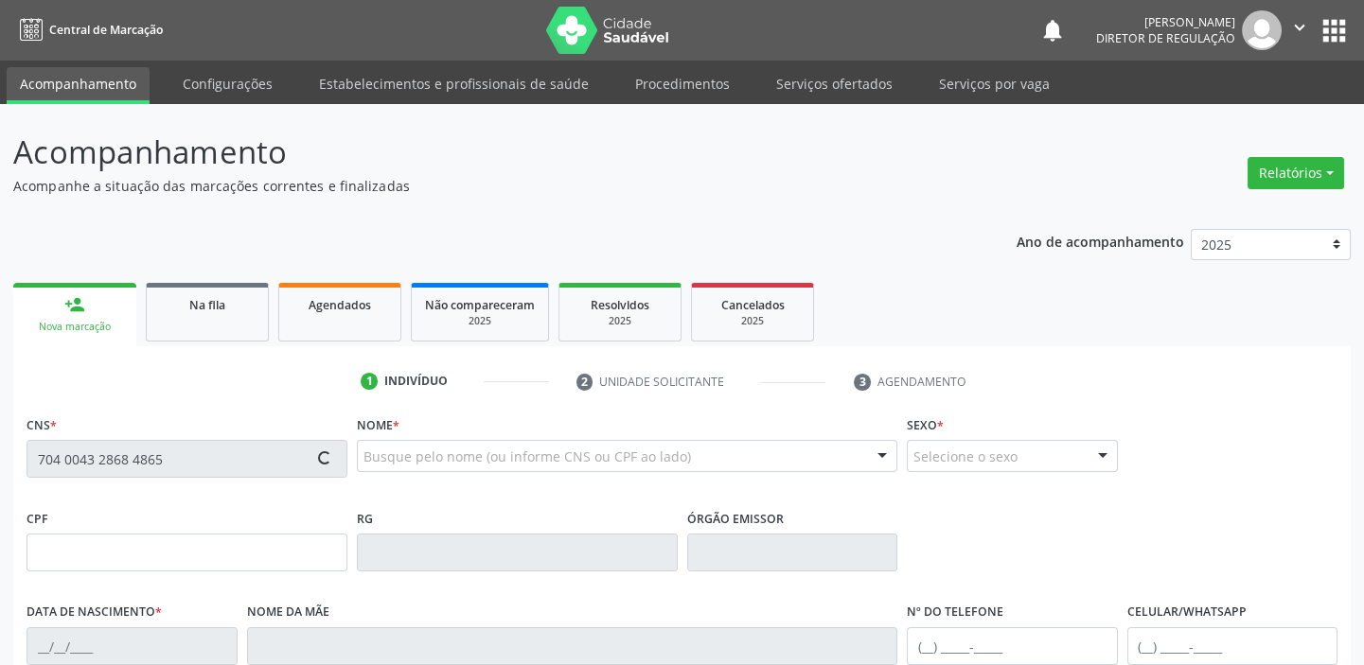
type input "16/02/2011"
type input "Zilma Gomes de Lima"
type input "(87) 98803-6860"
type input "25"
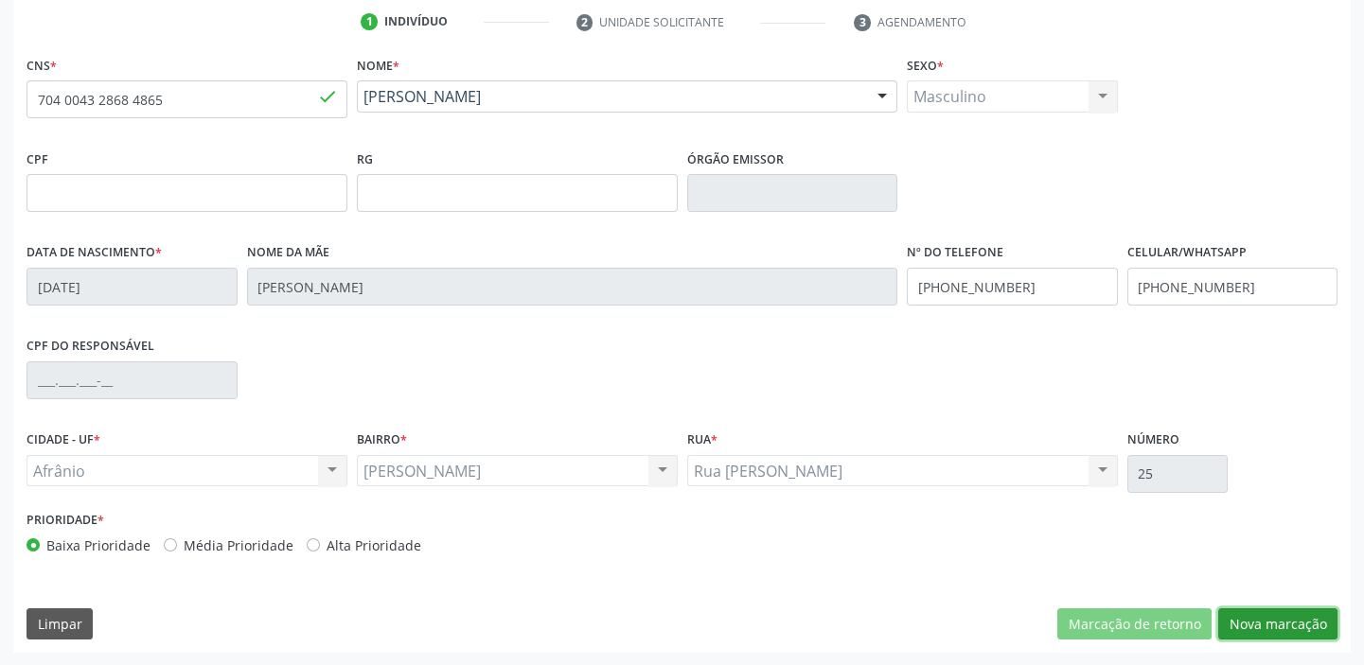
click at [1264, 621] on button "Nova marcação" at bounding box center [1277, 625] width 119 height 32
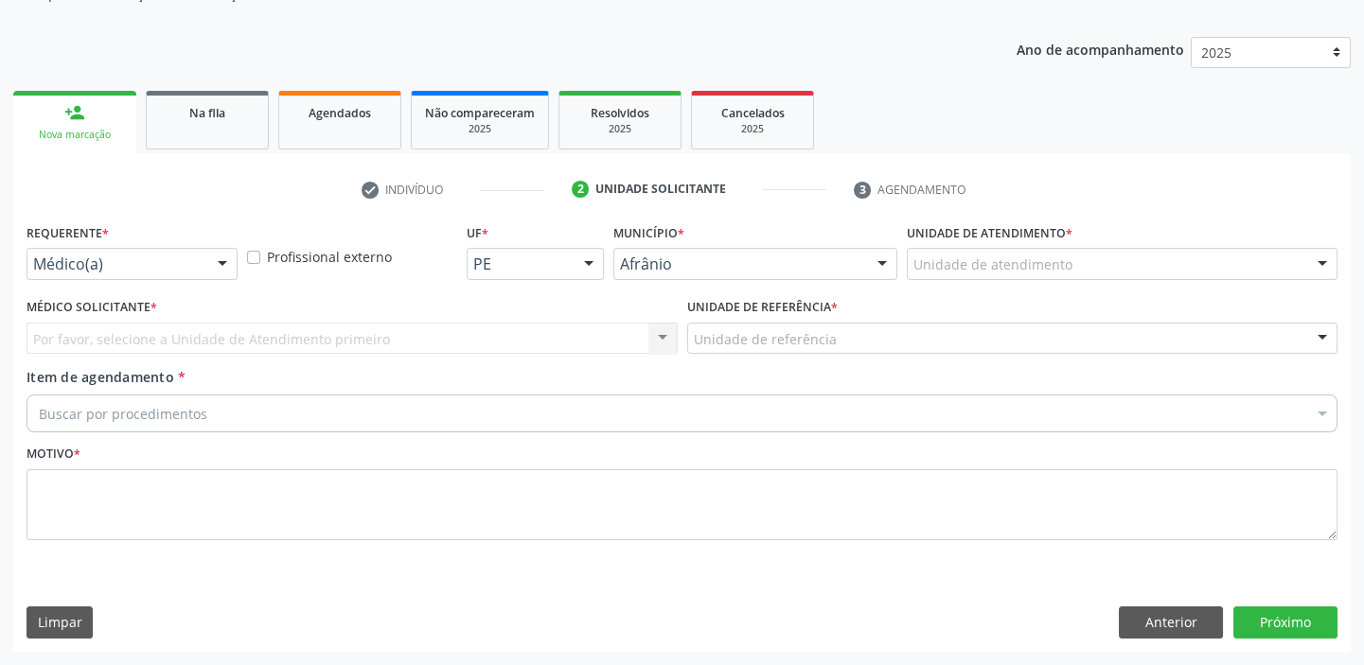
scroll to position [190, 0]
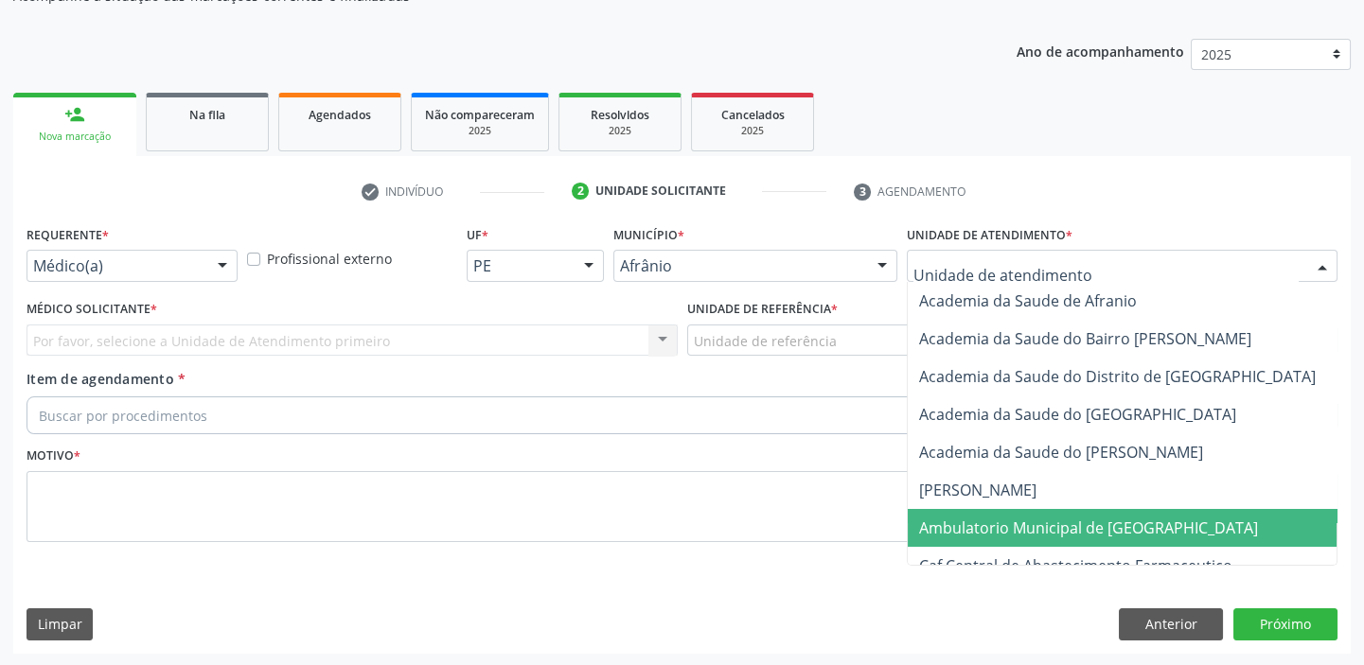
click at [959, 540] on span "Ambulatorio Municipal de [GEOGRAPHIC_DATA]" at bounding box center [1139, 528] width 462 height 38
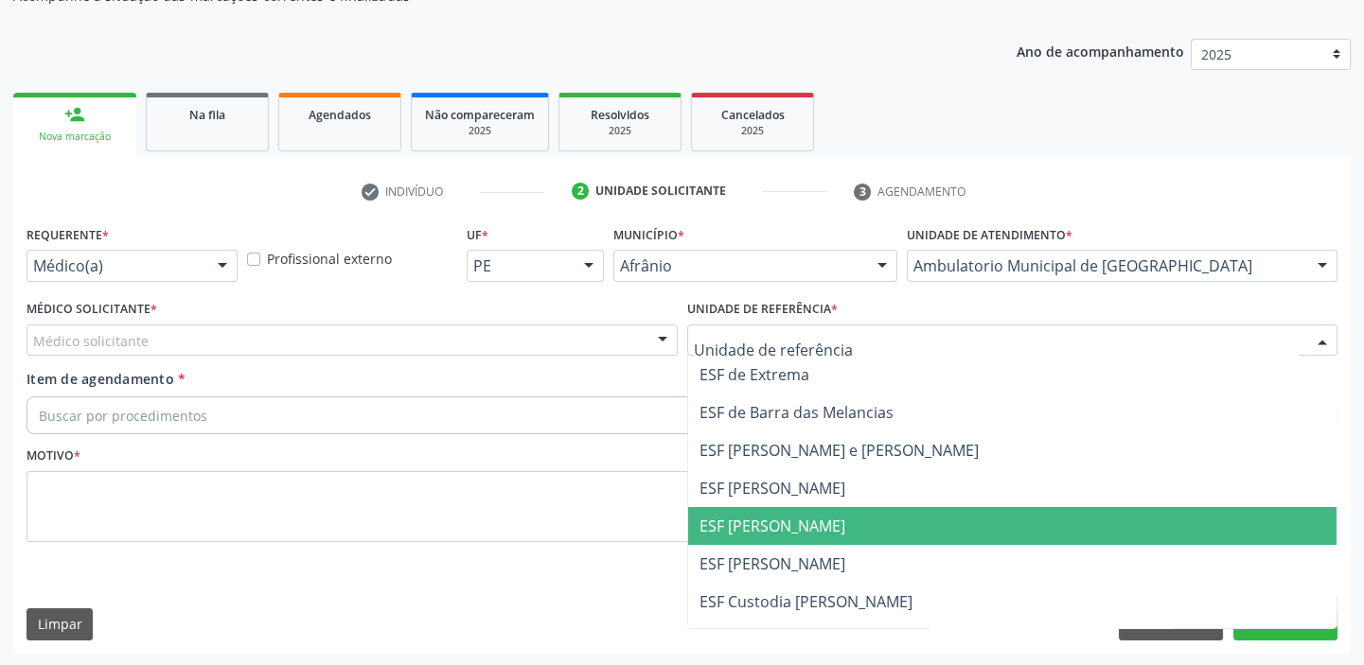
click at [748, 540] on span "ESF [PERSON_NAME]" at bounding box center [1012, 526] width 649 height 38
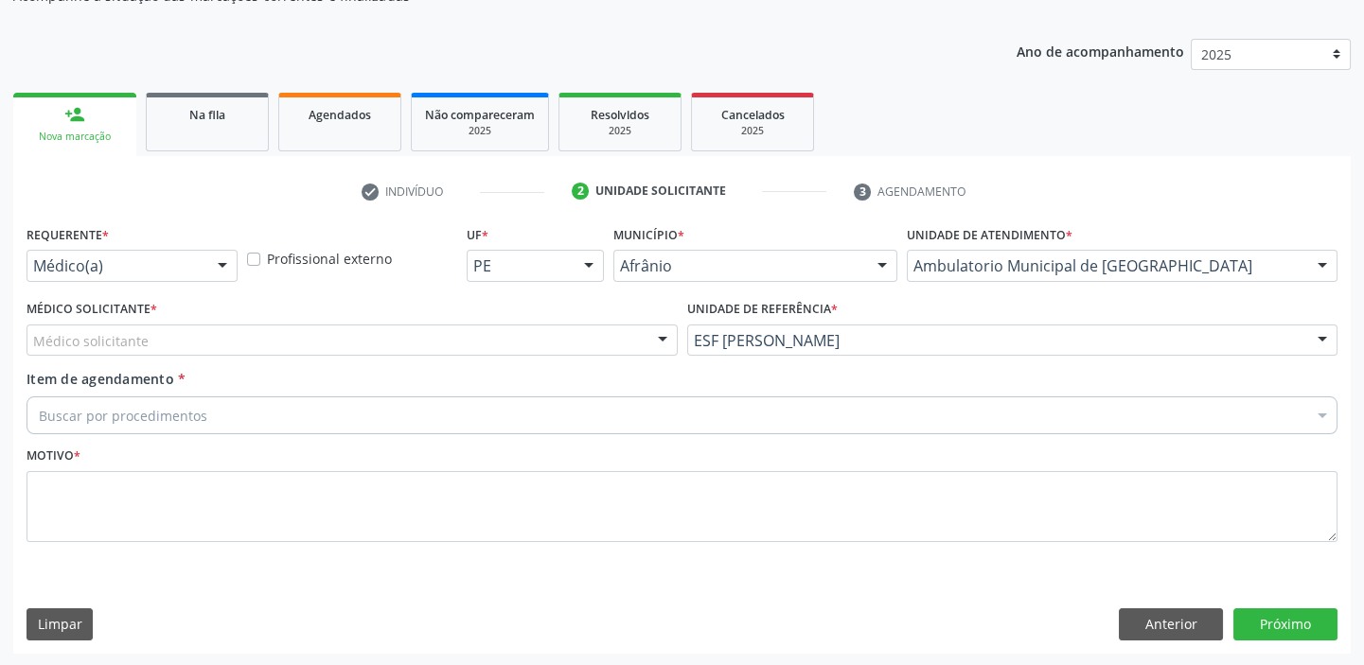
drag, startPoint x: 170, startPoint y: 347, endPoint x: 170, endPoint y: 360, distance: 12.3
click at [170, 352] on div "Médico solicitante" at bounding box center [352, 341] width 651 height 32
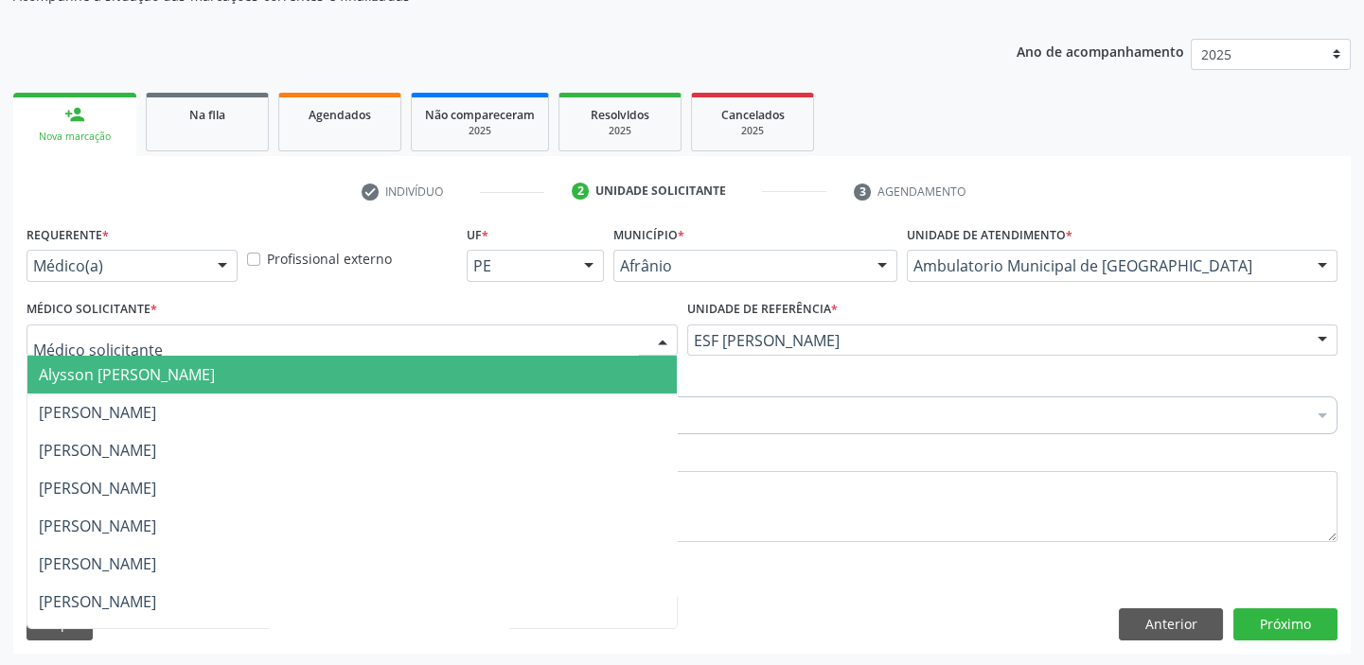
drag, startPoint x: 170, startPoint y: 375, endPoint x: 170, endPoint y: 406, distance: 31.2
click at [170, 381] on span "Alysson [PERSON_NAME]" at bounding box center [127, 374] width 176 height 21
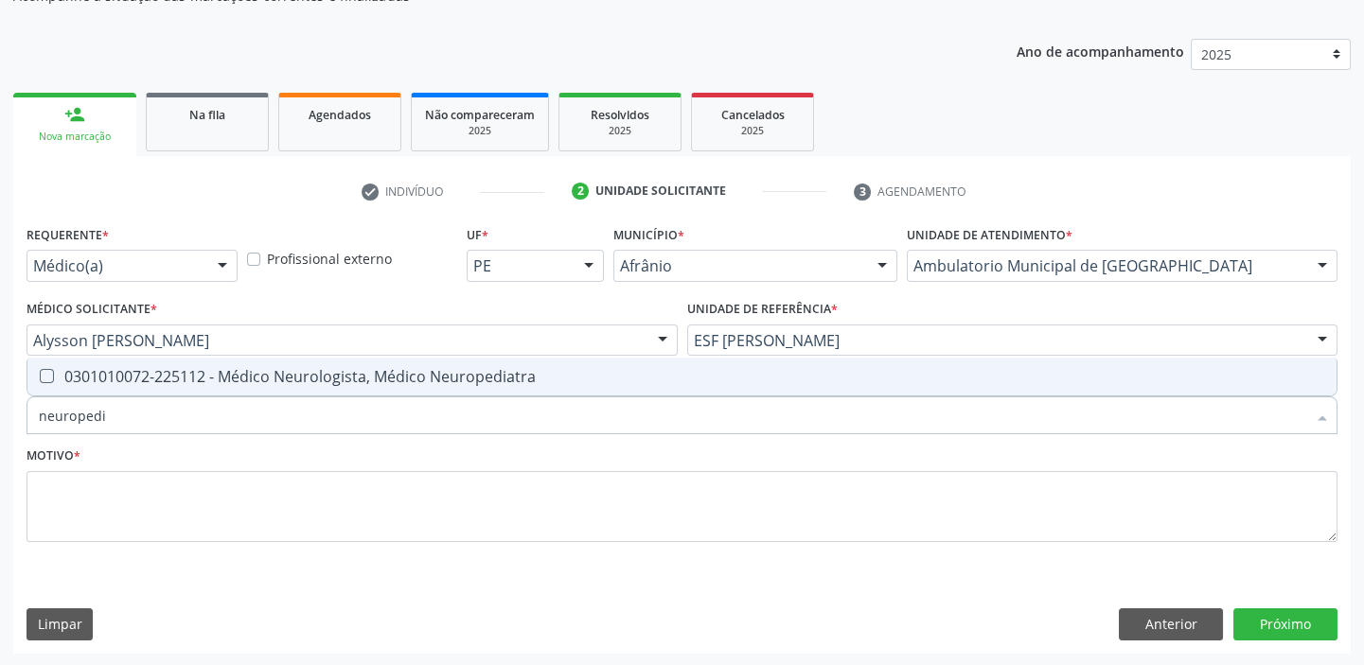
type input "neuropedia"
click at [155, 379] on div "0301010072-225112 - Médico Neurologista, Médico Neuropediatra" at bounding box center [682, 376] width 1286 height 15
checkbox Neuropediatra "true"
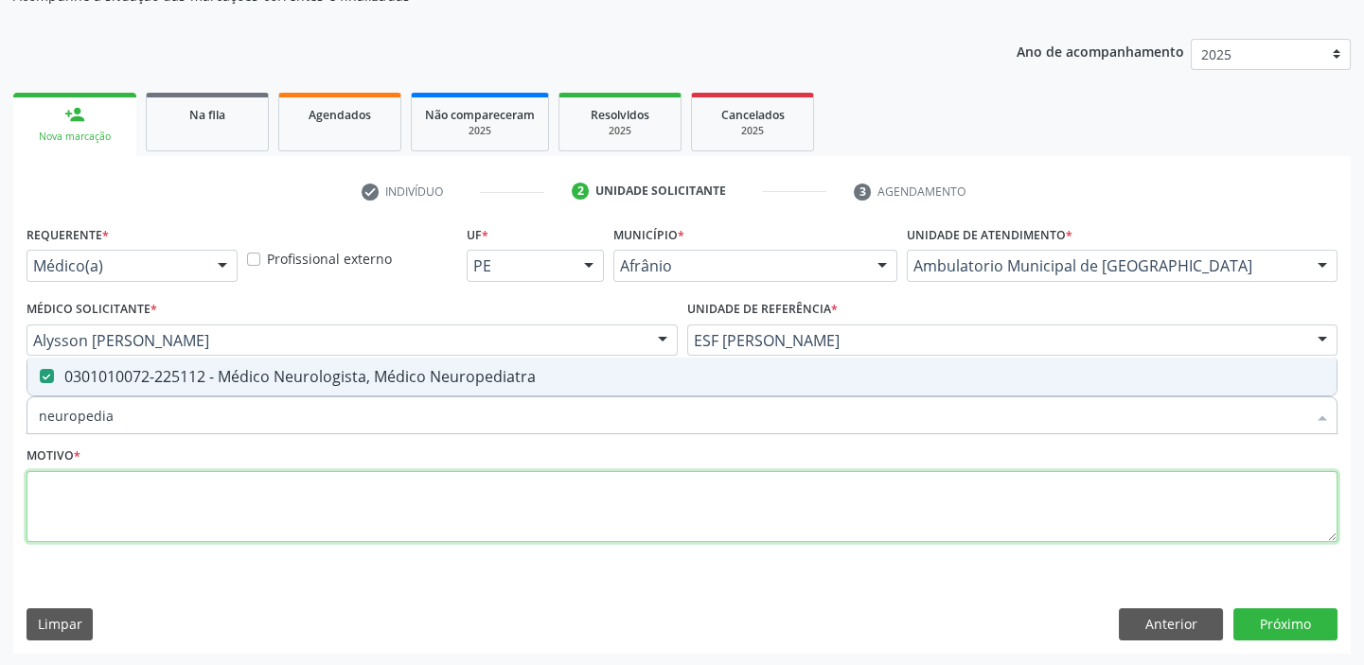
click at [90, 501] on textarea at bounding box center [682, 507] width 1311 height 72
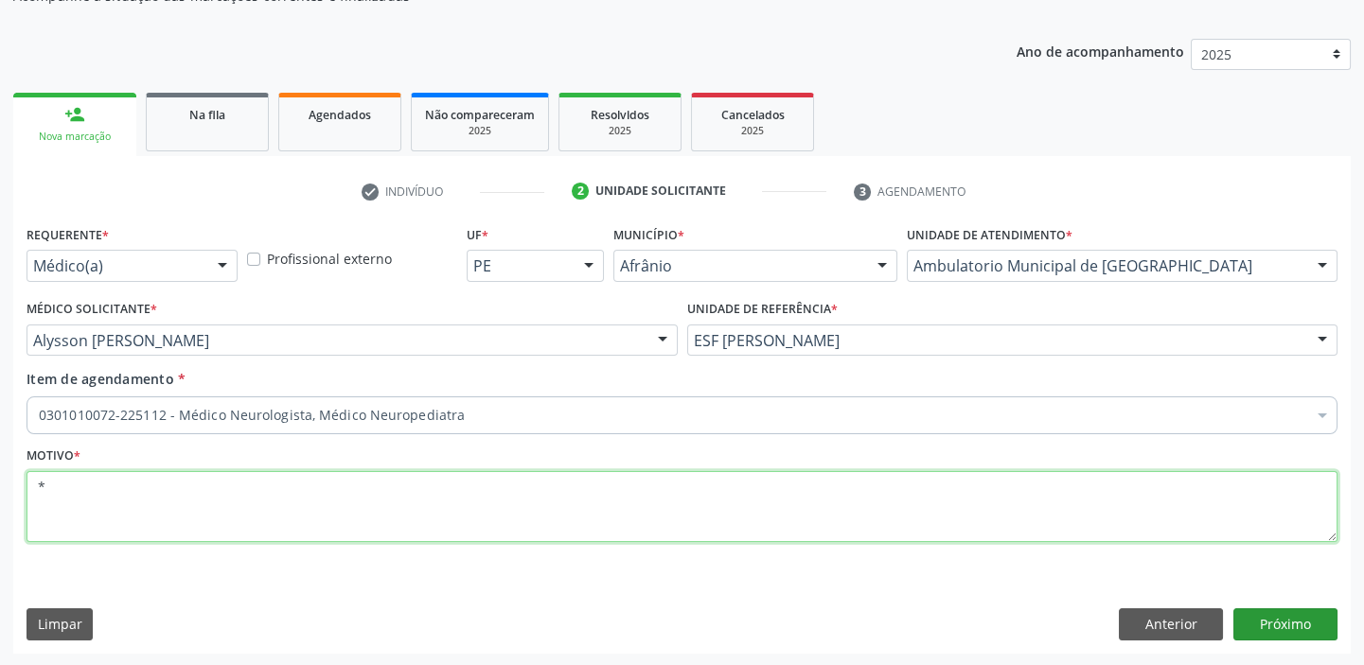
type textarea "*"
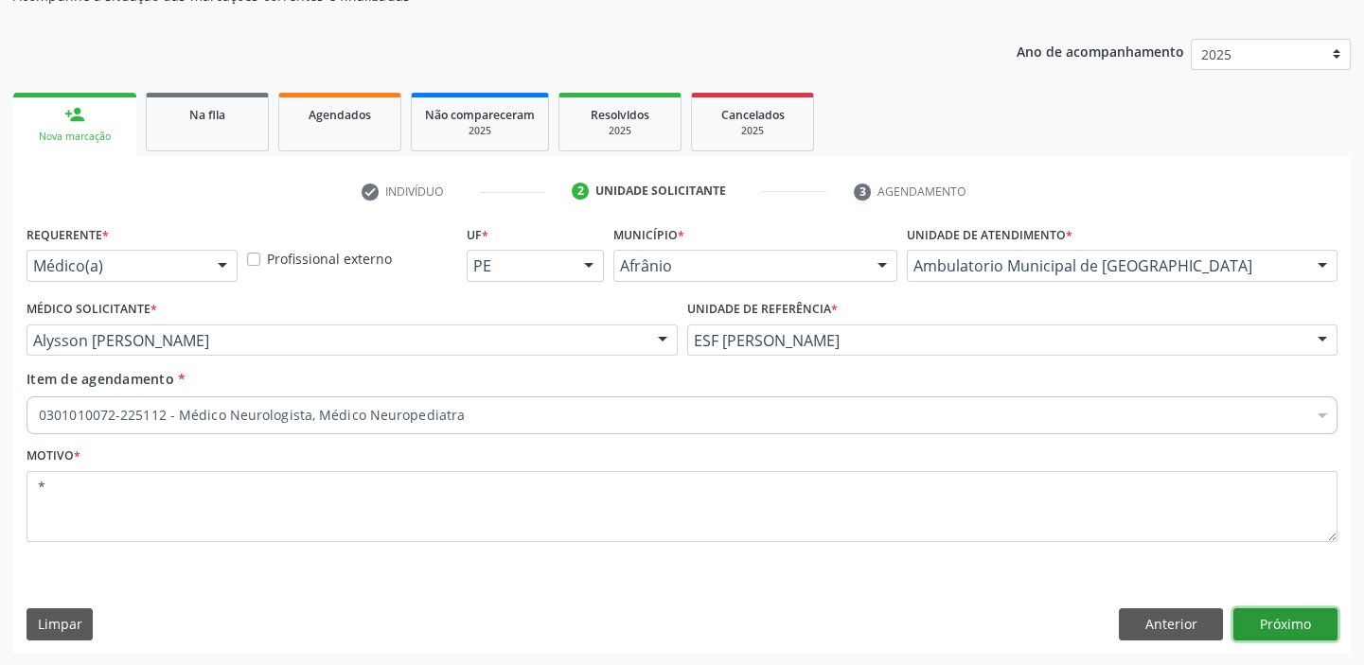
click at [1263, 612] on button "Próximo" at bounding box center [1285, 625] width 104 height 32
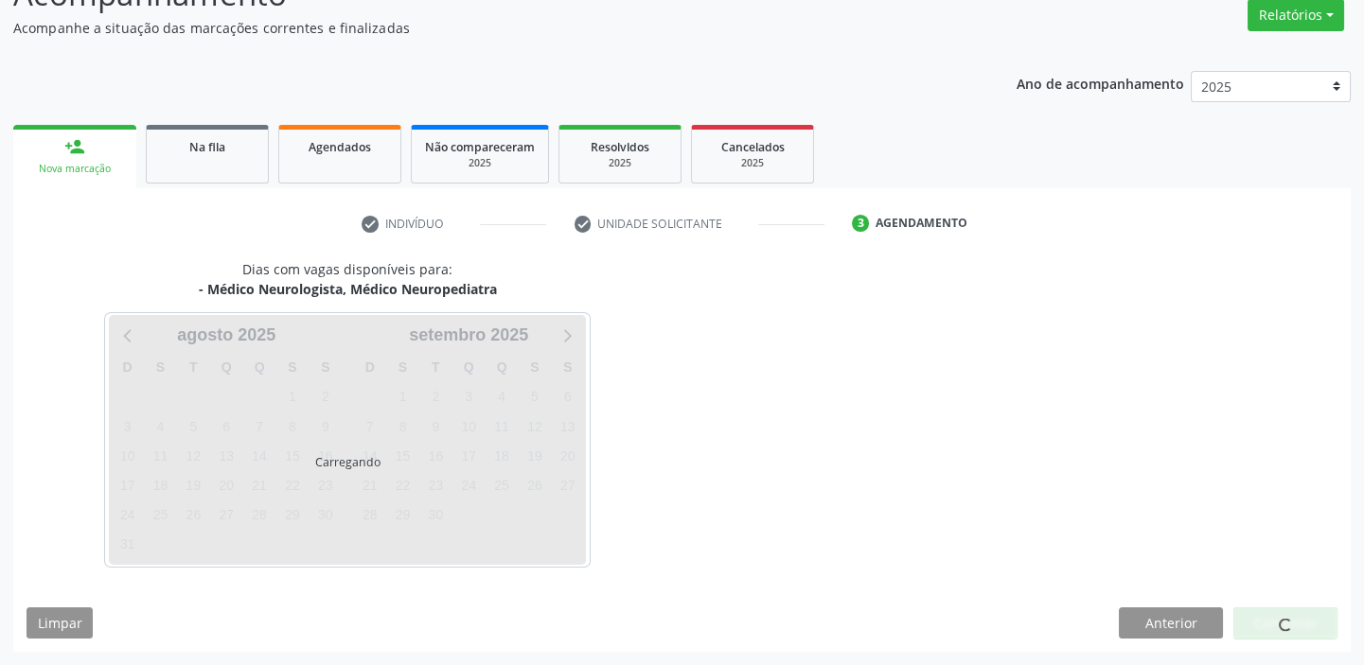
scroll to position [157, 0]
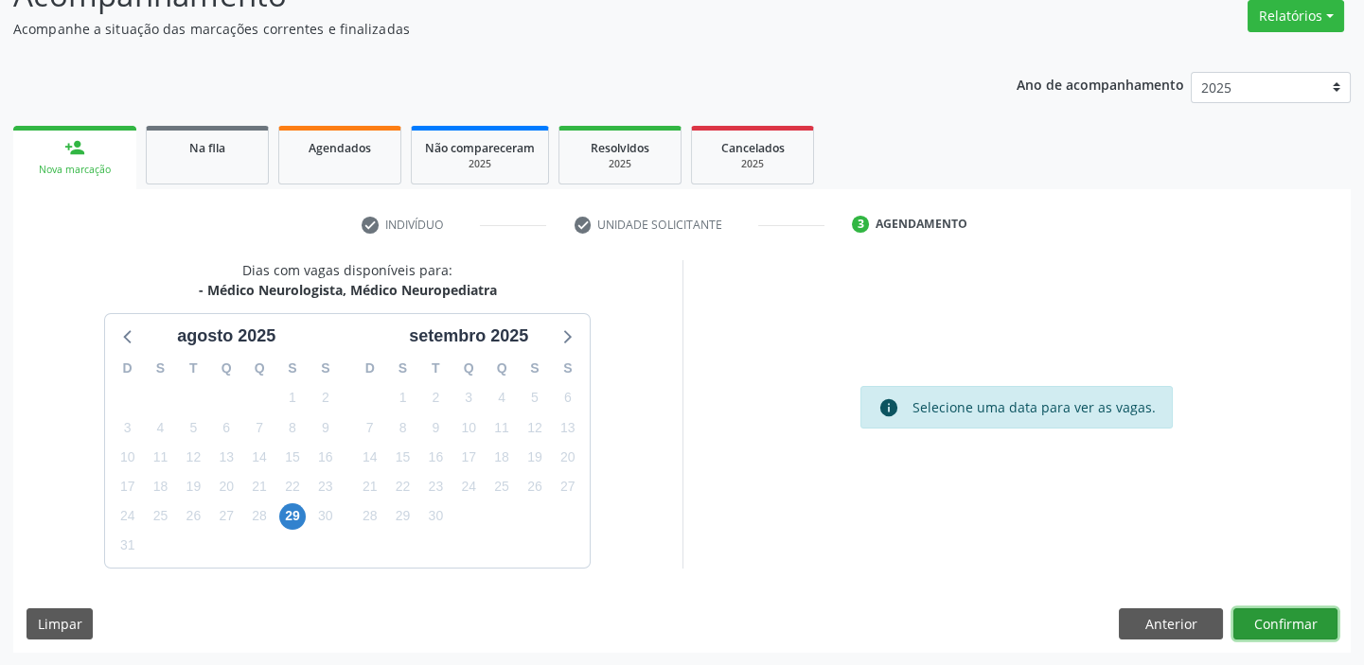
click at [1249, 619] on button "Confirmar" at bounding box center [1285, 625] width 104 height 32
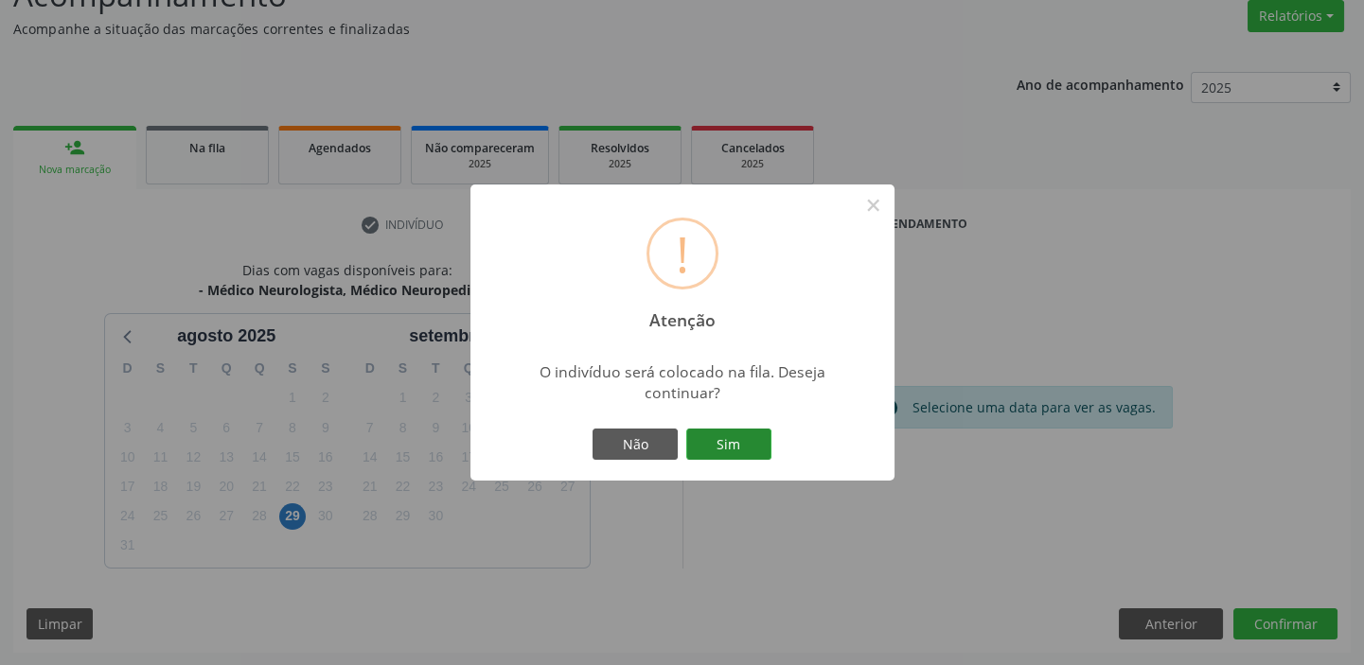
click at [733, 450] on button "Sim" at bounding box center [728, 445] width 85 height 32
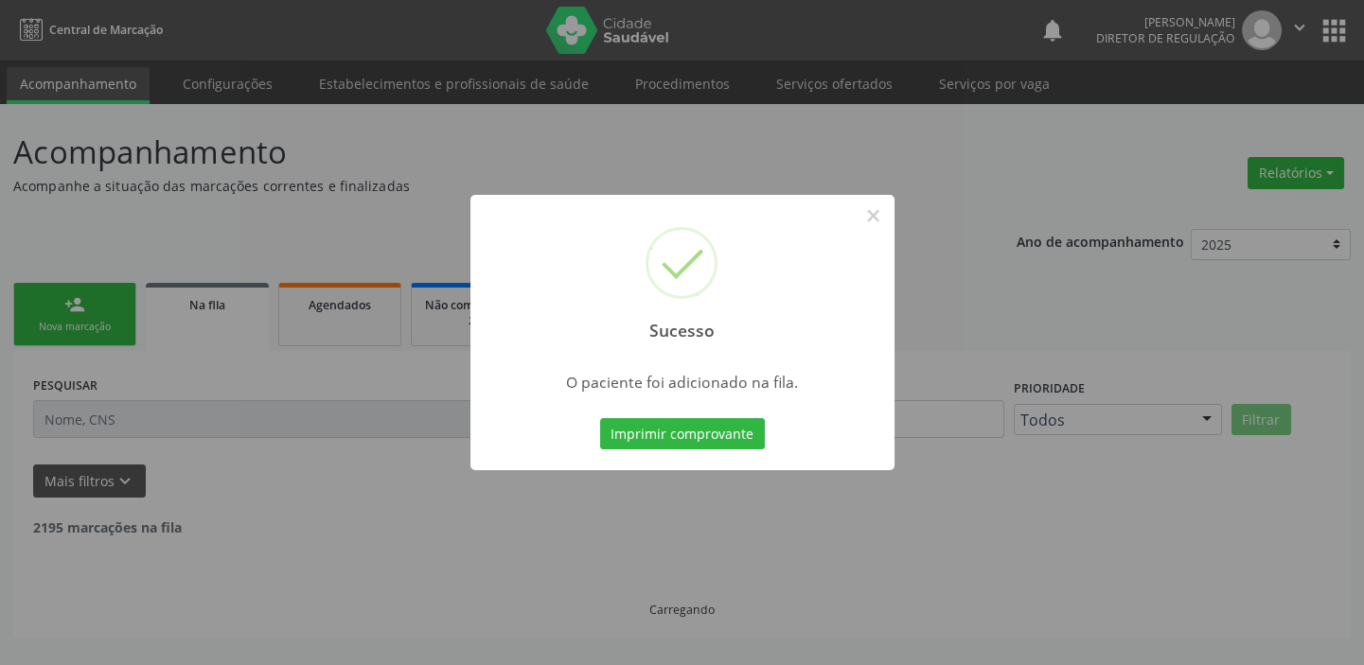
scroll to position [0, 0]
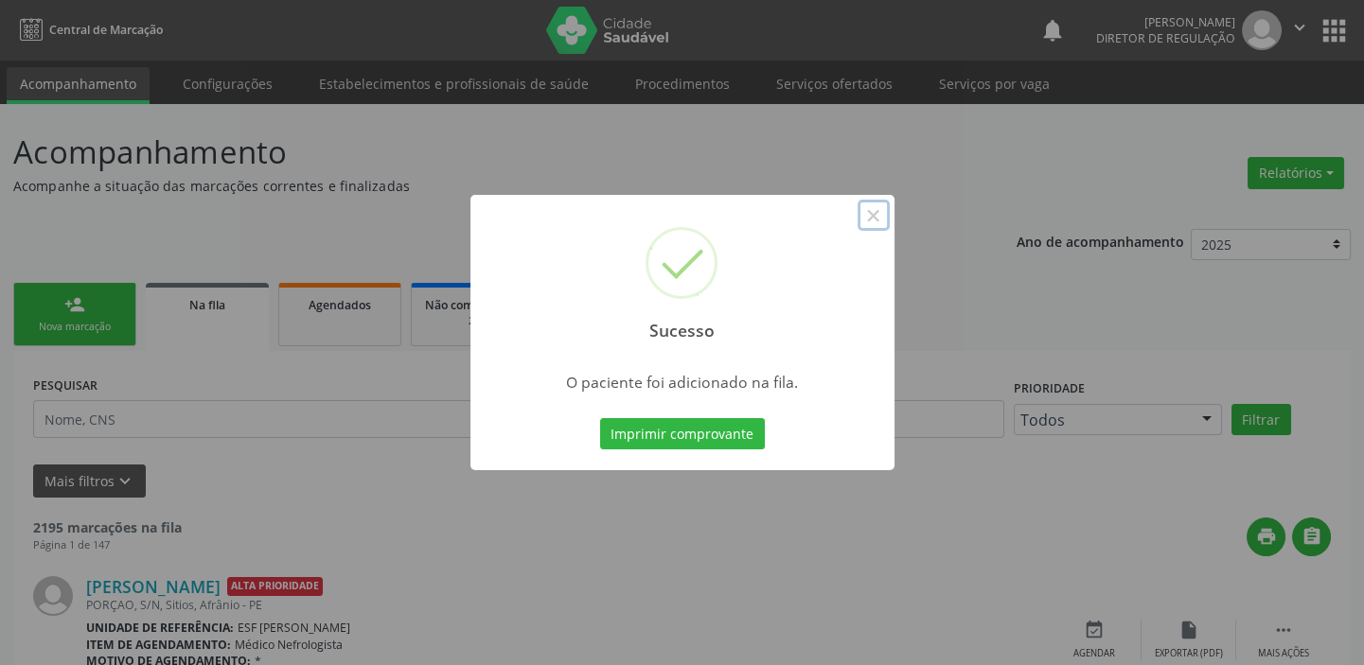
click at [874, 217] on button "×" at bounding box center [874, 216] width 32 height 32
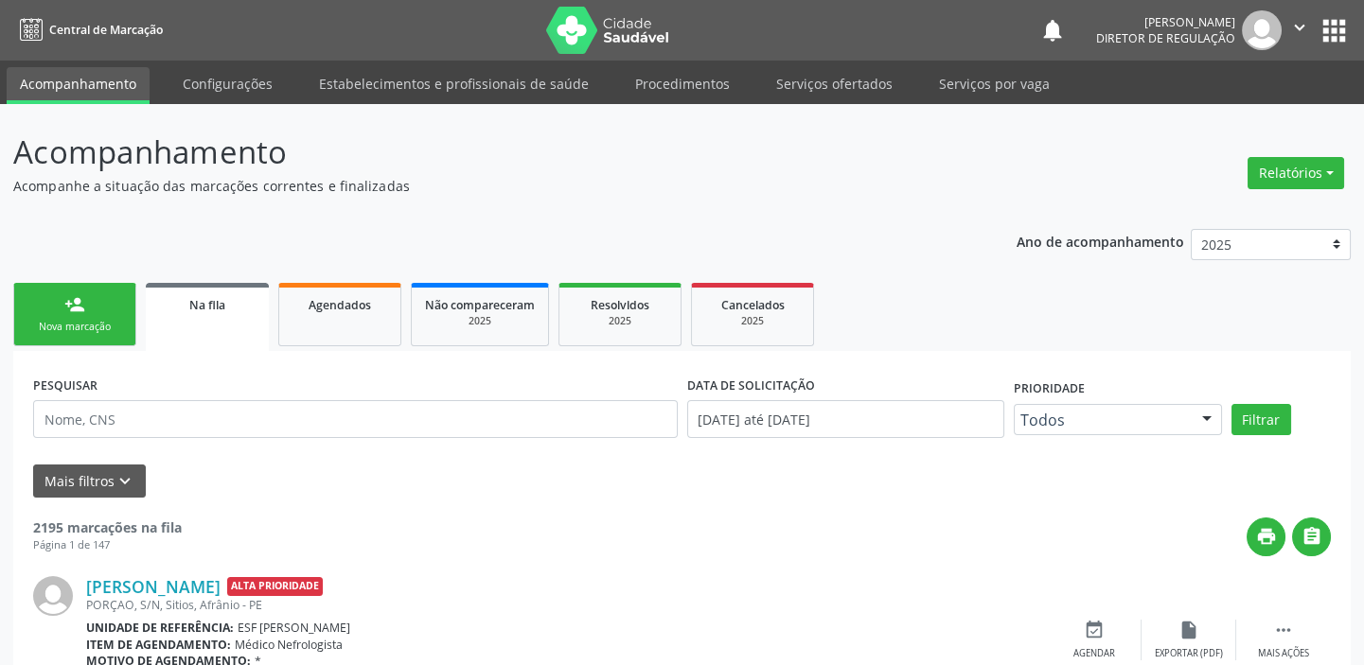
click at [60, 305] on link "person_add Nova marcação" at bounding box center [74, 314] width 123 height 63
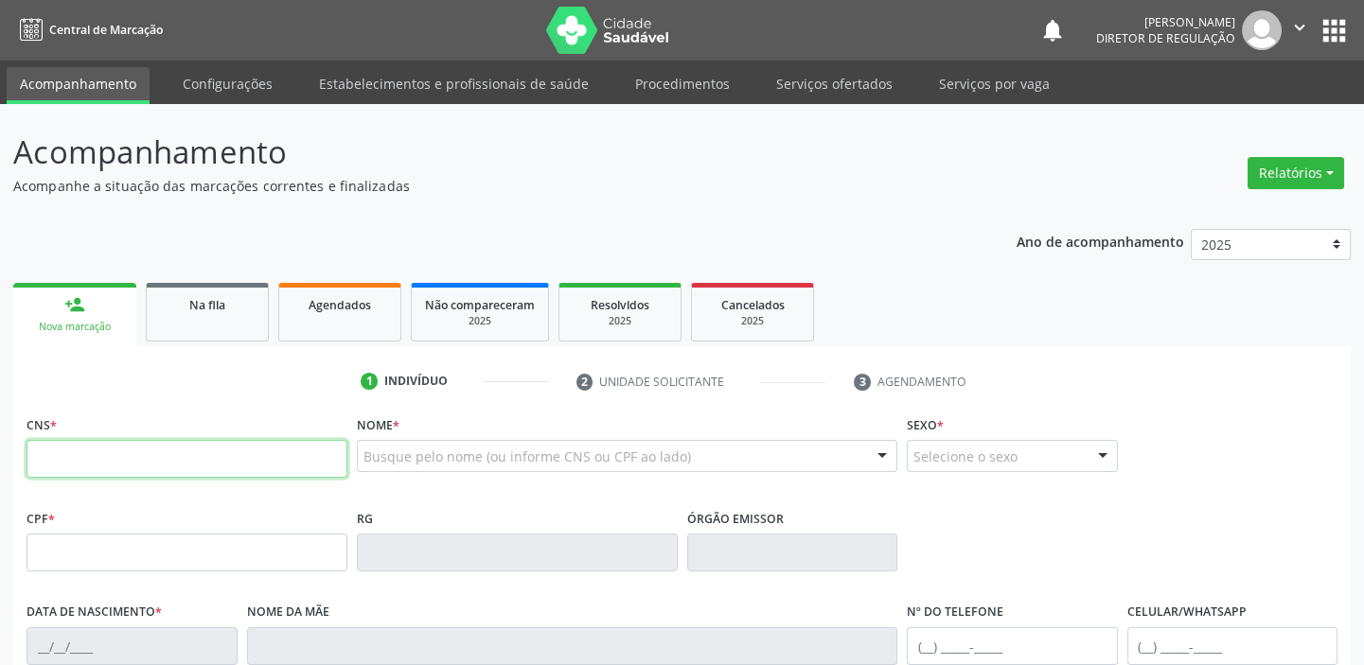
click at [53, 460] on input "text" at bounding box center [187, 459] width 321 height 38
type input "705 0004 1765 9755"
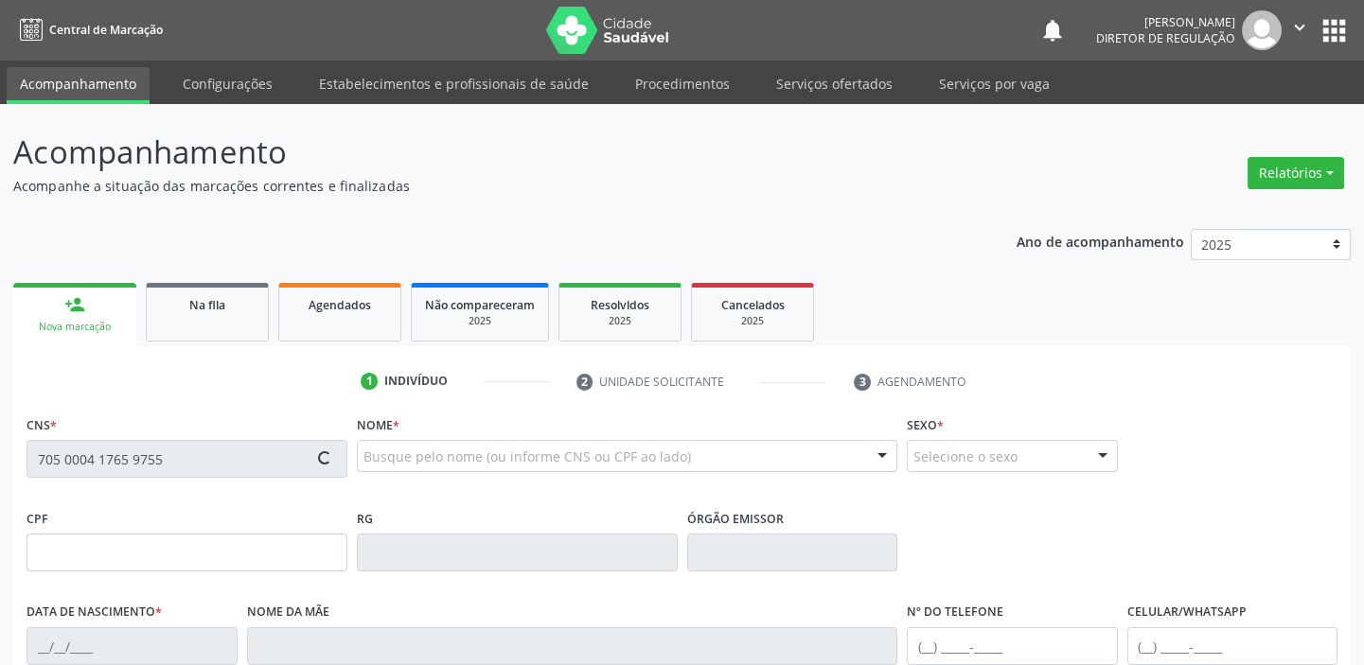
type input "183.207.034-41"
type input "14[DATE]"
type input "[PERSON_NAME]"
type input "[PHONE_NUMBER]"
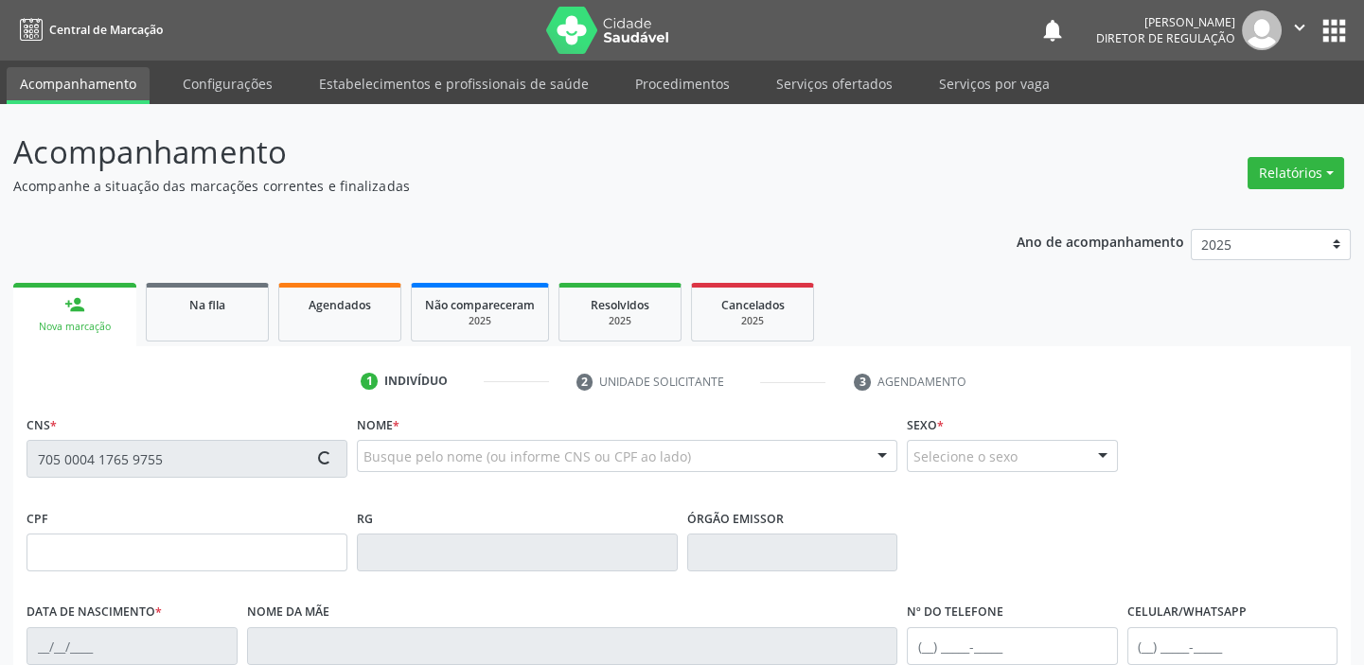
type input "S/N"
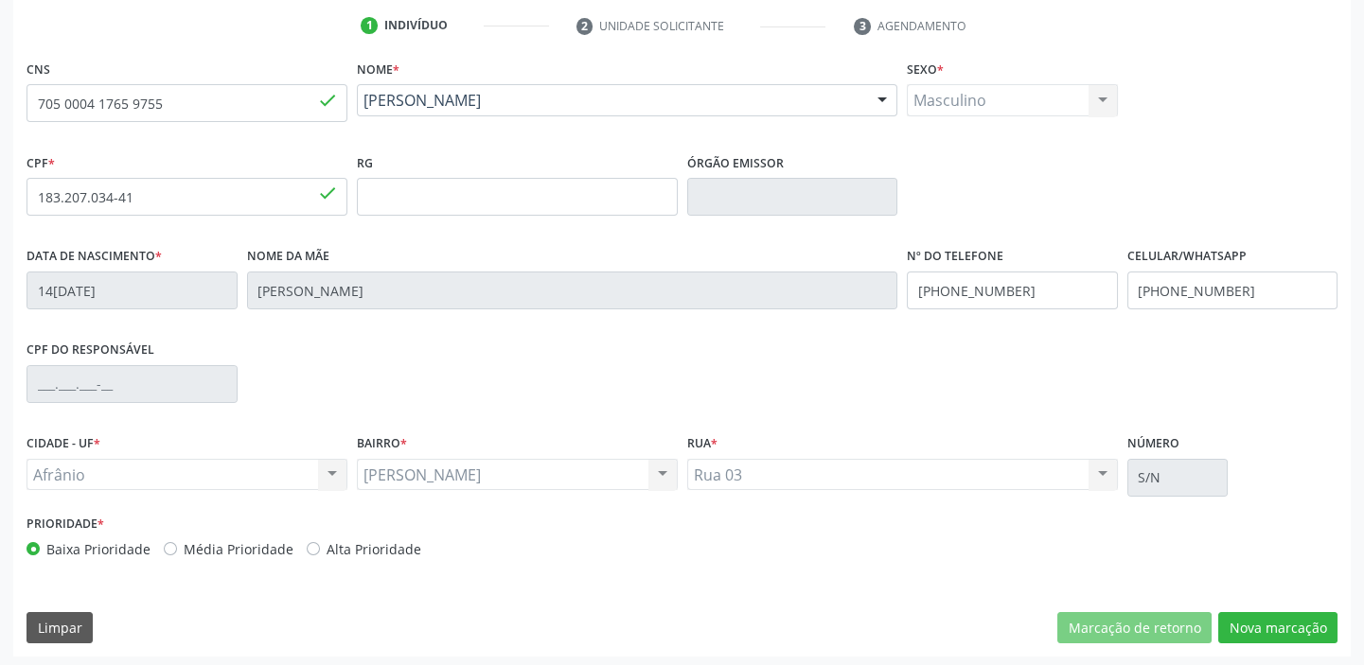
scroll to position [360, 0]
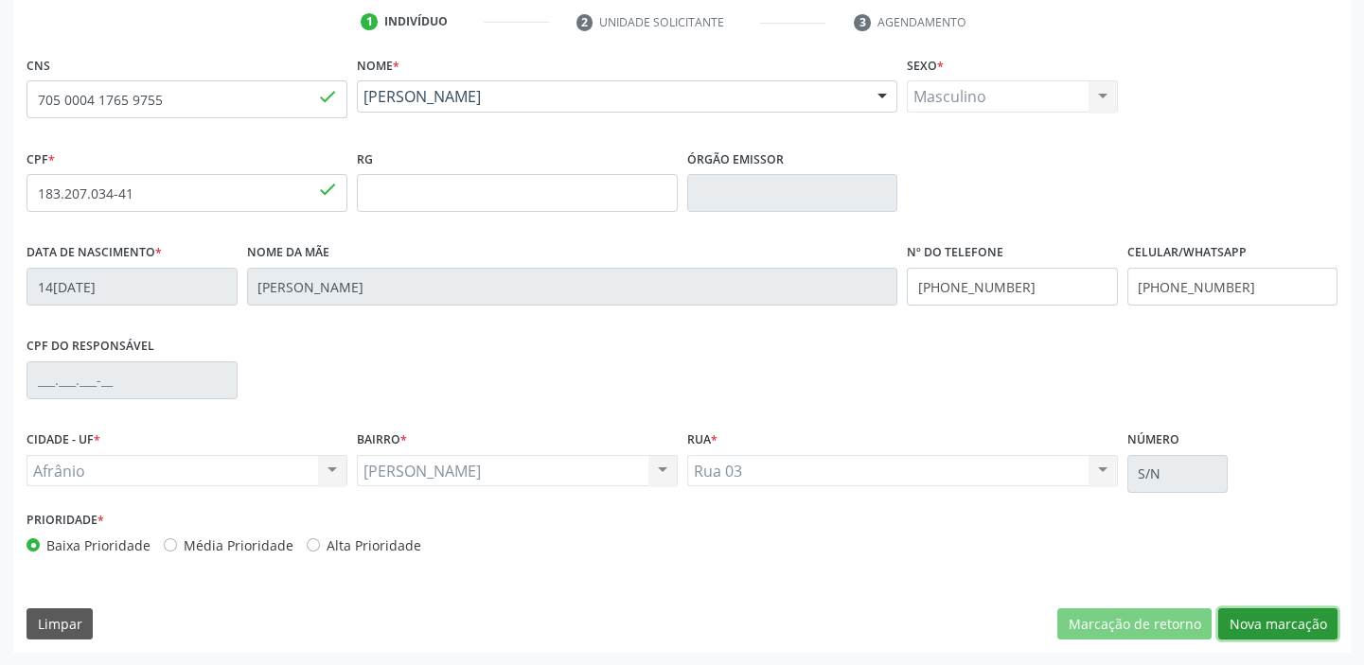
click at [1272, 622] on button "Nova marcação" at bounding box center [1277, 625] width 119 height 32
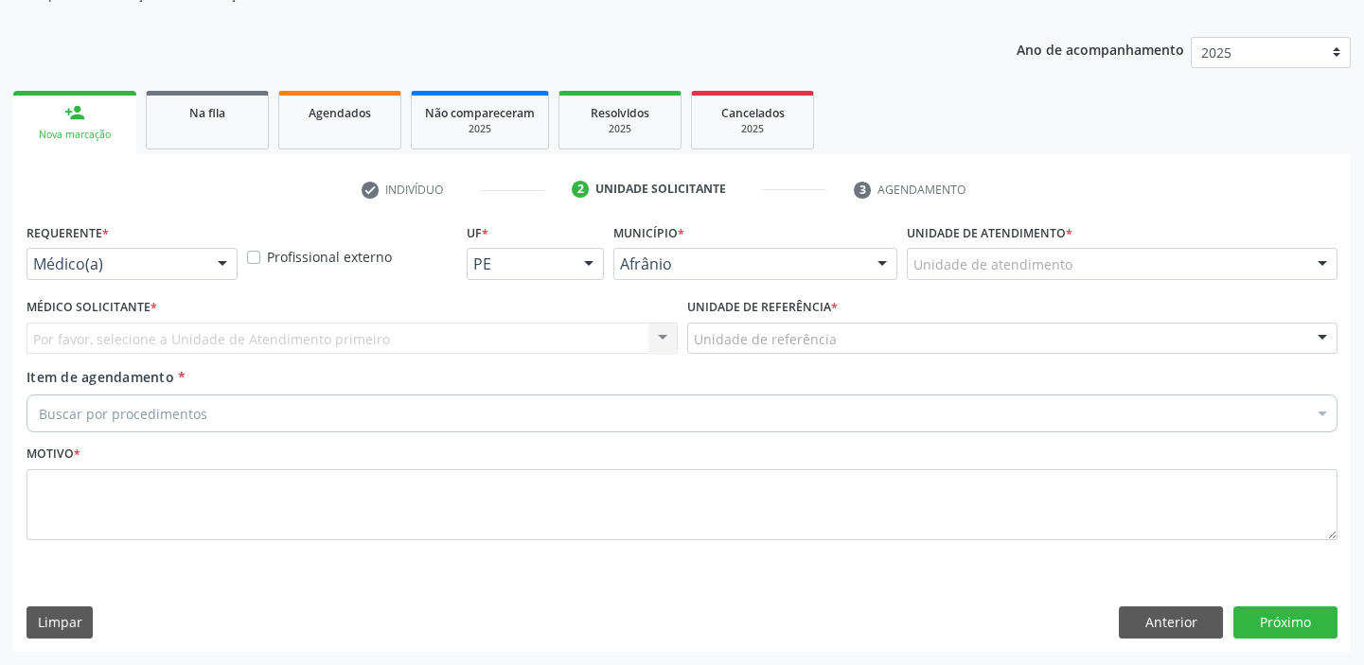
scroll to position [190, 0]
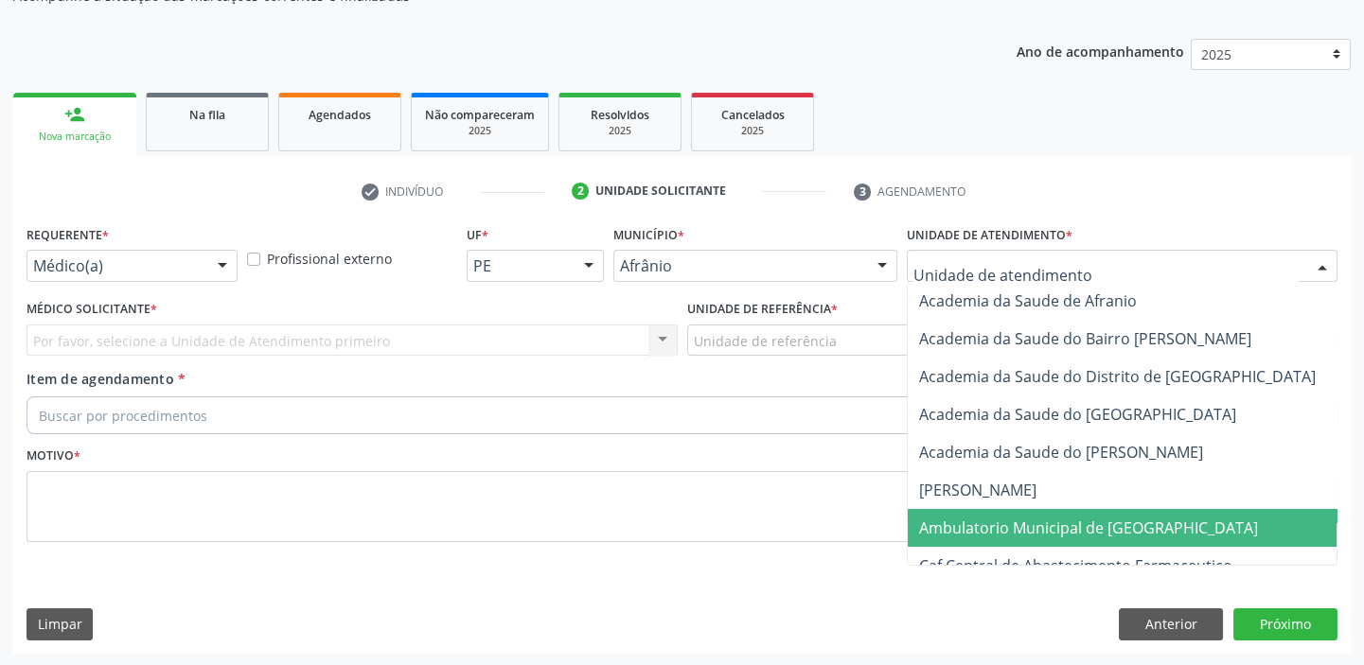
click at [958, 532] on span "Ambulatorio Municipal de [GEOGRAPHIC_DATA]" at bounding box center [1088, 528] width 339 height 21
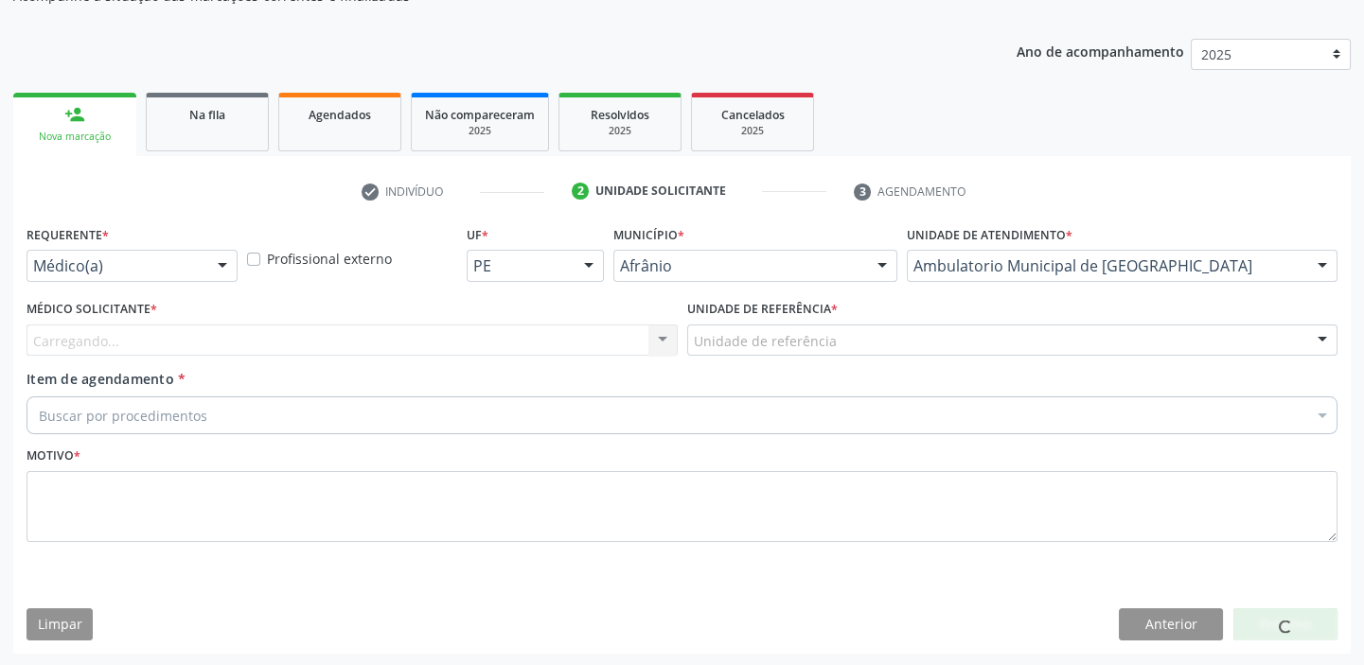
click at [718, 325] on div "Unidade de referência" at bounding box center [1012, 341] width 651 height 32
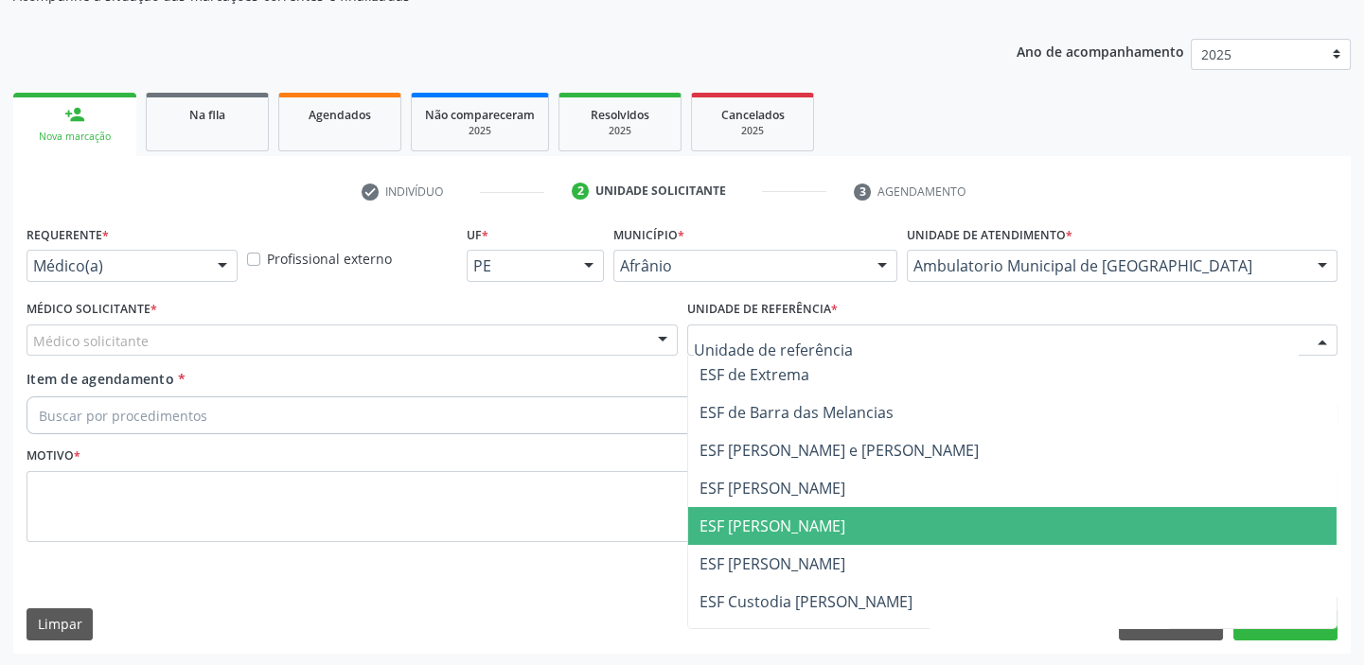
click at [738, 524] on span "ESF [PERSON_NAME]" at bounding box center [772, 526] width 146 height 21
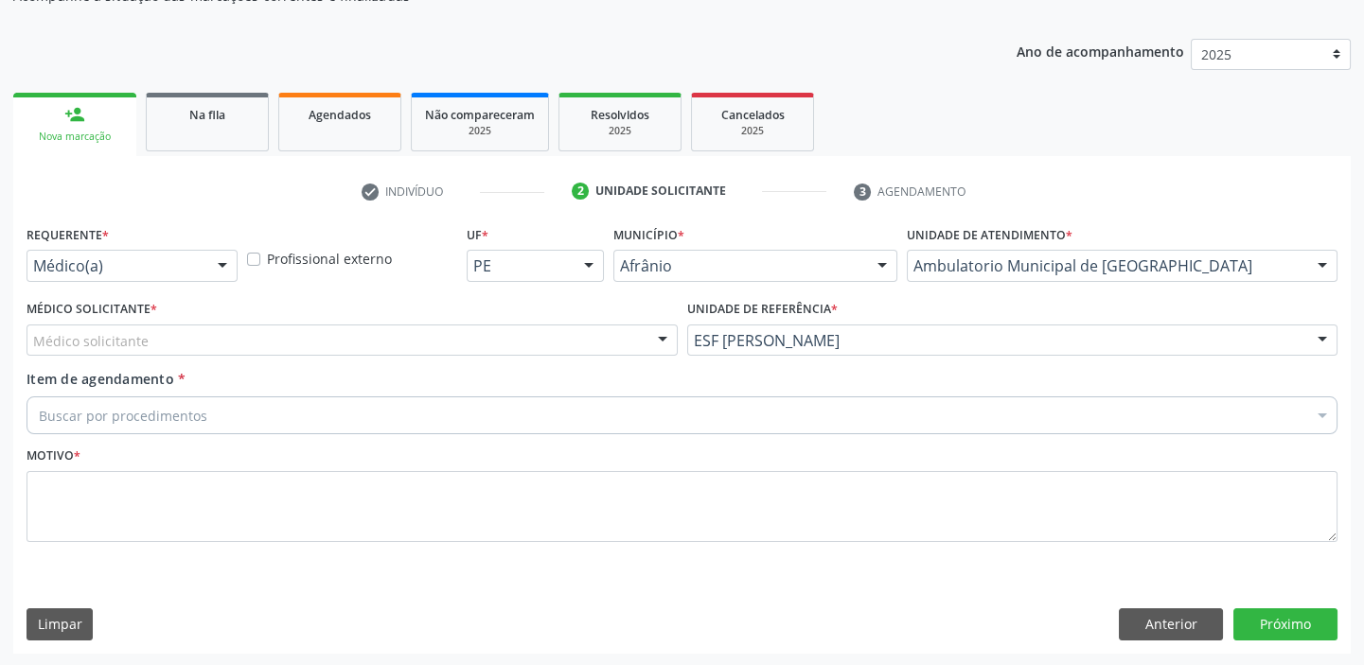
click at [154, 341] on div "Médico solicitante" at bounding box center [352, 341] width 651 height 32
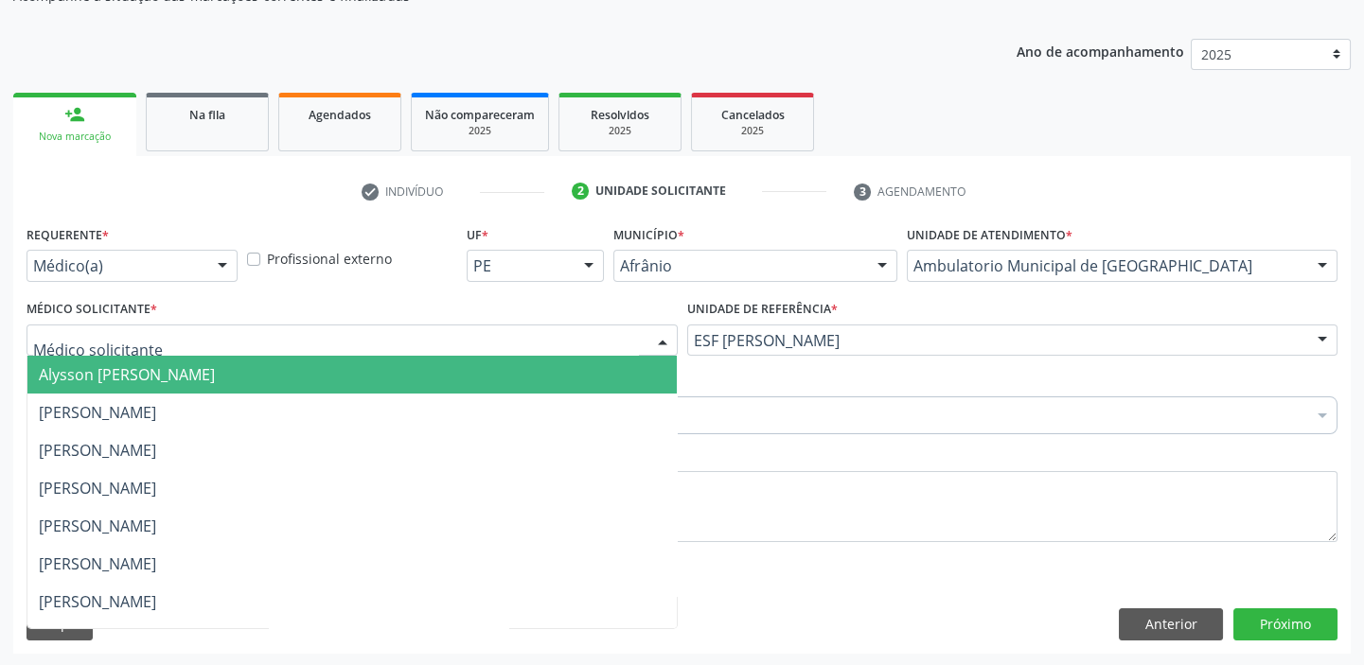
drag, startPoint x: 151, startPoint y: 368, endPoint x: 153, endPoint y: 408, distance: 39.8
click at [154, 379] on span "Alysson [PERSON_NAME]" at bounding box center [127, 374] width 176 height 21
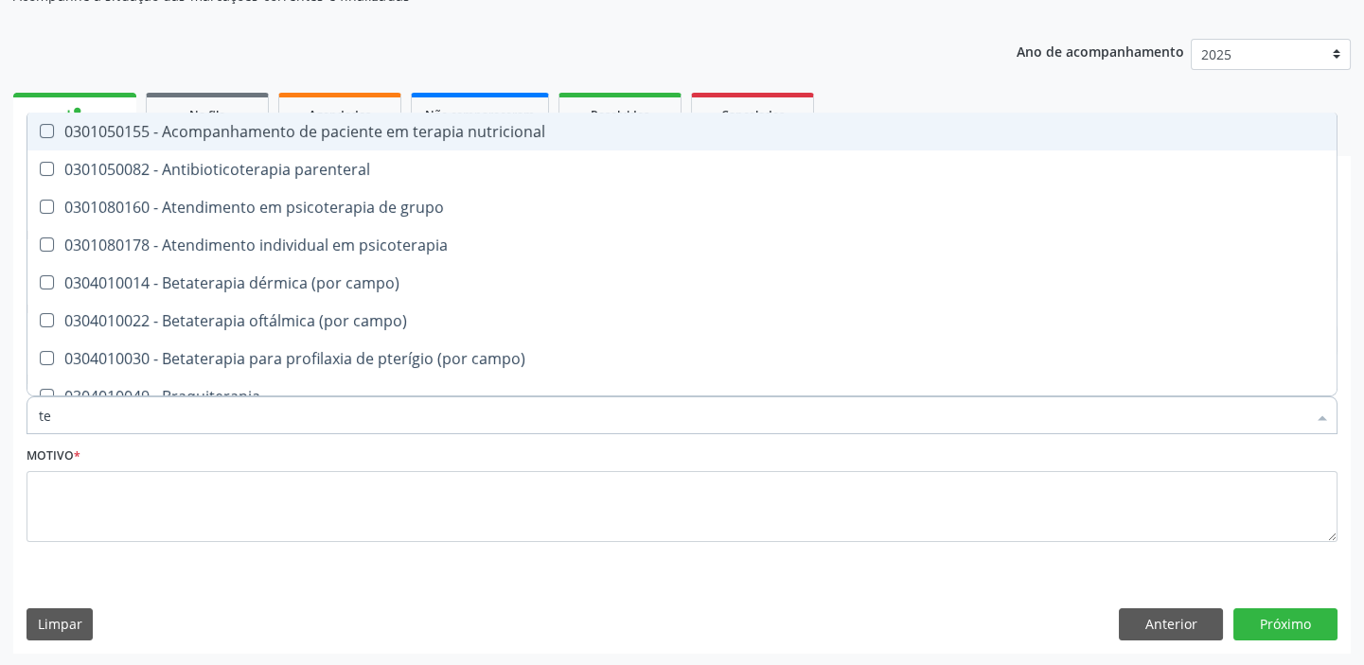
type input "t"
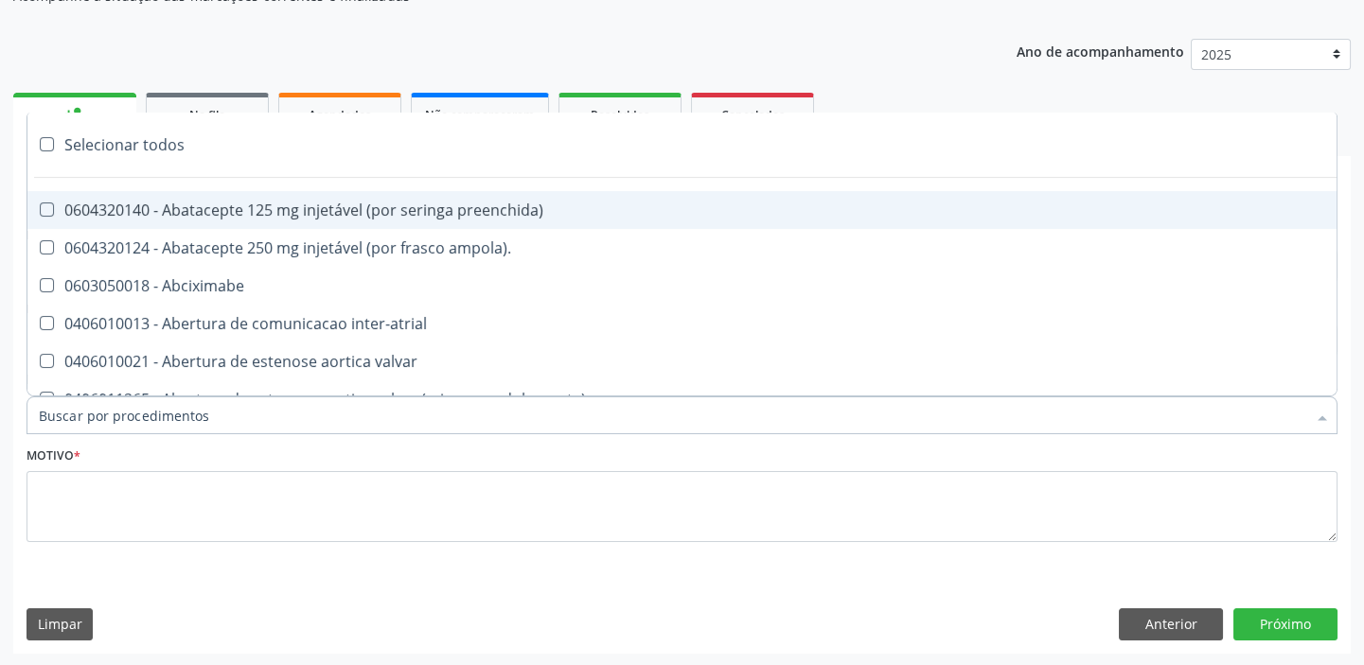
type input "t"
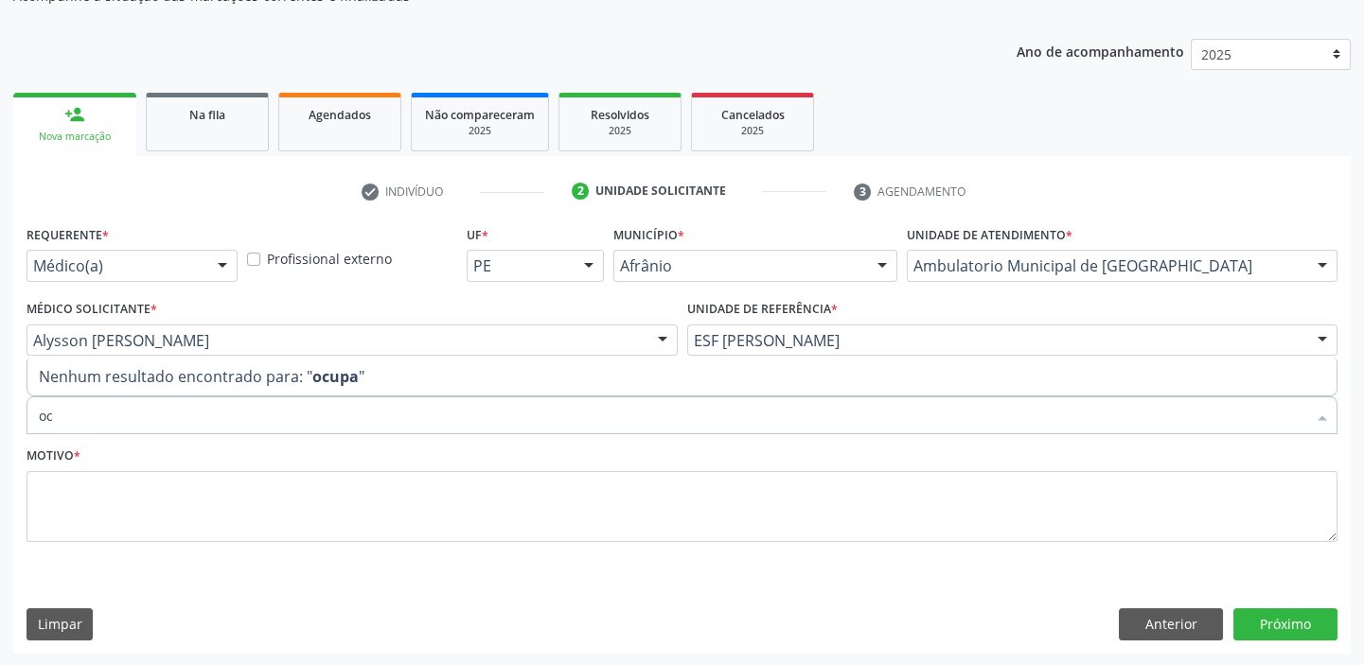
type input "o"
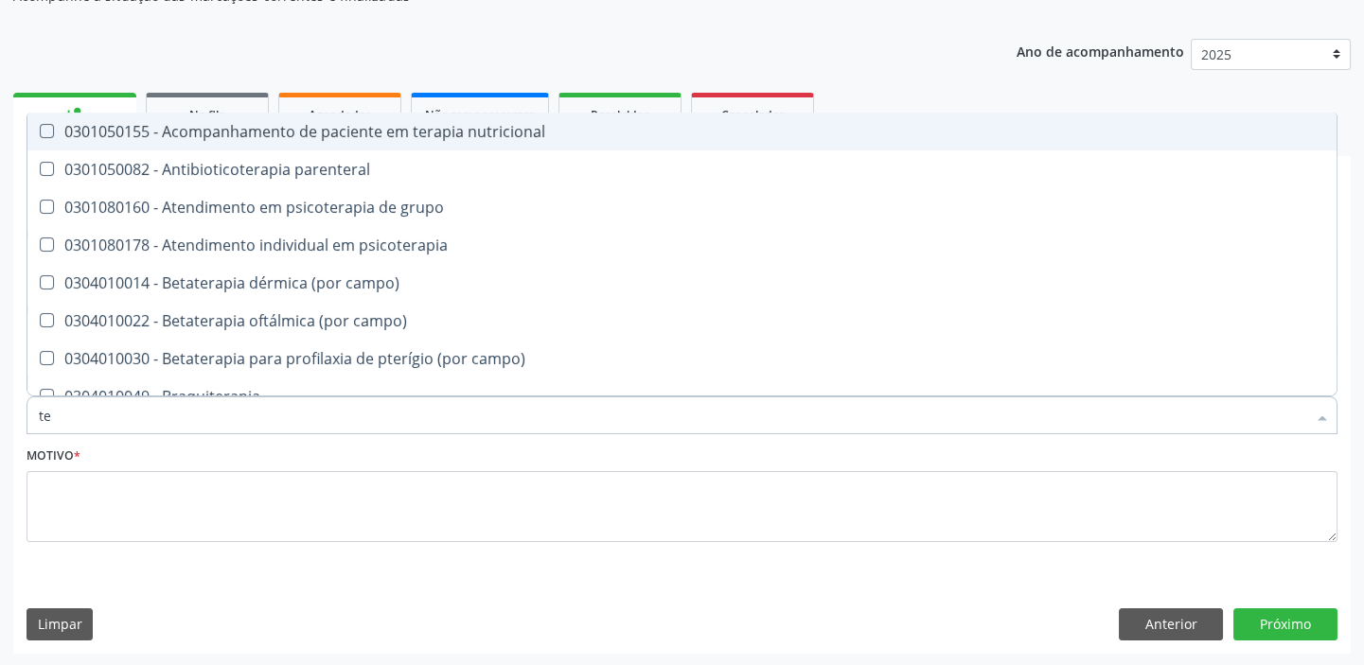
type input "t"
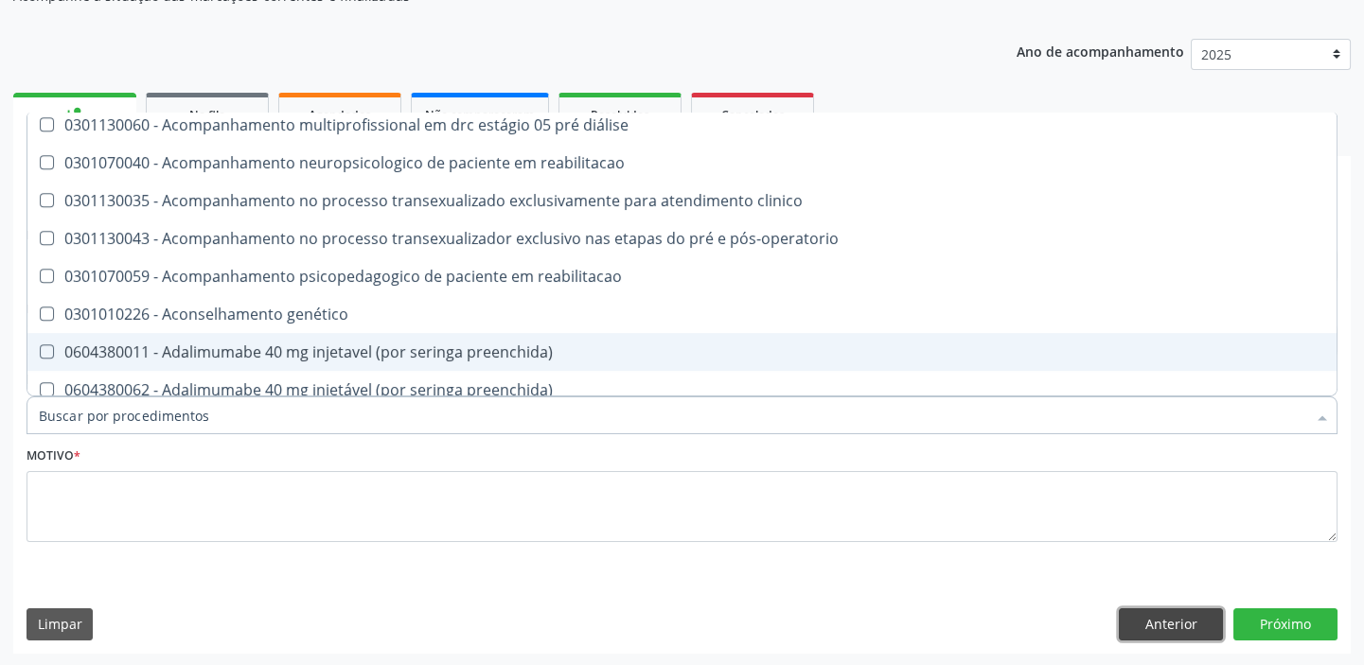
click at [1197, 626] on button "Anterior" at bounding box center [1171, 625] width 104 height 32
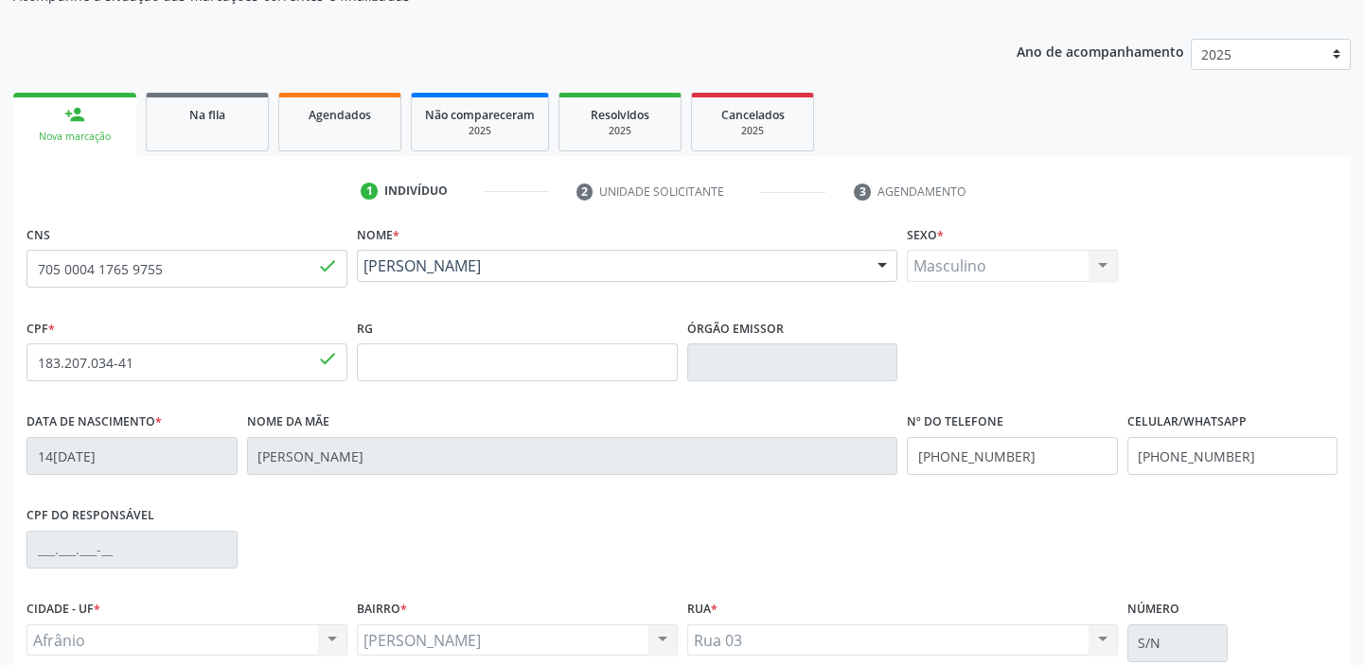
scroll to position [0, 0]
click at [244, 266] on input "705 0004 1765 9755" at bounding box center [187, 269] width 321 height 38
type input "7"
type input "705 0004 1765 9755"
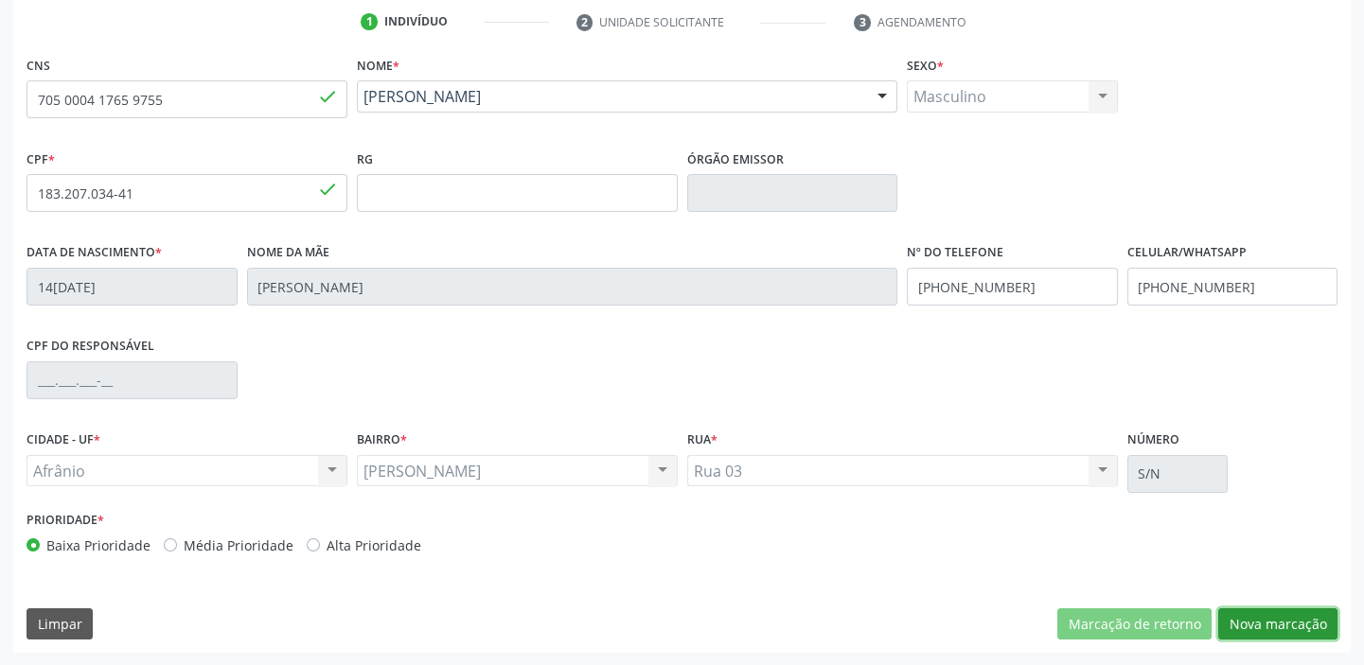
click at [1240, 617] on button "Nova marcação" at bounding box center [1277, 625] width 119 height 32
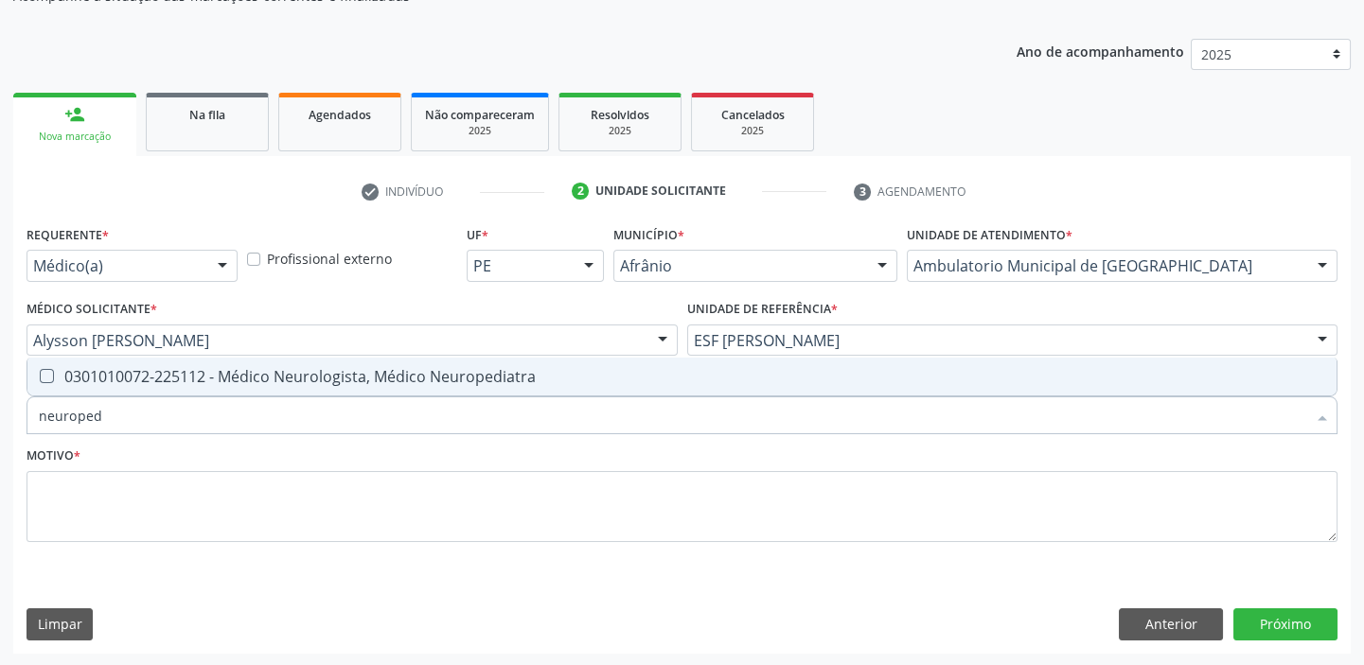
type input "neuropedi"
click at [226, 383] on div "0301010072-225112 - Médico Neurologista, Médico Neuropediatra" at bounding box center [682, 376] width 1286 height 15
checkbox Neuropediatra "true"
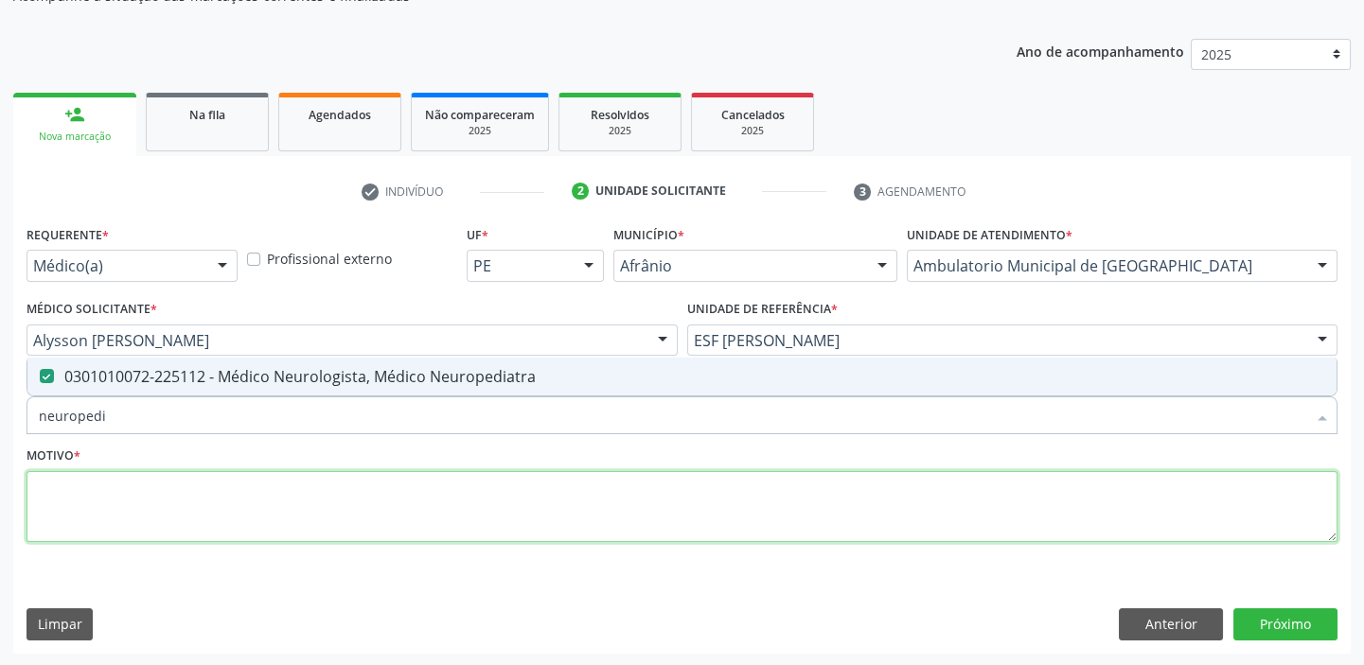
click at [63, 488] on textarea at bounding box center [682, 507] width 1311 height 72
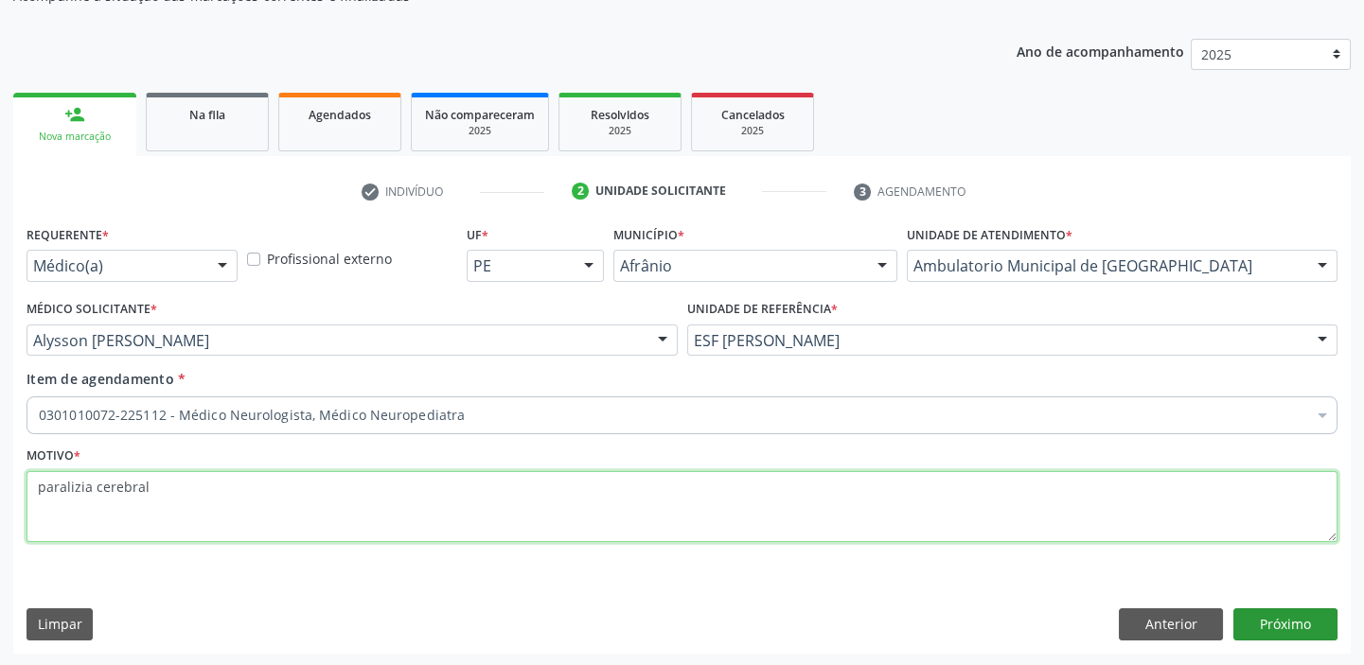
type textarea "paralizia cerebral"
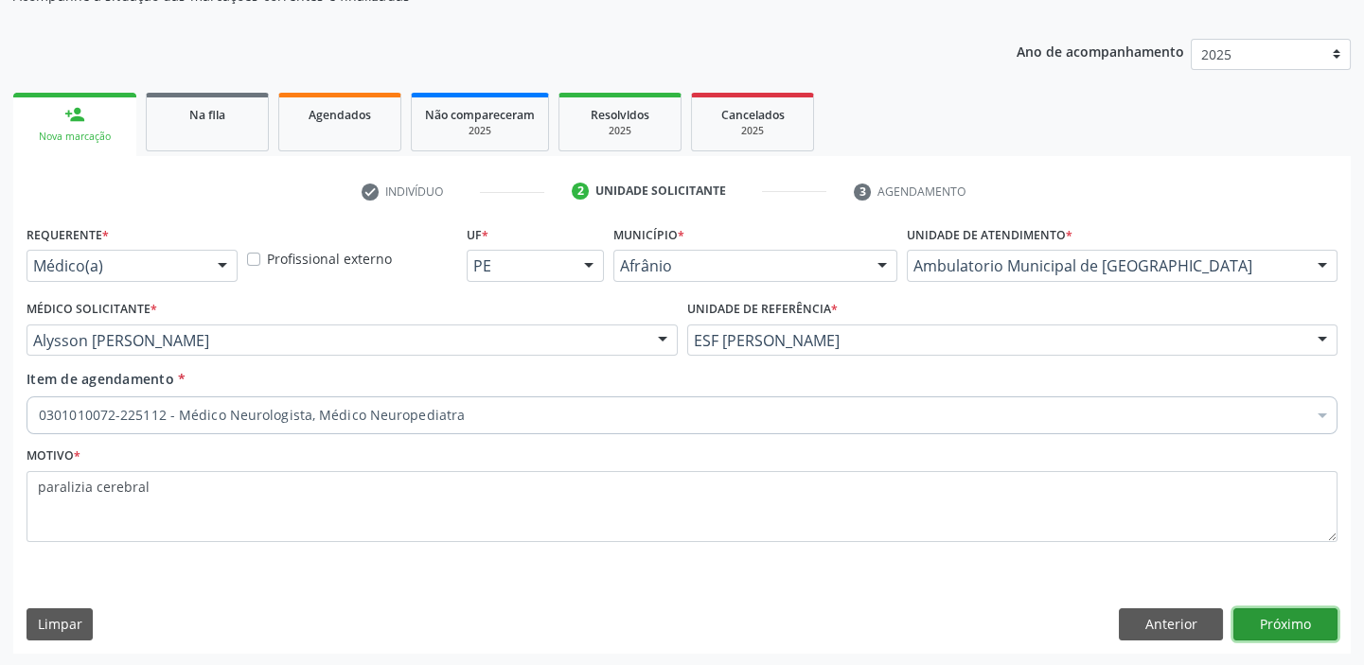
click at [1275, 627] on button "Próximo" at bounding box center [1285, 625] width 104 height 32
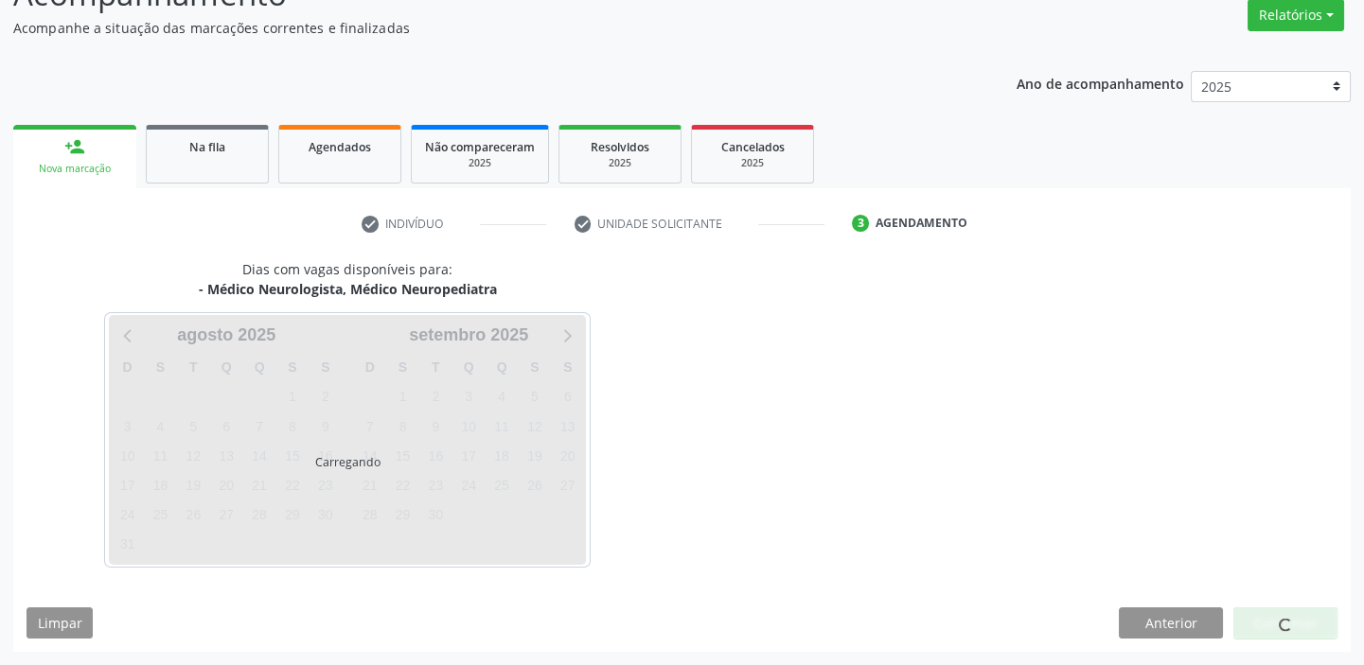
scroll to position [157, 0]
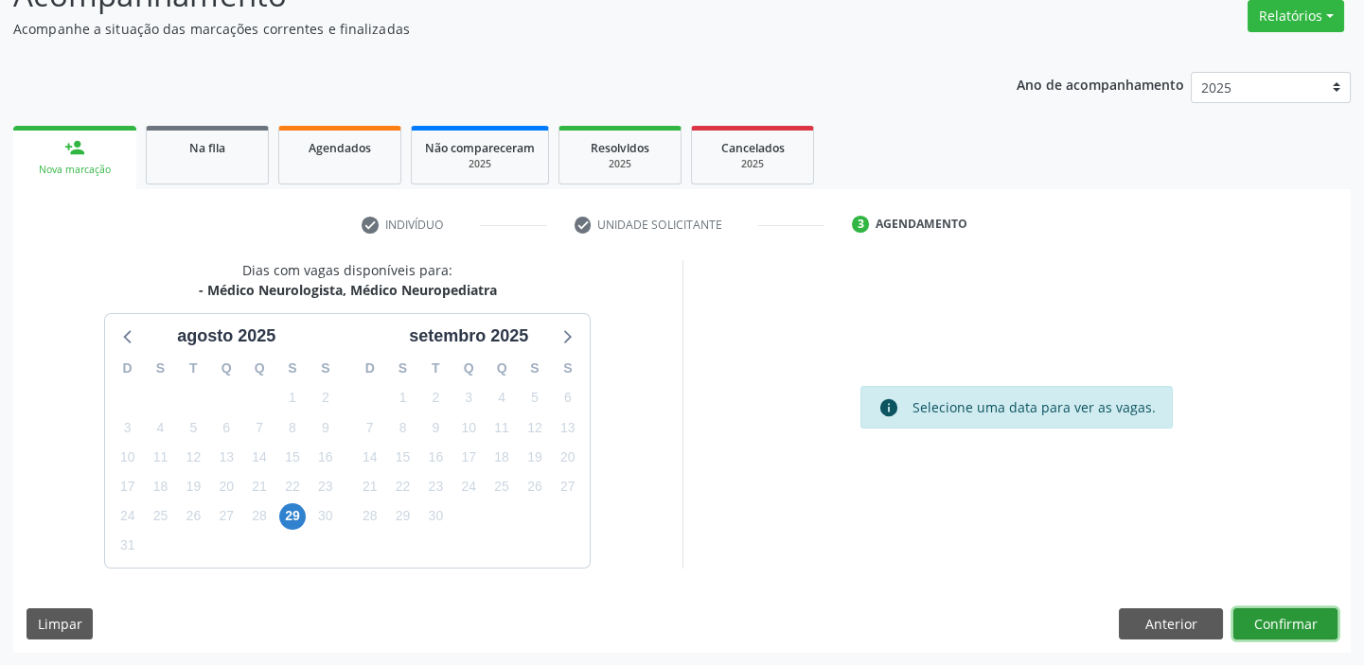
click at [1282, 622] on button "Confirmar" at bounding box center [1285, 625] width 104 height 32
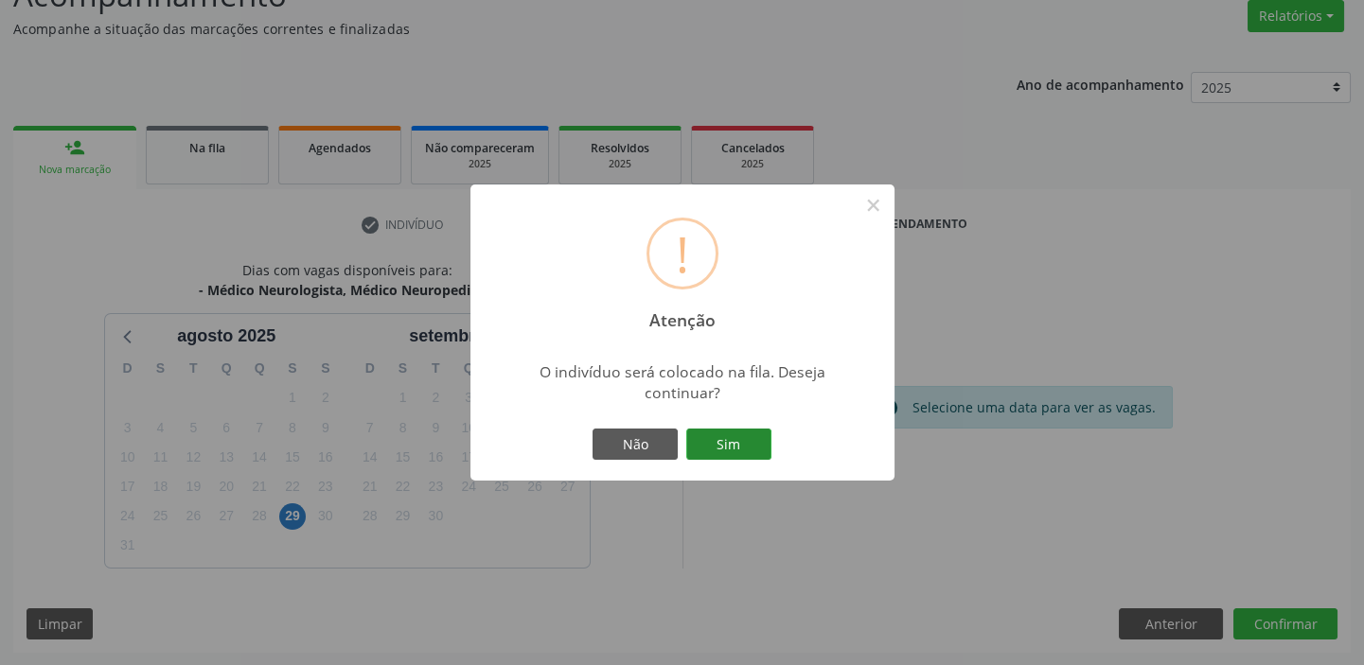
click at [748, 437] on button "Sim" at bounding box center [728, 445] width 85 height 32
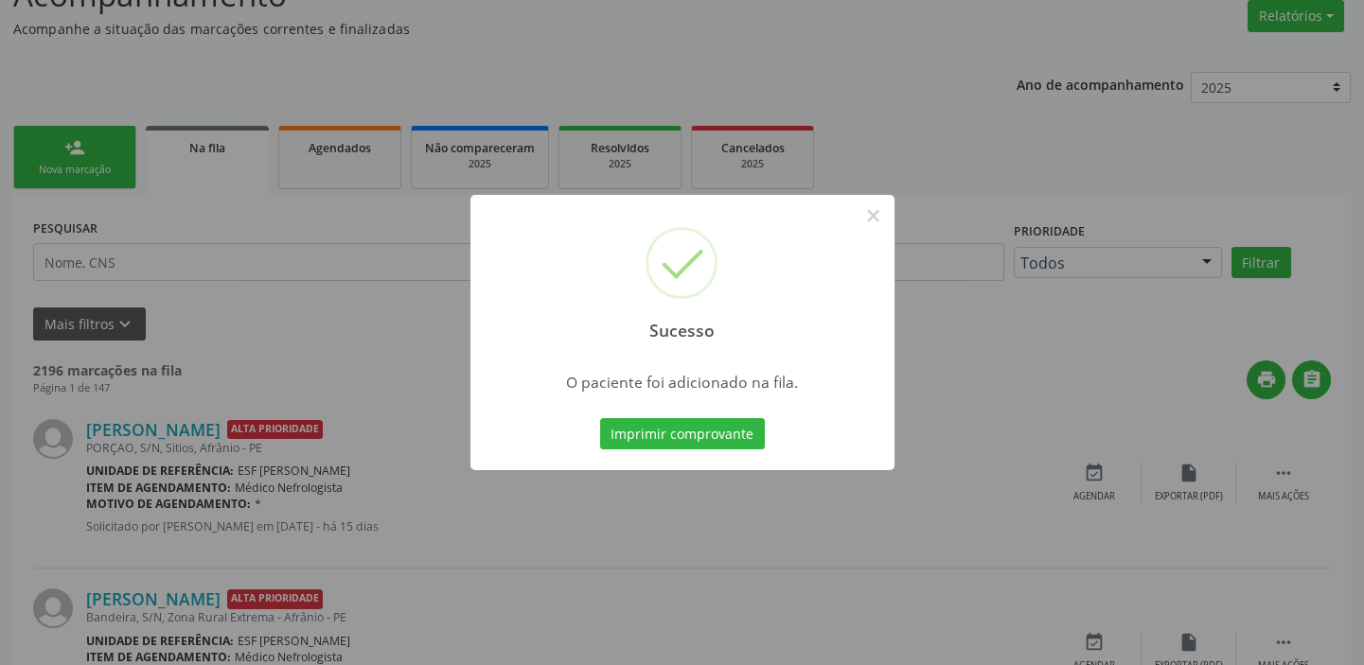
scroll to position [0, 0]
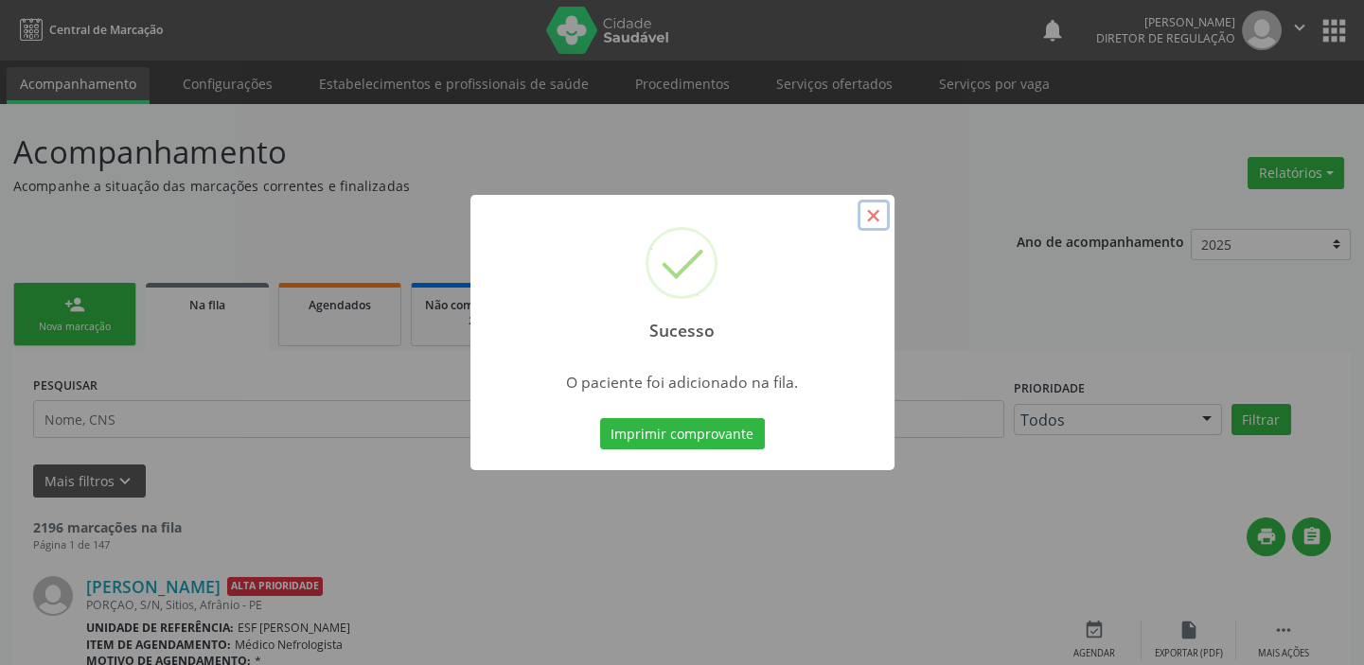
click at [873, 208] on button "×" at bounding box center [874, 216] width 32 height 32
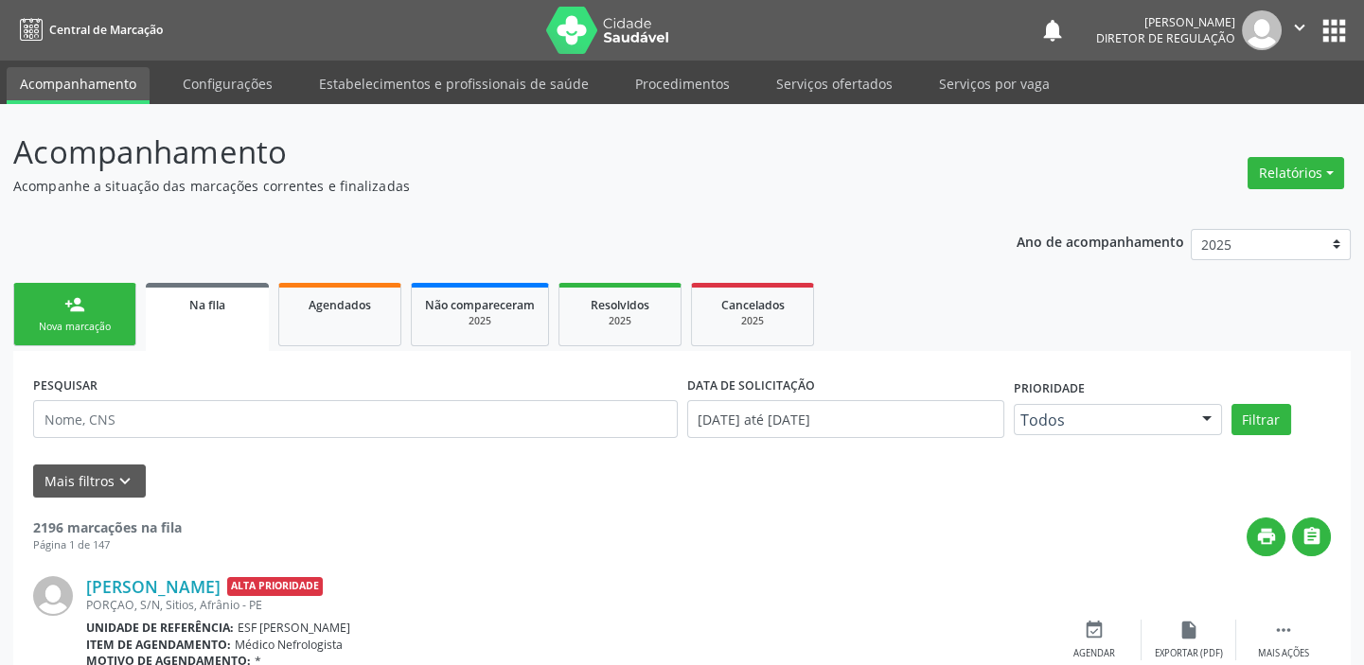
click at [97, 320] on div "Nova marcação" at bounding box center [74, 327] width 95 height 14
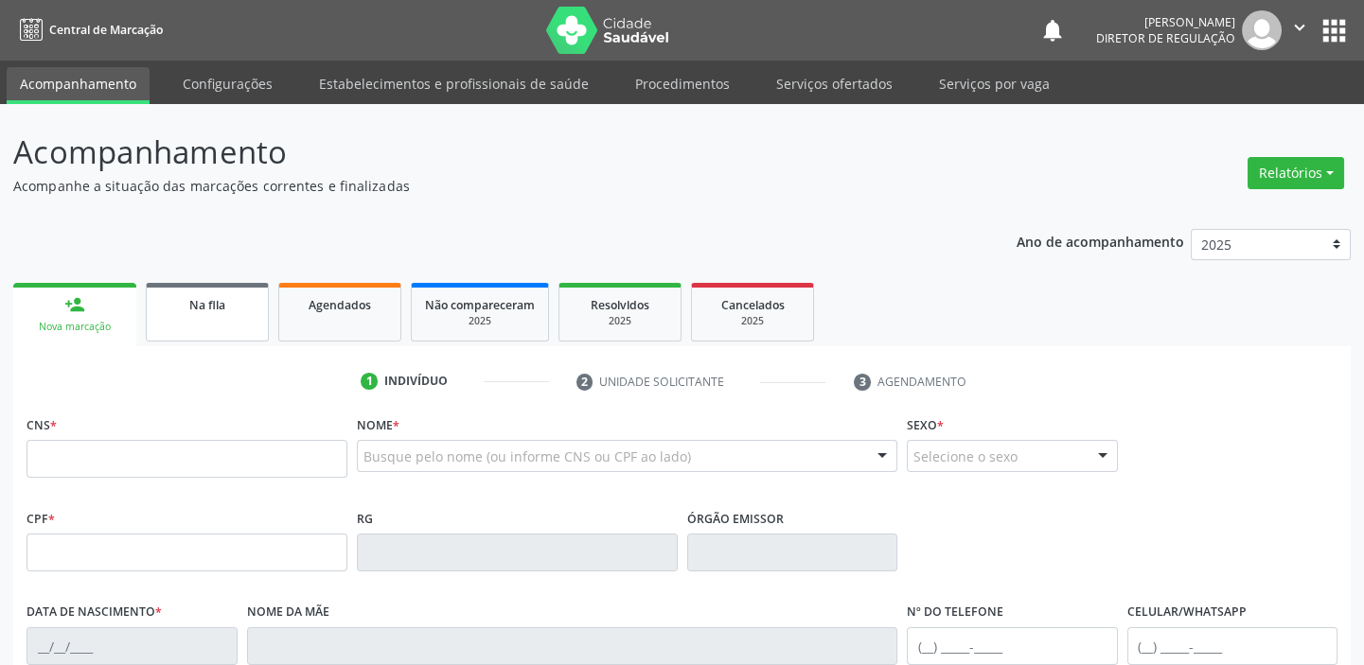
click at [204, 313] on link "Na fila" at bounding box center [207, 312] width 123 height 59
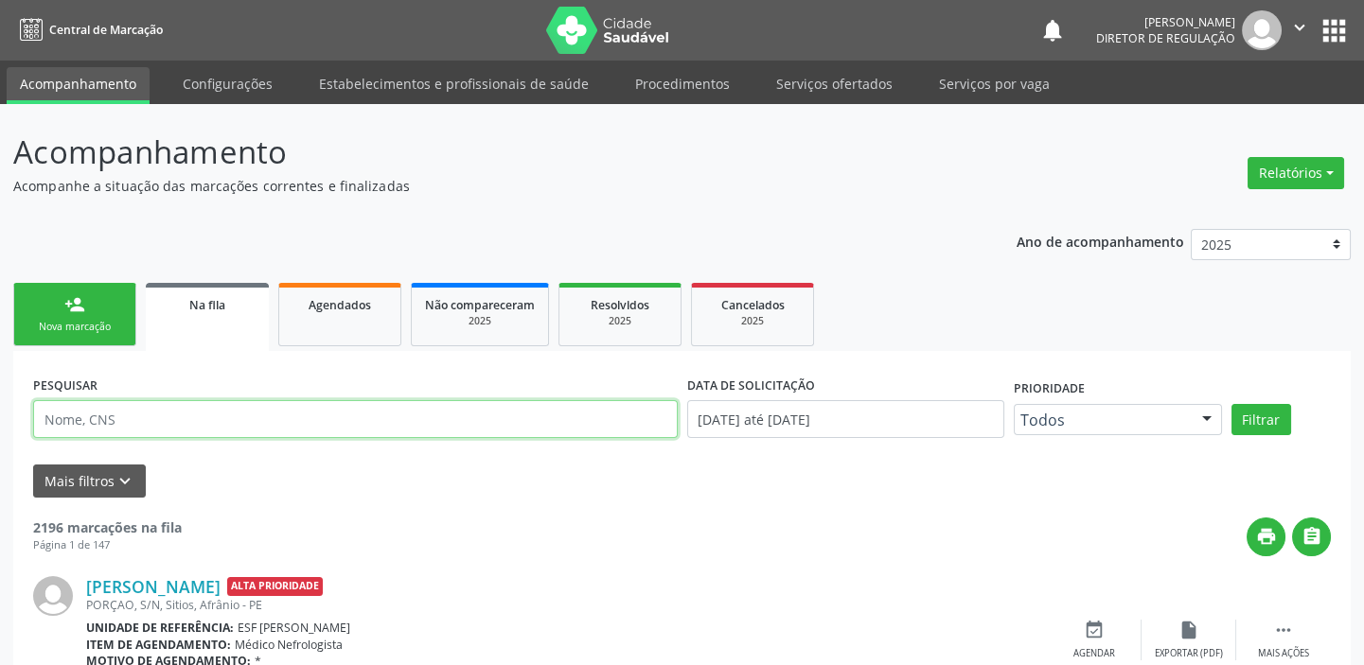
click at [115, 419] on input "text" at bounding box center [355, 419] width 645 height 38
type input "706308782555770"
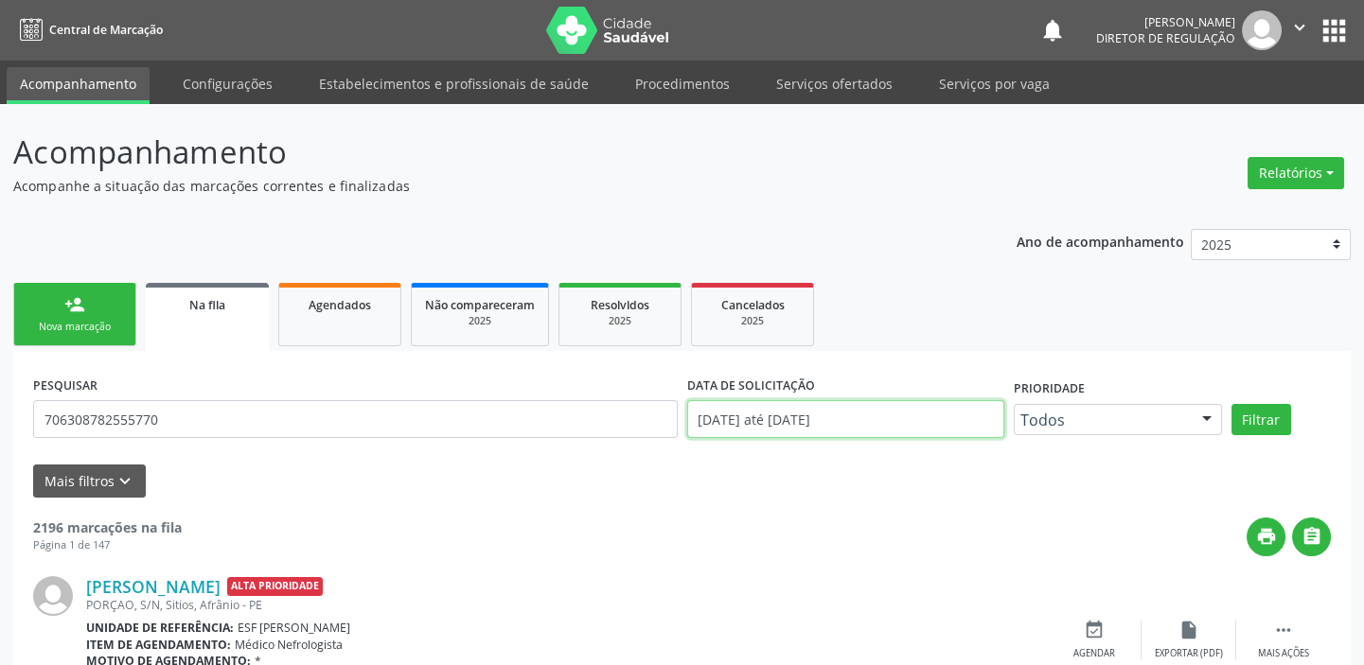
click at [827, 425] on input "[DATE] até [DATE]" at bounding box center [845, 419] width 317 height 38
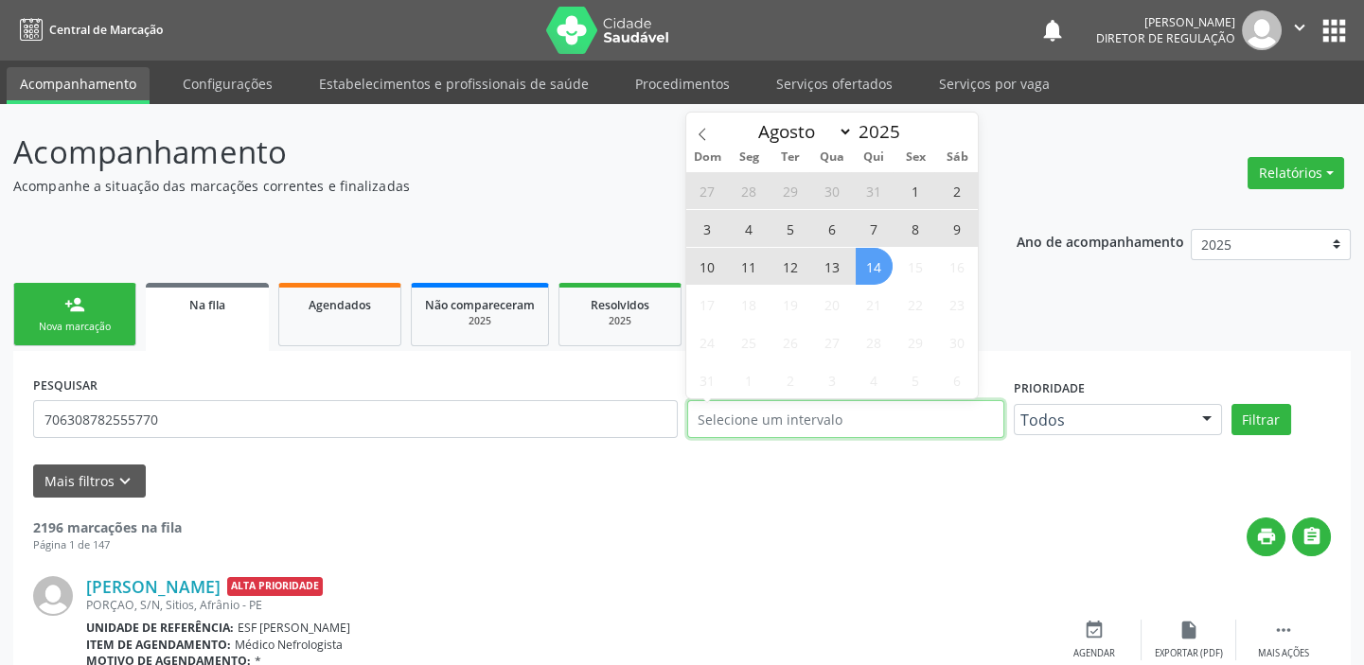
type input "2018"
select select "0"
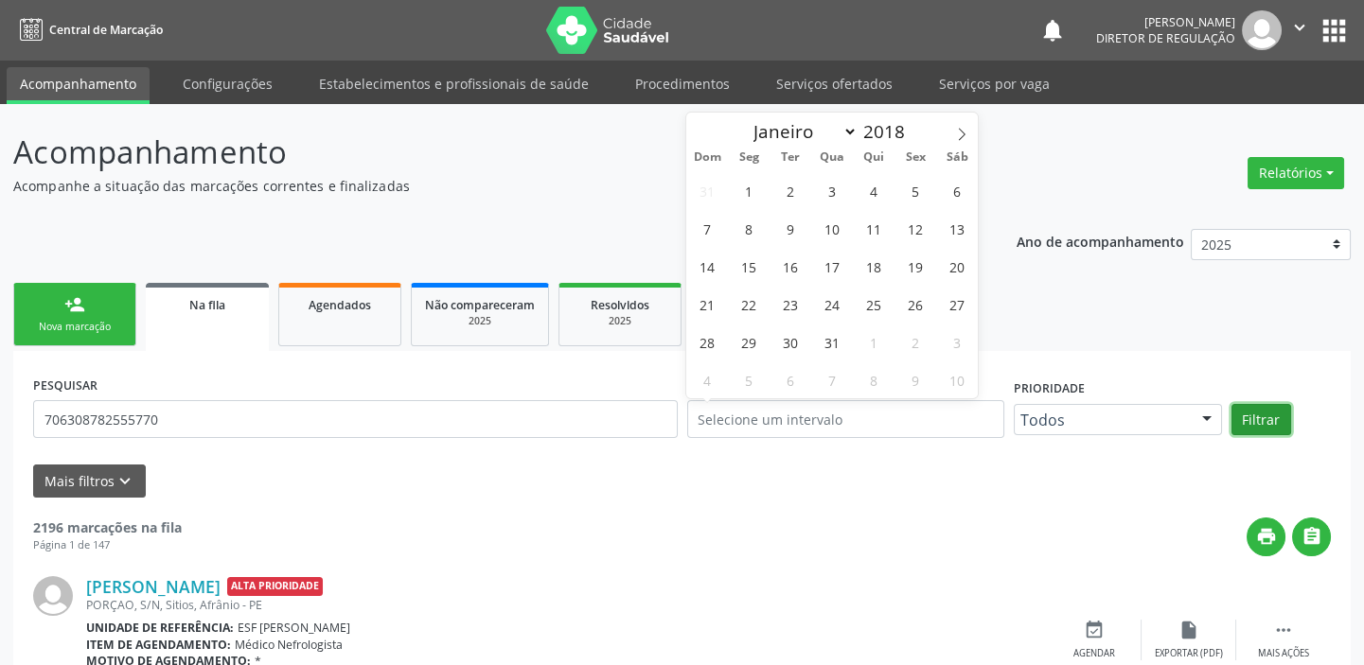
click at [1258, 424] on button "Filtrar" at bounding box center [1261, 420] width 60 height 32
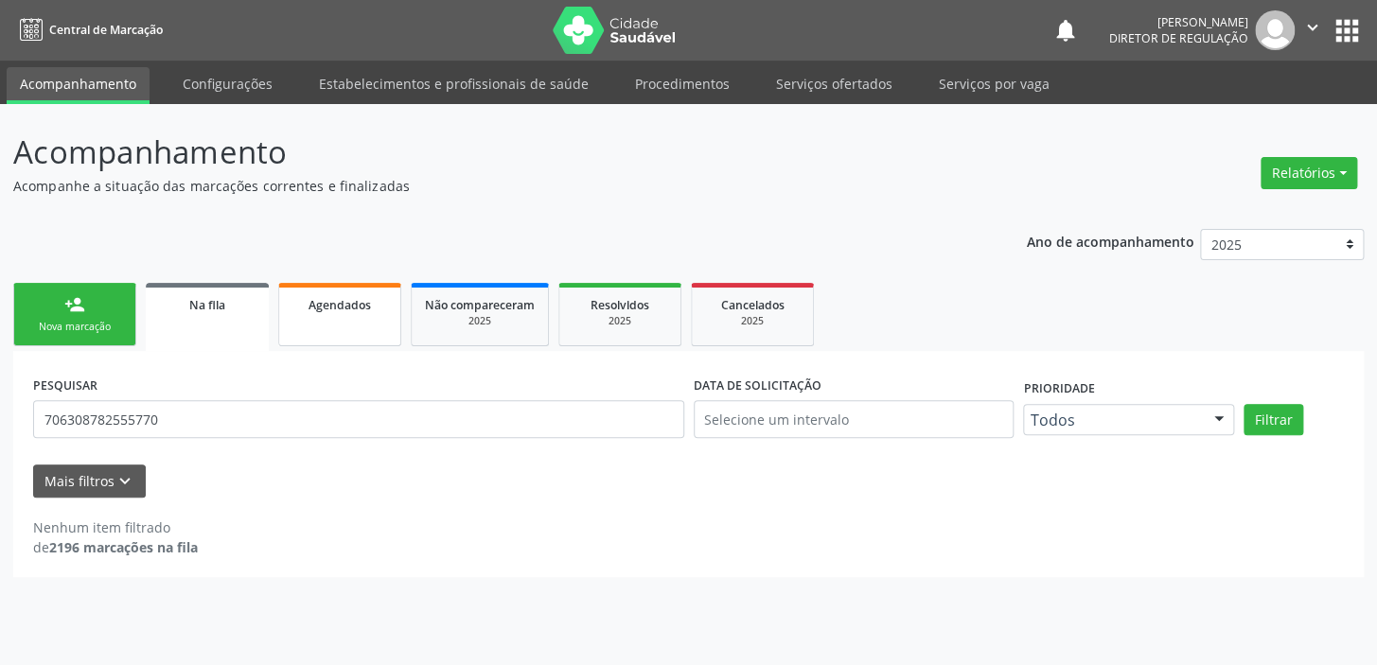
click at [333, 326] on link "Agendados" at bounding box center [339, 314] width 123 height 63
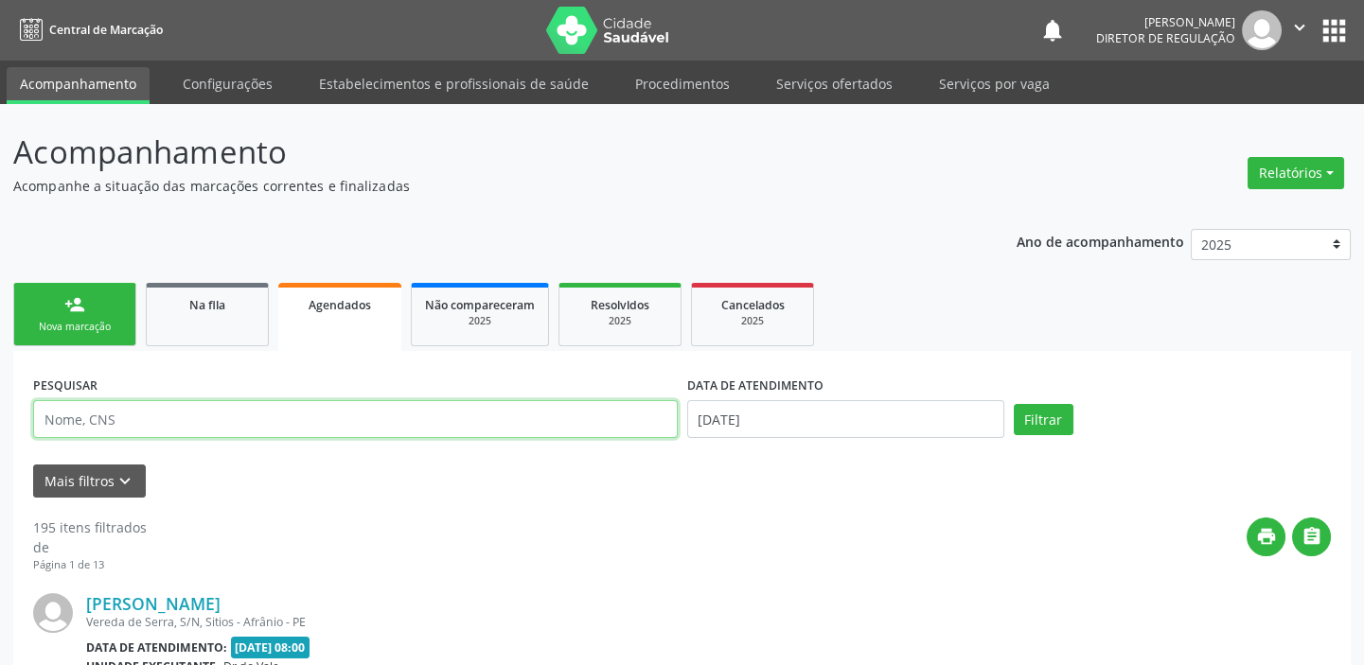
click at [122, 421] on input "text" at bounding box center [355, 419] width 645 height 38
type input "70608782555770"
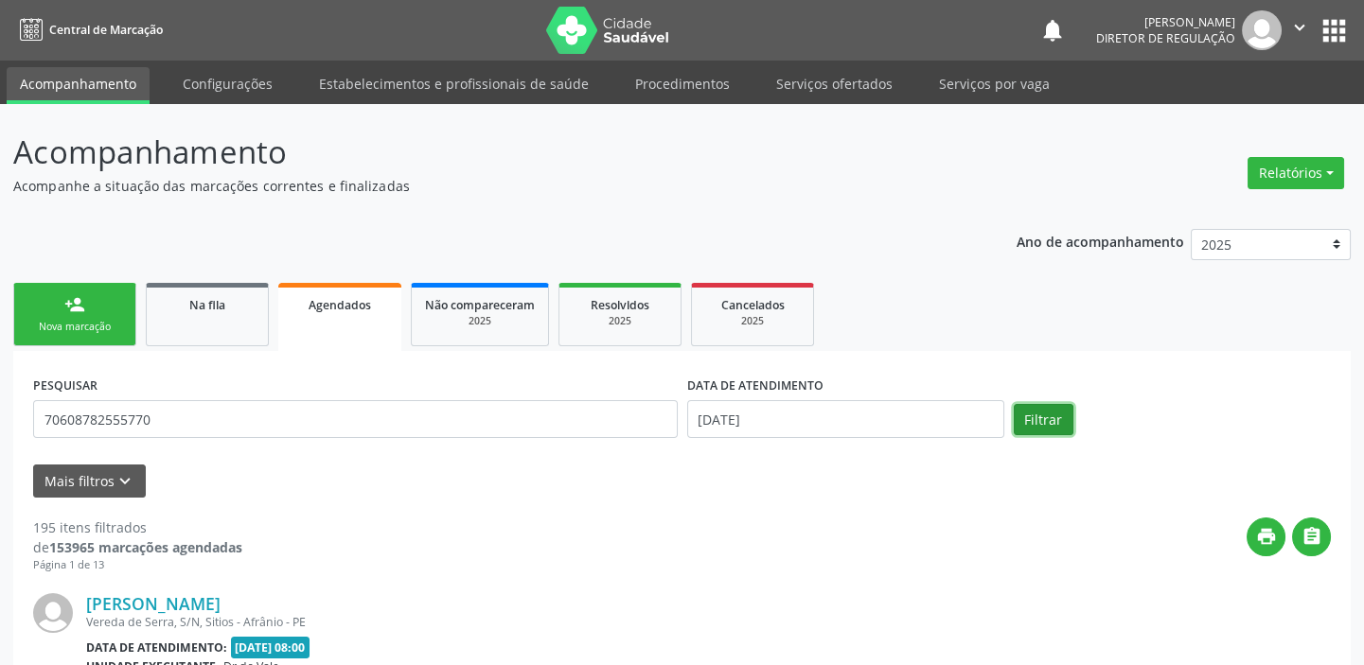
click at [1042, 431] on button "Filtrar" at bounding box center [1044, 420] width 60 height 32
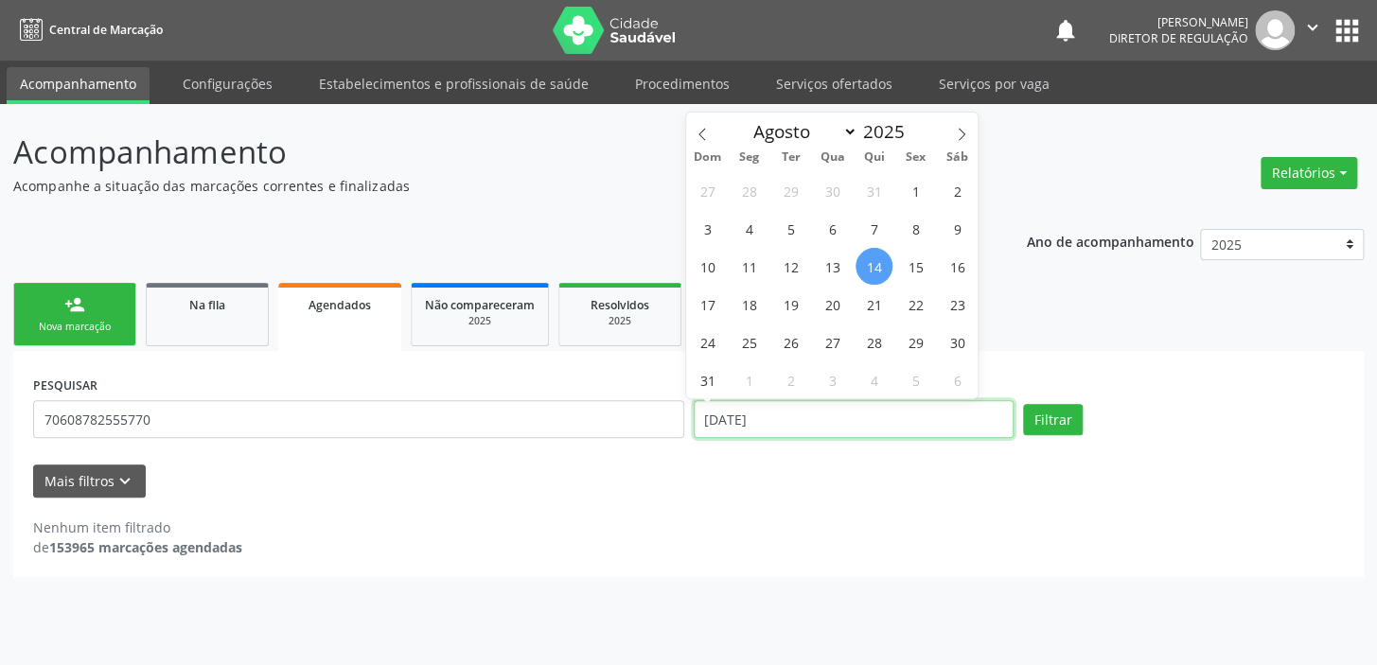
click at [747, 428] on input "[DATE]" at bounding box center [854, 419] width 321 height 38
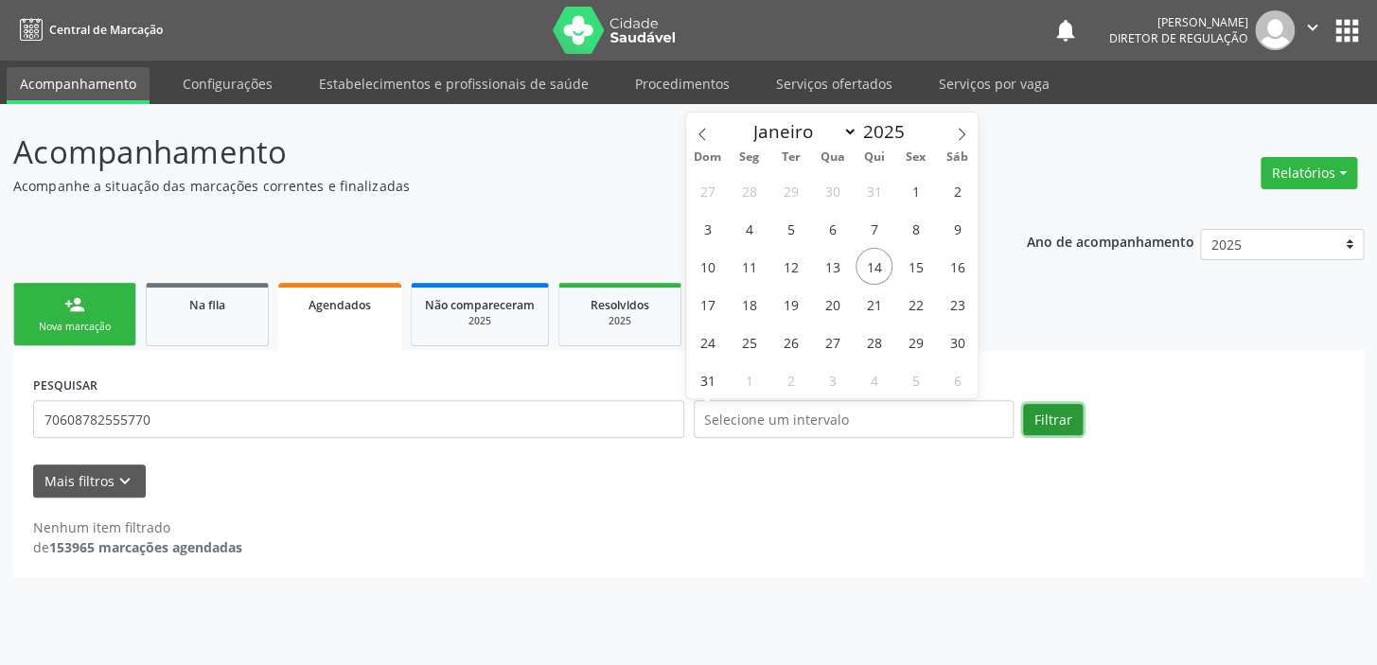
click at [1055, 416] on button "Filtrar" at bounding box center [1053, 420] width 60 height 32
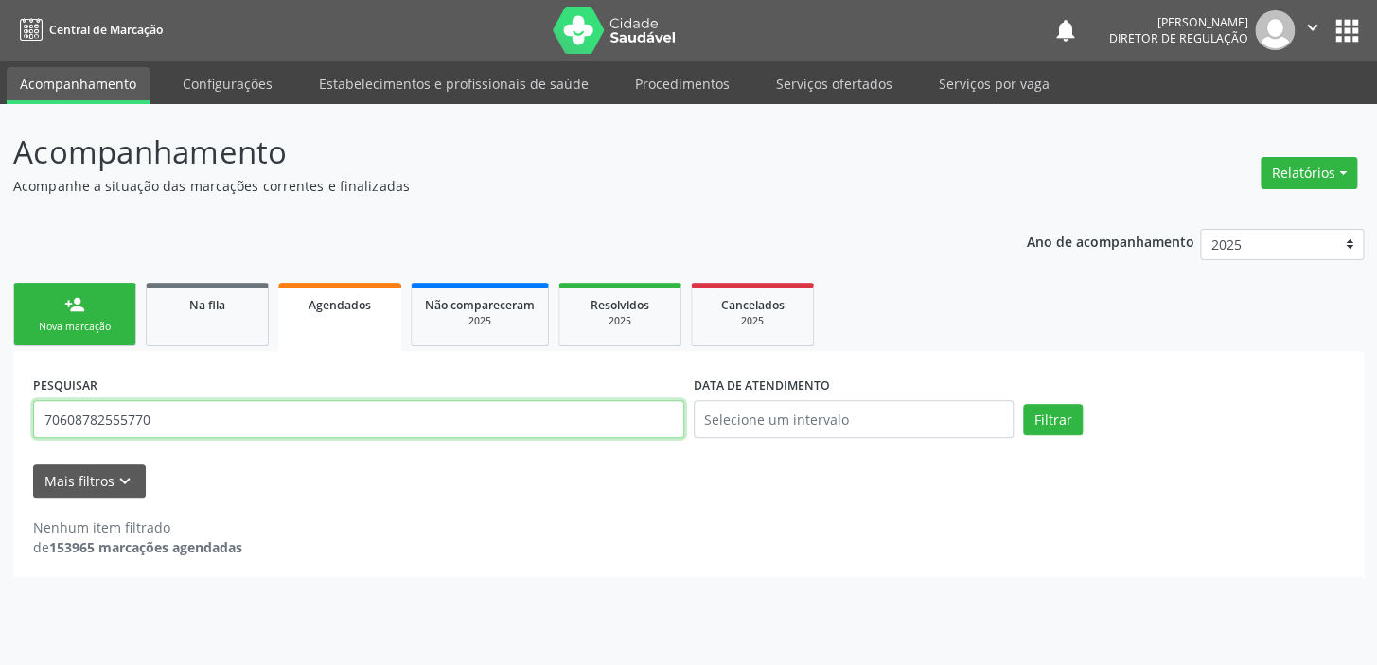
drag, startPoint x: 168, startPoint y: 417, endPoint x: 4, endPoint y: 404, distance: 164.3
click at [4, 404] on div "Acompanhamento Acompanhe a situação das marcações correntes e finalizadas Relat…" at bounding box center [688, 384] width 1377 height 561
type input "706308782555770"
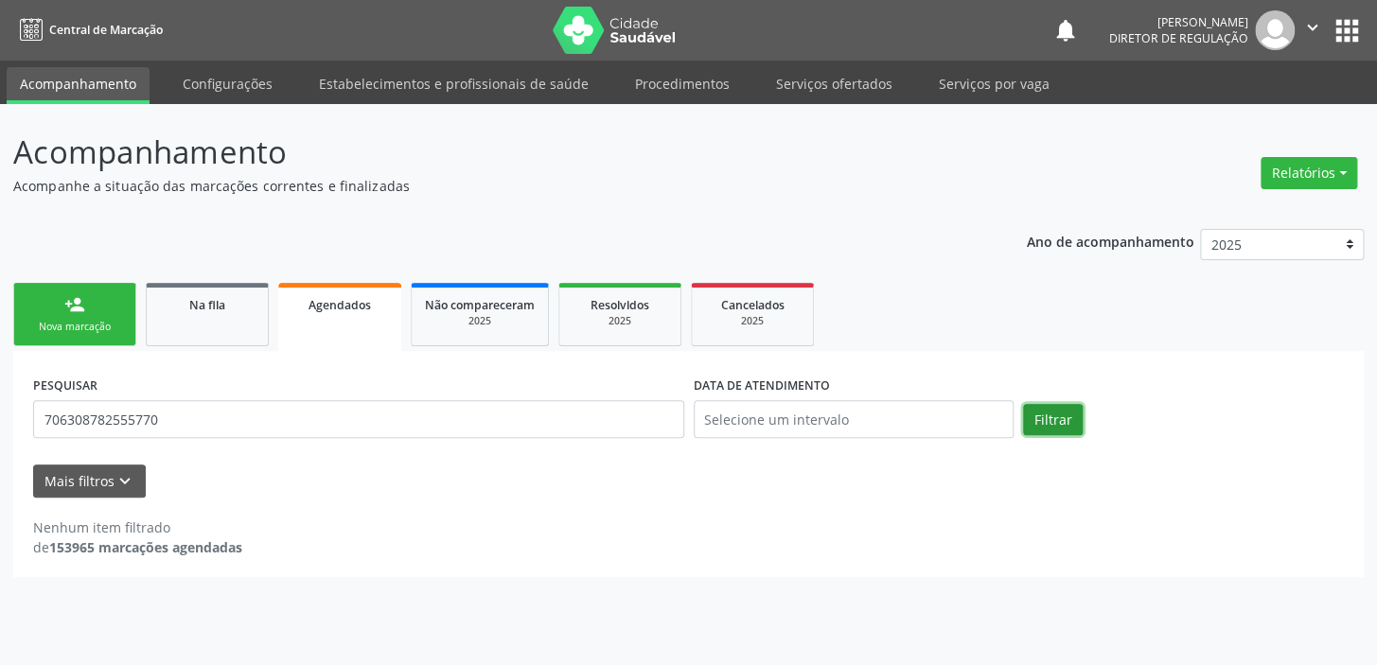
click at [1051, 421] on button "Filtrar" at bounding box center [1053, 420] width 60 height 32
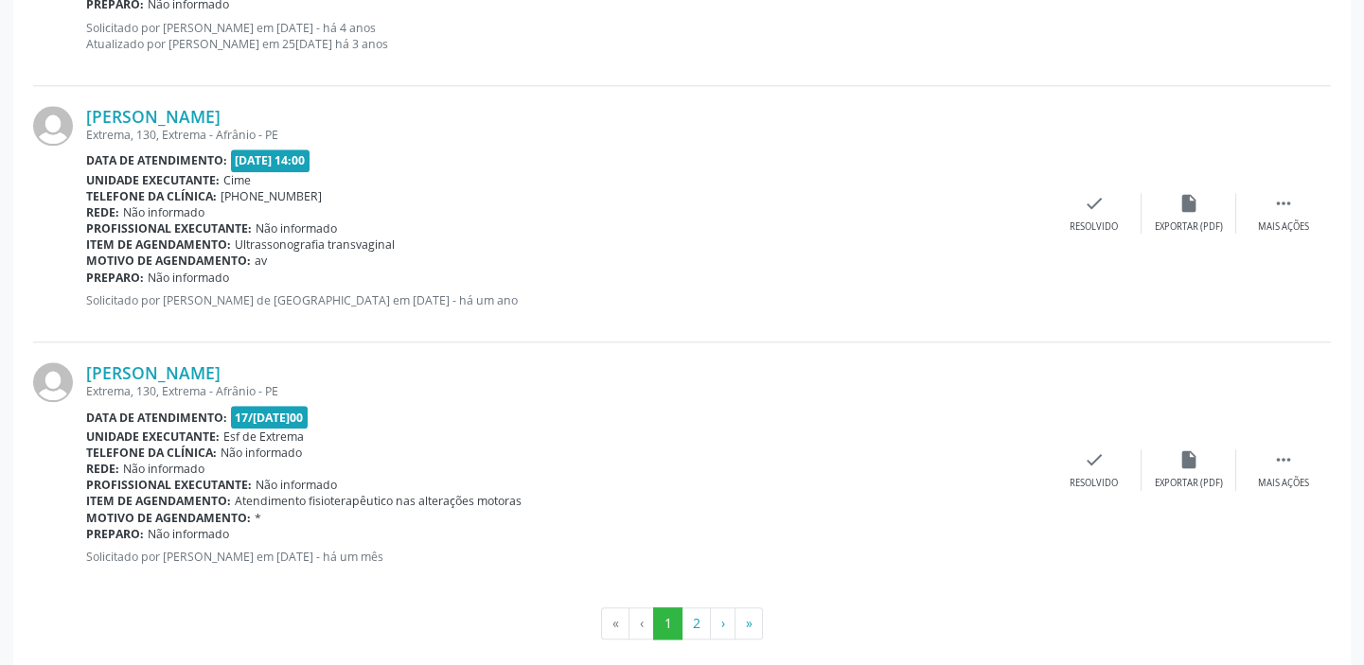
scroll to position [4049, 0]
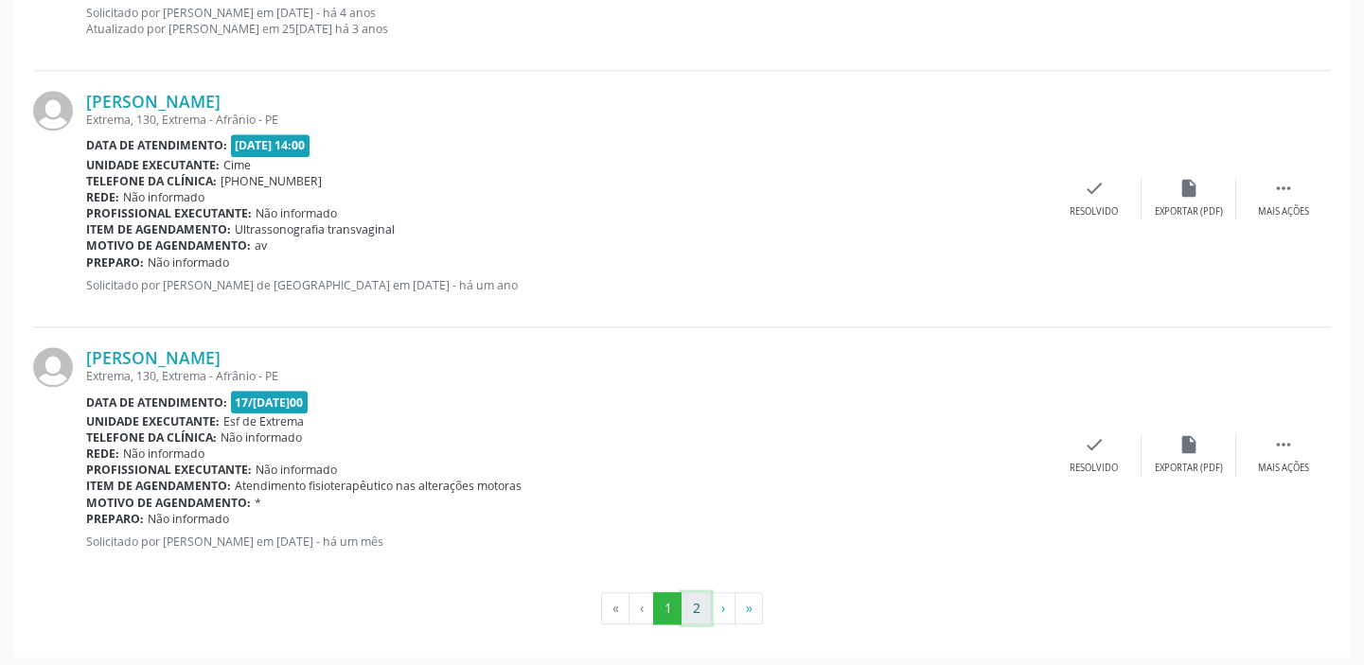
click at [697, 606] on button "2" at bounding box center [695, 609] width 29 height 32
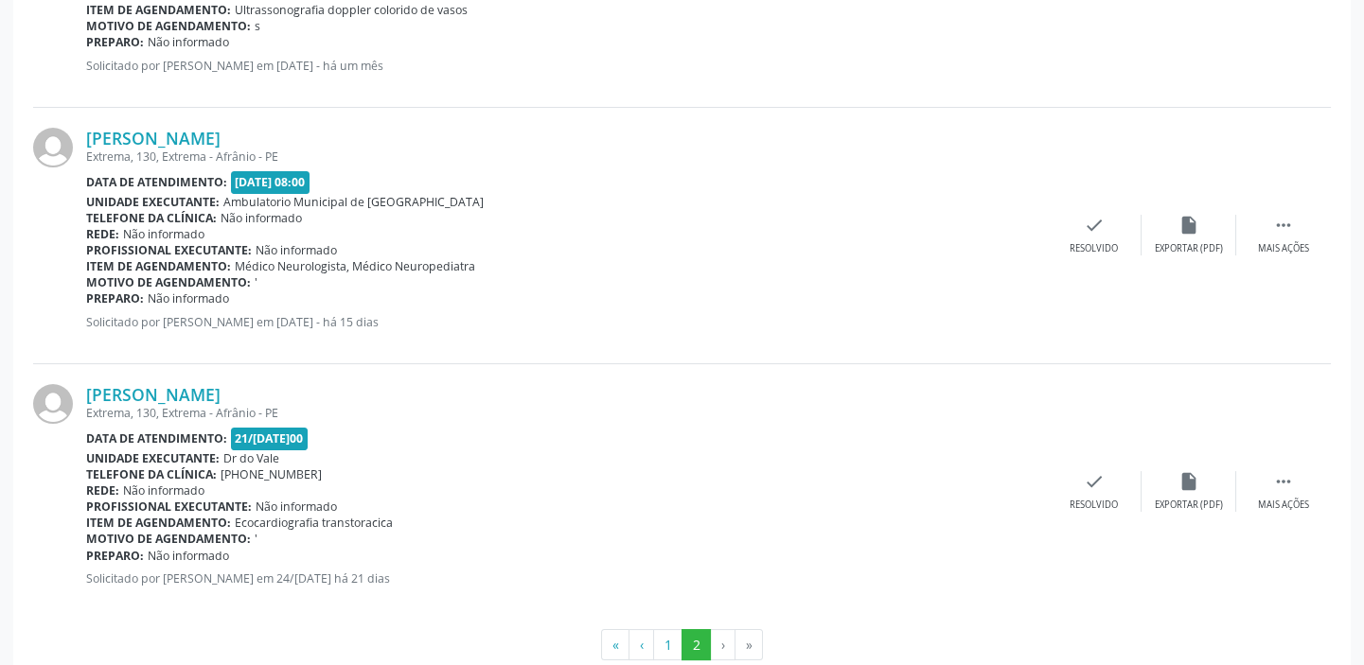
scroll to position [762, 0]
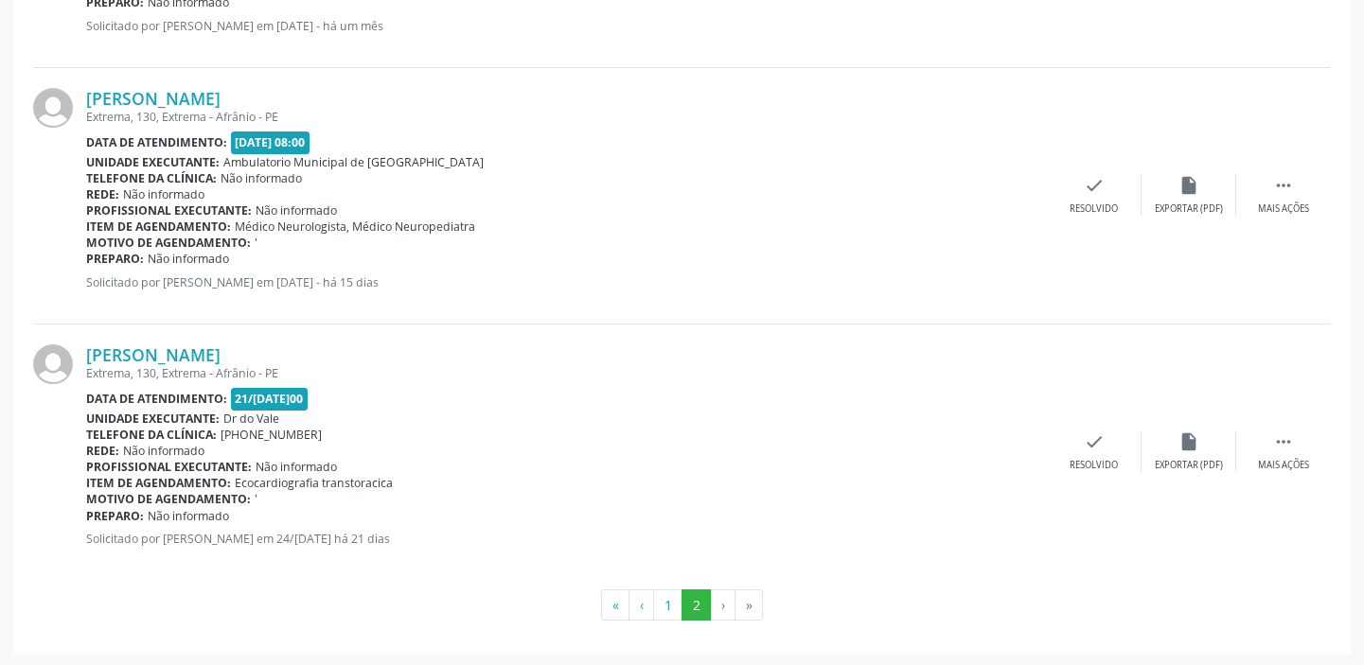
click at [771, 325] on div "[PERSON_NAME] Extrema, 130, Extrema - Afrânio - PE Data de atendimento: 21[DATE…" at bounding box center [682, 453] width 1298 height 256
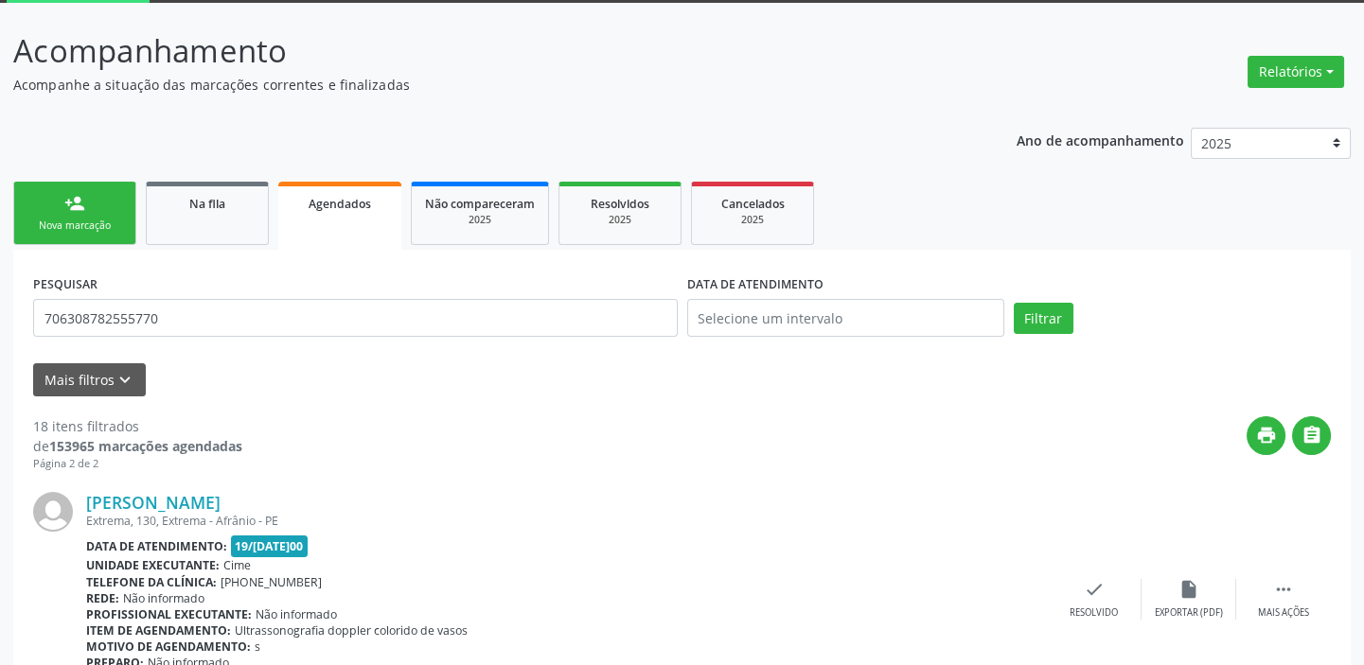
scroll to position [0, 0]
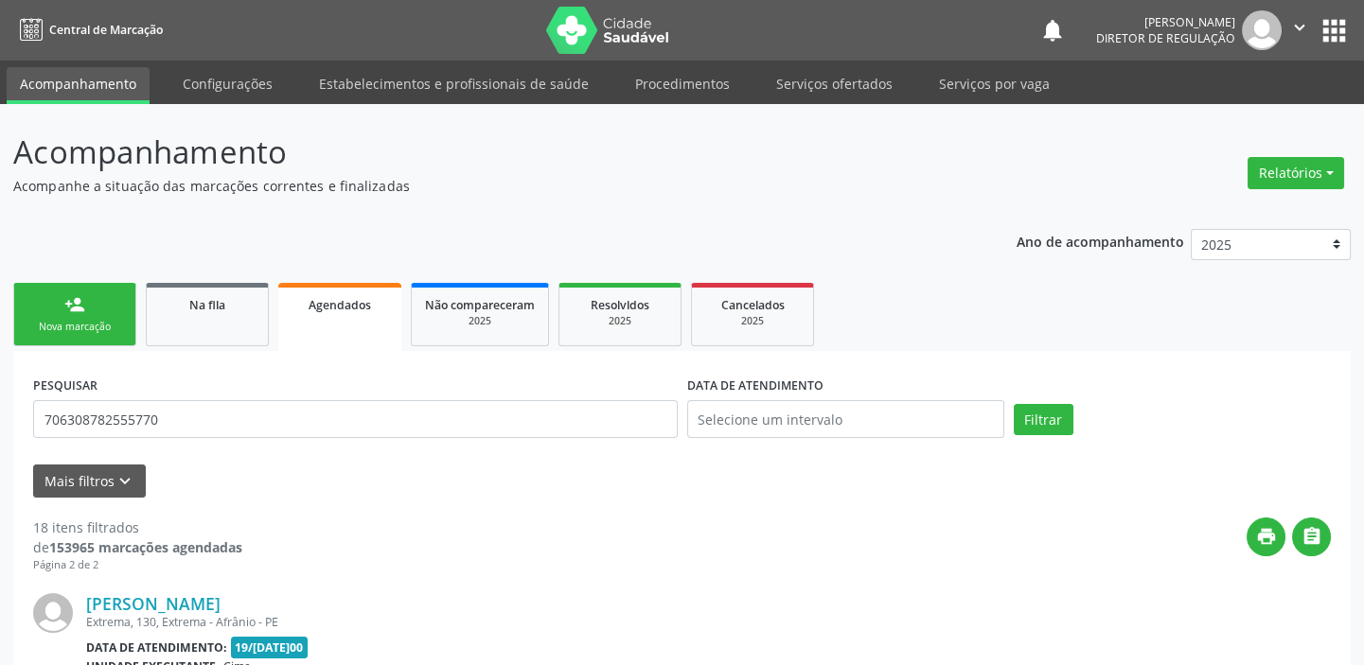
click at [119, 324] on div "Nova marcação" at bounding box center [74, 327] width 95 height 14
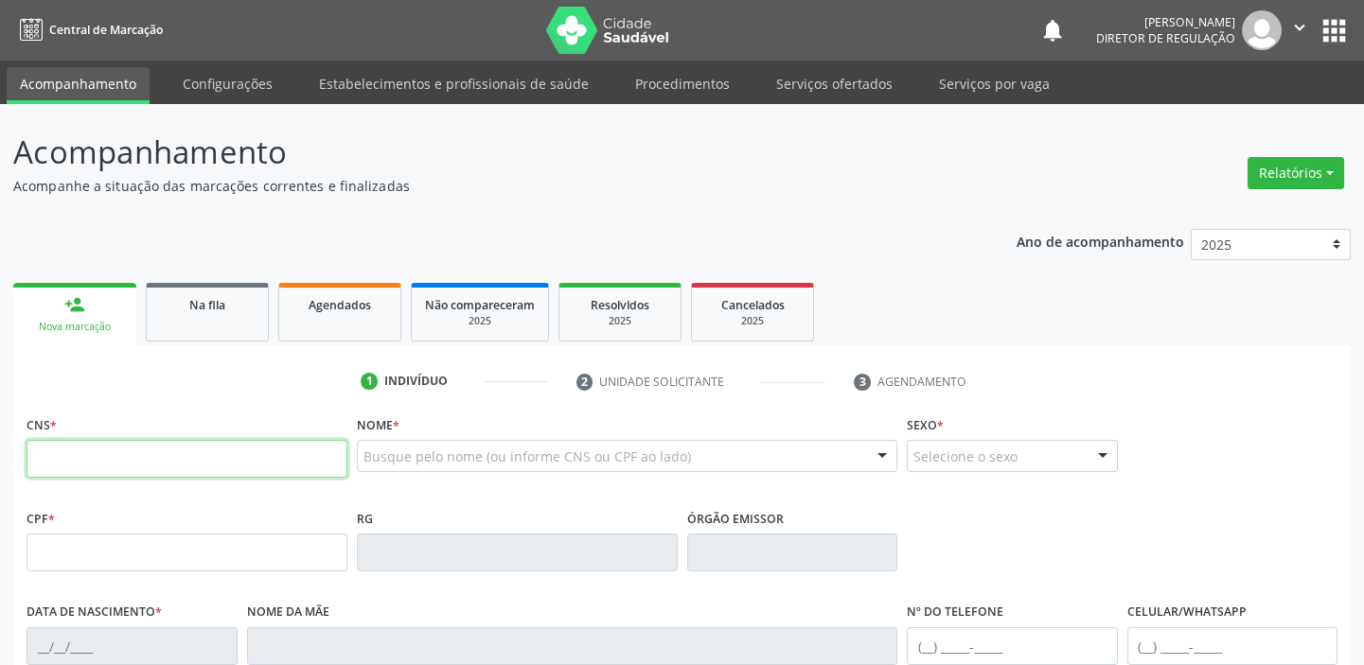
click at [207, 452] on input "text" at bounding box center [187, 459] width 321 height 38
type input "705 0036 8275 3457"
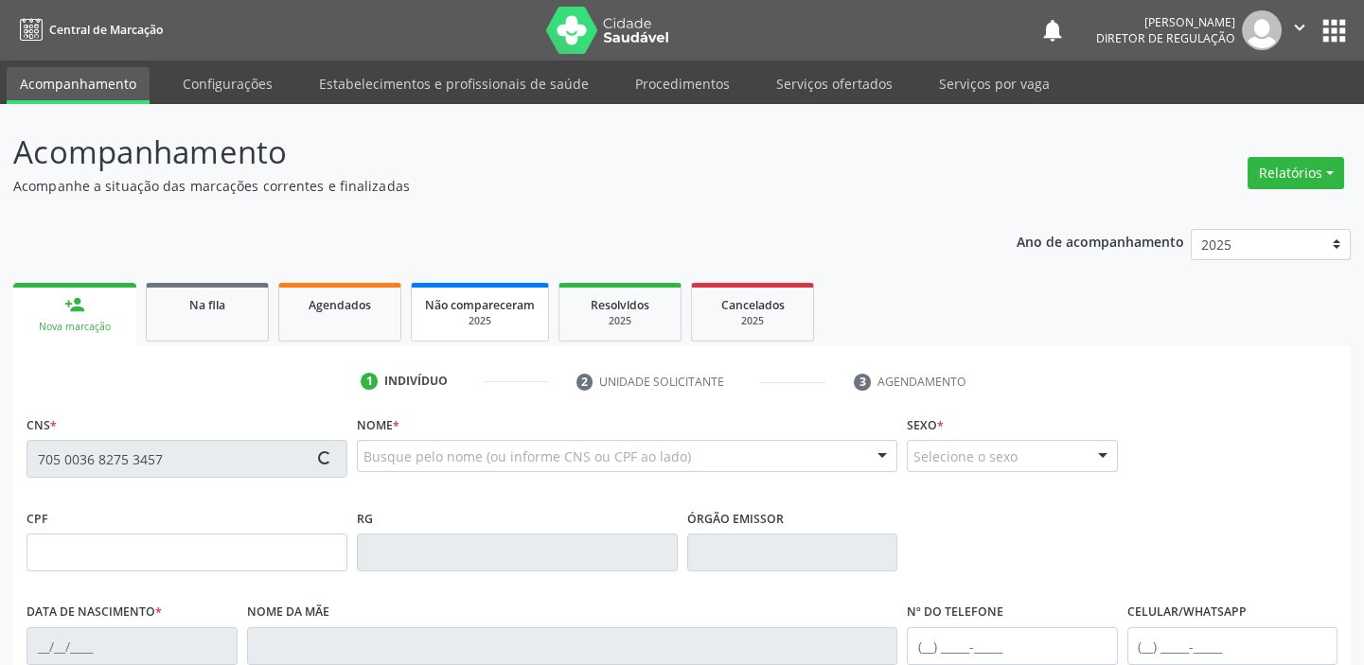
type input "416.895.628-89"
type input "[DATE]"
type input "[PERSON_NAME]"
type input "[PHONE_NUMBER]"
type input "1"
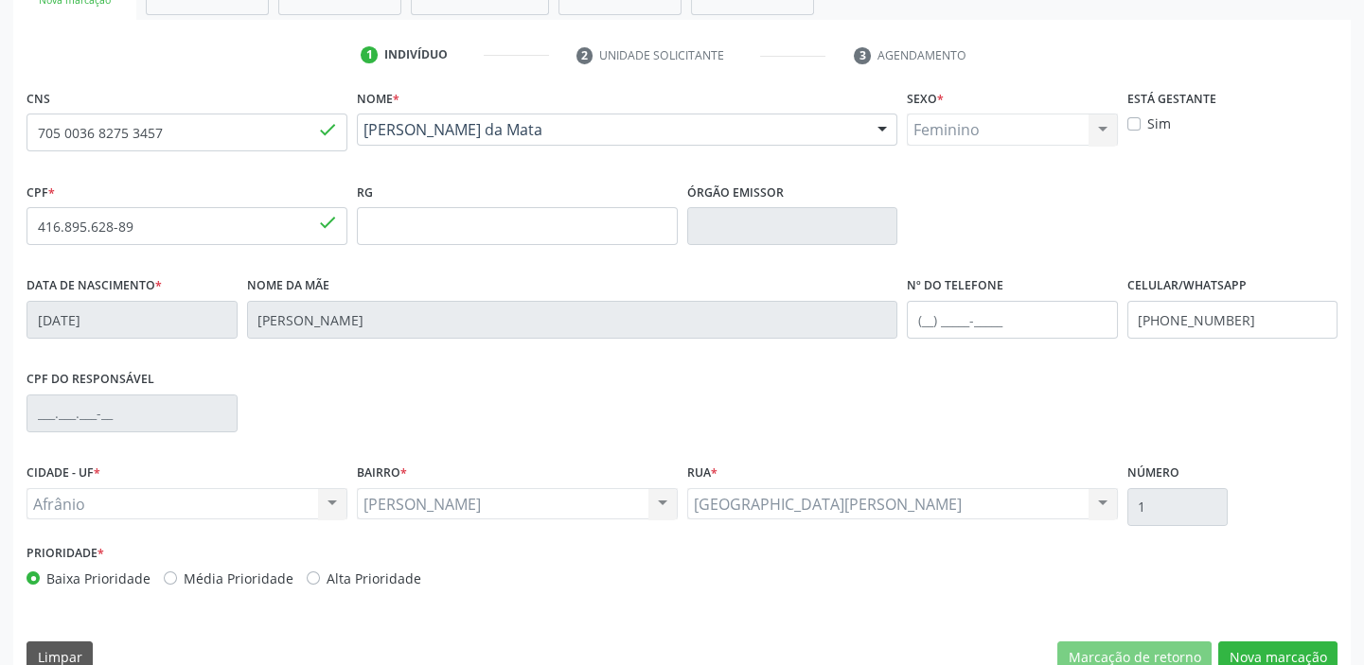
scroll to position [360, 0]
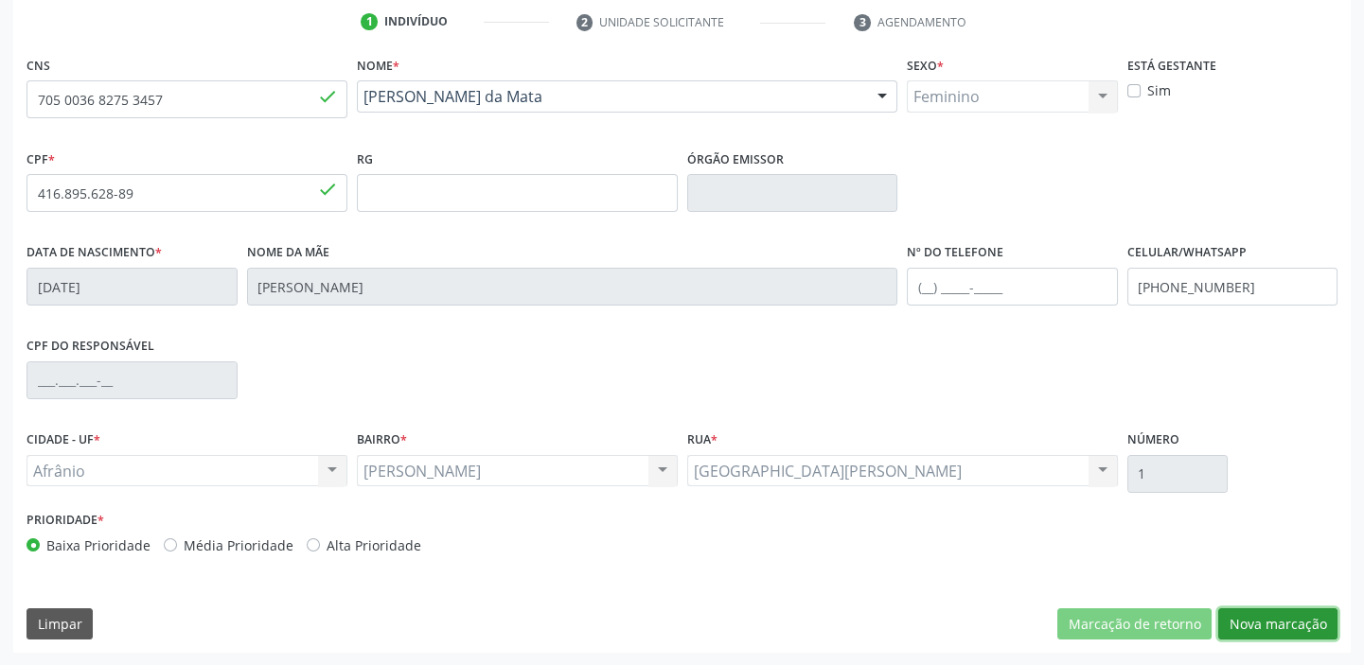
click at [1259, 626] on button "Nova marcação" at bounding box center [1277, 625] width 119 height 32
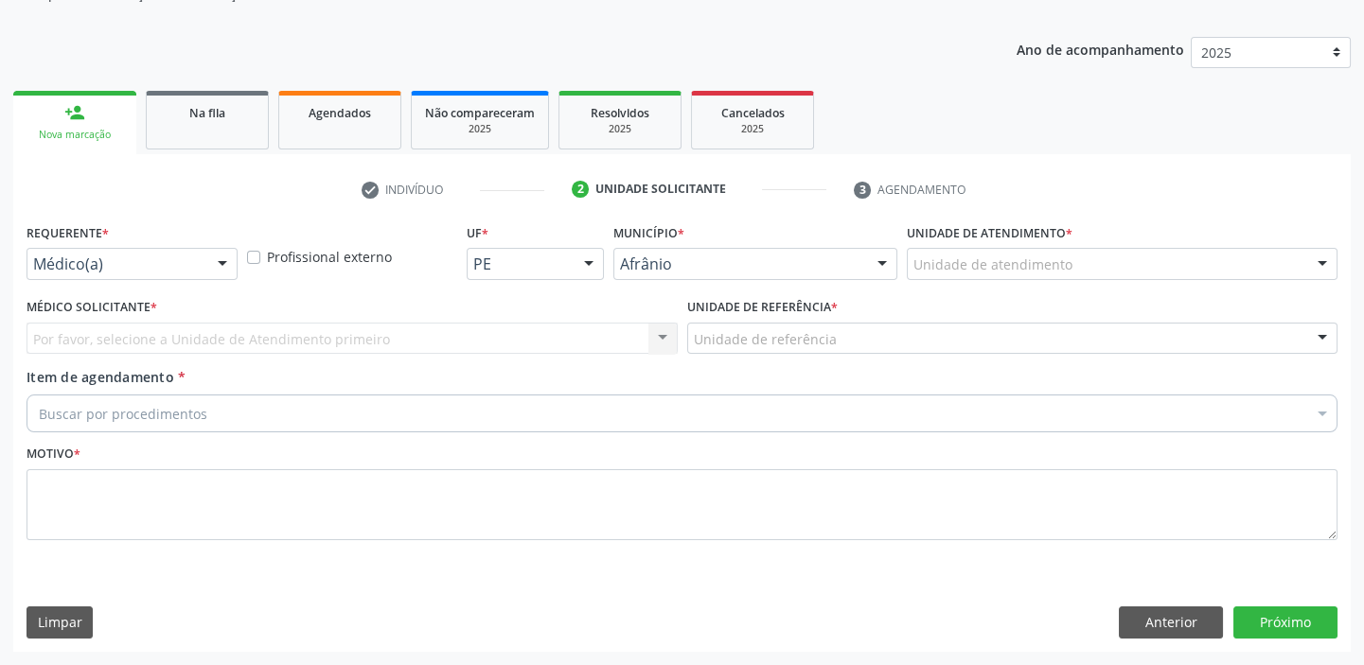
scroll to position [190, 0]
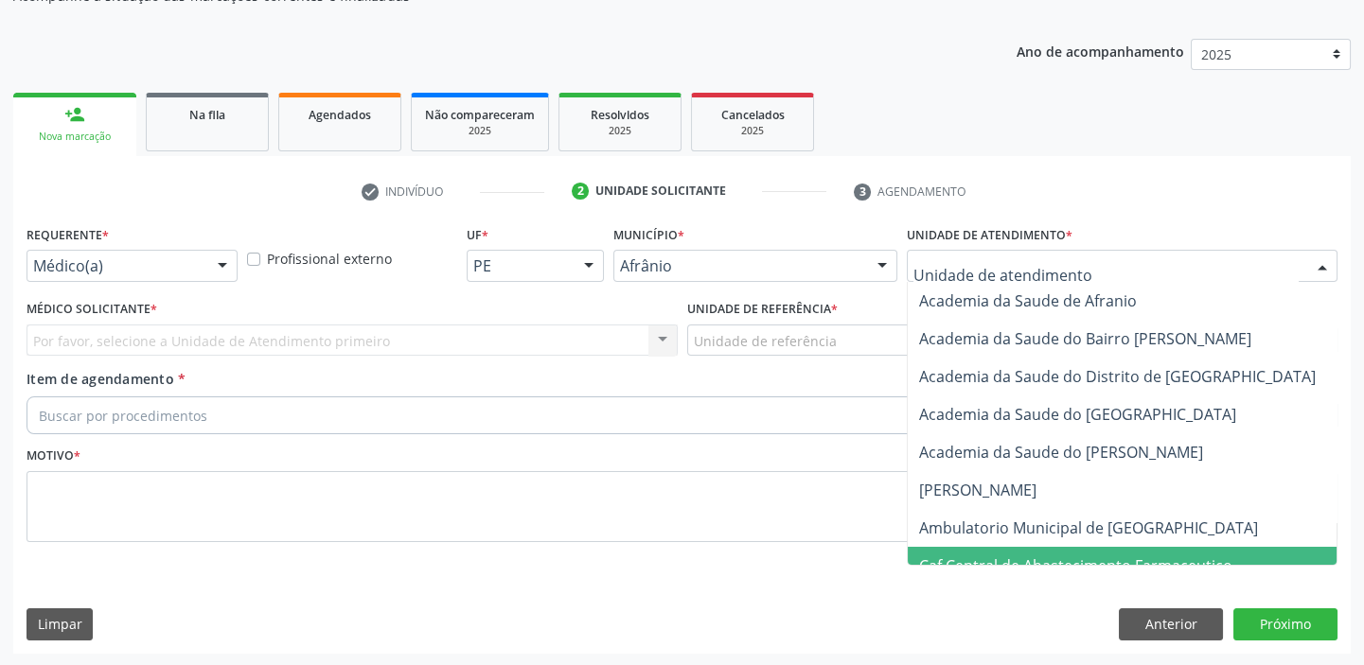
click at [1013, 547] on span "Caf Central de Abastecimento Farmaceutico" at bounding box center [1139, 566] width 462 height 38
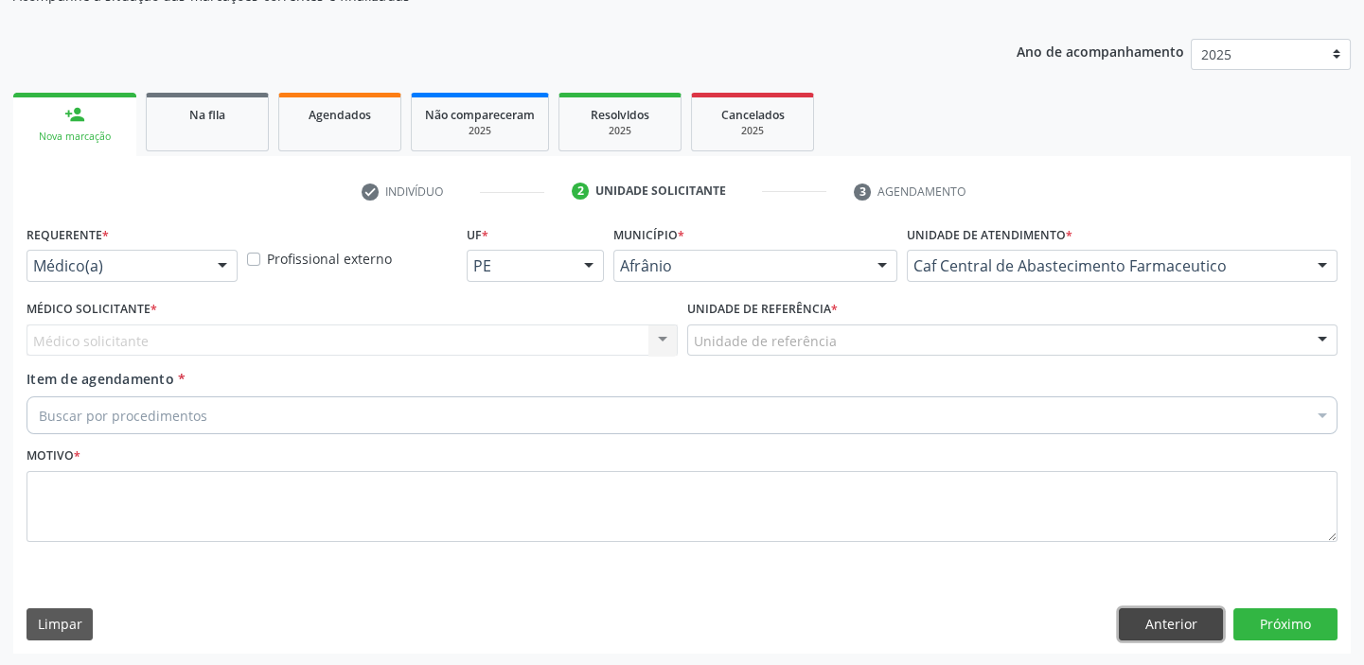
click at [1159, 630] on button "Anterior" at bounding box center [1171, 625] width 104 height 32
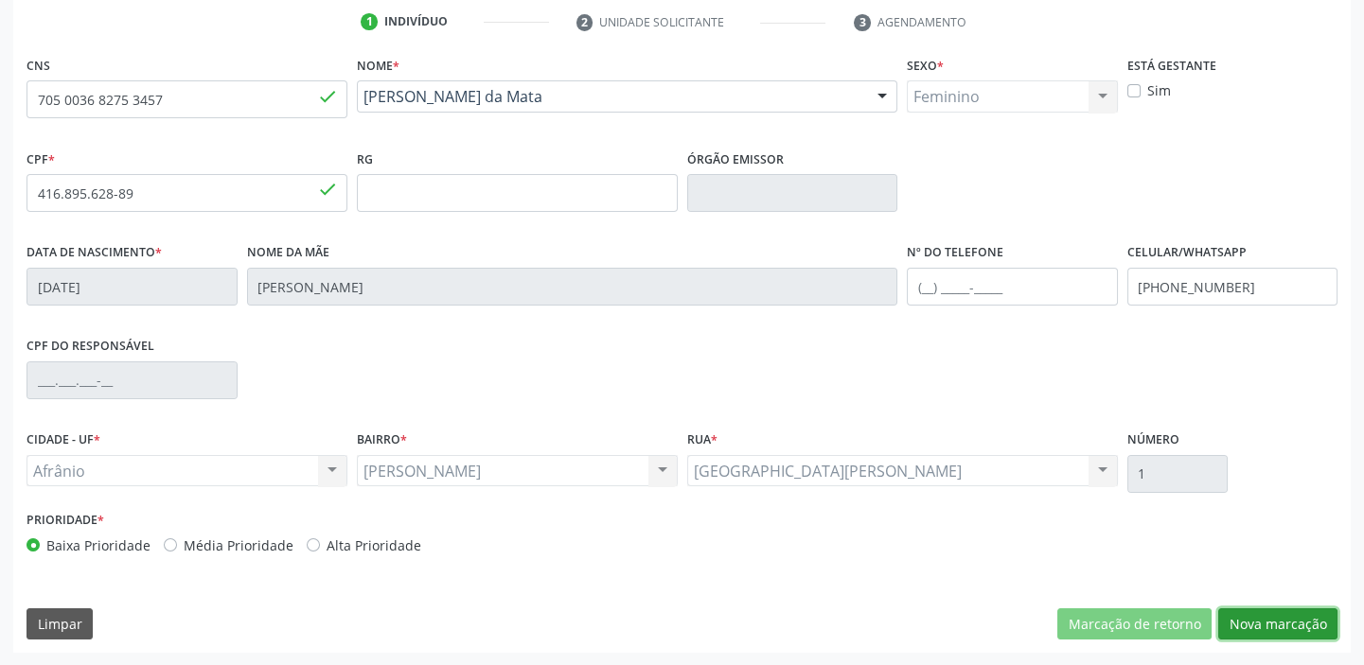
click at [1252, 621] on button "Nova marcação" at bounding box center [1277, 625] width 119 height 32
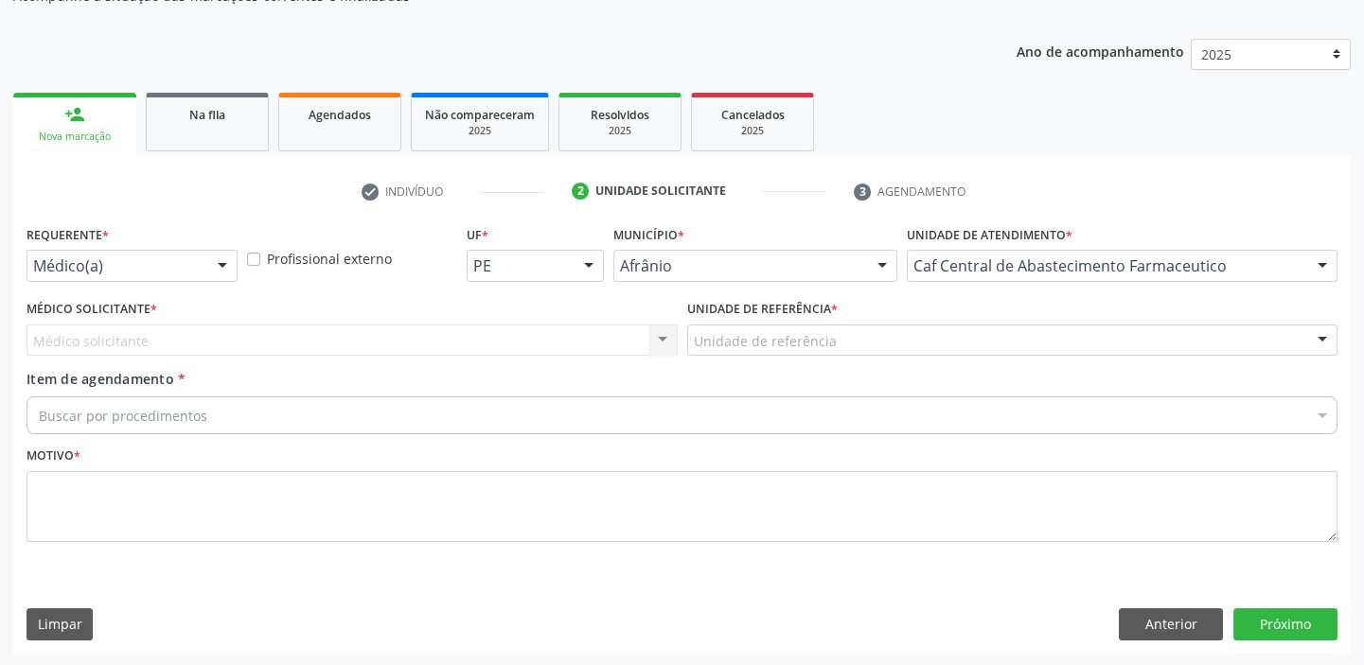
drag, startPoint x: 808, startPoint y: 341, endPoint x: 793, endPoint y: 401, distance: 62.4
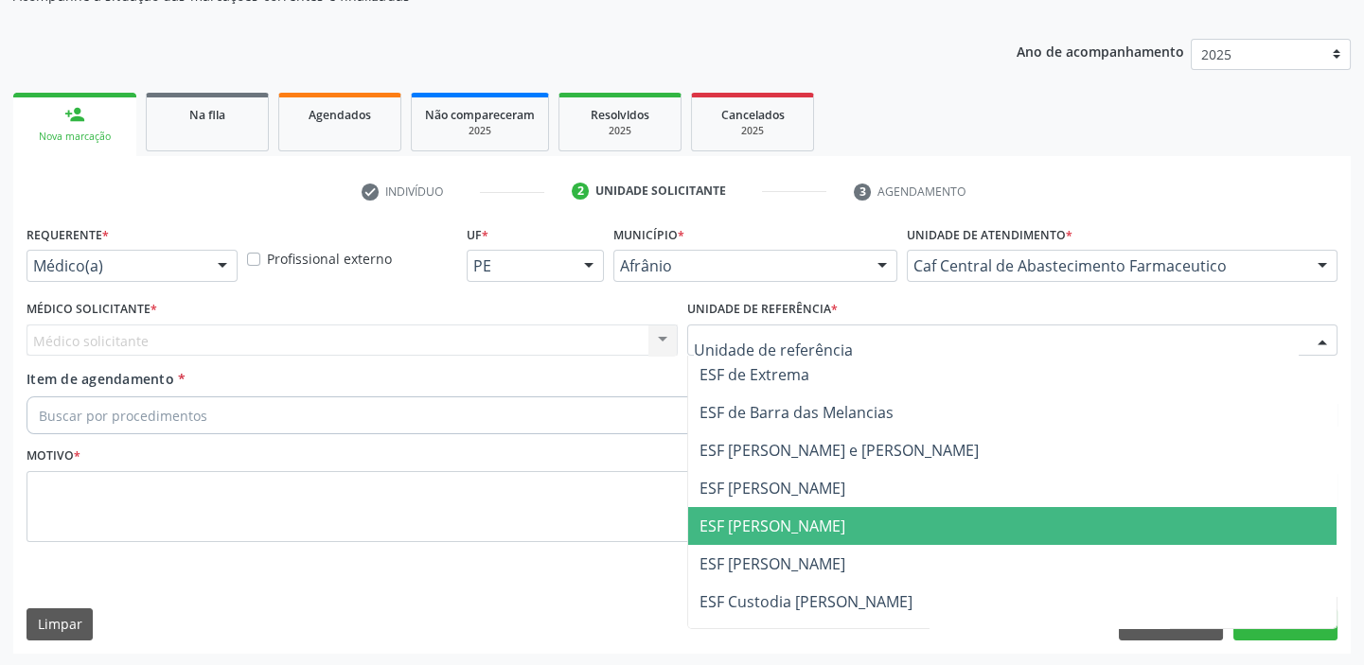
click at [777, 516] on span "ESF [PERSON_NAME]" at bounding box center [772, 526] width 146 height 21
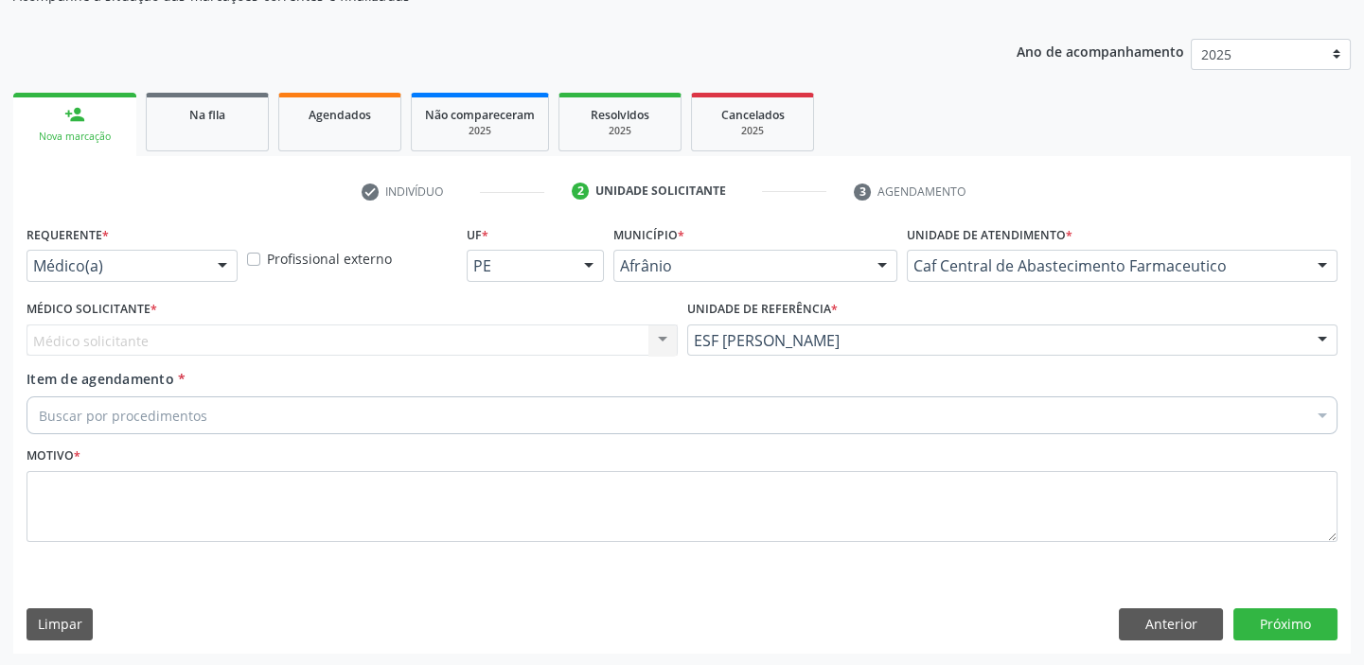
click at [133, 342] on div "Médico solicitante Nenhum resultado encontrado para: " " Não há nenhuma opção p…" at bounding box center [352, 341] width 651 height 32
click at [126, 341] on div "Médico solicitante Nenhum resultado encontrado para: " " Não há nenhuma opção p…" at bounding box center [352, 341] width 651 height 32
click at [157, 341] on div "Médico solicitante Nenhum resultado encontrado para: " " Não há nenhuma opção p…" at bounding box center [352, 341] width 651 height 32
click at [1029, 280] on div "Unidade de atendimento * Caf Central de Abastecimento Farmaceutico Academia da …" at bounding box center [1122, 258] width 440 height 74
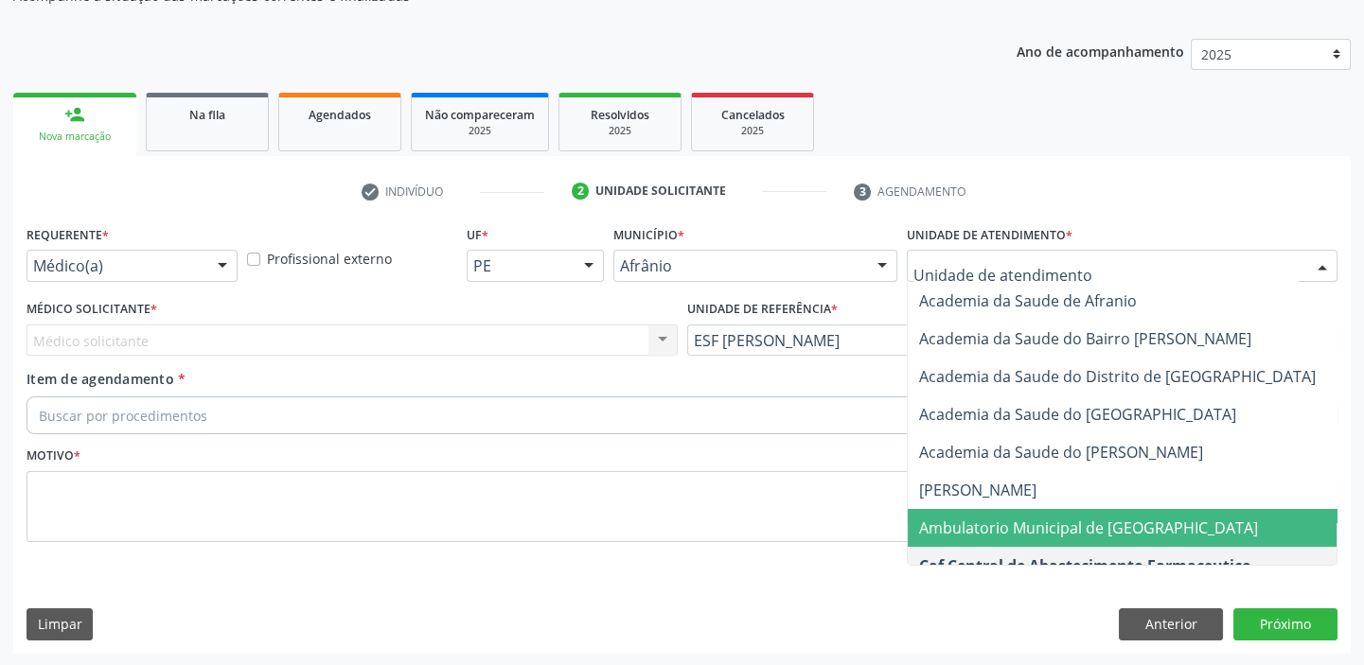
drag, startPoint x: 1011, startPoint y: 526, endPoint x: 864, endPoint y: 452, distance: 164.2
click at [1009, 527] on span "Ambulatorio Municipal de [GEOGRAPHIC_DATA]" at bounding box center [1088, 528] width 339 height 21
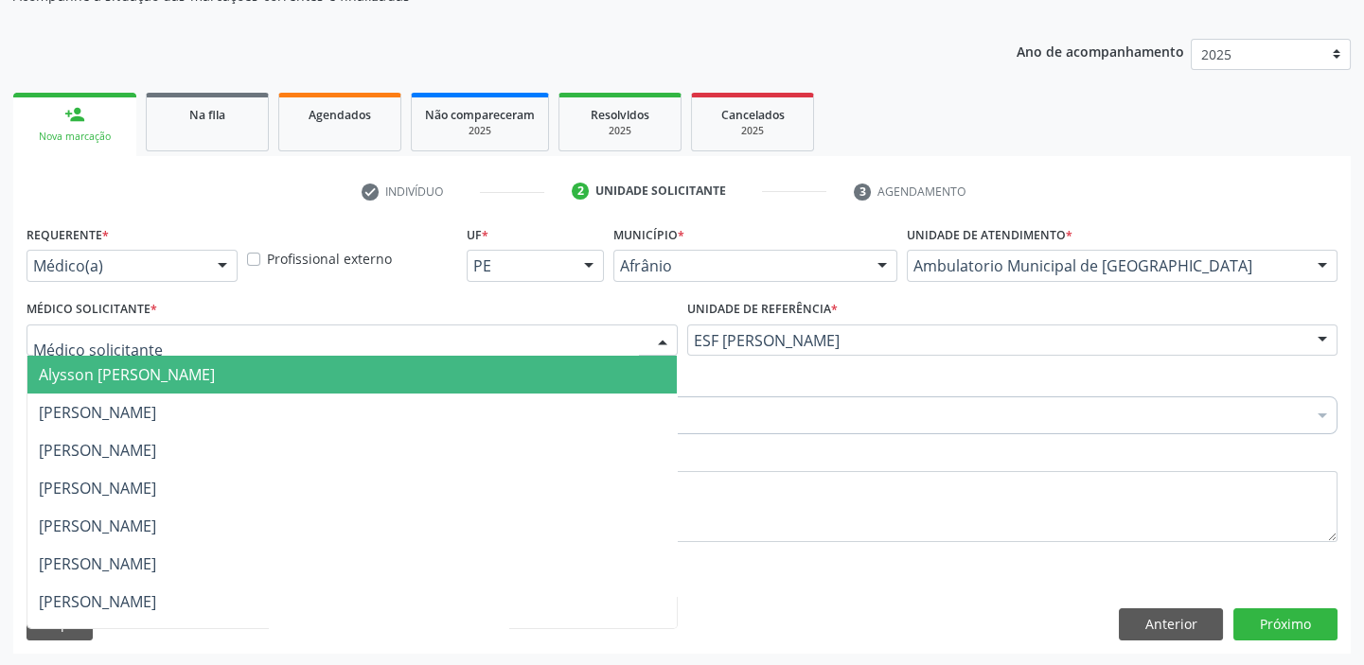
click at [82, 369] on span "Alysson [PERSON_NAME]" at bounding box center [127, 374] width 176 height 21
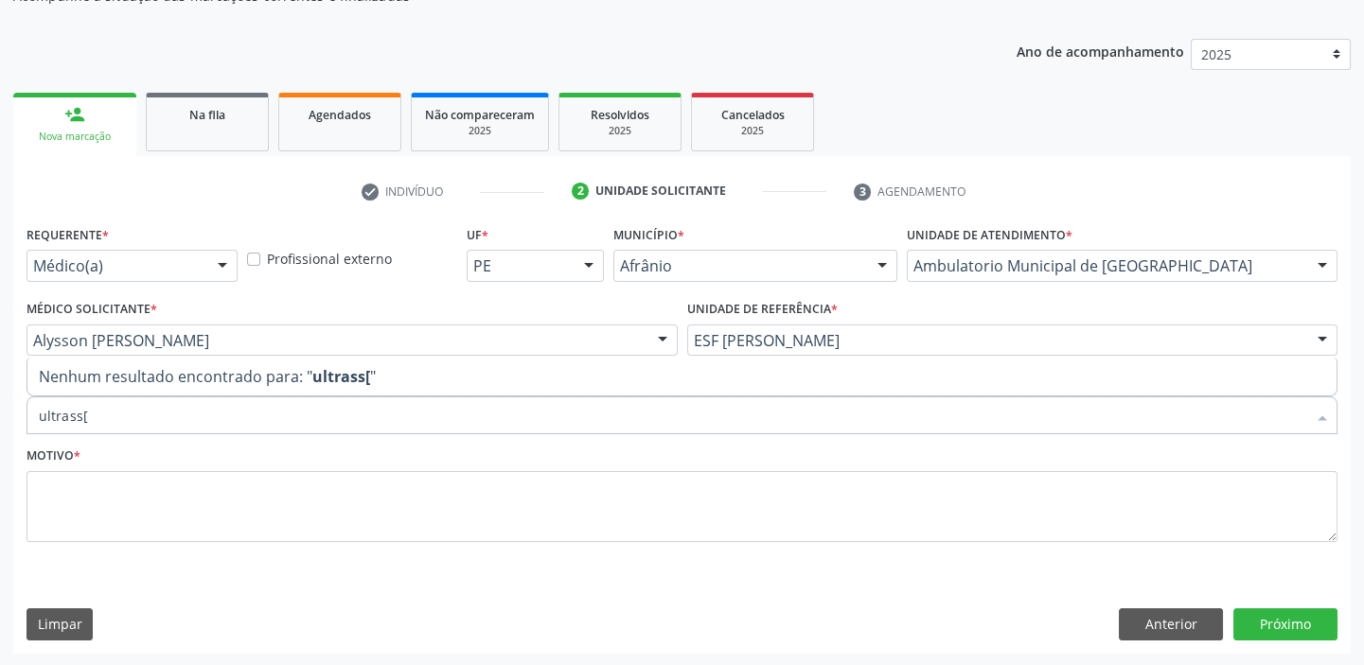
type input "ultrass"
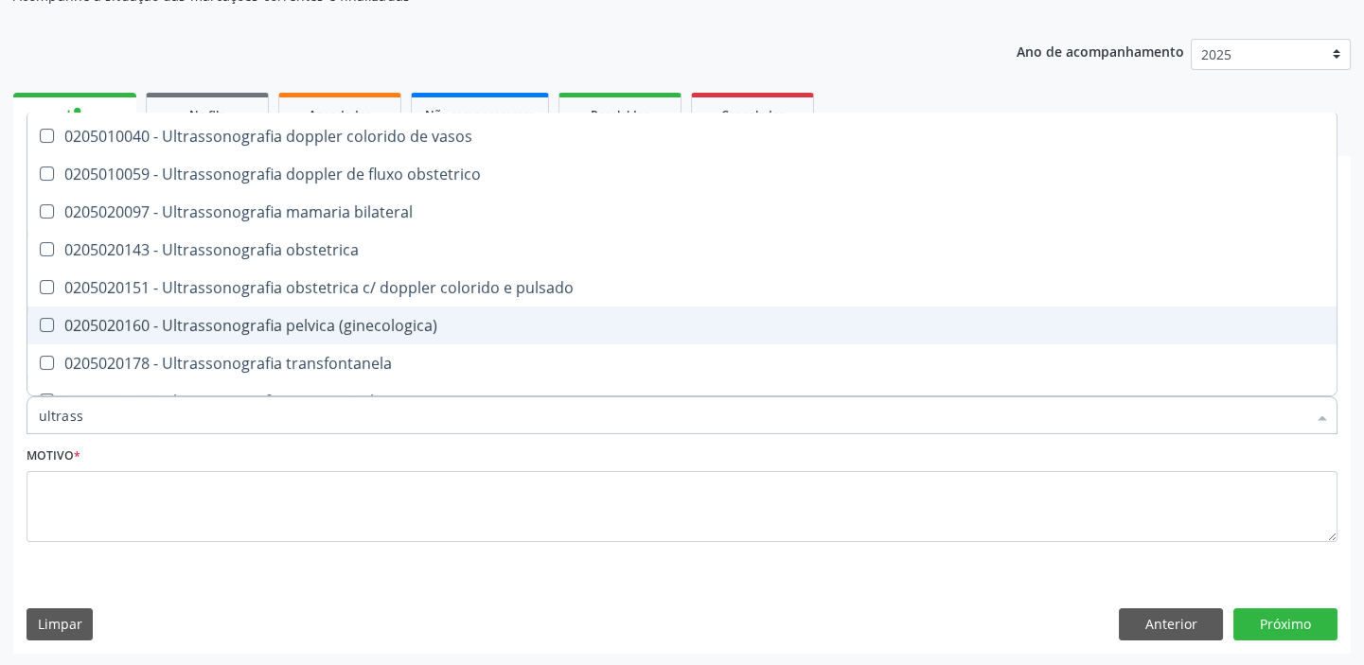
scroll to position [587, 0]
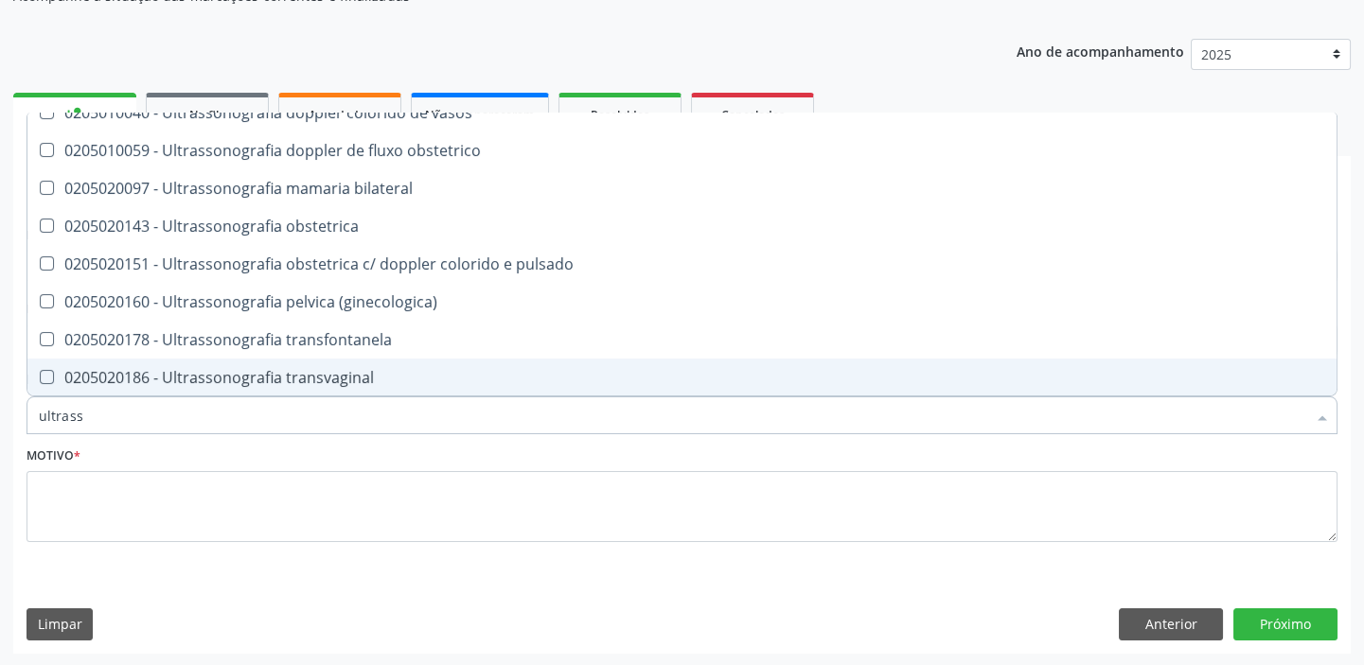
click at [231, 381] on div "0205020186 - Ultrassonografia transvaginal" at bounding box center [682, 377] width 1286 height 15
checkbox transvaginal "true"
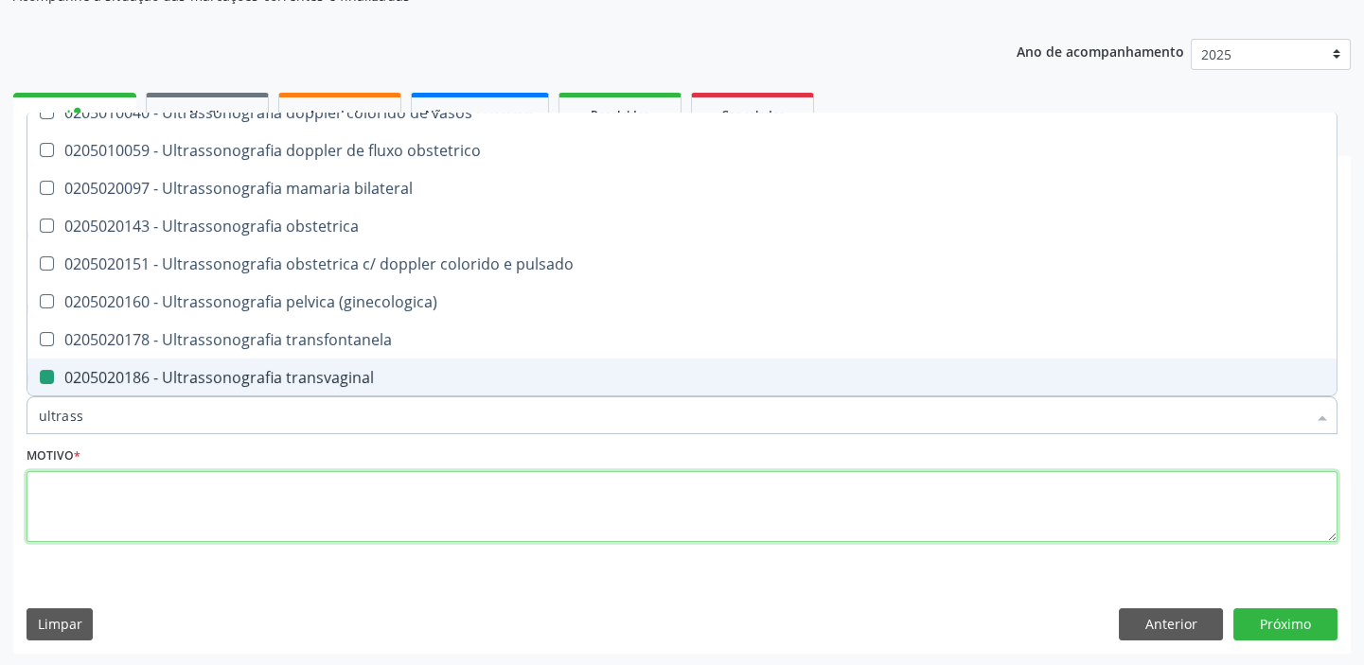
click at [150, 504] on textarea at bounding box center [682, 507] width 1311 height 72
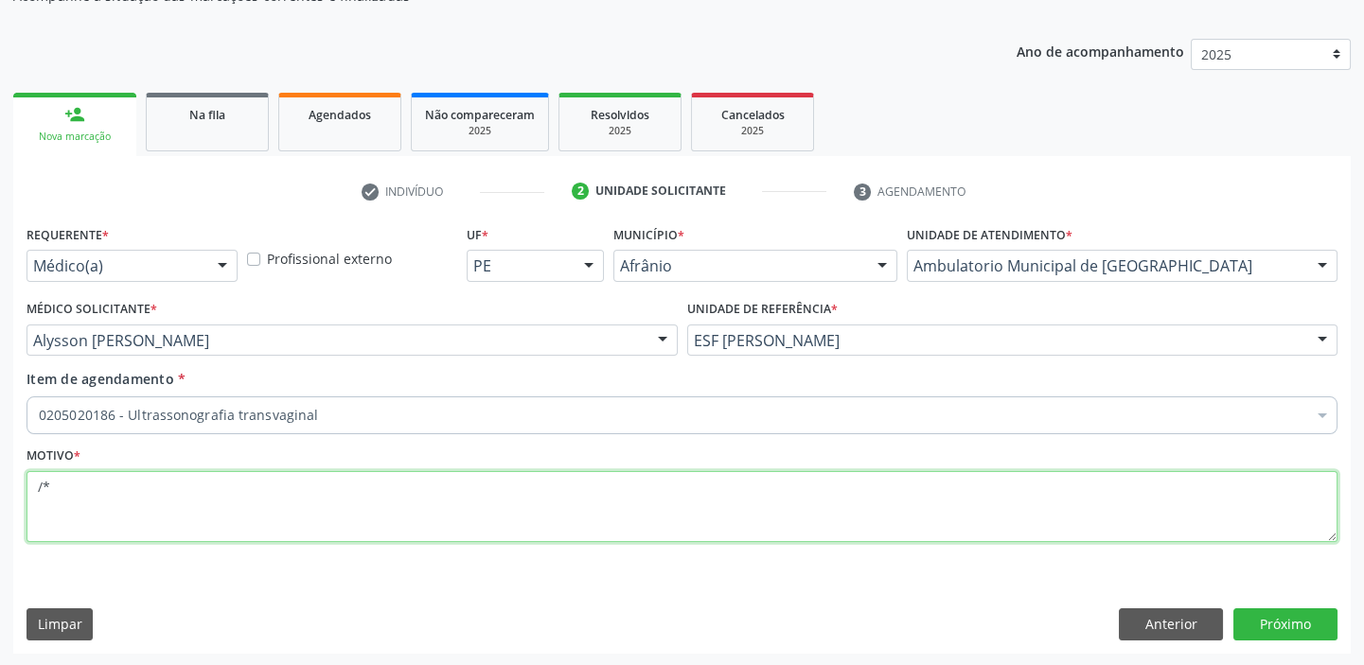
scroll to position [0, 0]
type textarea "/*"
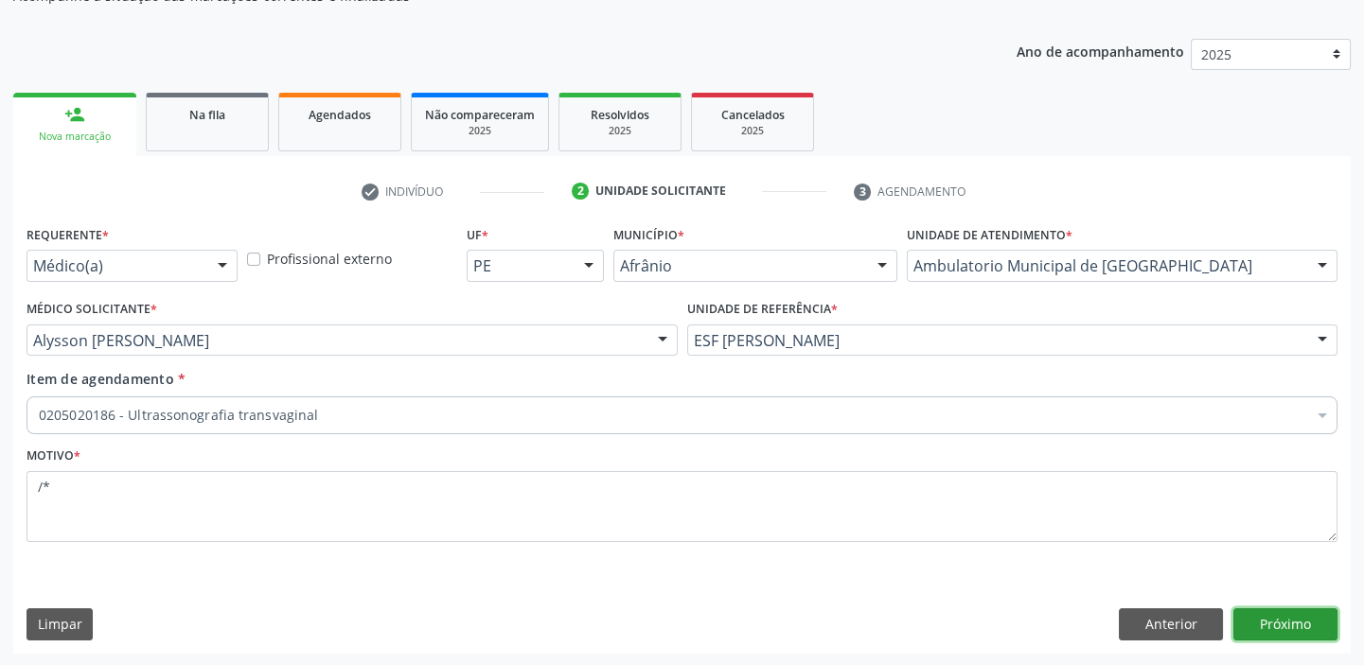
click at [1287, 617] on button "Próximo" at bounding box center [1285, 625] width 104 height 32
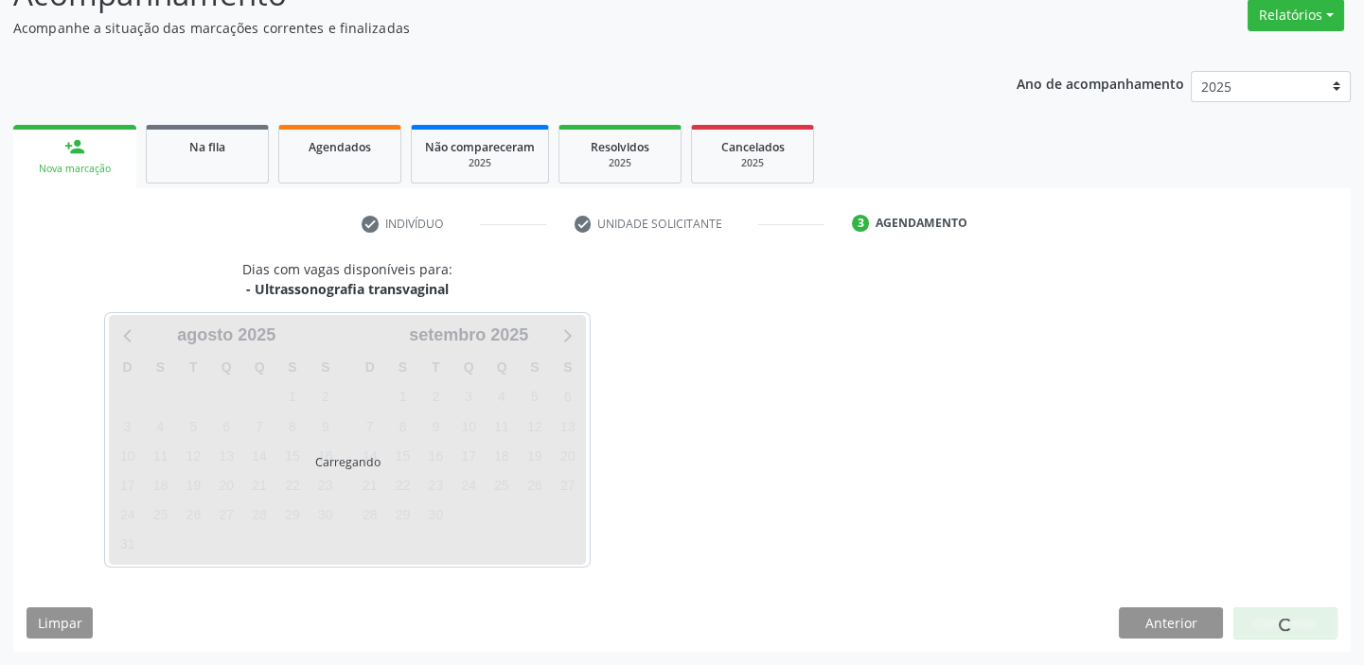
scroll to position [157, 0]
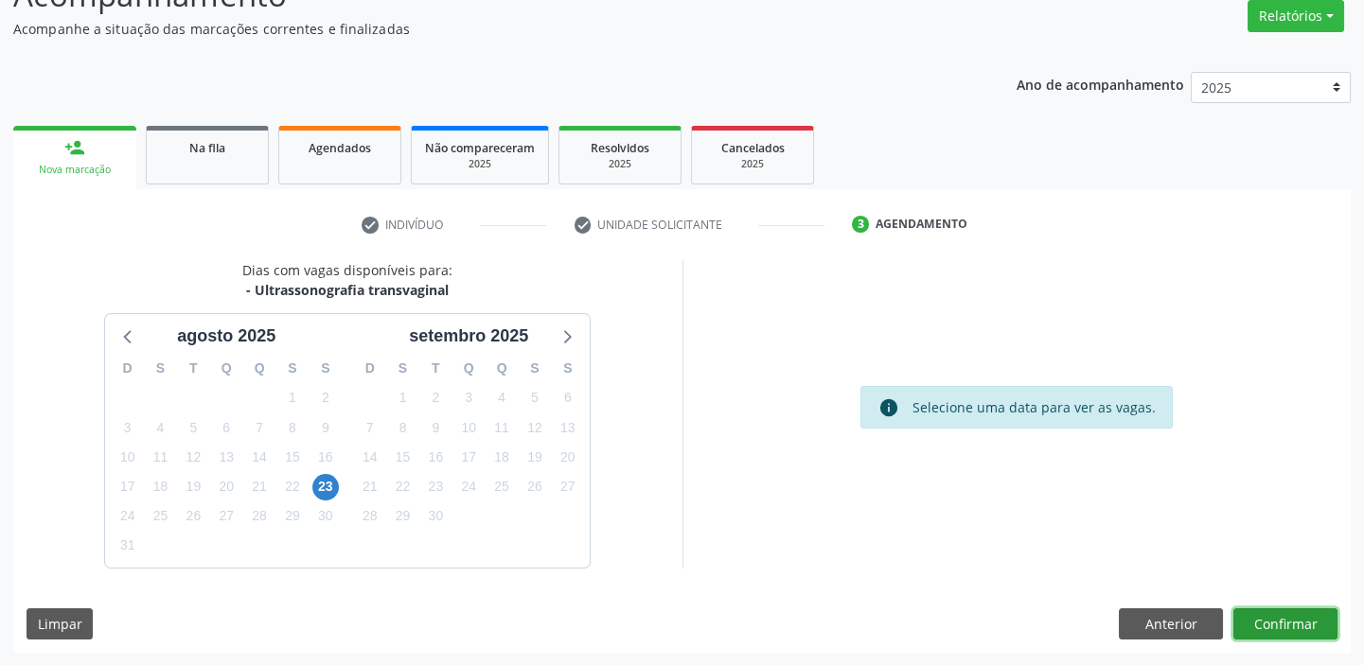
click at [1277, 630] on button "Confirmar" at bounding box center [1285, 625] width 104 height 32
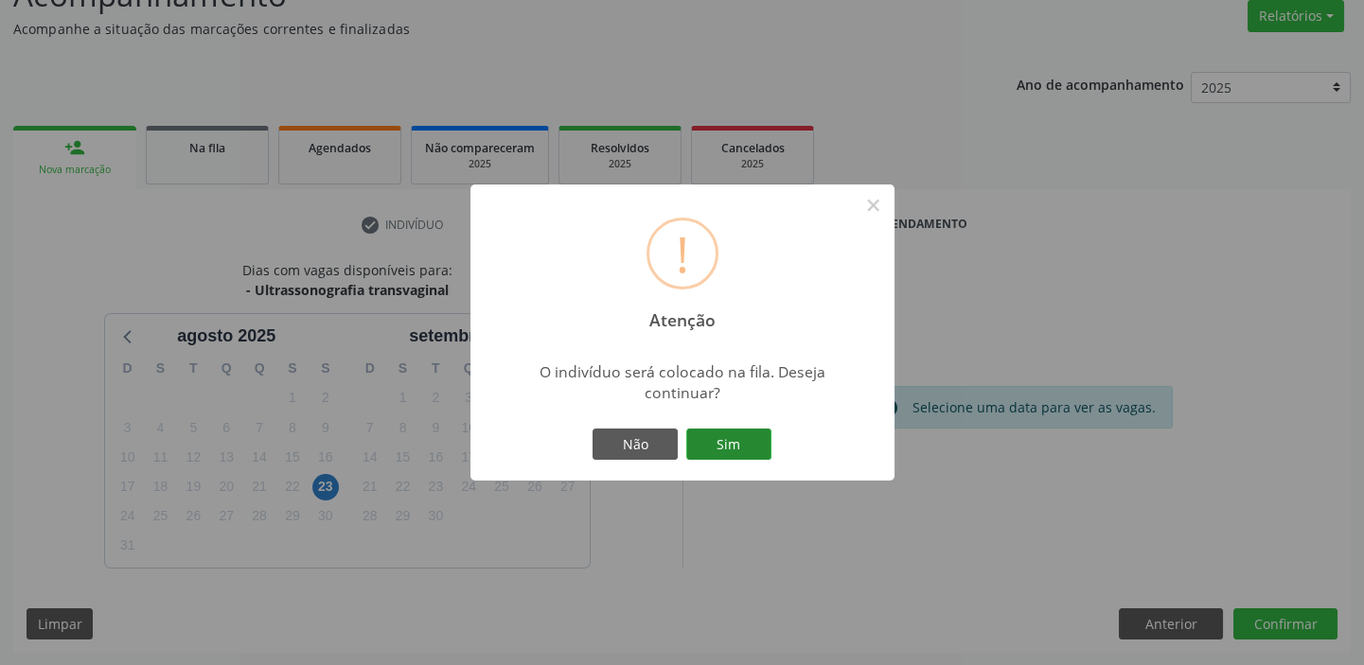
click at [750, 448] on button "Sim" at bounding box center [728, 445] width 85 height 32
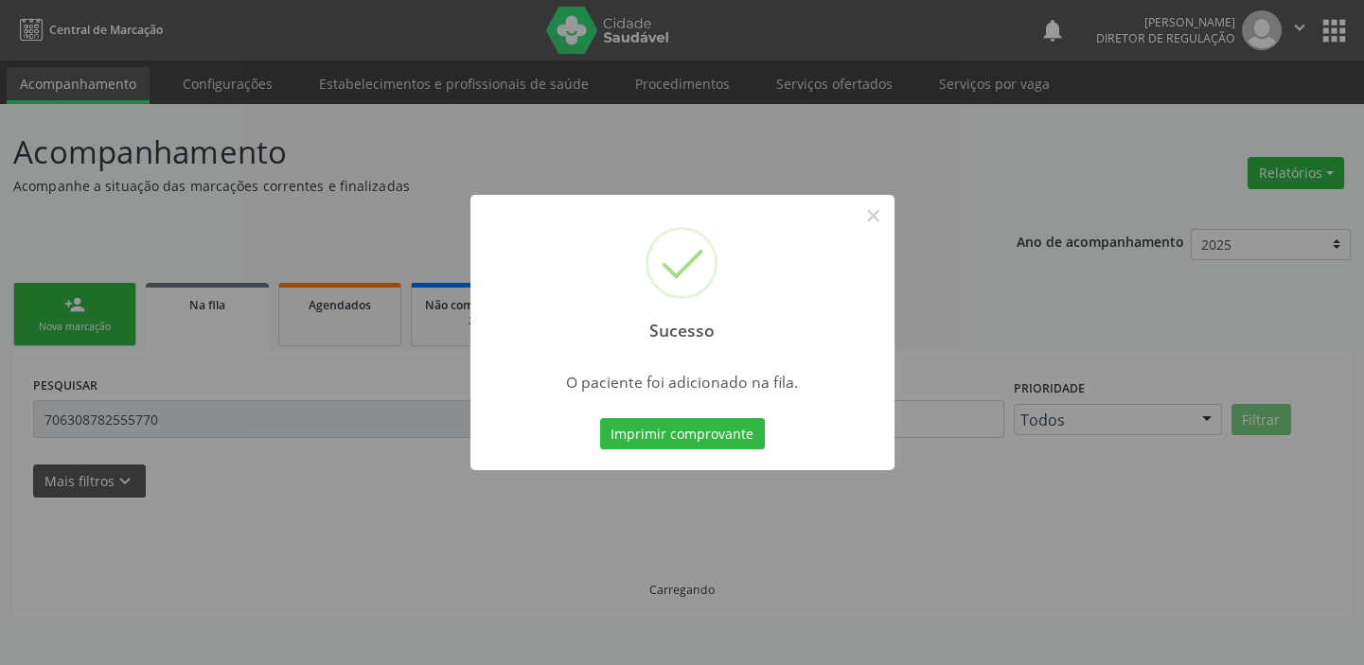
scroll to position [0, 0]
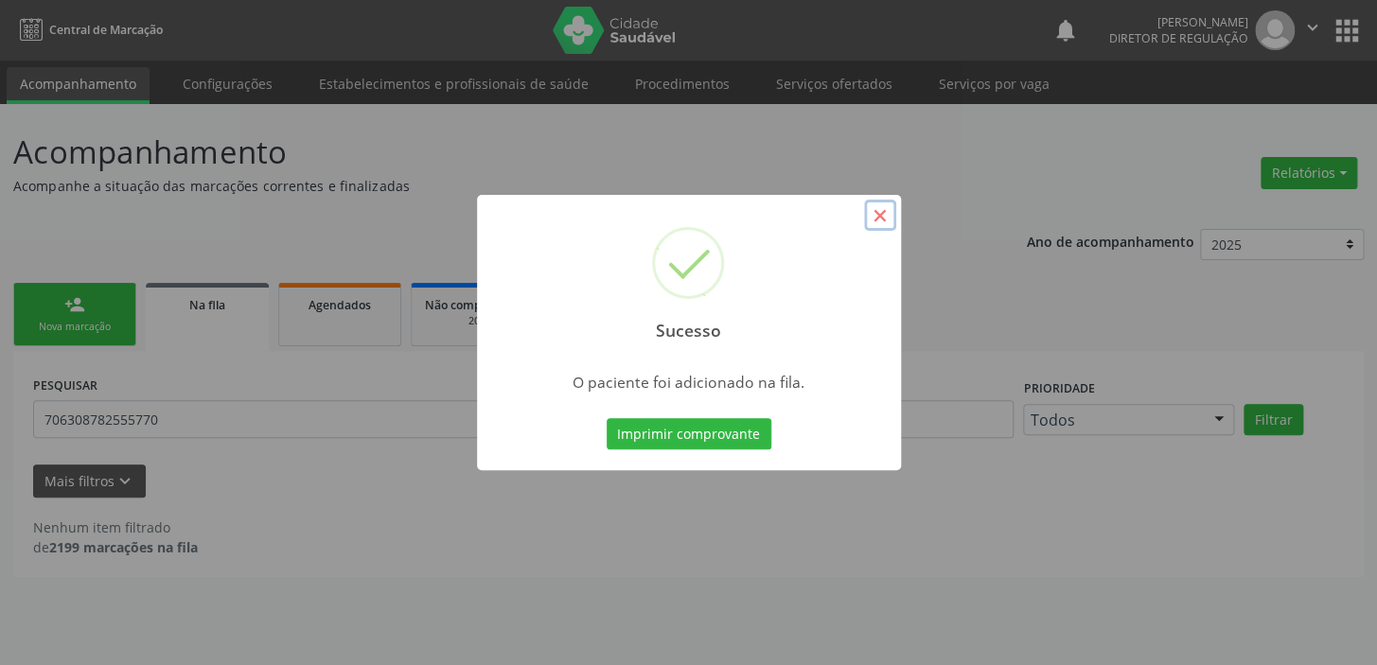
click at [888, 217] on button "×" at bounding box center [880, 216] width 32 height 32
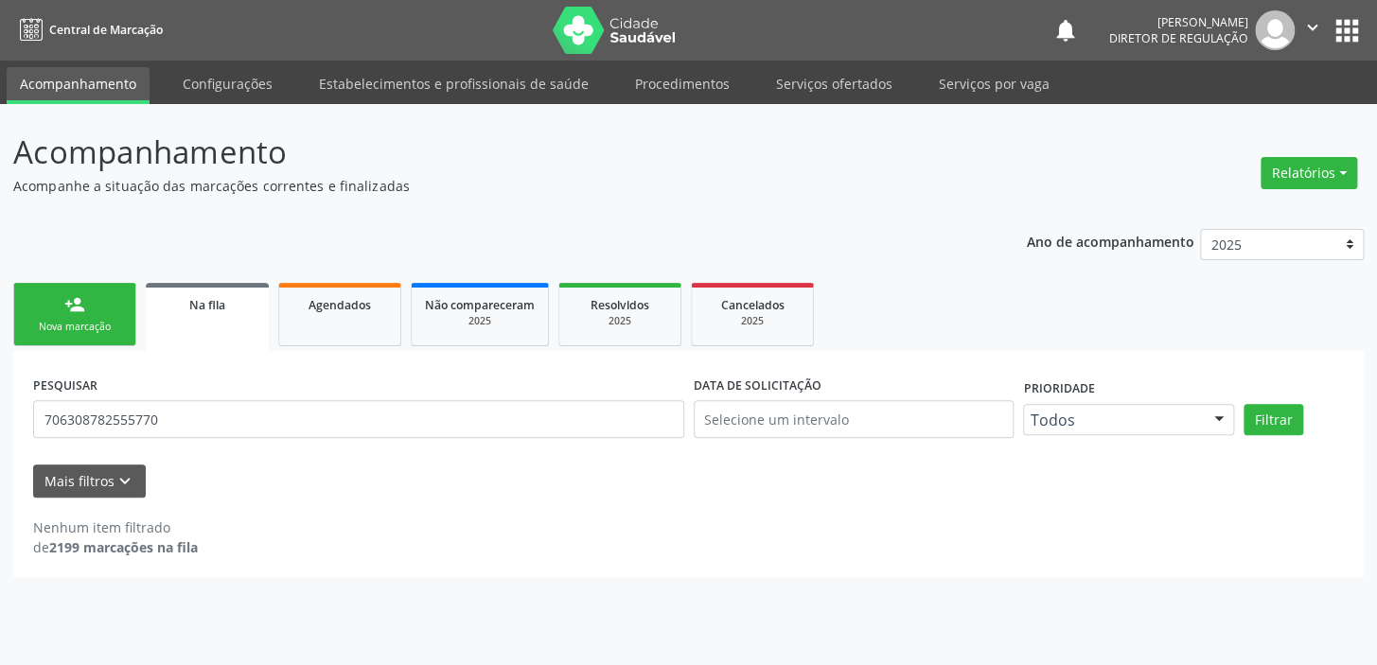
click at [80, 326] on div "Nova marcação" at bounding box center [74, 327] width 95 height 14
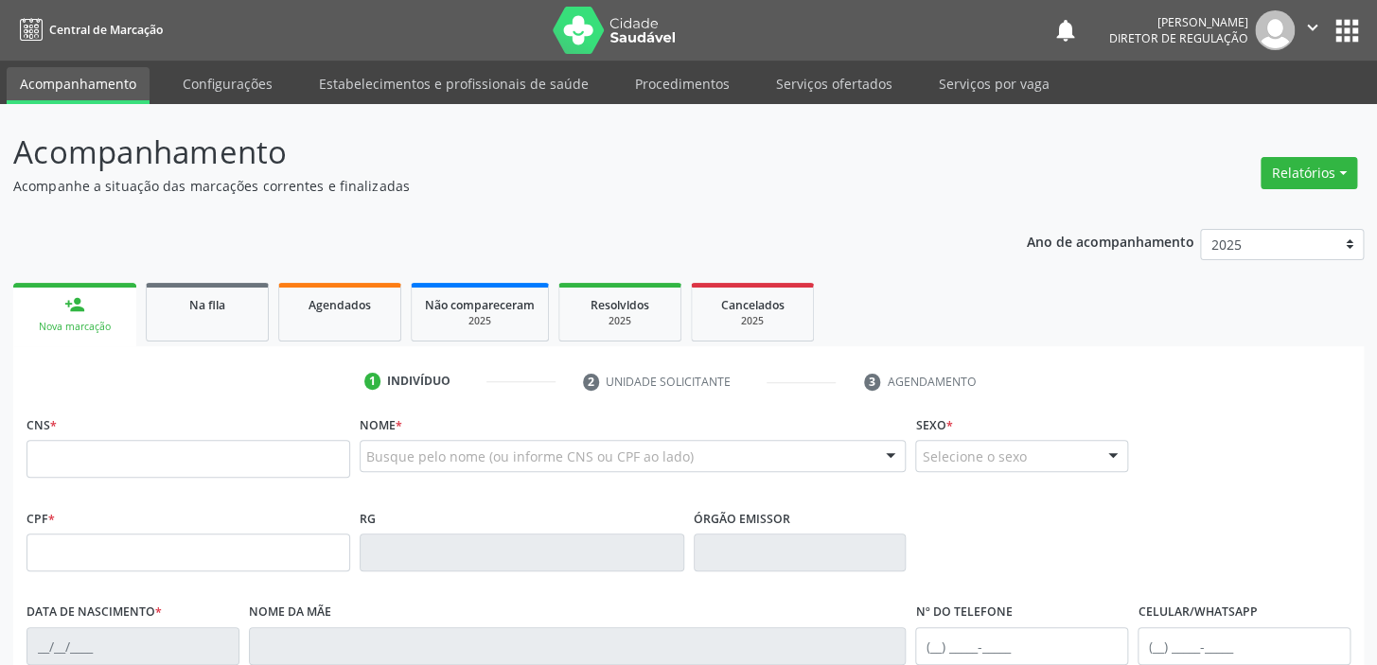
click at [80, 326] on div "Nova marcação" at bounding box center [75, 327] width 97 height 14
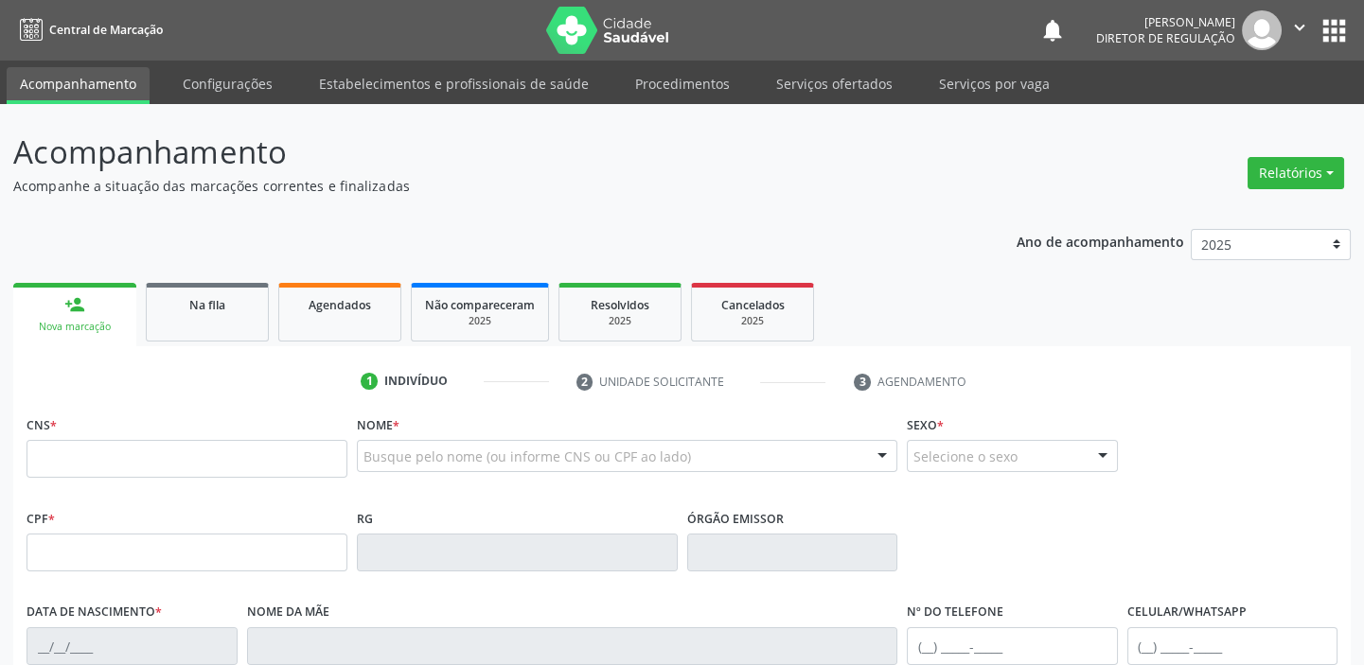
click at [80, 326] on div "Nova marcação" at bounding box center [75, 327] width 97 height 14
click at [310, 306] on span "Agendados" at bounding box center [340, 305] width 62 height 16
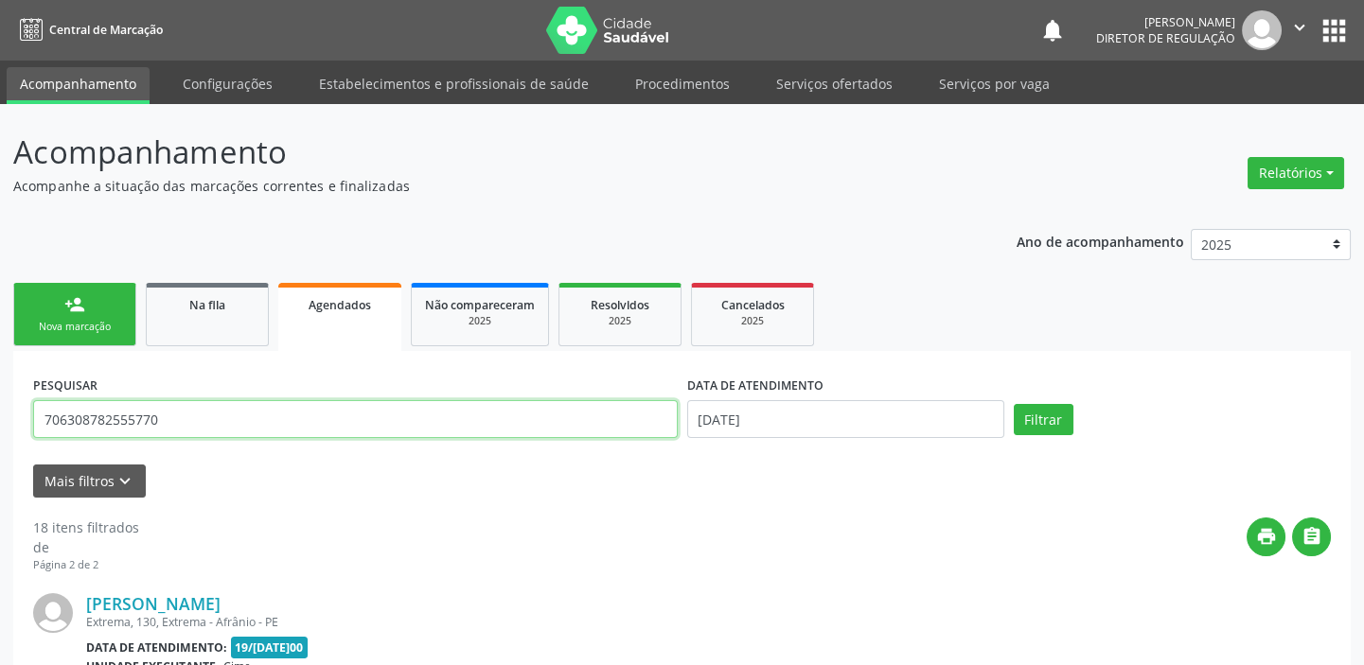
click at [168, 424] on input "706308782555770" at bounding box center [355, 419] width 645 height 38
type input "7"
type input "704805512401548"
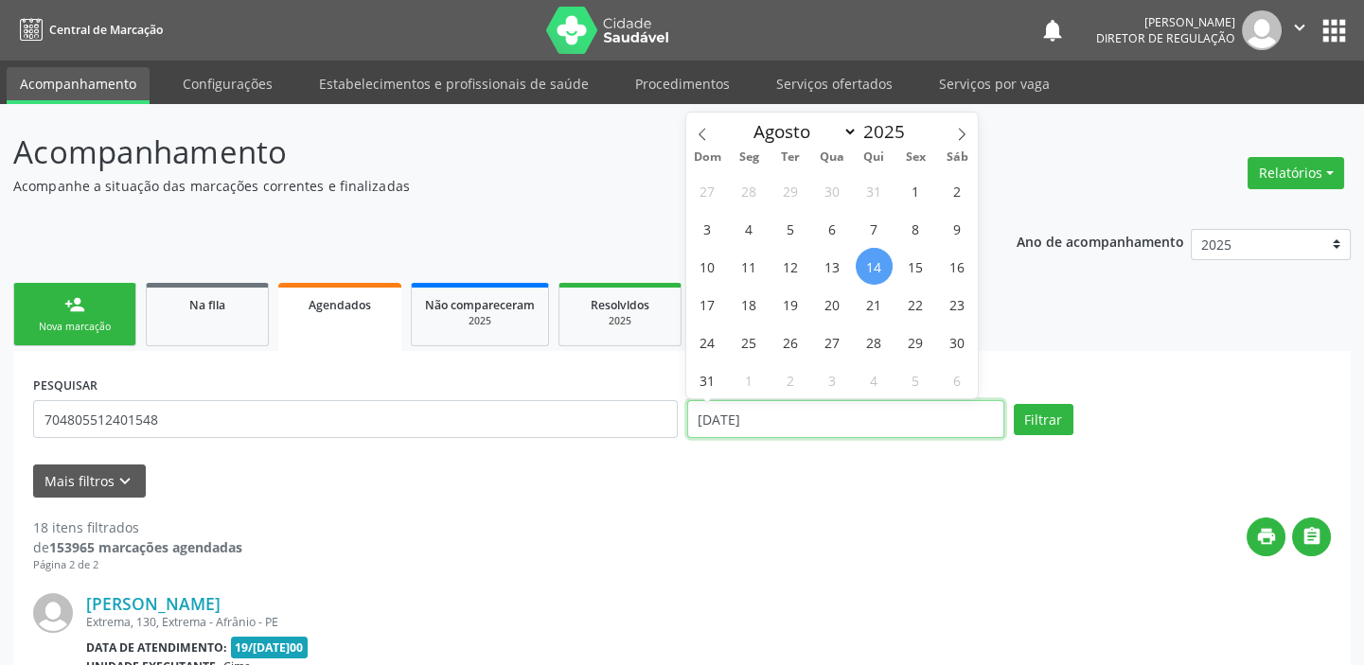
click at [818, 416] on input "[DATE]" at bounding box center [845, 419] width 317 height 38
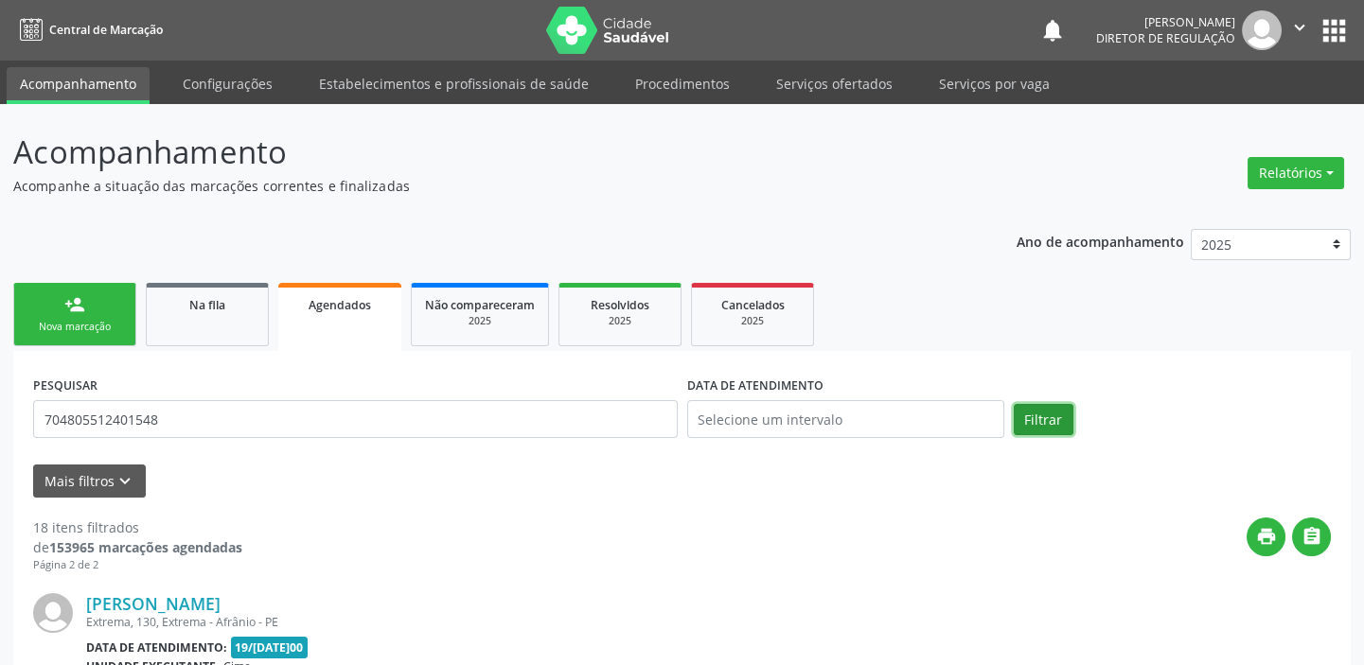
click at [1032, 415] on button "Filtrar" at bounding box center [1044, 420] width 60 height 32
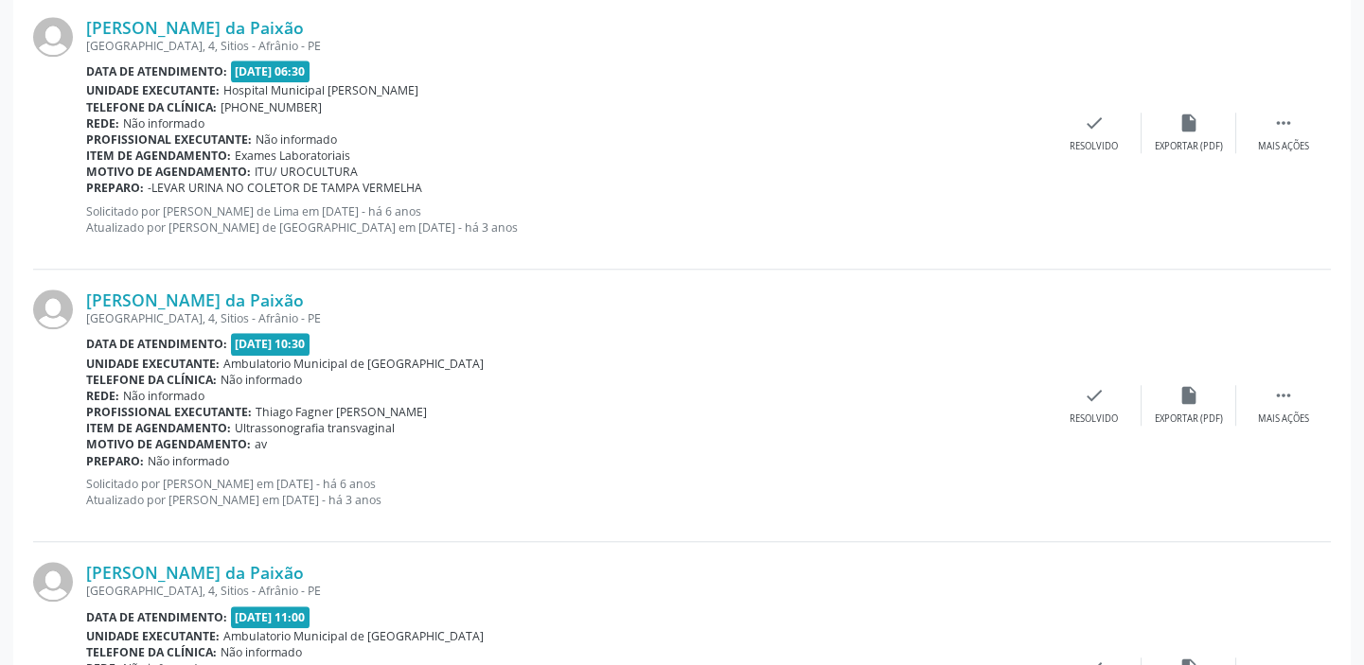
scroll to position [4081, 0]
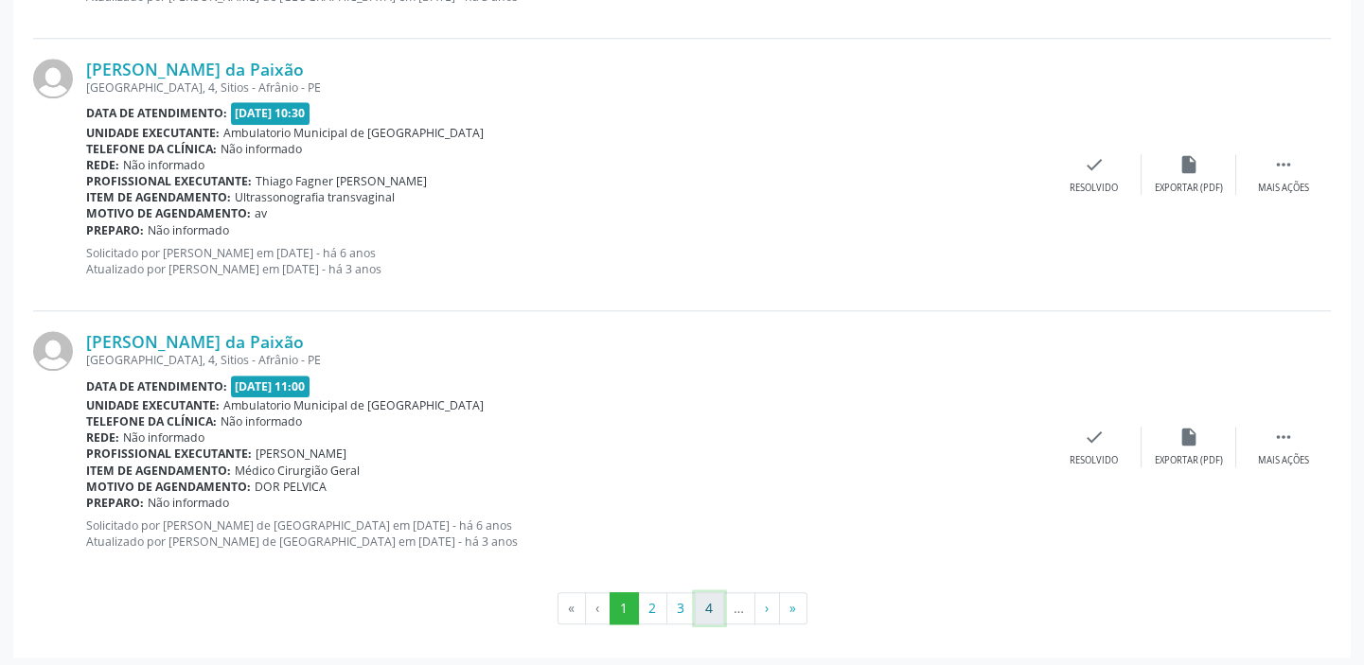
click at [705, 608] on button "4" at bounding box center [709, 609] width 29 height 32
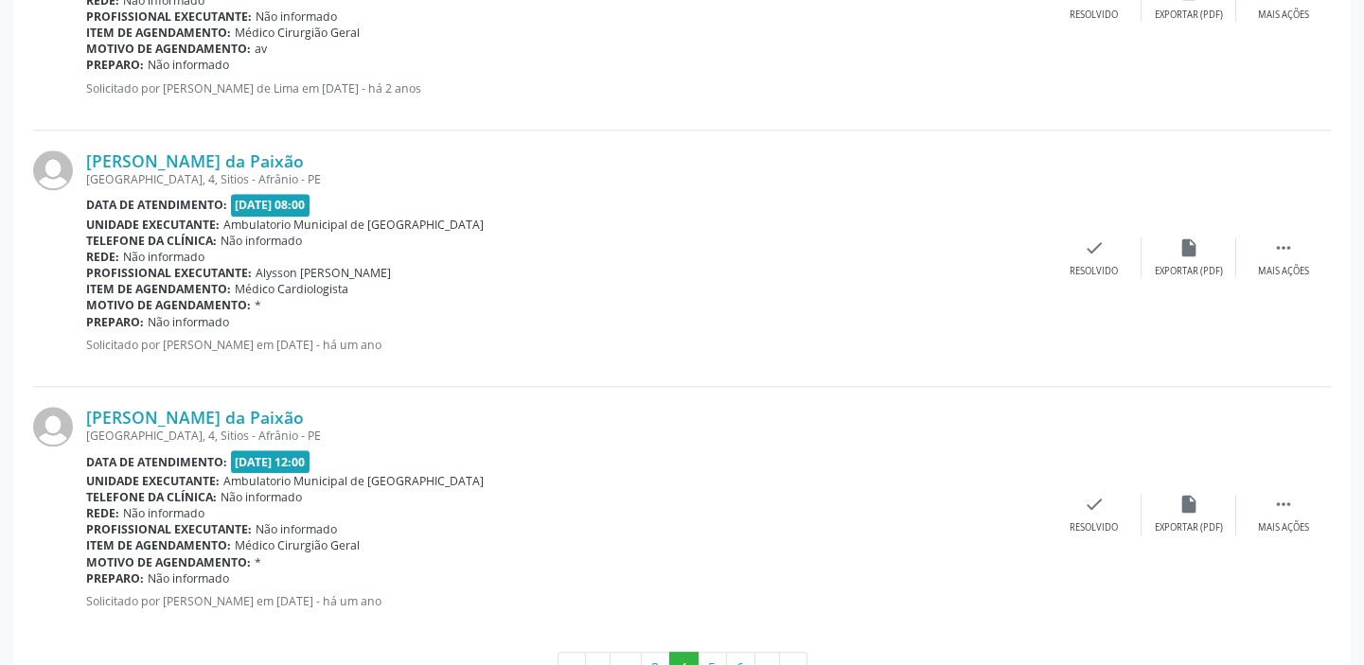
scroll to position [3838, 0]
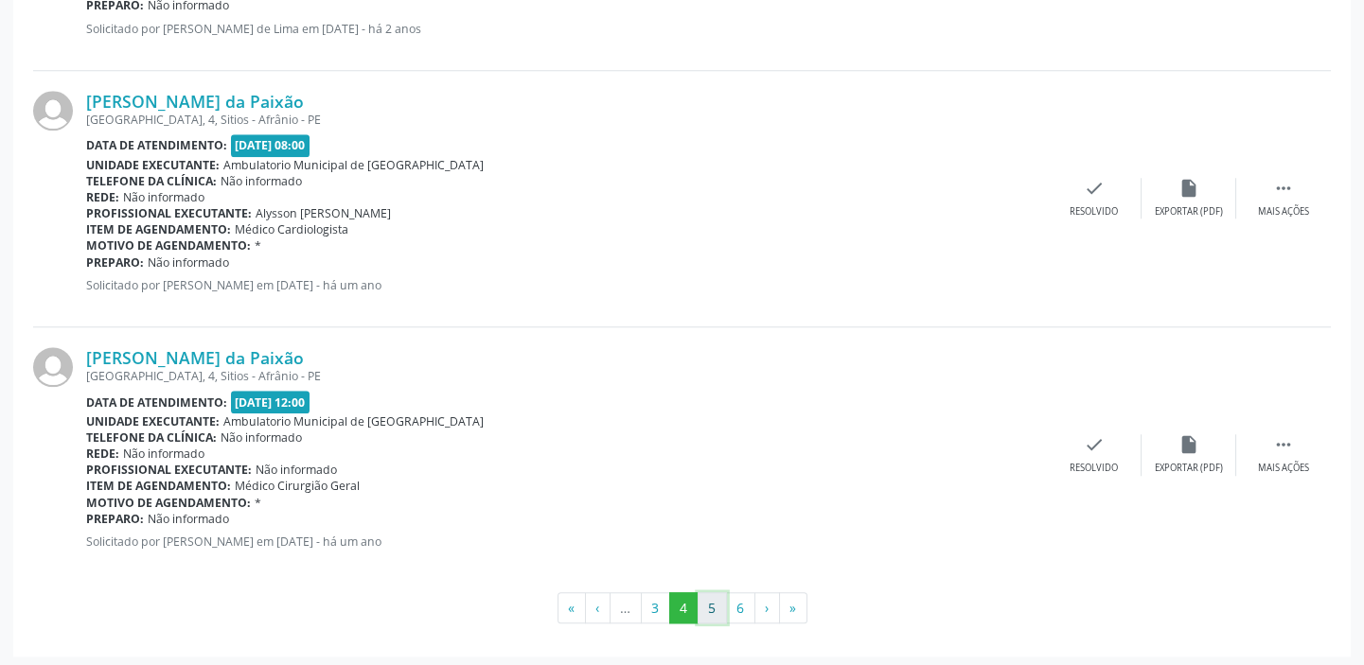
click at [710, 602] on button "5" at bounding box center [712, 609] width 29 height 32
click at [745, 597] on button "6" at bounding box center [740, 609] width 29 height 32
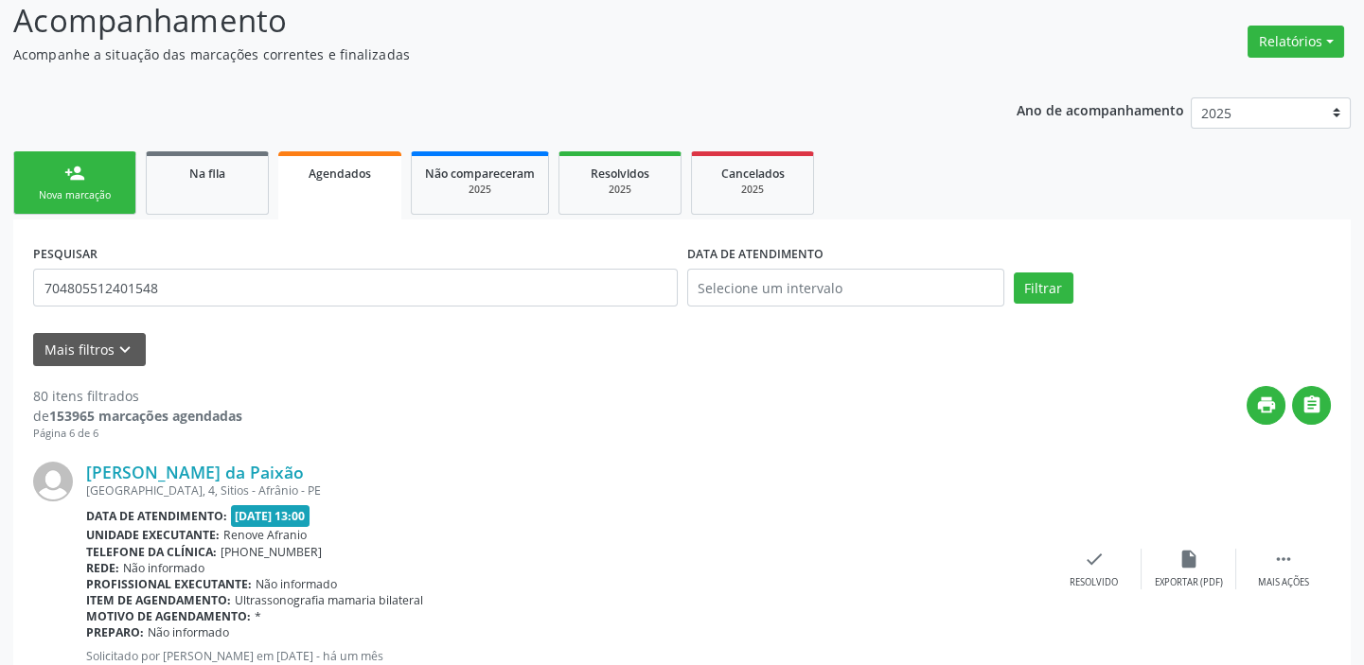
scroll to position [0, 0]
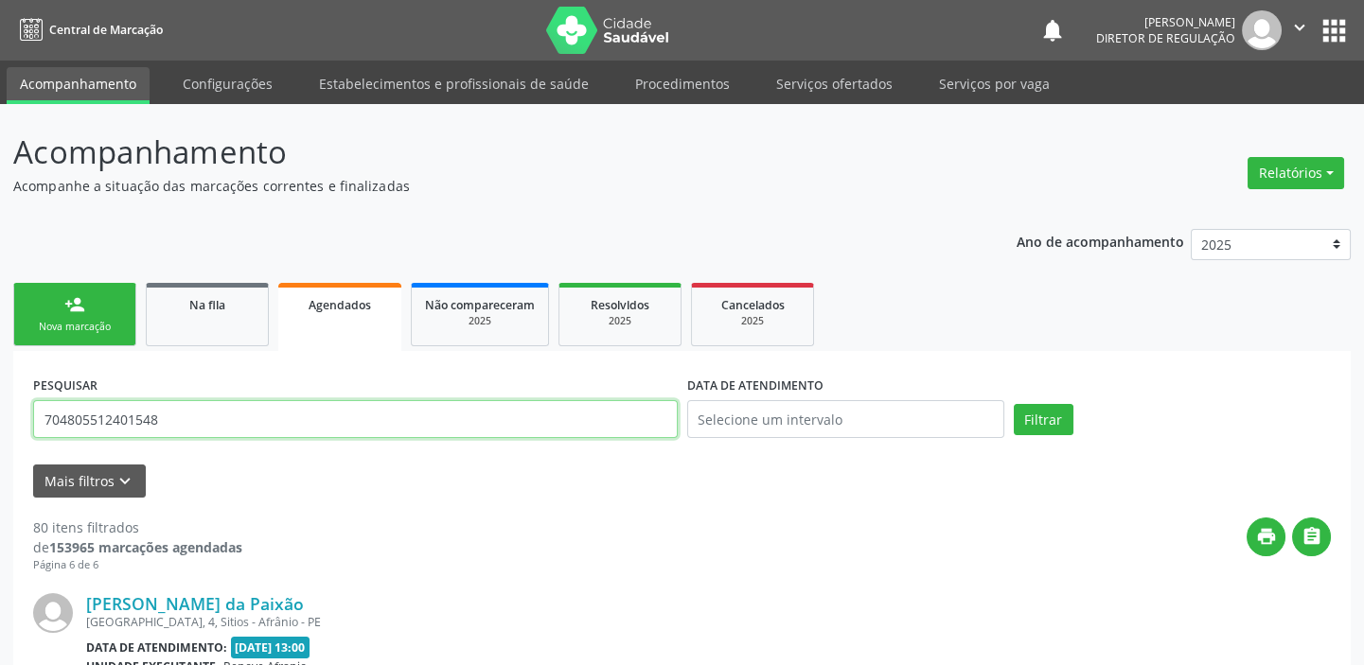
click at [178, 418] on input "704805512401548" at bounding box center [355, 419] width 645 height 38
type input "7"
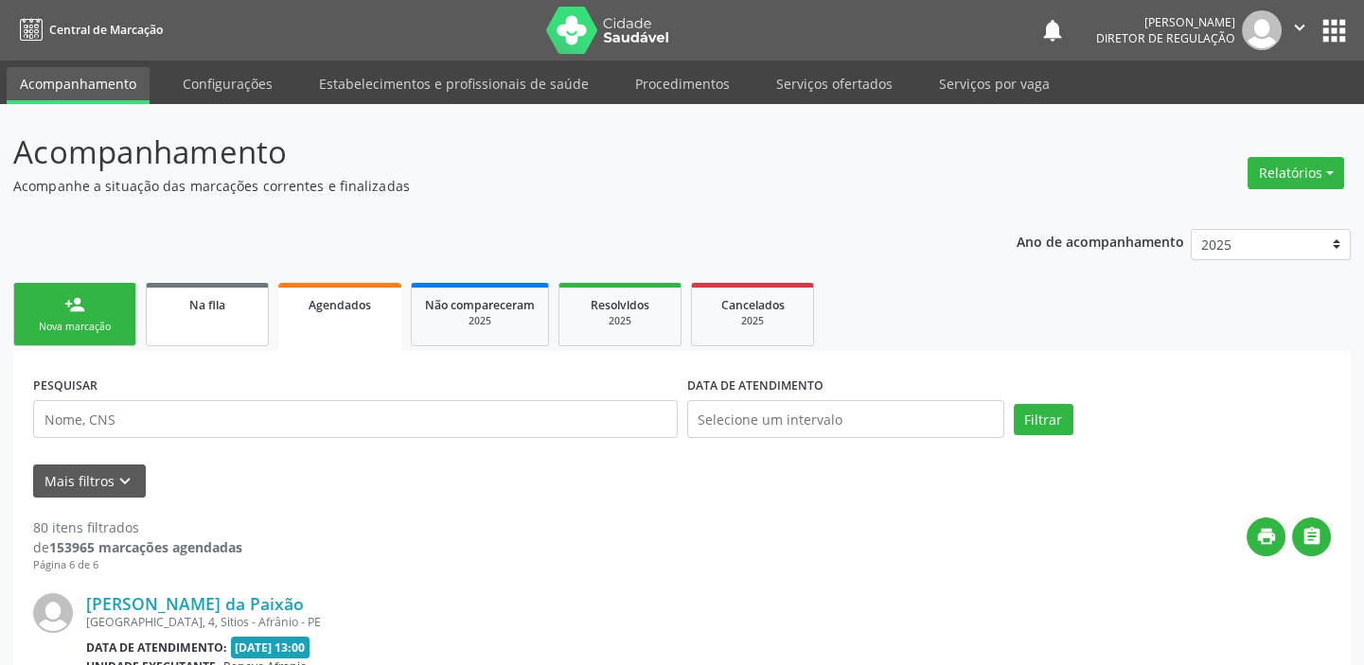
click at [222, 324] on link "Na fila" at bounding box center [207, 314] width 123 height 63
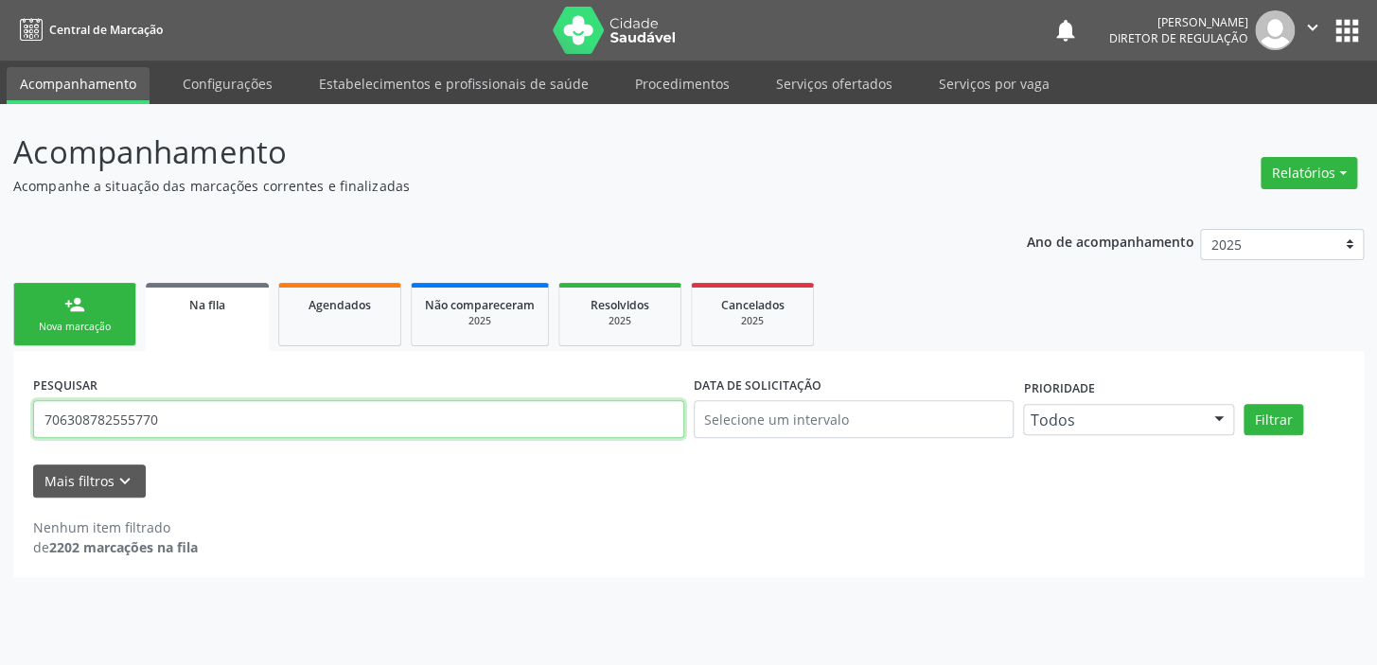
click at [161, 416] on input "706308782555770" at bounding box center [358, 419] width 651 height 38
click at [168, 416] on input "706308782555770" at bounding box center [358, 419] width 651 height 38
type input "7"
type input "vitoria rafaela"
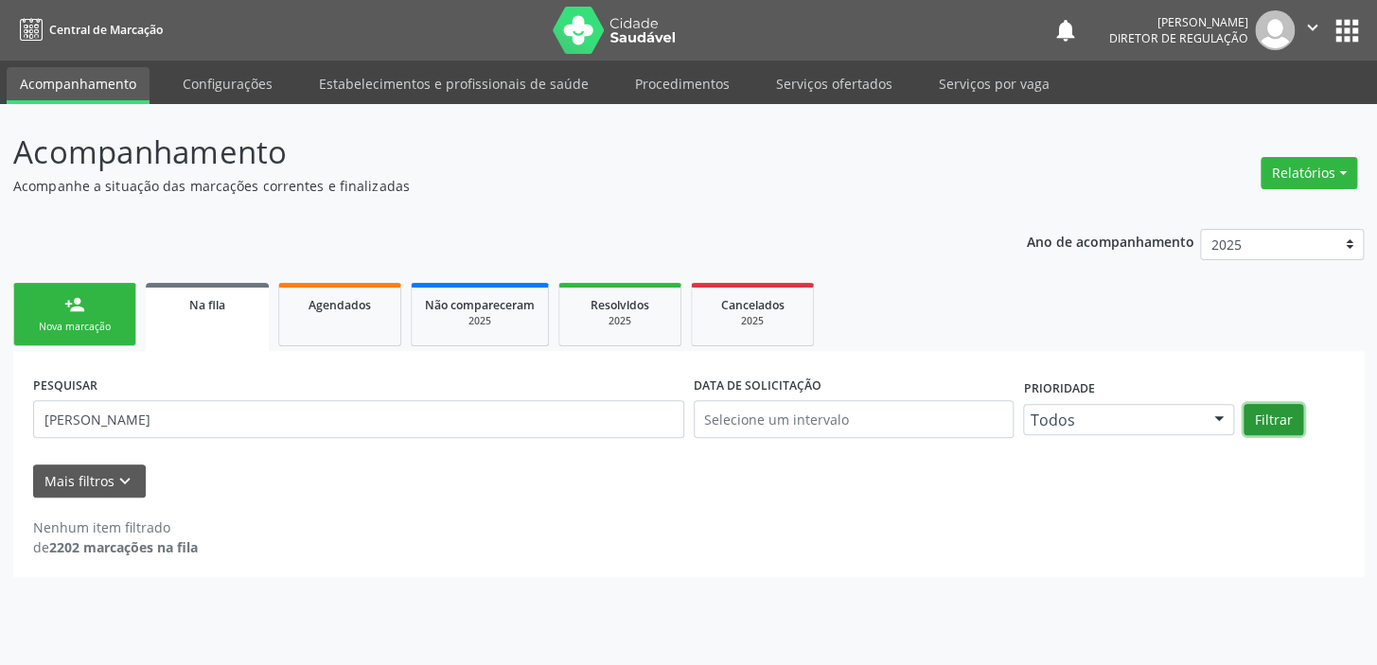
click at [1276, 413] on button "Filtrar" at bounding box center [1274, 420] width 60 height 32
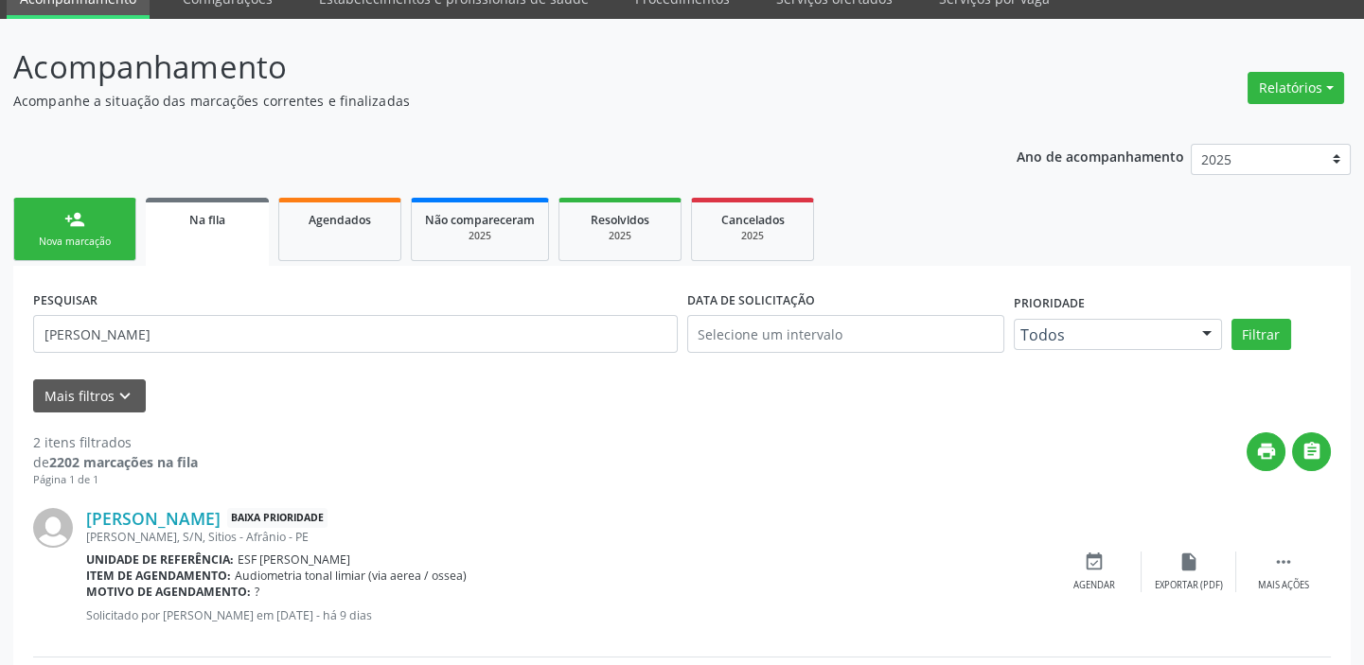
scroll to position [36, 0]
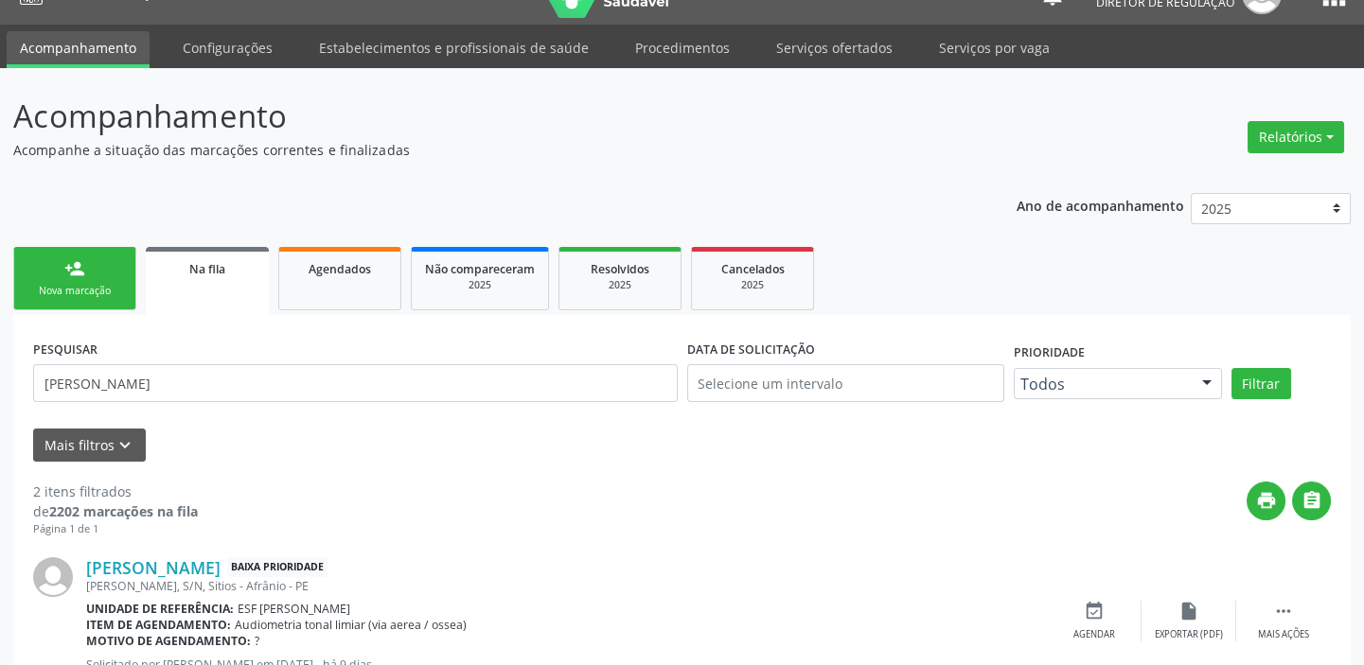
click at [123, 280] on link "person_add Nova marcação" at bounding box center [74, 278] width 123 height 63
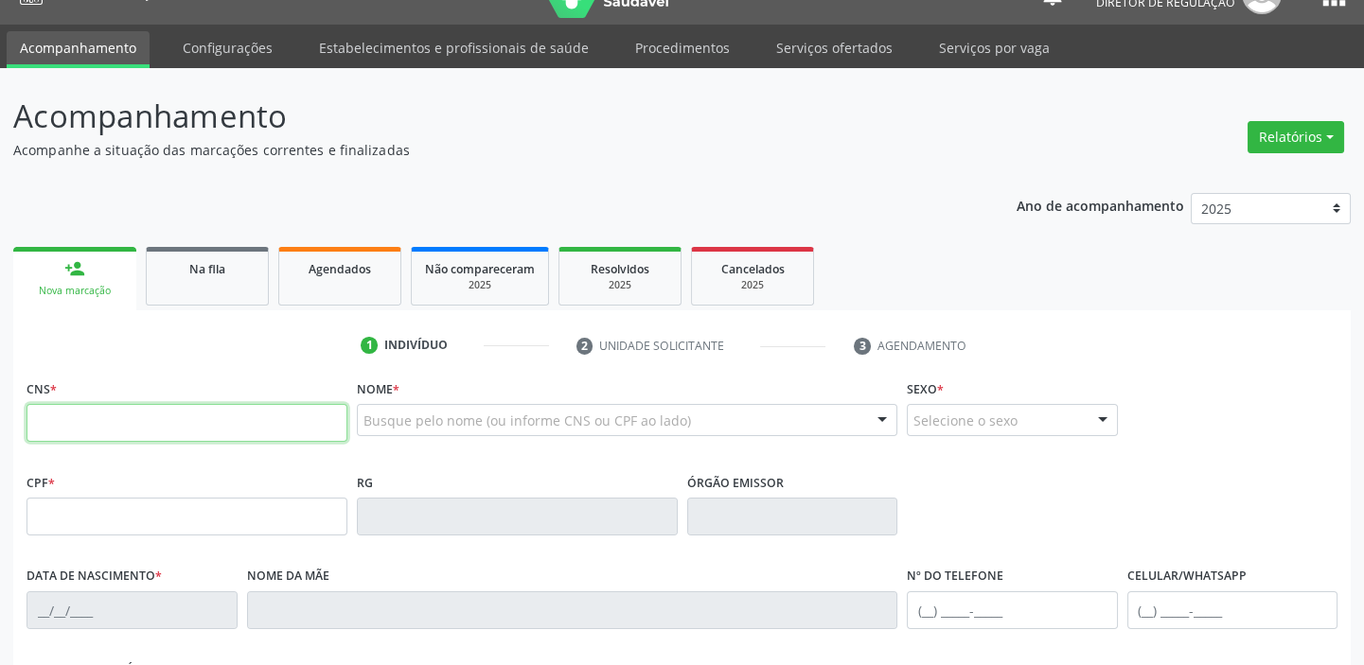
click at [182, 425] on input "text" at bounding box center [187, 423] width 321 height 38
type input "700 3019 6865 0131"
type input "24/05/2025"
type input "S/N"
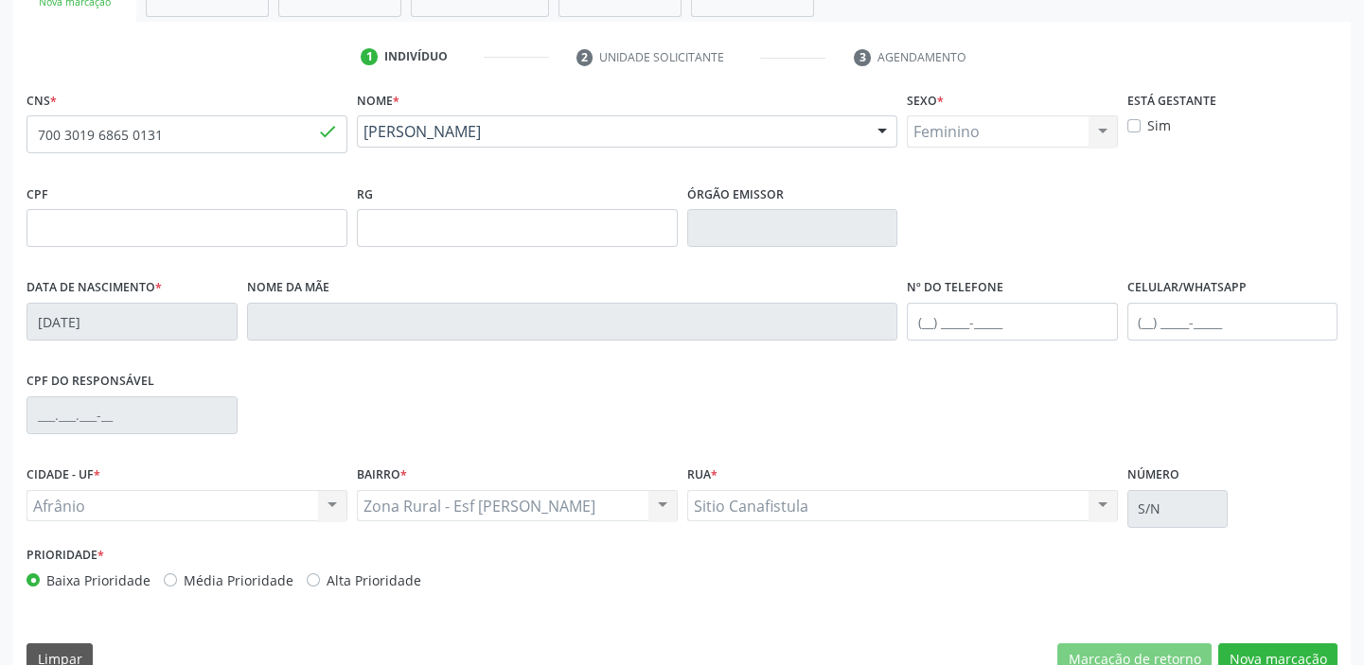
scroll to position [360, 0]
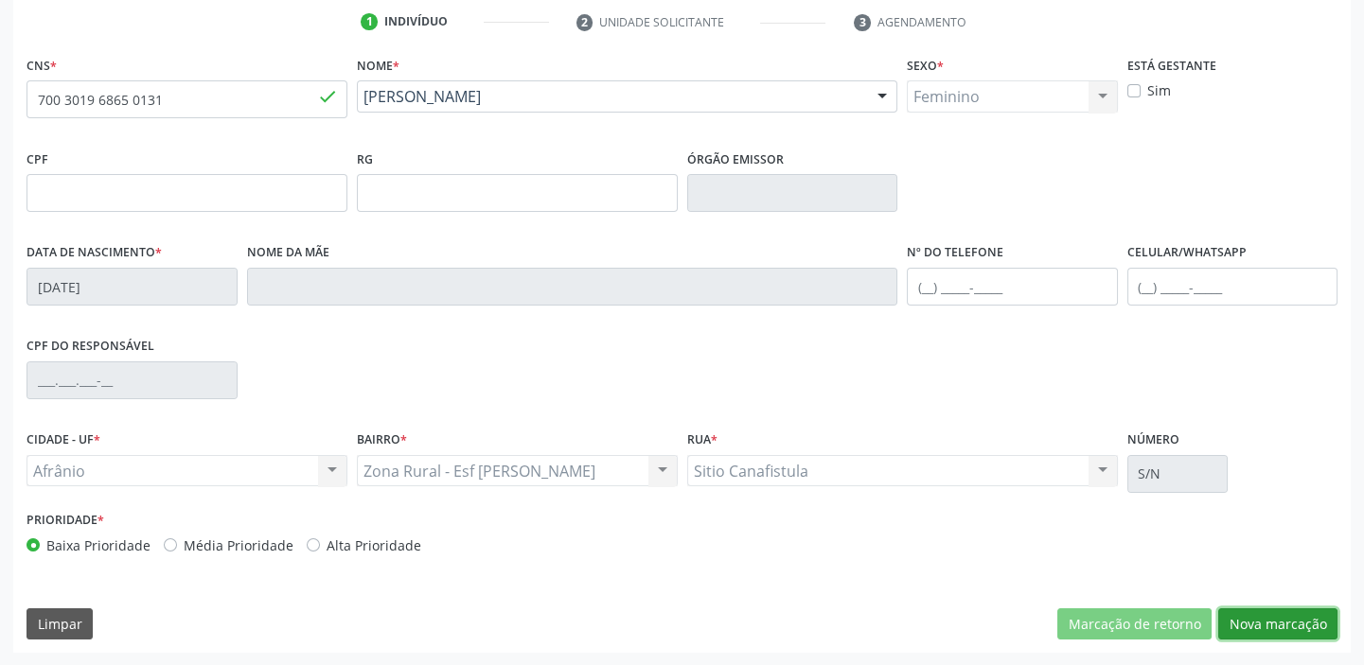
click at [1244, 619] on button "Nova marcação" at bounding box center [1277, 625] width 119 height 32
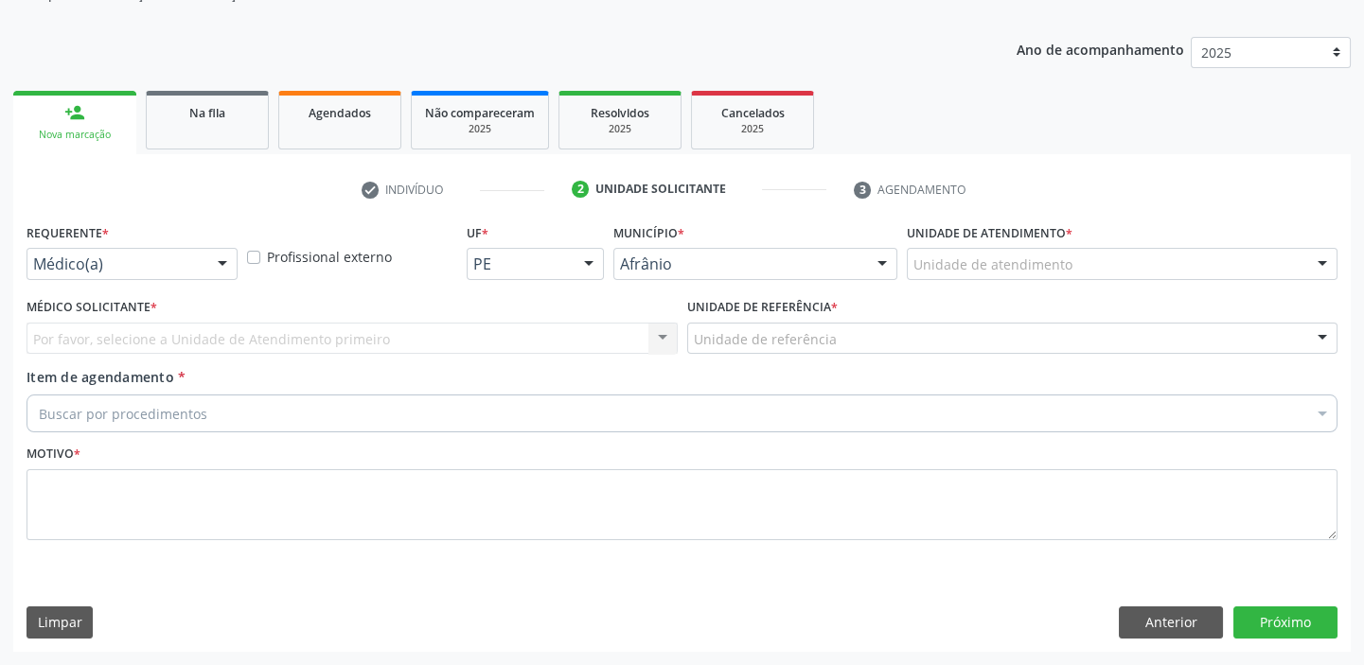
scroll to position [190, 0]
drag, startPoint x: 965, startPoint y: 248, endPoint x: 963, endPoint y: 257, distance: 9.7
click at [964, 253] on div "Unidade de atendimento" at bounding box center [1122, 266] width 431 height 32
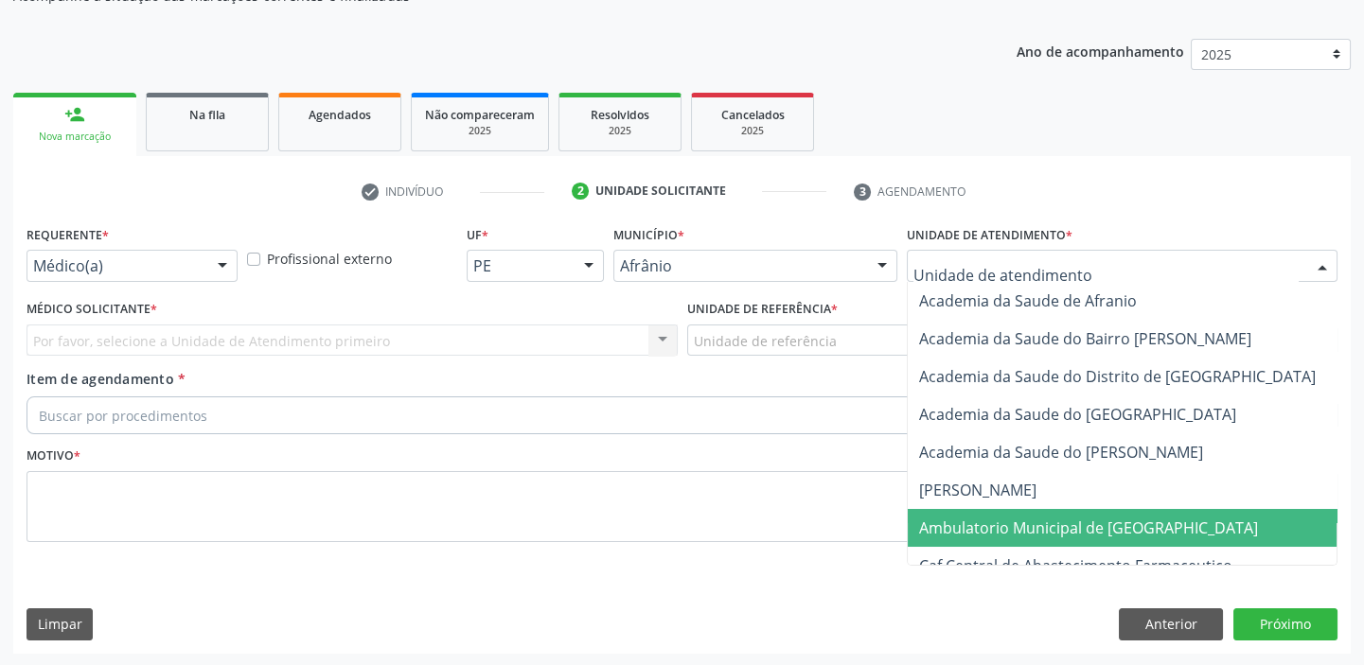
click at [965, 529] on span "Ambulatorio Municipal de [GEOGRAPHIC_DATA]" at bounding box center [1088, 528] width 339 height 21
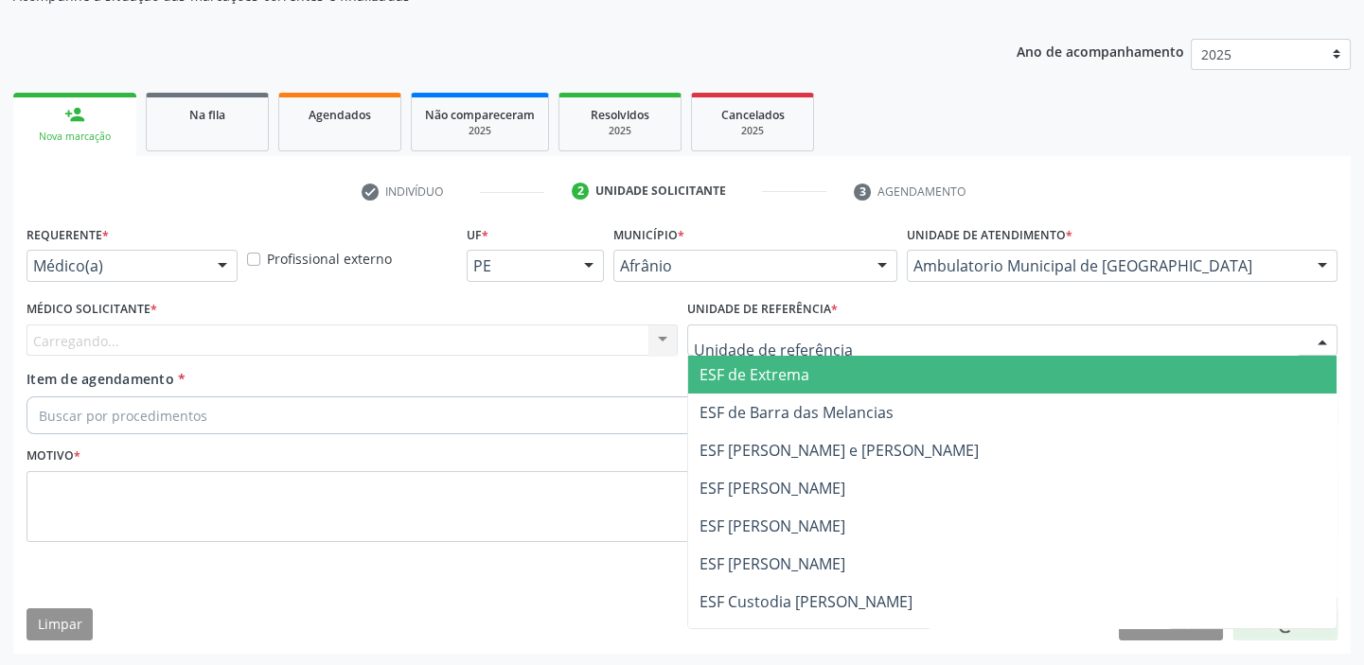
drag, startPoint x: 748, startPoint y: 341, endPoint x: 758, endPoint y: 438, distance: 98.0
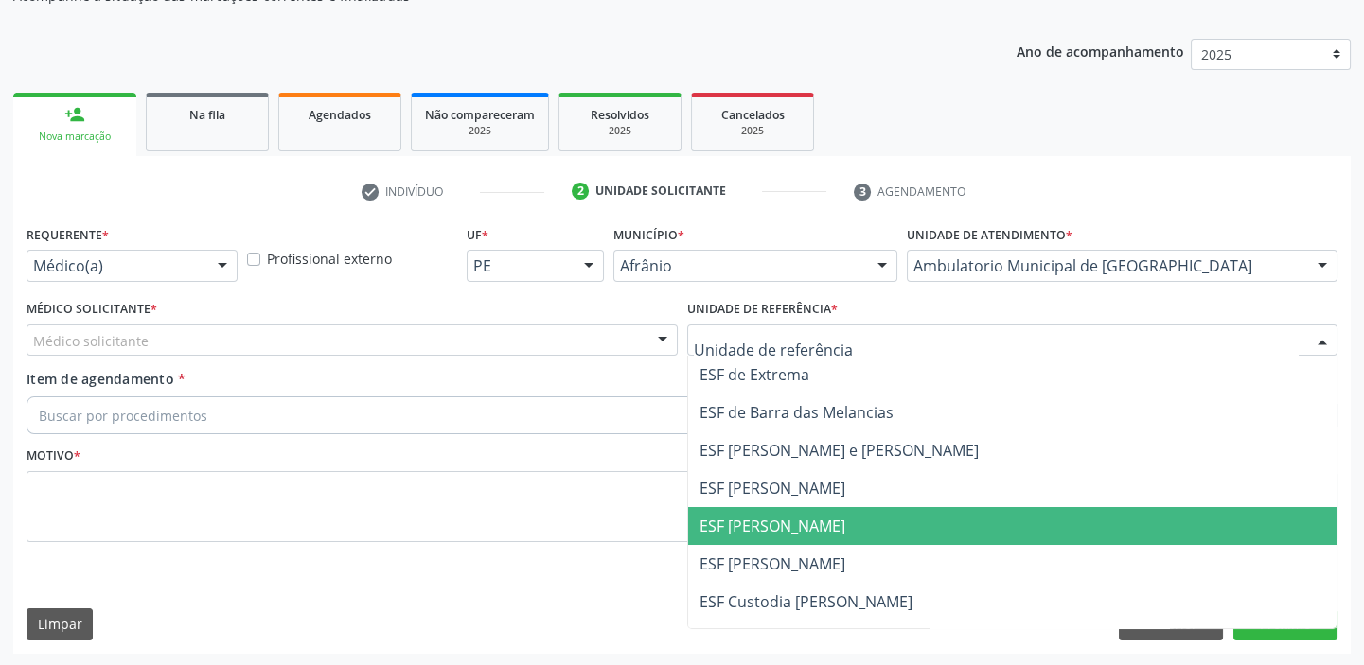
drag, startPoint x: 762, startPoint y: 521, endPoint x: 586, endPoint y: 455, distance: 187.8
click at [758, 519] on span "ESF [PERSON_NAME]" at bounding box center [772, 526] width 146 height 21
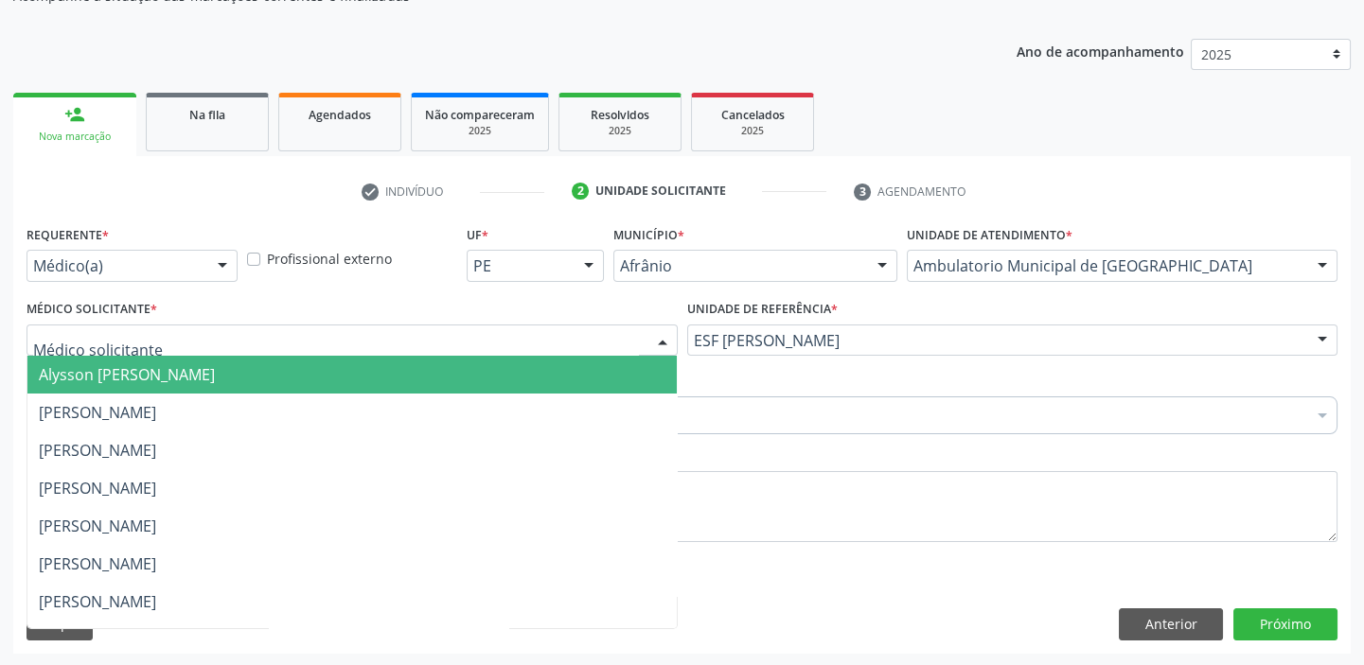
drag, startPoint x: 88, startPoint y: 344, endPoint x: 100, endPoint y: 369, distance: 28.4
drag, startPoint x: 100, startPoint y: 369, endPoint x: 118, endPoint y: 406, distance: 41.1
click at [100, 374] on span "Alysson [PERSON_NAME]" at bounding box center [127, 374] width 176 height 21
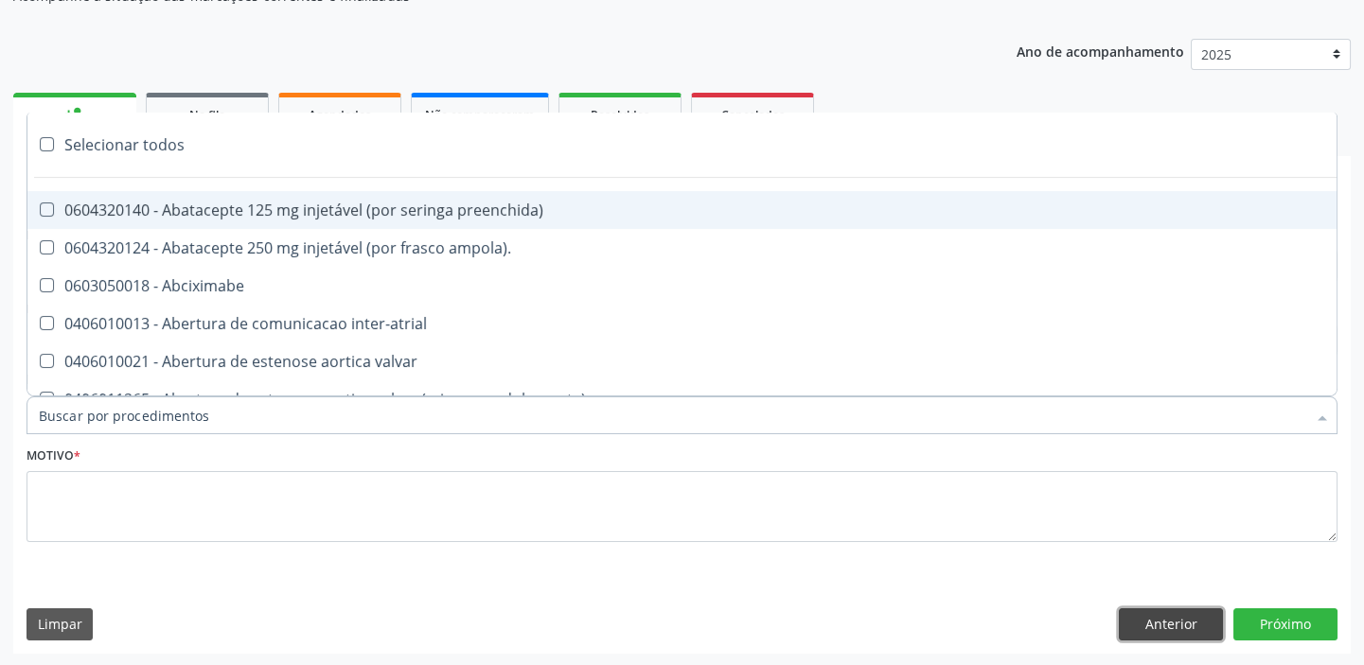
click at [1152, 616] on button "Anterior" at bounding box center [1171, 625] width 104 height 32
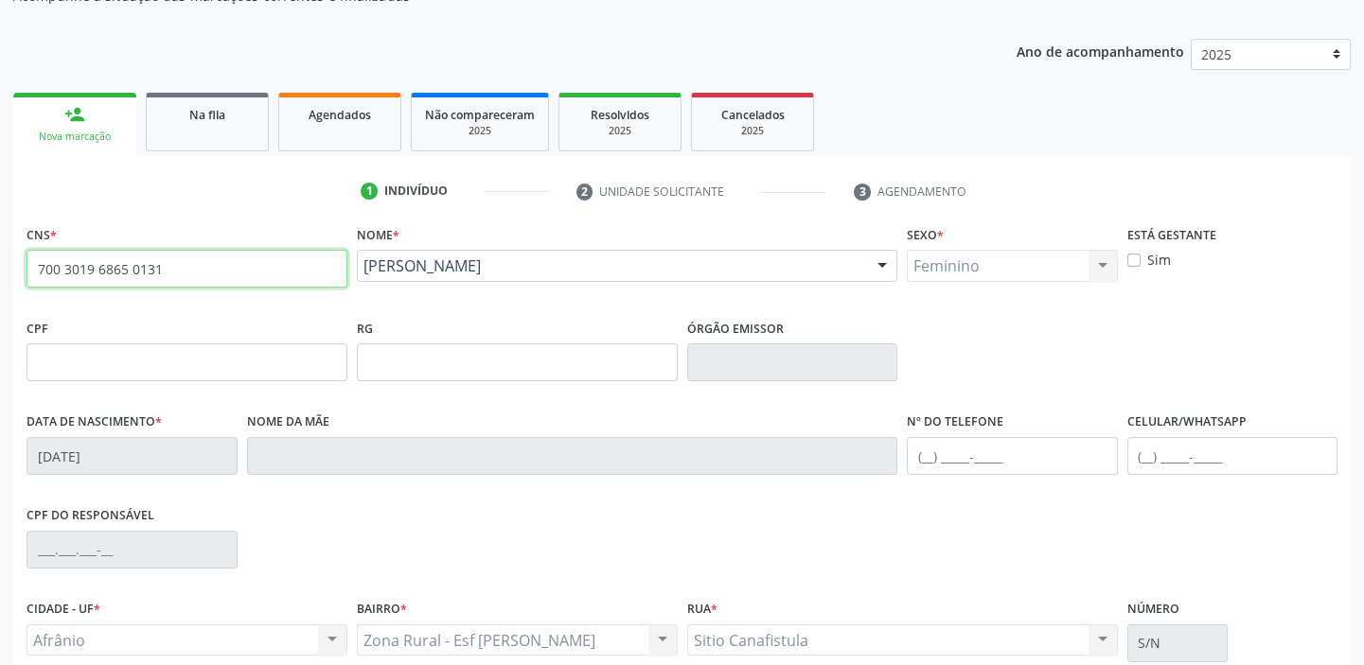
click at [180, 264] on input "700 3019 6865 0131" at bounding box center [187, 269] width 321 height 38
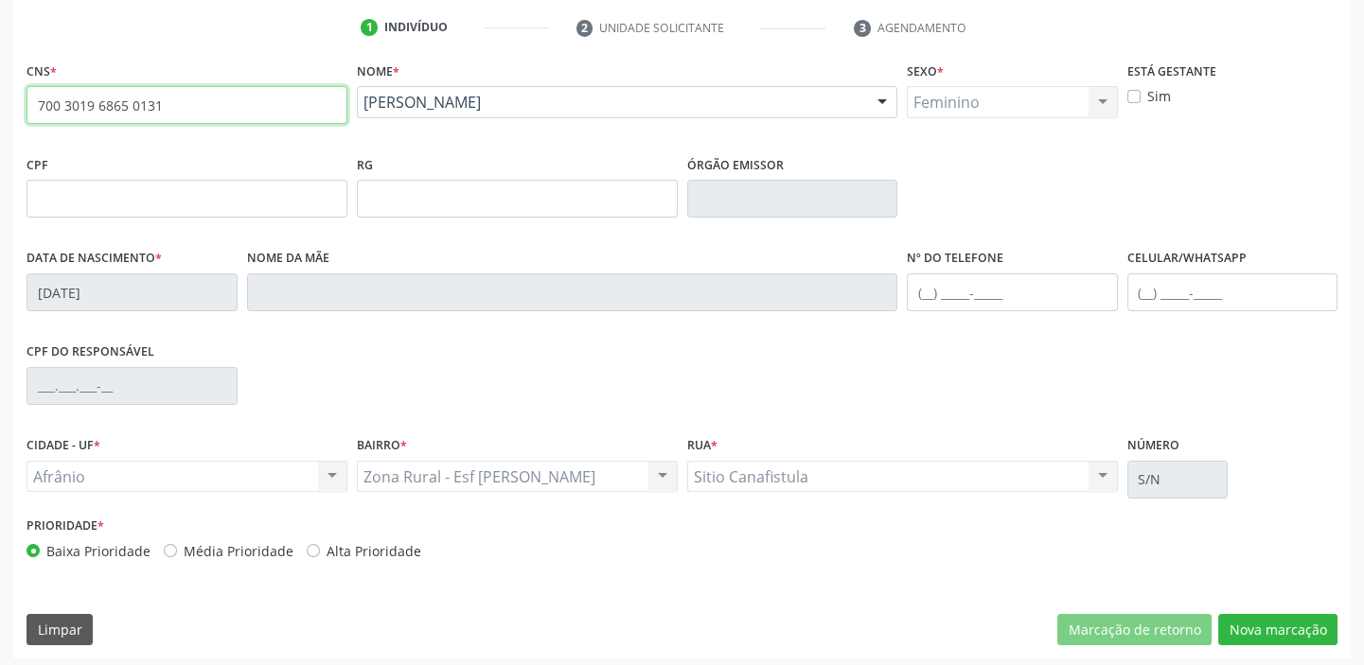
scroll to position [360, 0]
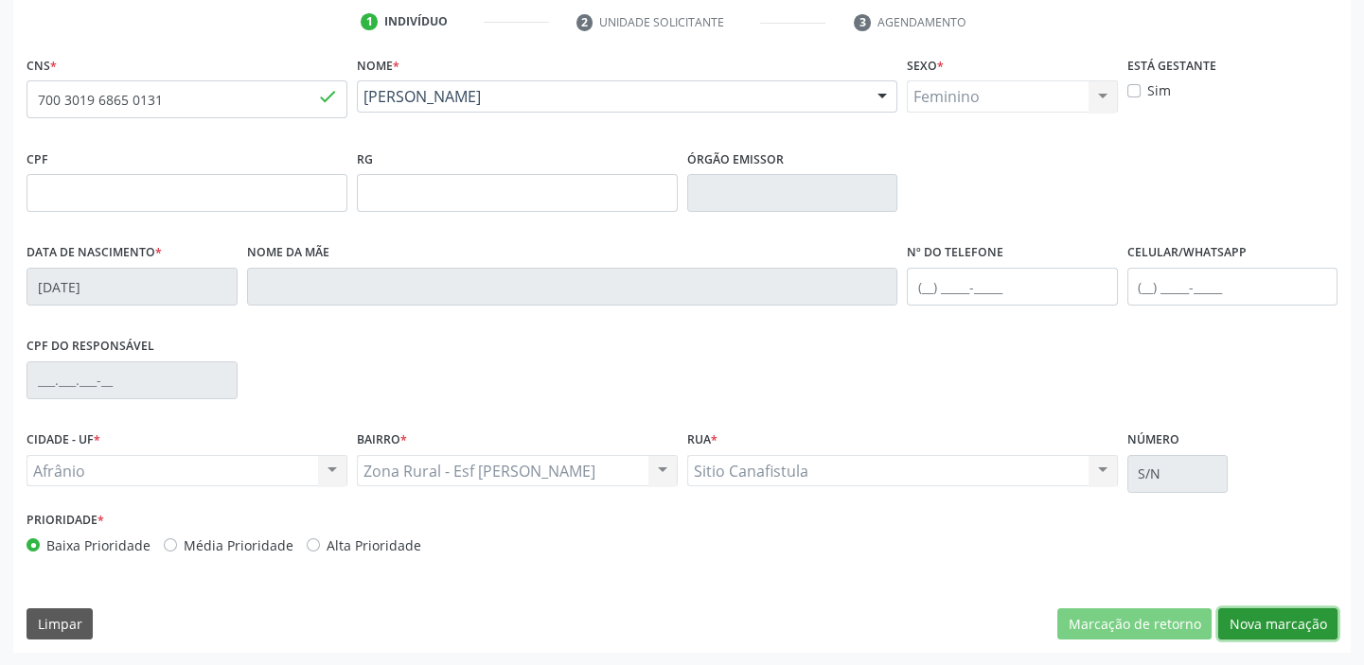
click at [1260, 629] on button "Nova marcação" at bounding box center [1277, 625] width 119 height 32
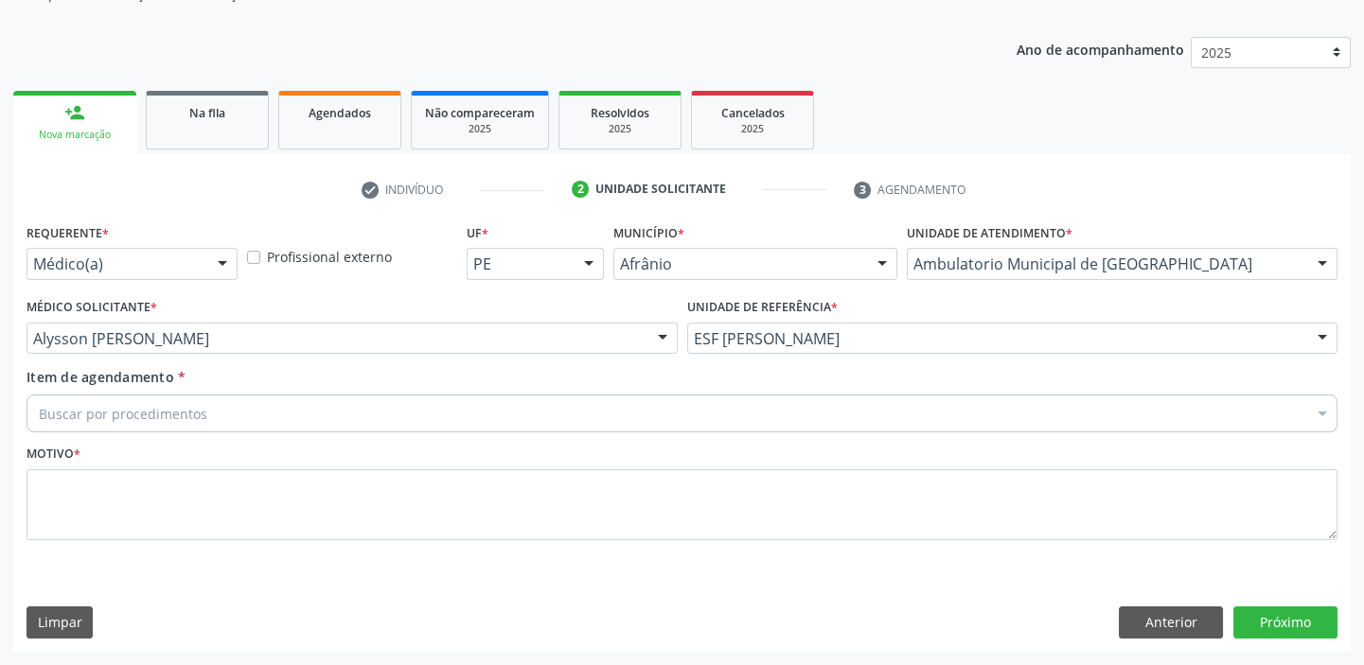
scroll to position [190, 0]
click at [98, 398] on div "Buscar por procedimentos" at bounding box center [682, 416] width 1311 height 38
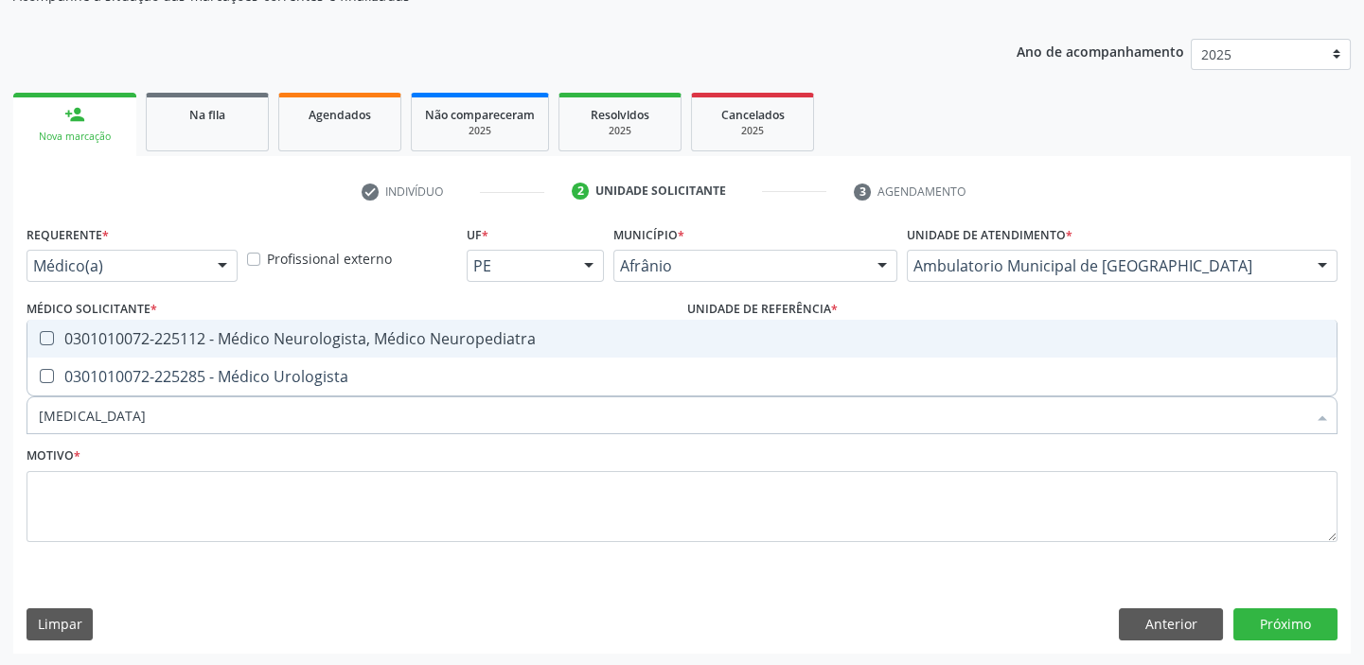
type input "urologista"
click at [116, 397] on input "urologista" at bounding box center [672, 416] width 1267 height 38
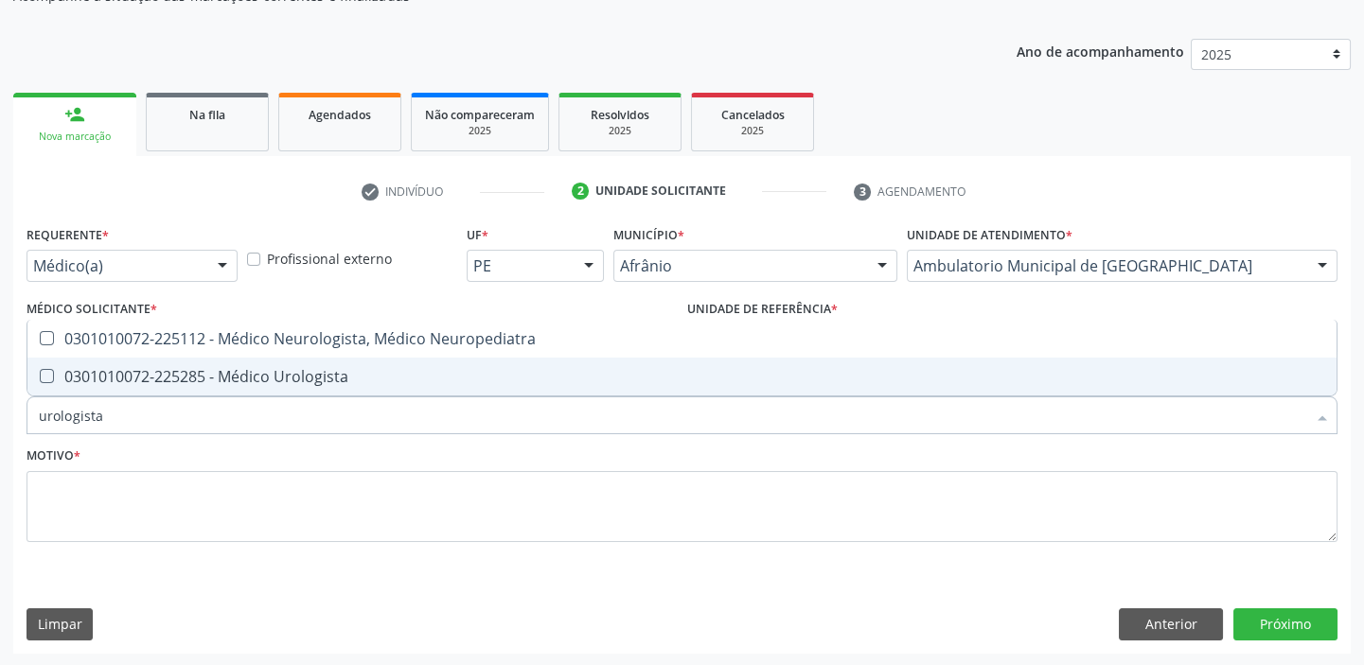
click at [180, 374] on div "0301010072-225285 - Médico Urologista" at bounding box center [682, 376] width 1286 height 15
checkbox Urologista "true"
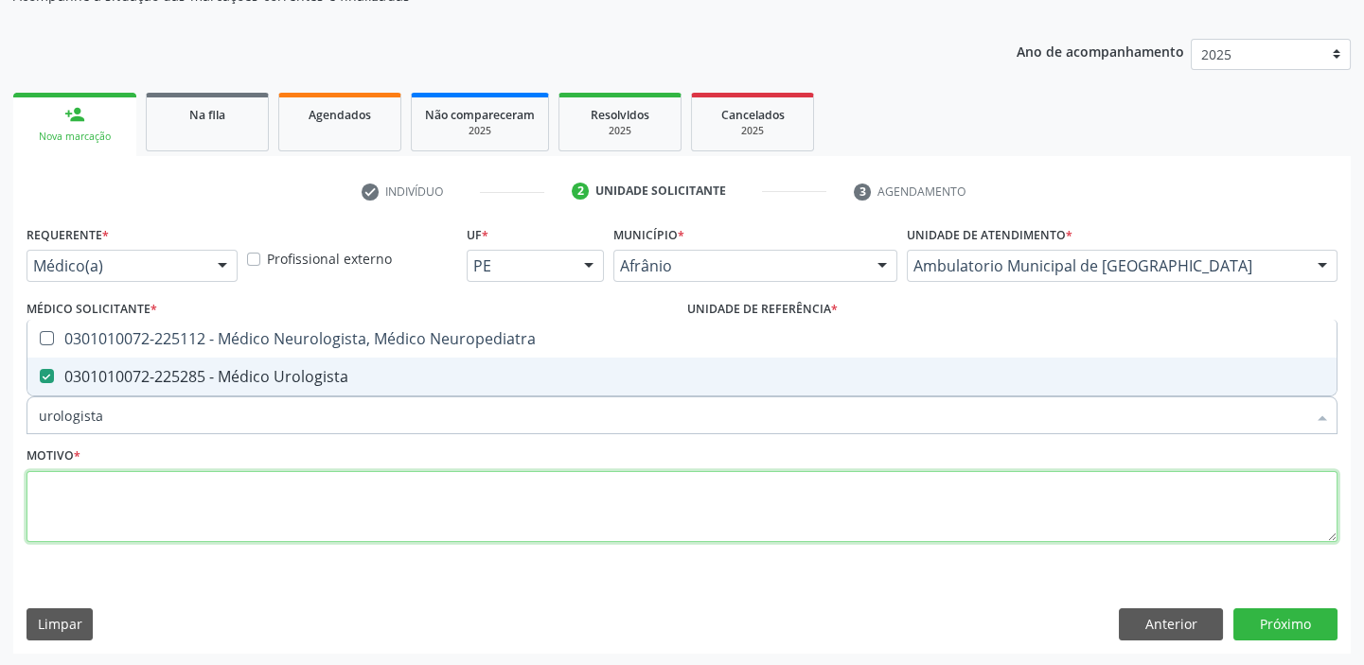
click at [87, 536] on textarea at bounding box center [682, 507] width 1311 height 72
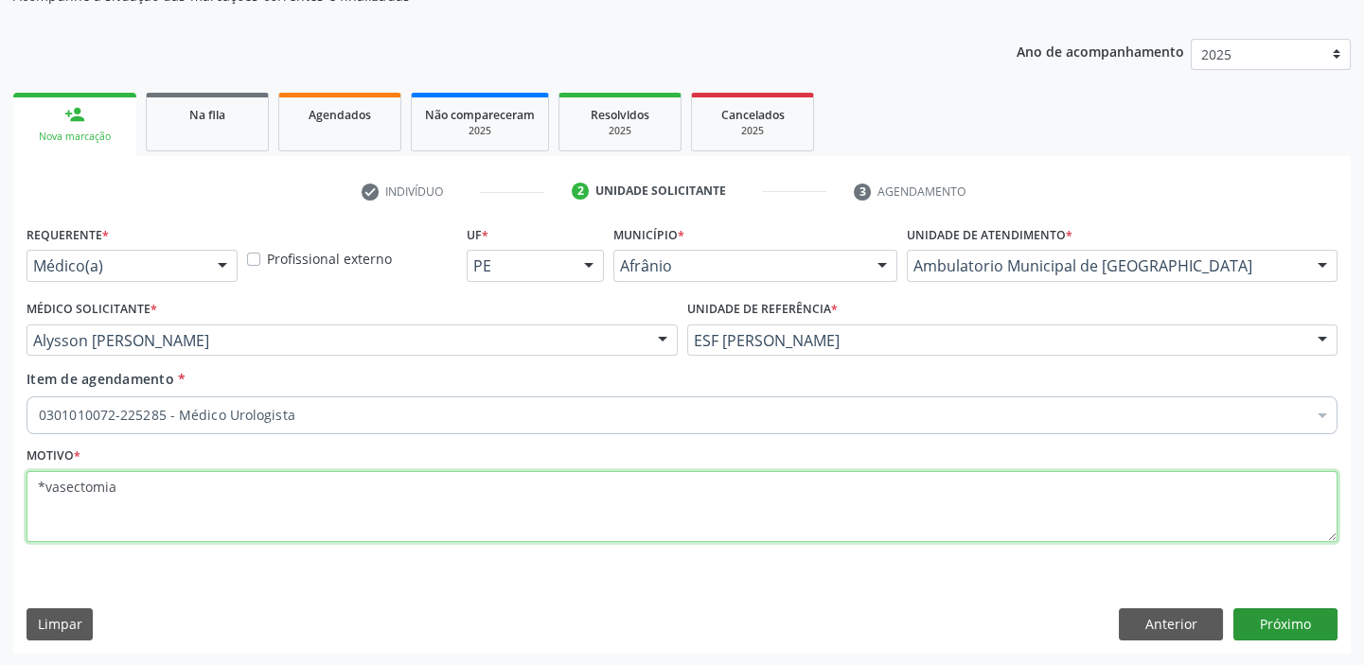
type textarea "*vasectomia"
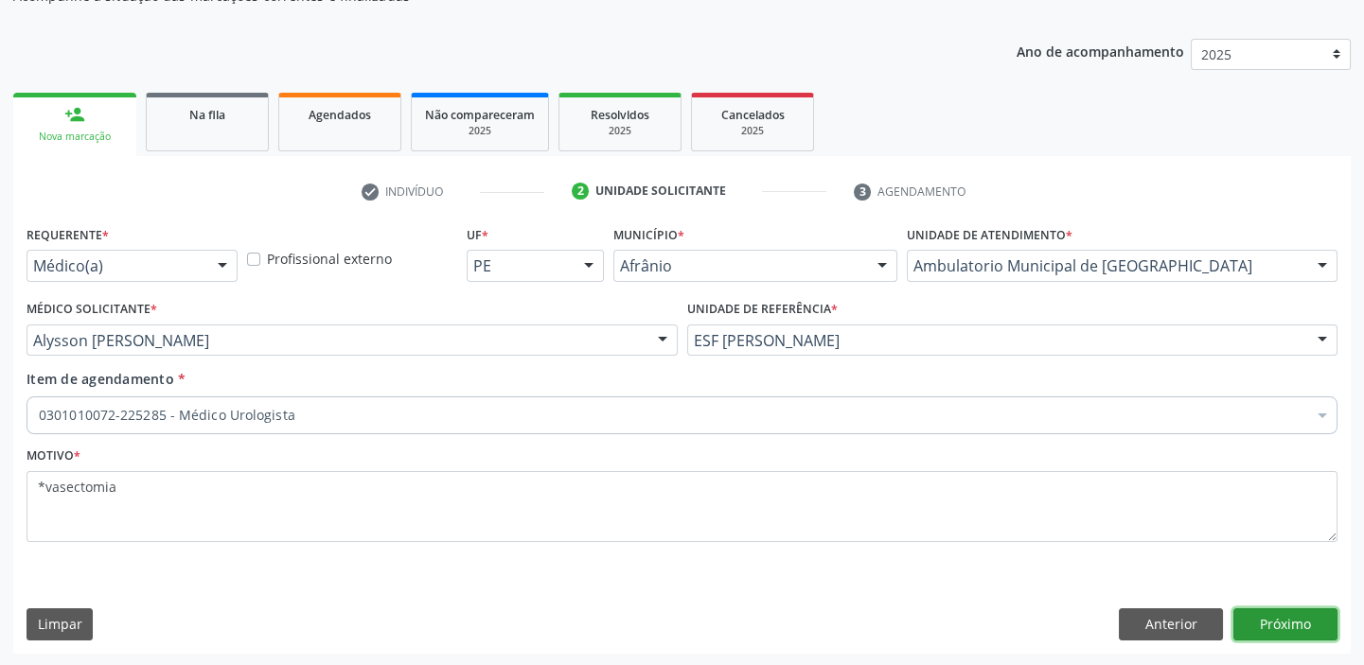
click at [1279, 627] on button "Próximo" at bounding box center [1285, 625] width 104 height 32
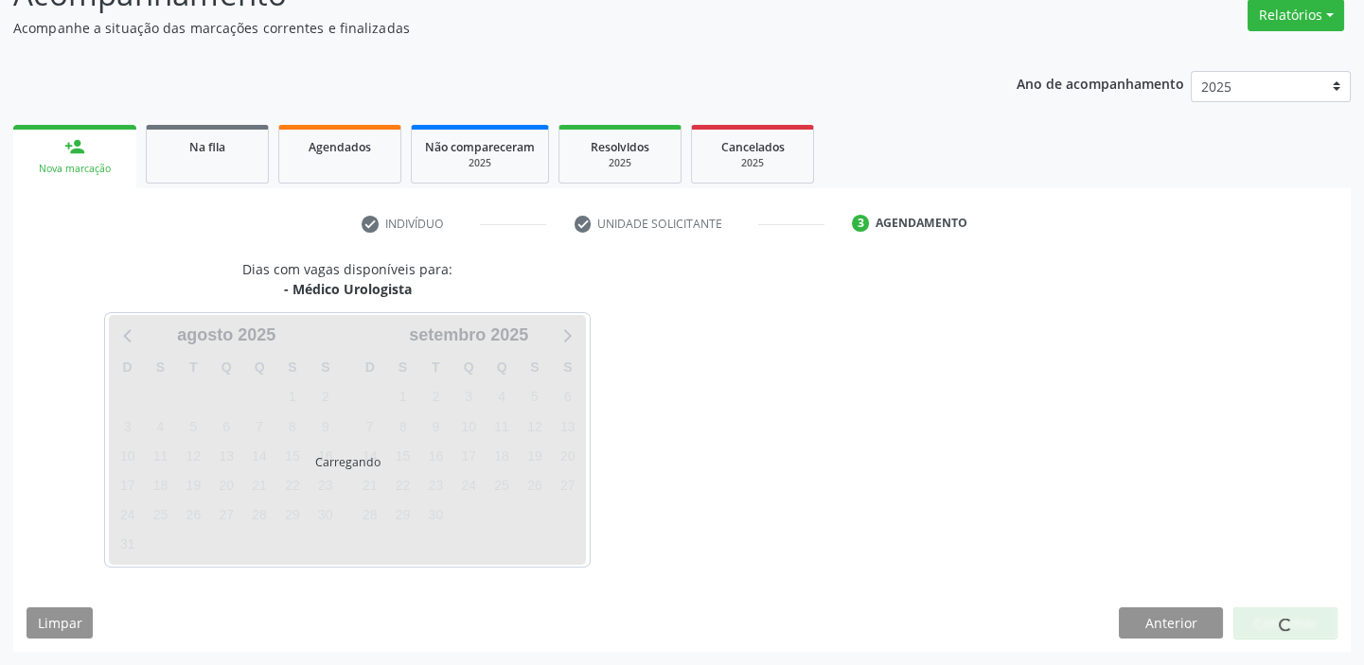
scroll to position [157, 0]
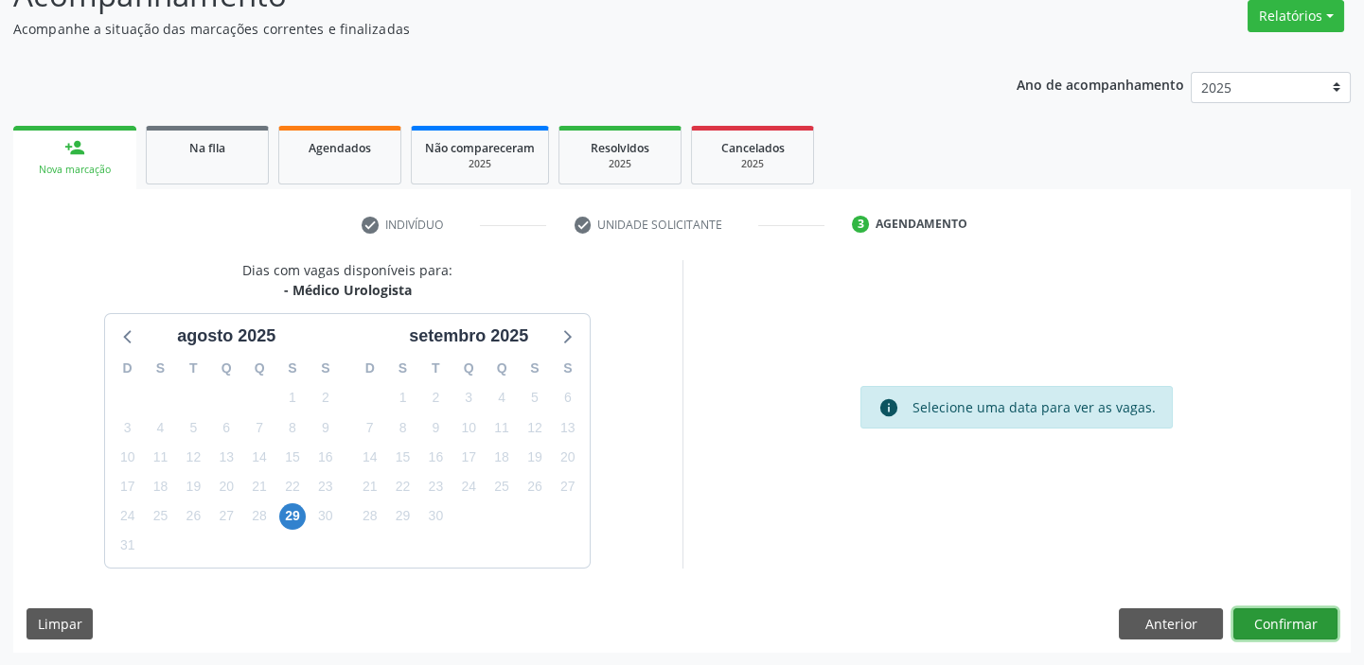
click at [1294, 625] on button "Confirmar" at bounding box center [1285, 625] width 104 height 32
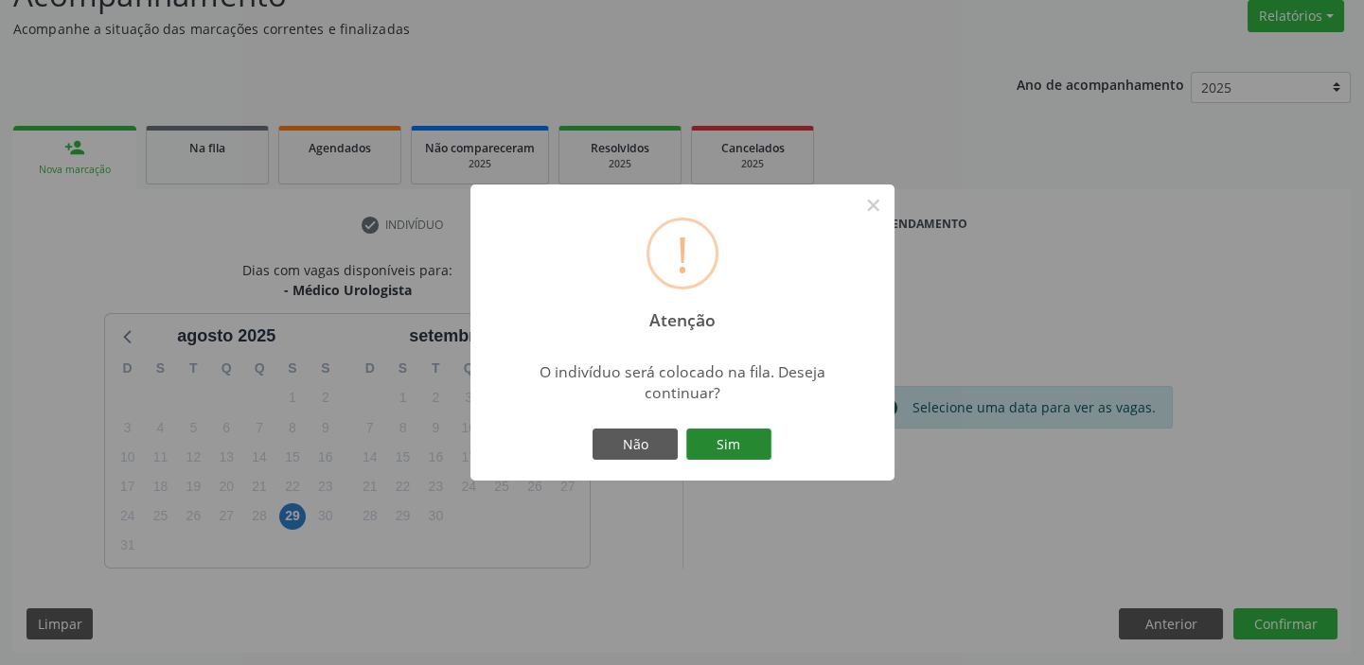
click at [754, 444] on button "Sim" at bounding box center [728, 445] width 85 height 32
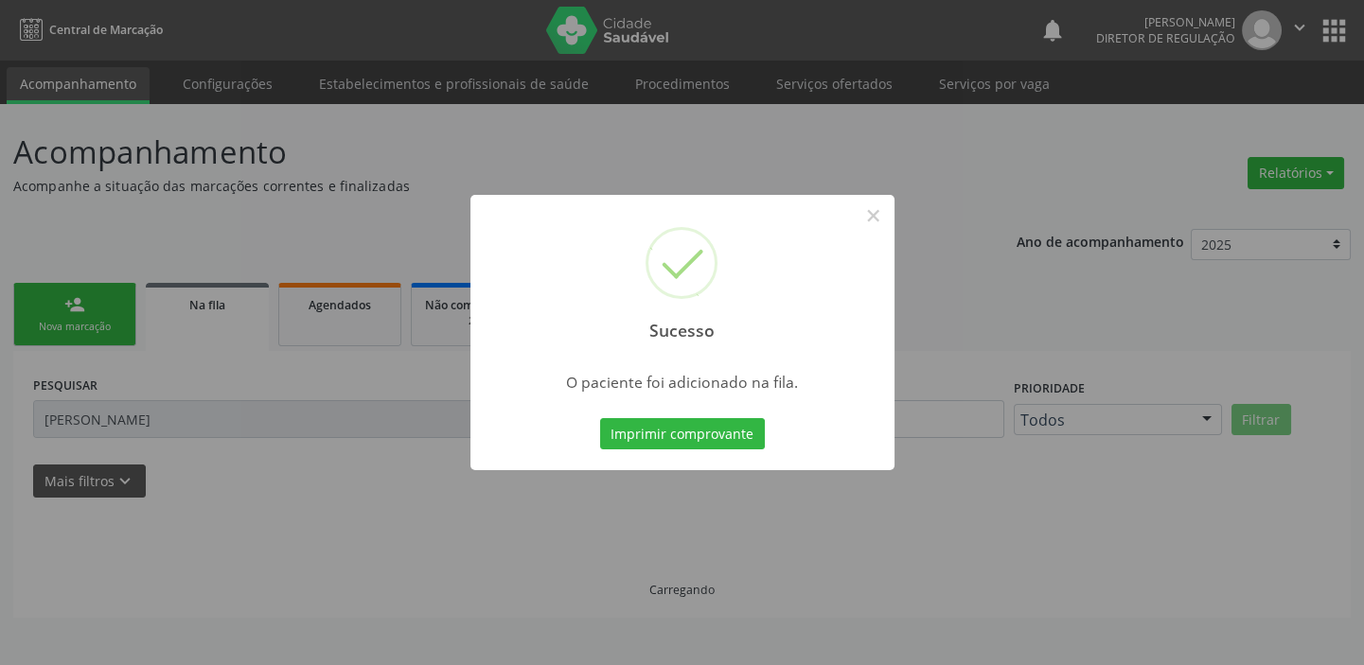
scroll to position [0, 0]
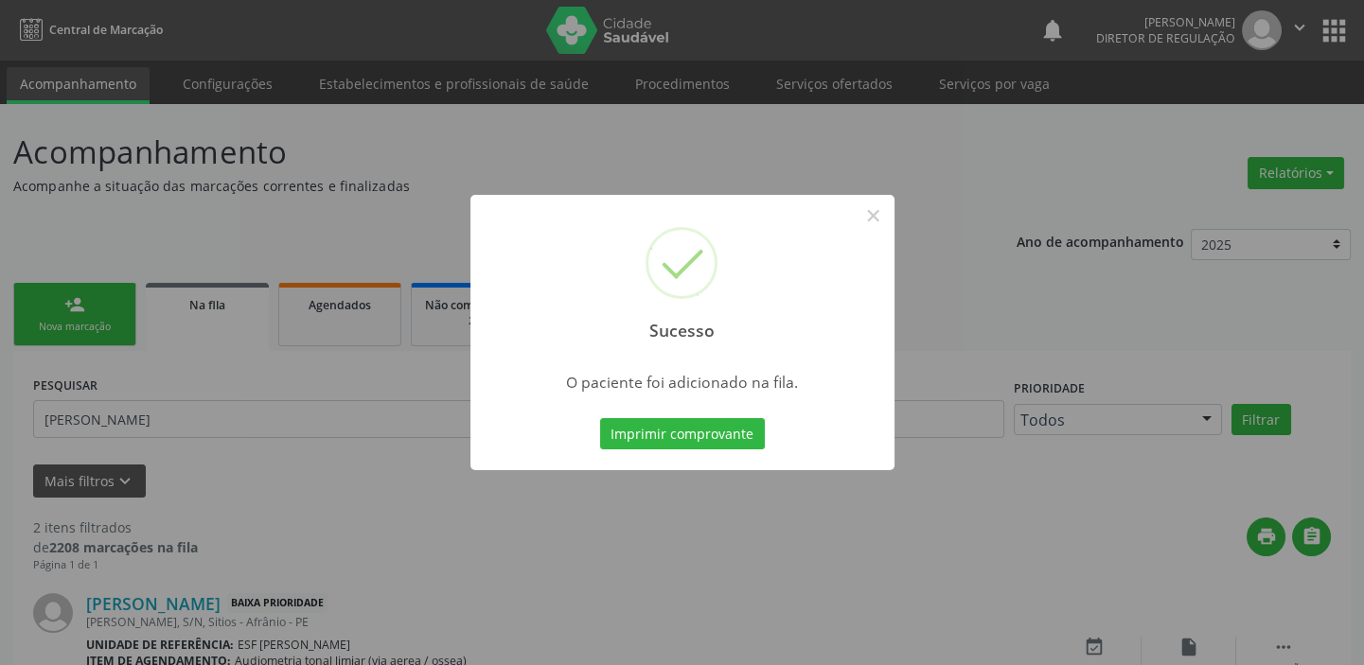
click at [1143, 438] on div "Sucesso × O paciente foi adicionado na fila. Imprimir comprovante Cancel" at bounding box center [682, 332] width 1364 height 665
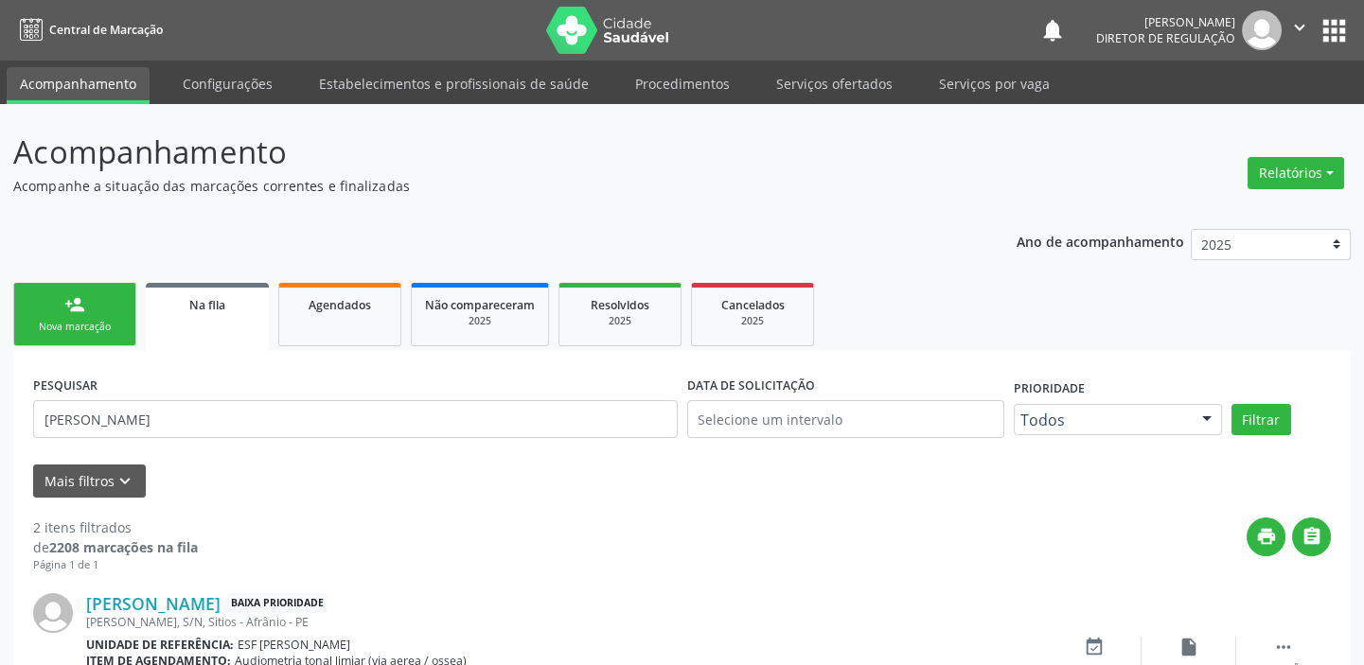
click at [67, 310] on div "person_add" at bounding box center [74, 304] width 21 height 21
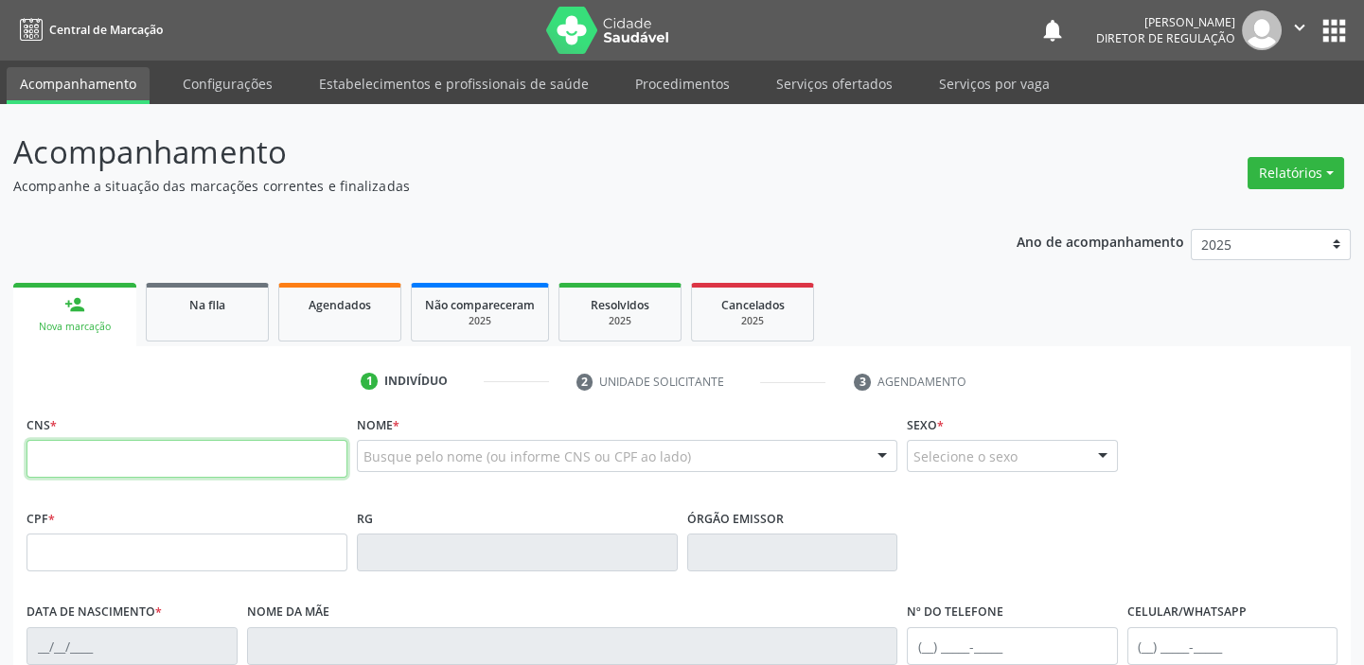
click at [123, 455] on input "text" at bounding box center [187, 459] width 321 height 38
type input "702 5013 6258 5234"
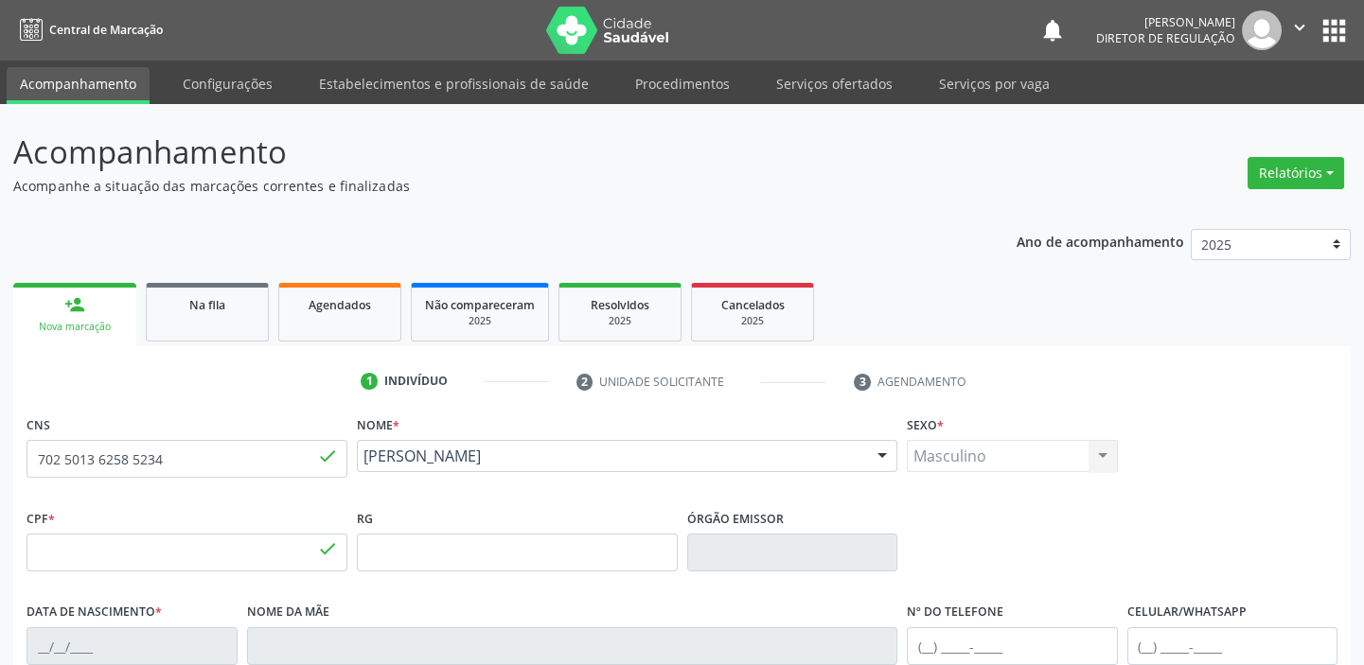
type input "029.904.134-48"
type input "19/01/1978"
type input "Elenita Marua Rodrigues"
type input "(87) 8177-0758"
type input "087.161.564-98"
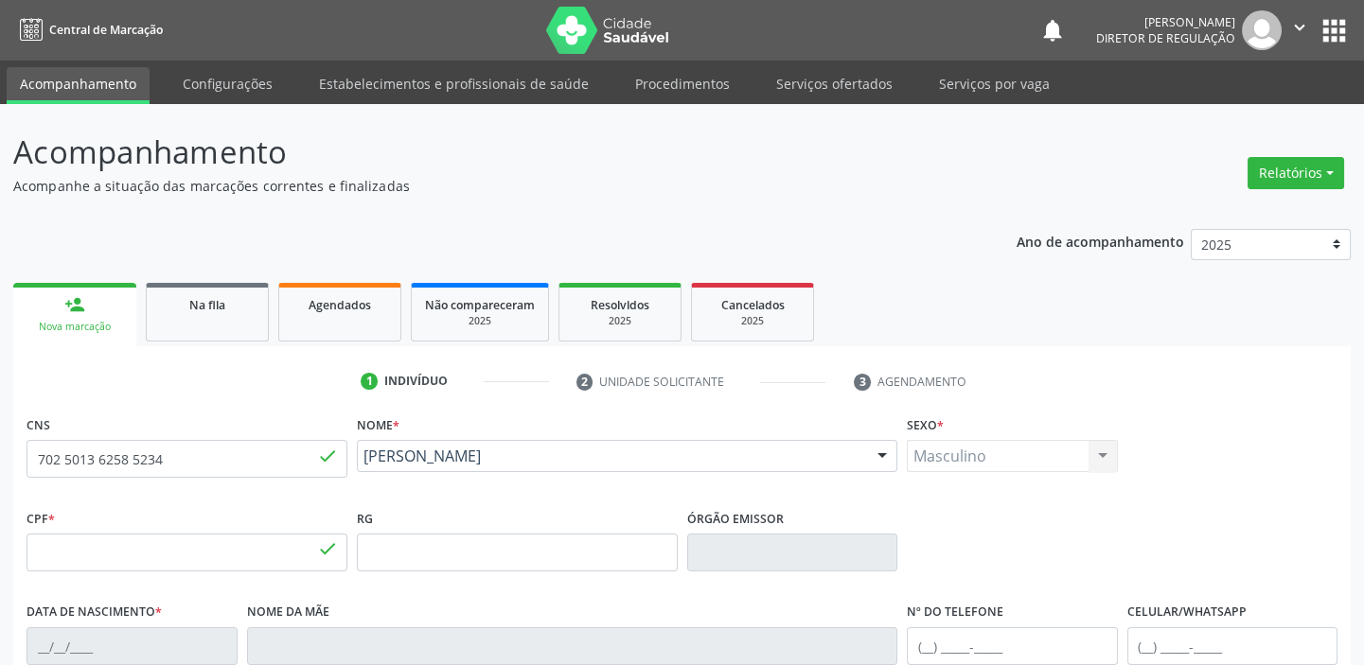
type input "130"
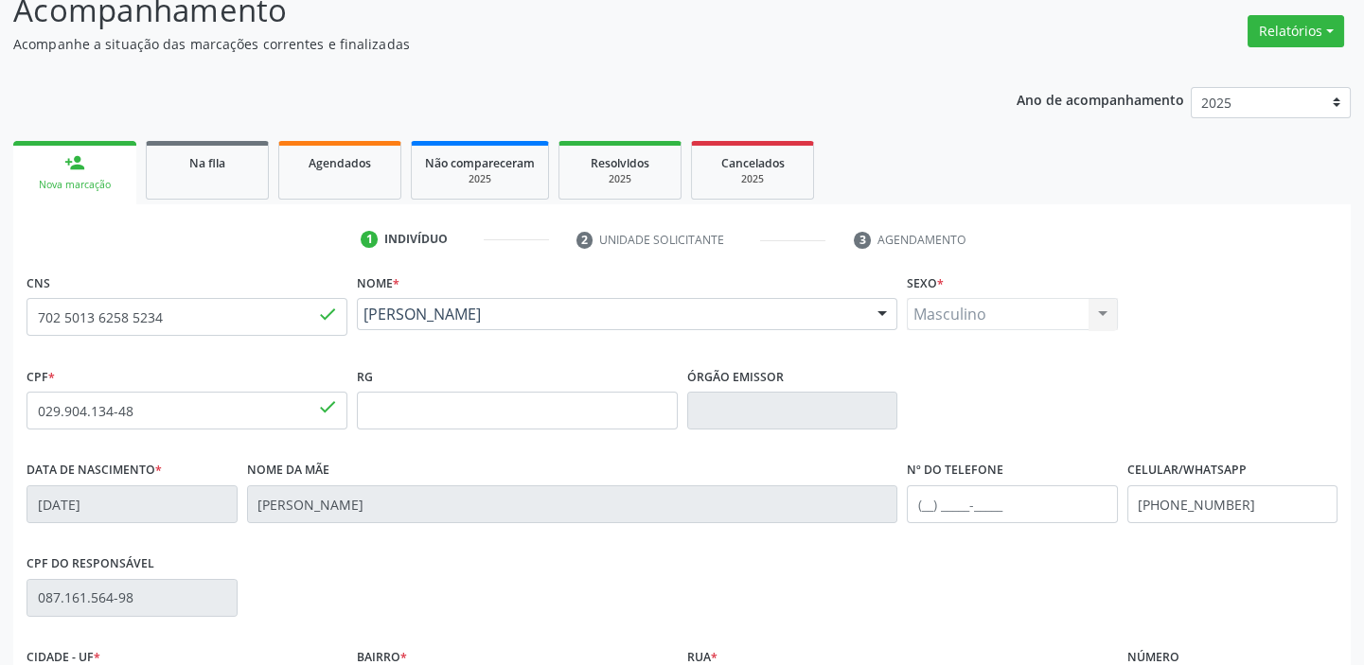
scroll to position [360, 0]
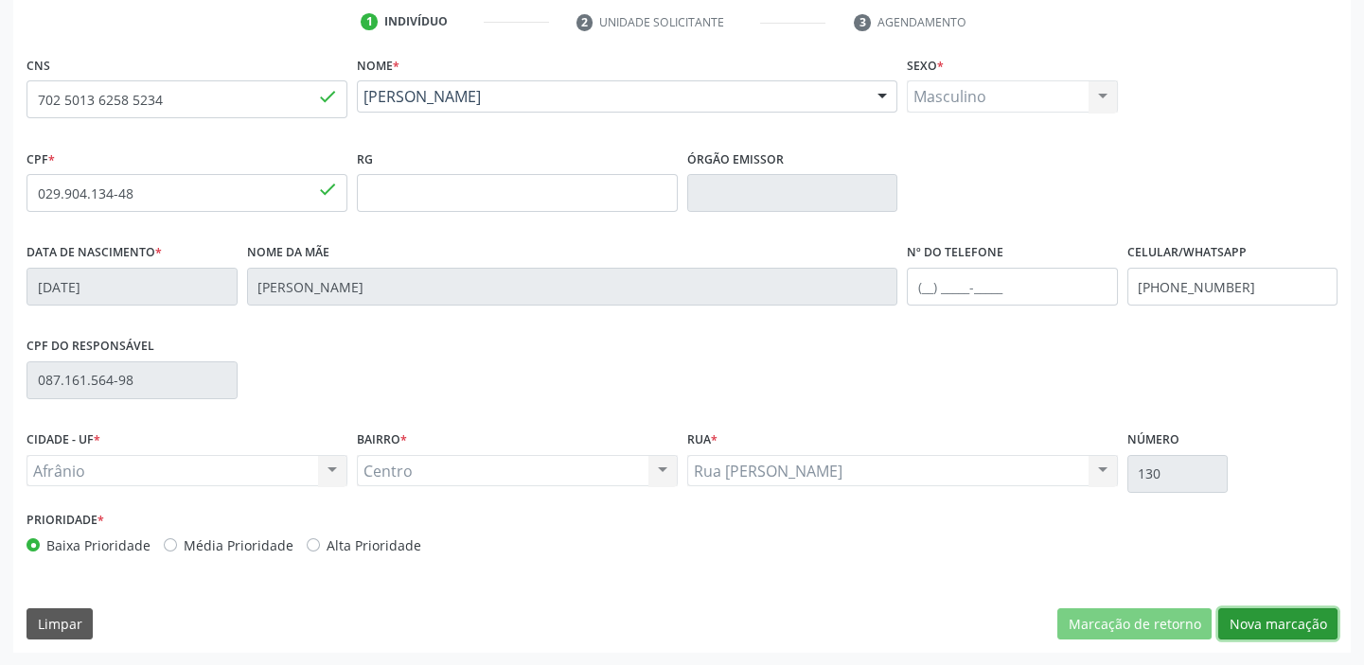
click at [1282, 628] on button "Nova marcação" at bounding box center [1277, 625] width 119 height 32
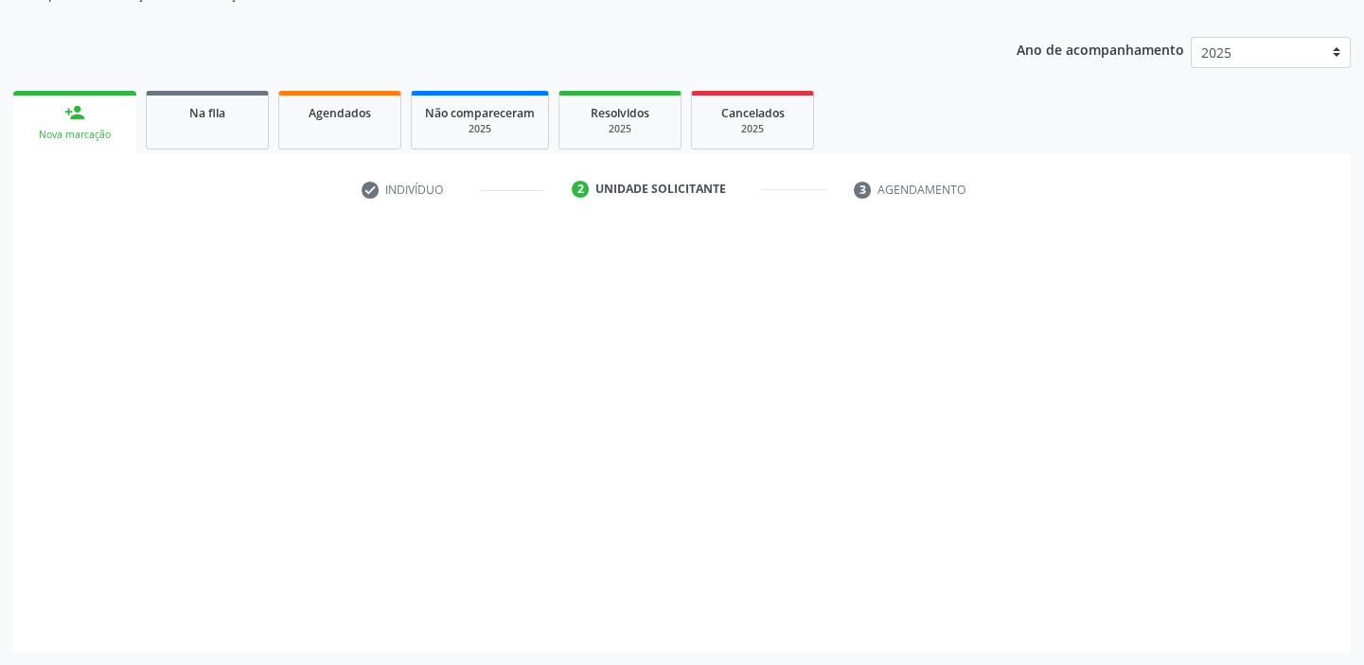
scroll to position [190, 0]
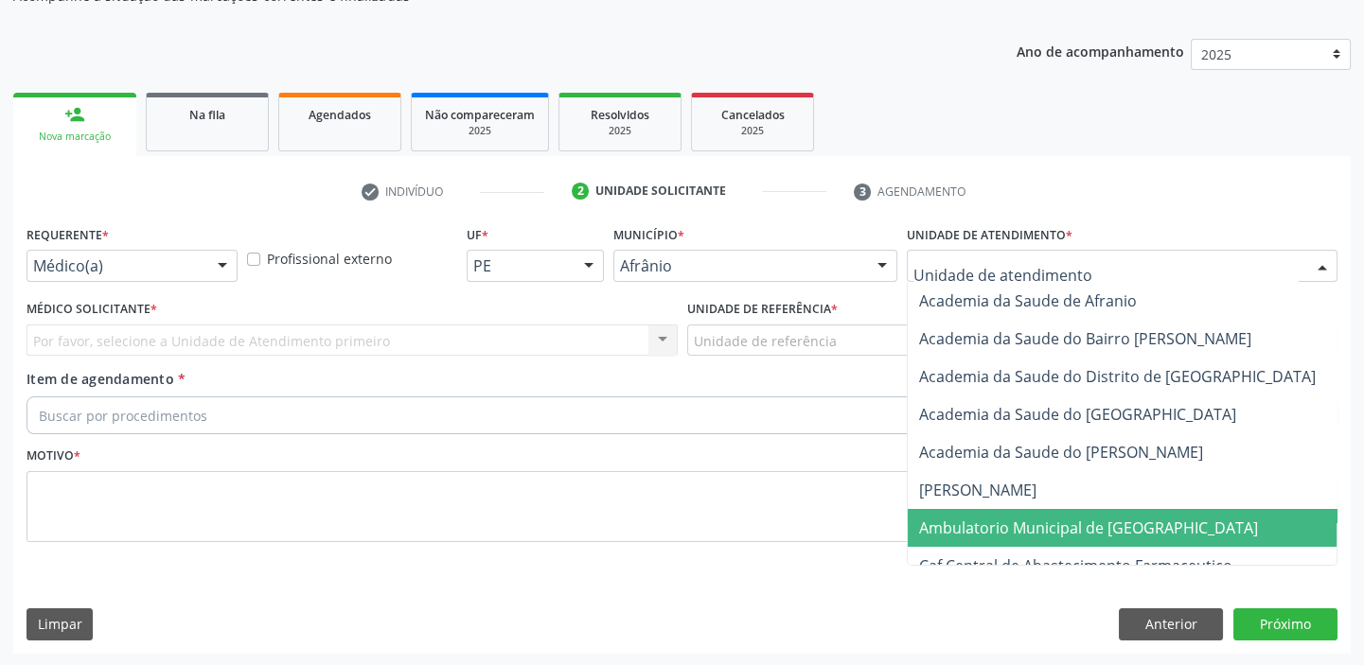
click at [984, 528] on span "Ambulatorio Municipal de [GEOGRAPHIC_DATA]" at bounding box center [1088, 528] width 339 height 21
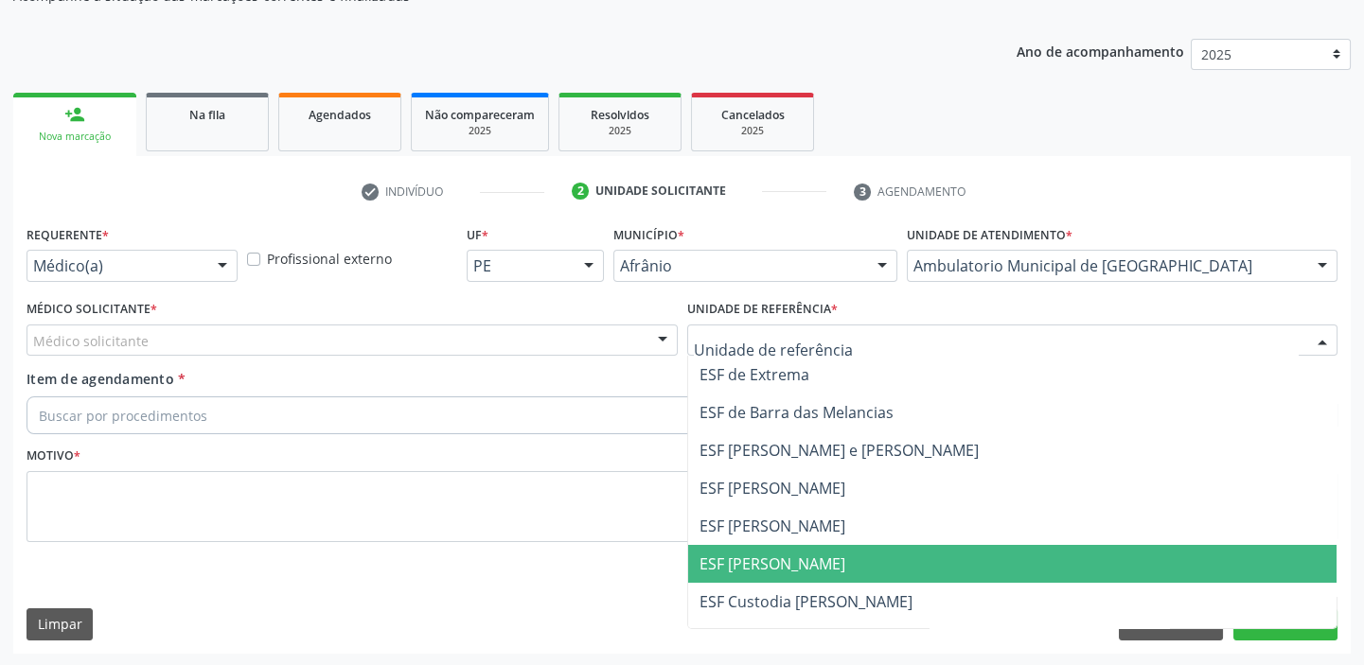
click at [730, 550] on span "ESF [PERSON_NAME]" at bounding box center [1012, 564] width 649 height 38
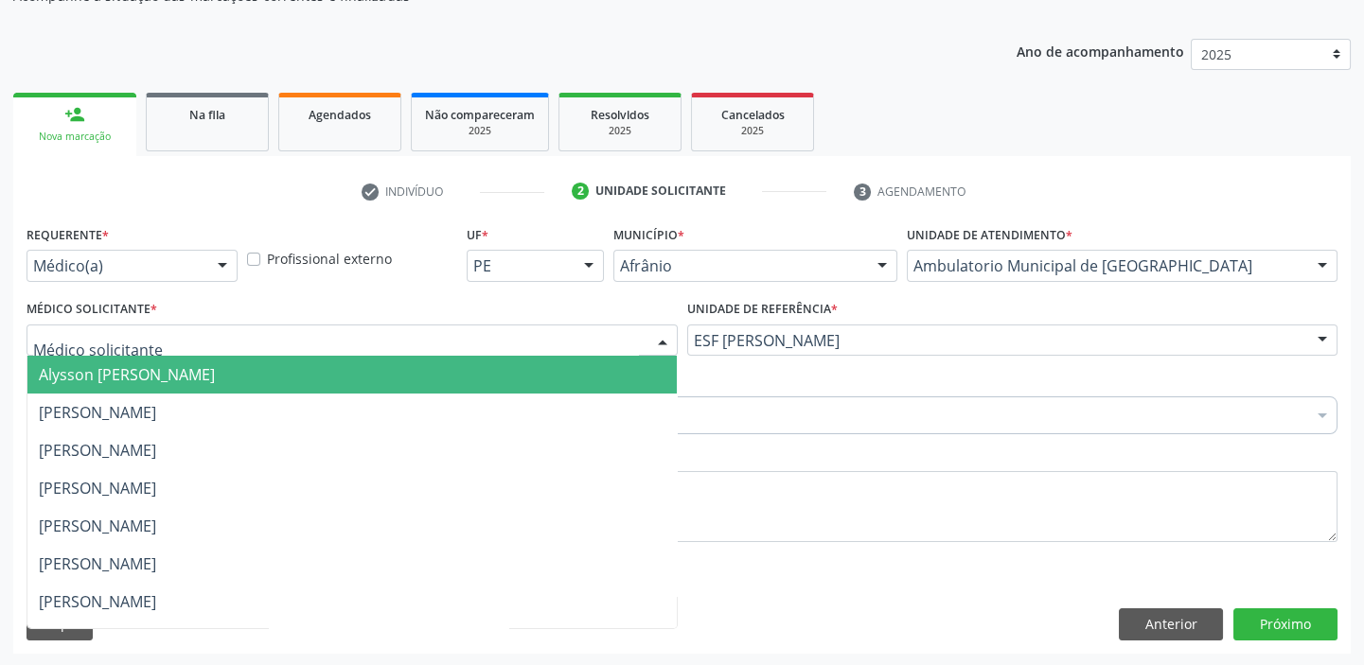
click at [120, 389] on span "Alysson [PERSON_NAME]" at bounding box center [351, 375] width 649 height 38
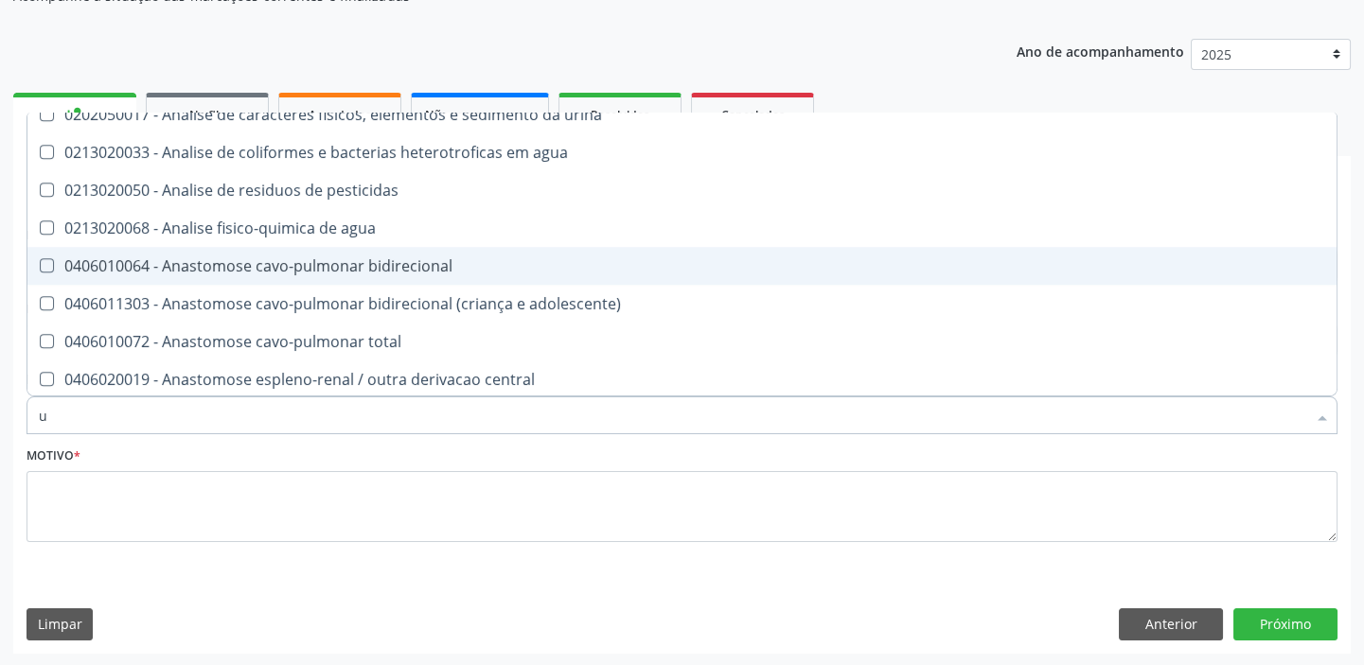
scroll to position [3535, 0]
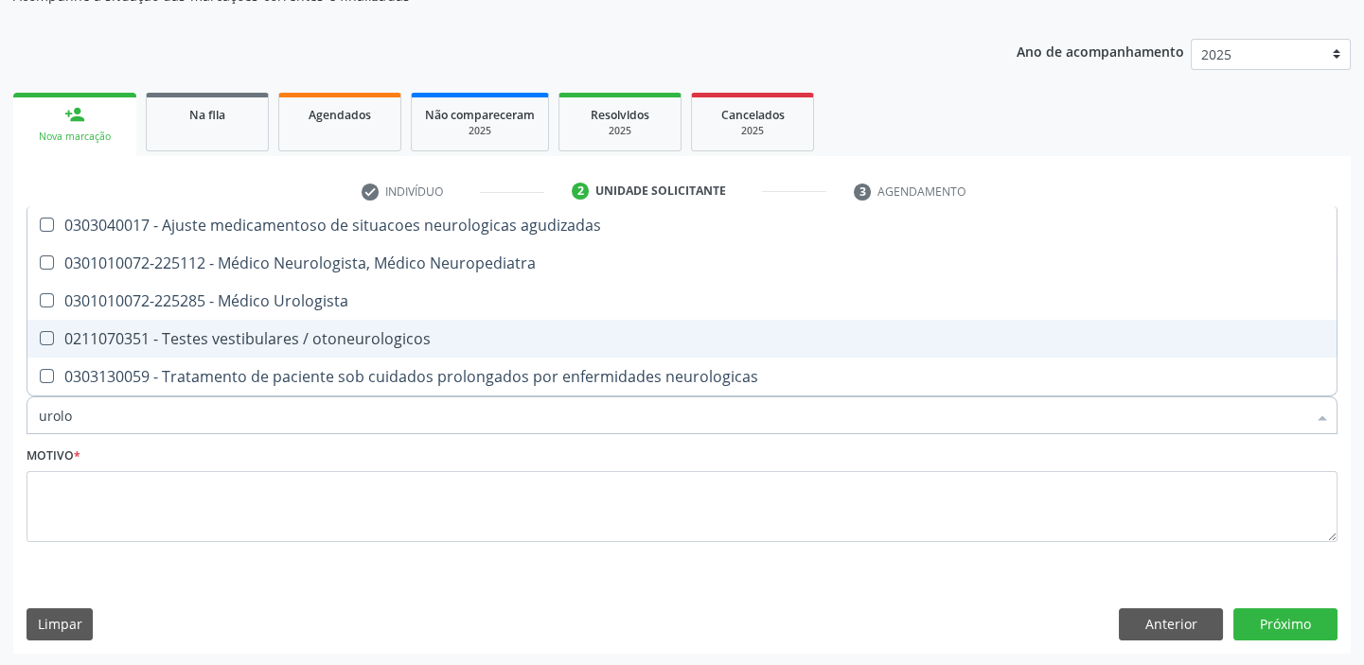
type input "urolog"
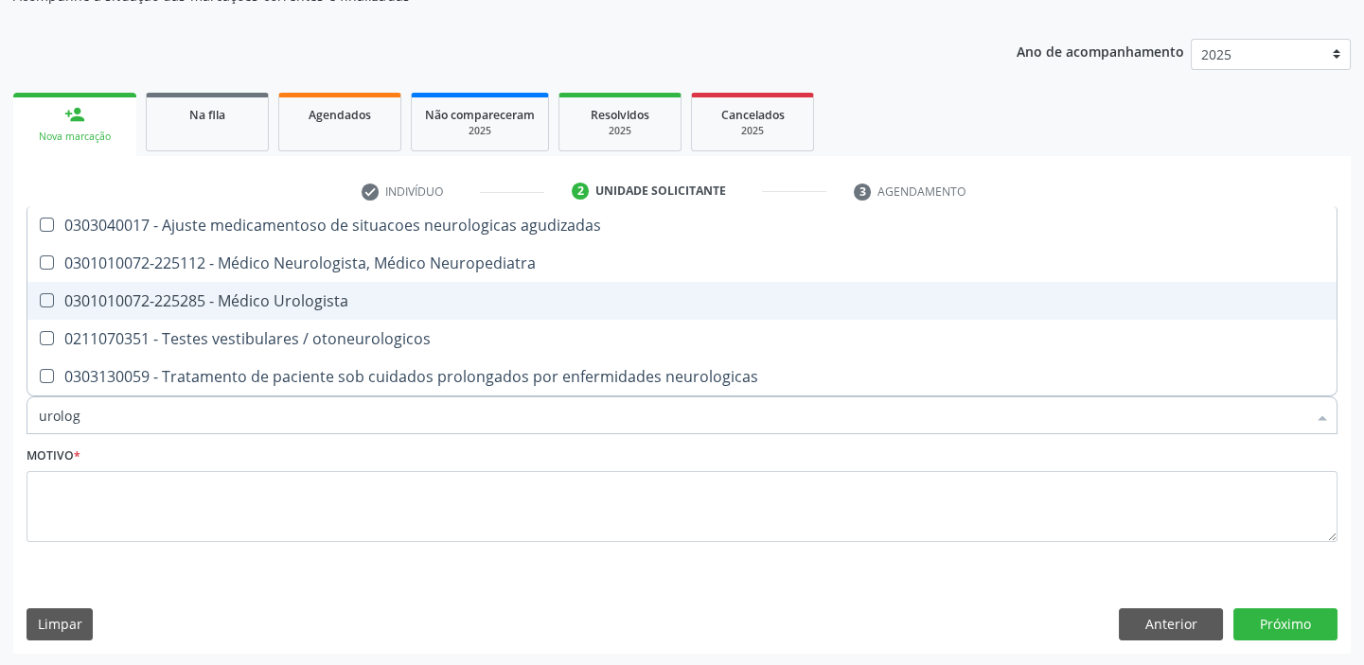
click at [308, 308] on div "0301010072-225285 - Médico Urologista" at bounding box center [682, 300] width 1286 height 15
checkbox Urologista "true"
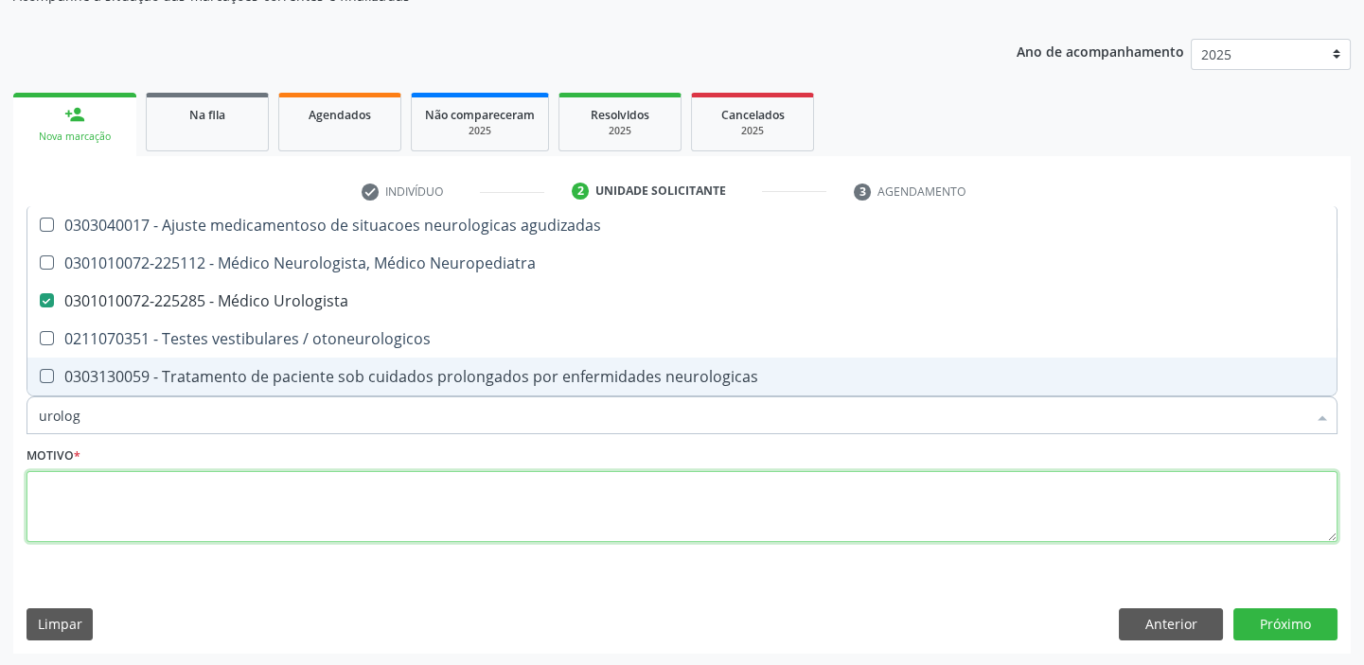
click at [156, 496] on textarea at bounding box center [682, 507] width 1311 height 72
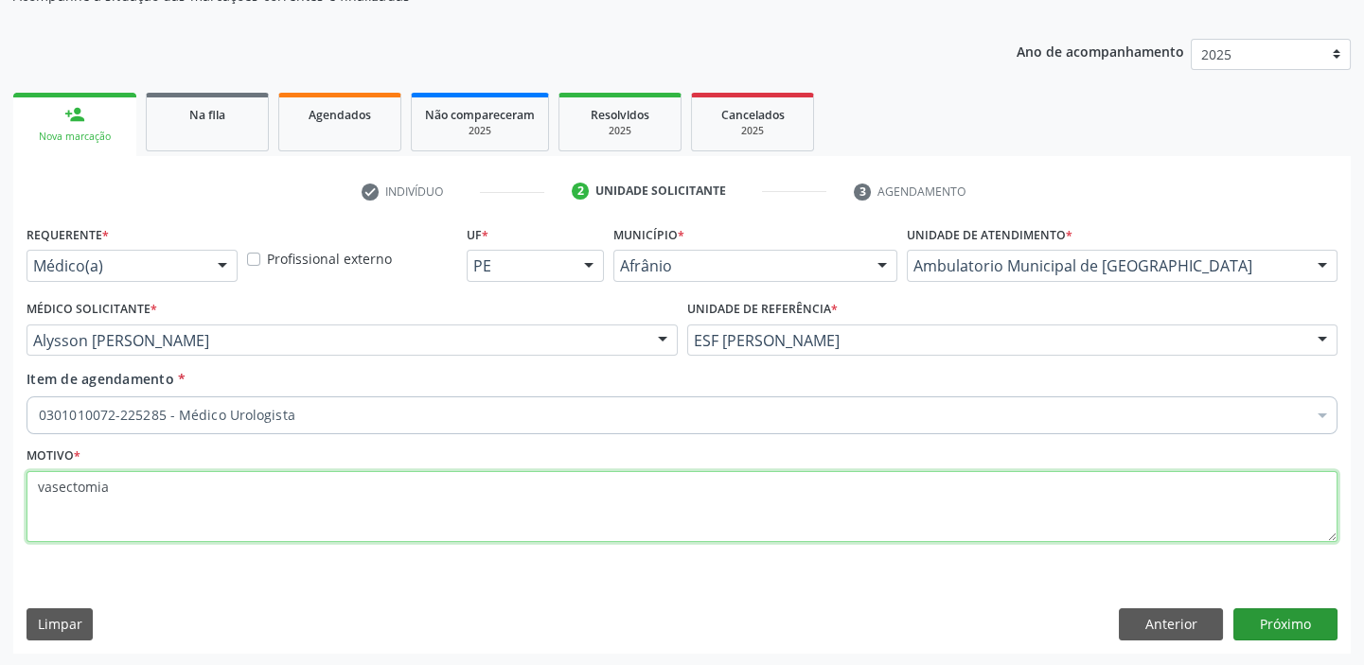
type textarea "vasectomia"
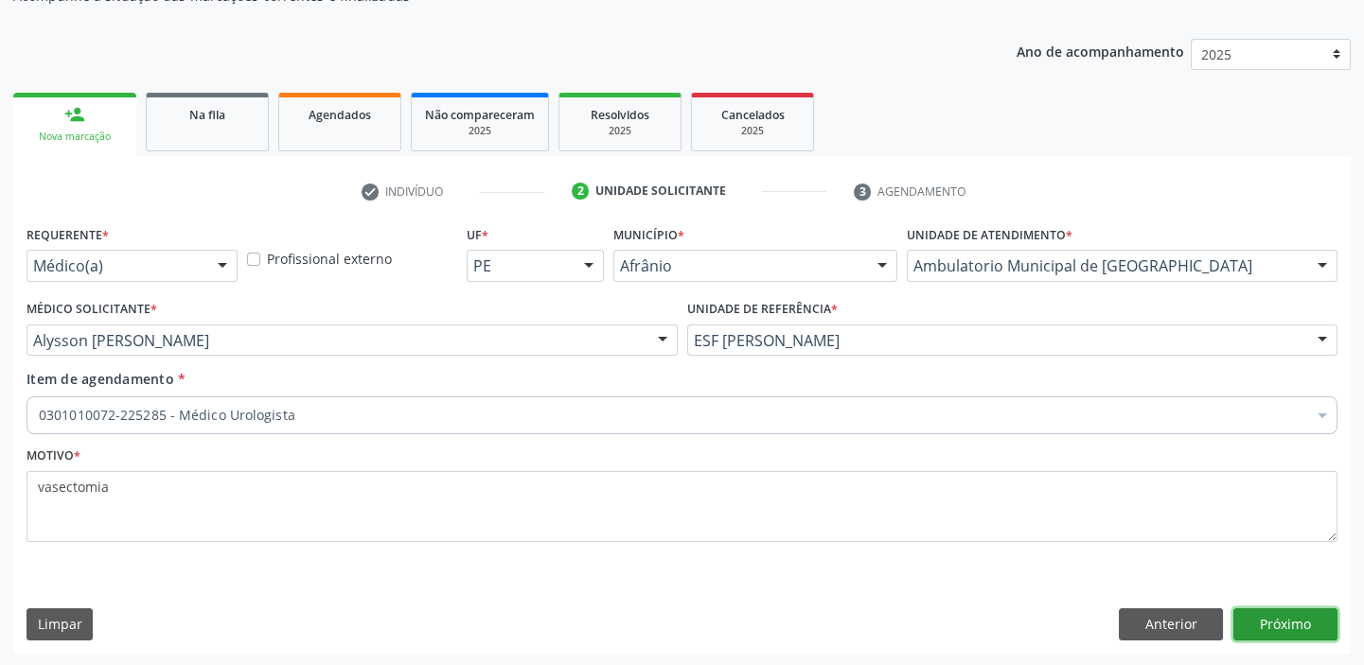
click at [1259, 624] on button "Próximo" at bounding box center [1285, 625] width 104 height 32
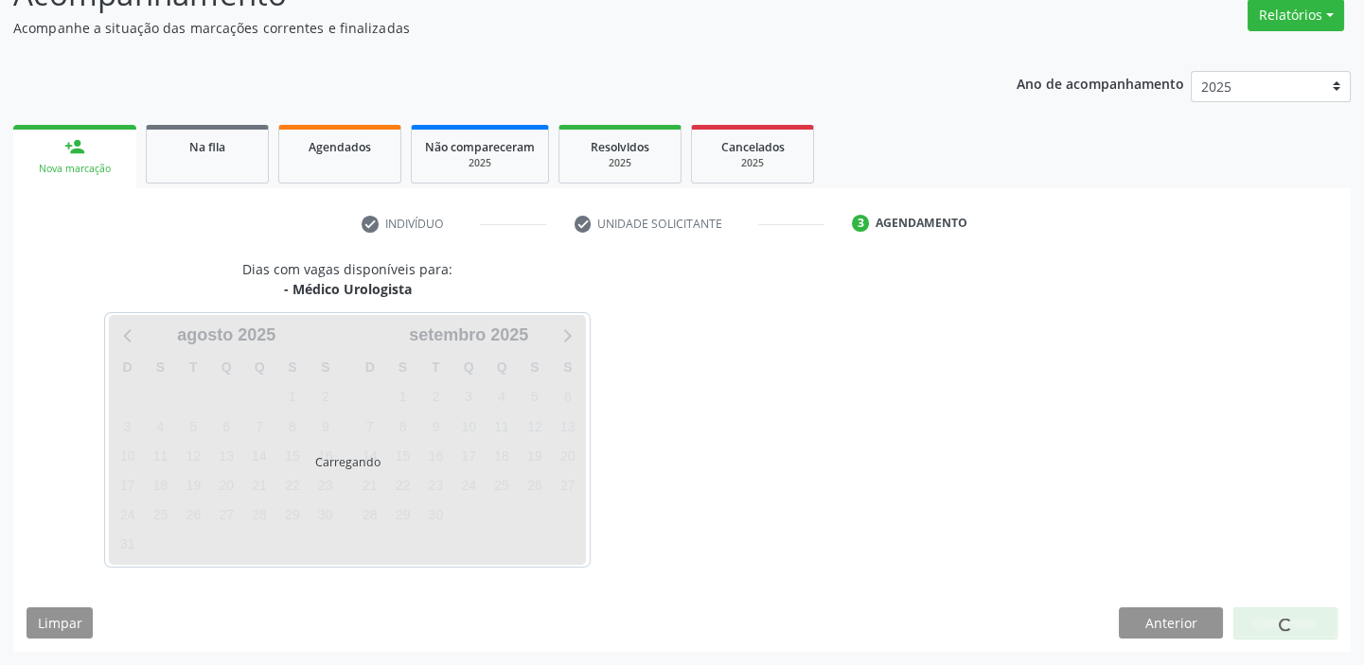
scroll to position [157, 0]
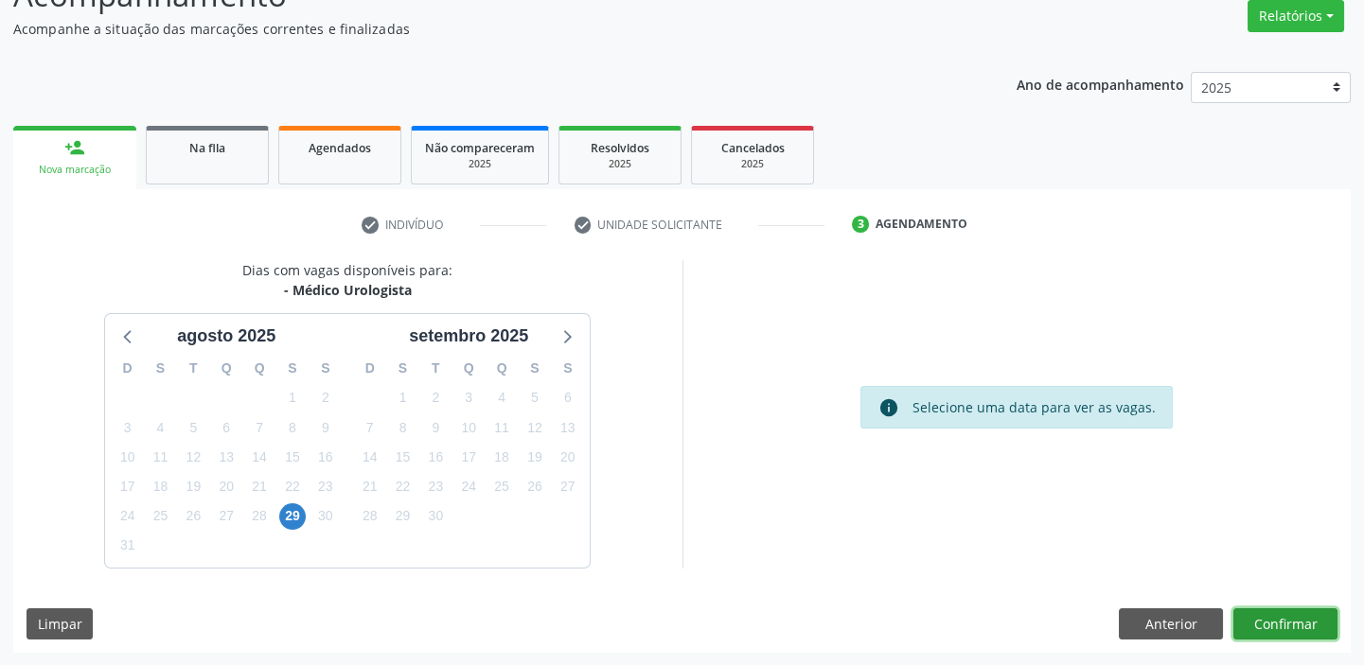
click at [1270, 626] on button "Confirmar" at bounding box center [1285, 625] width 104 height 32
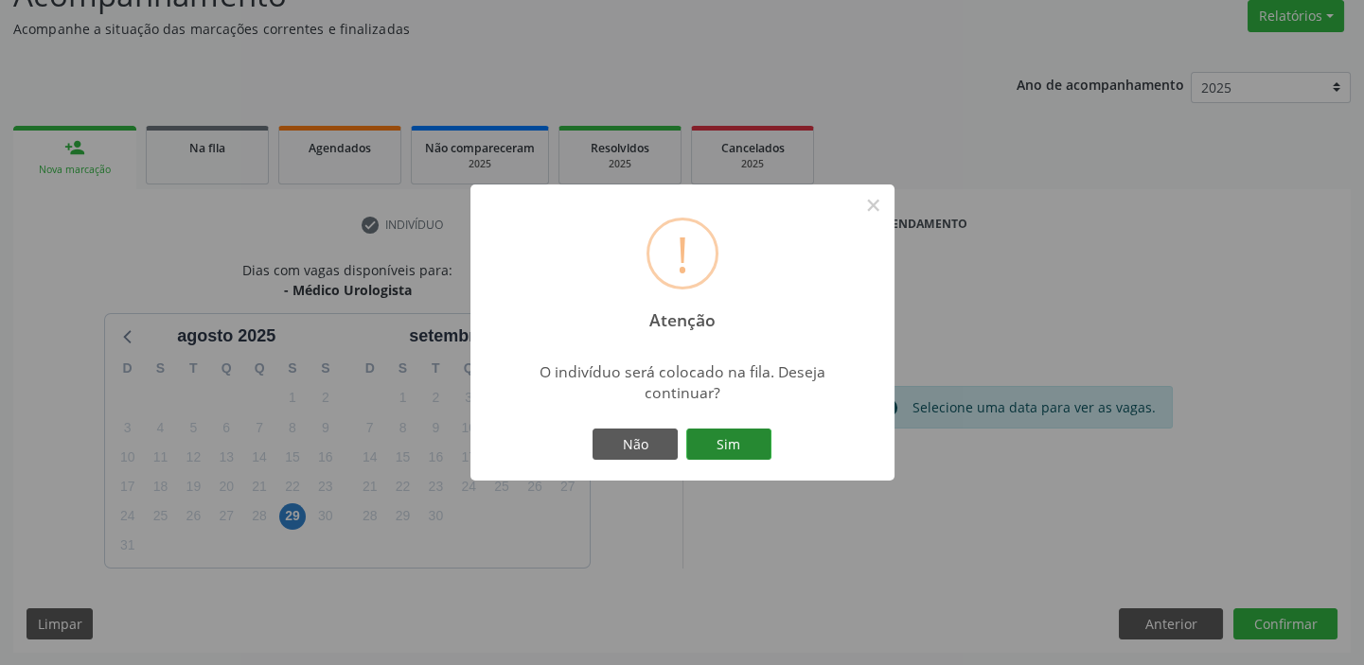
click at [736, 447] on button "Sim" at bounding box center [728, 445] width 85 height 32
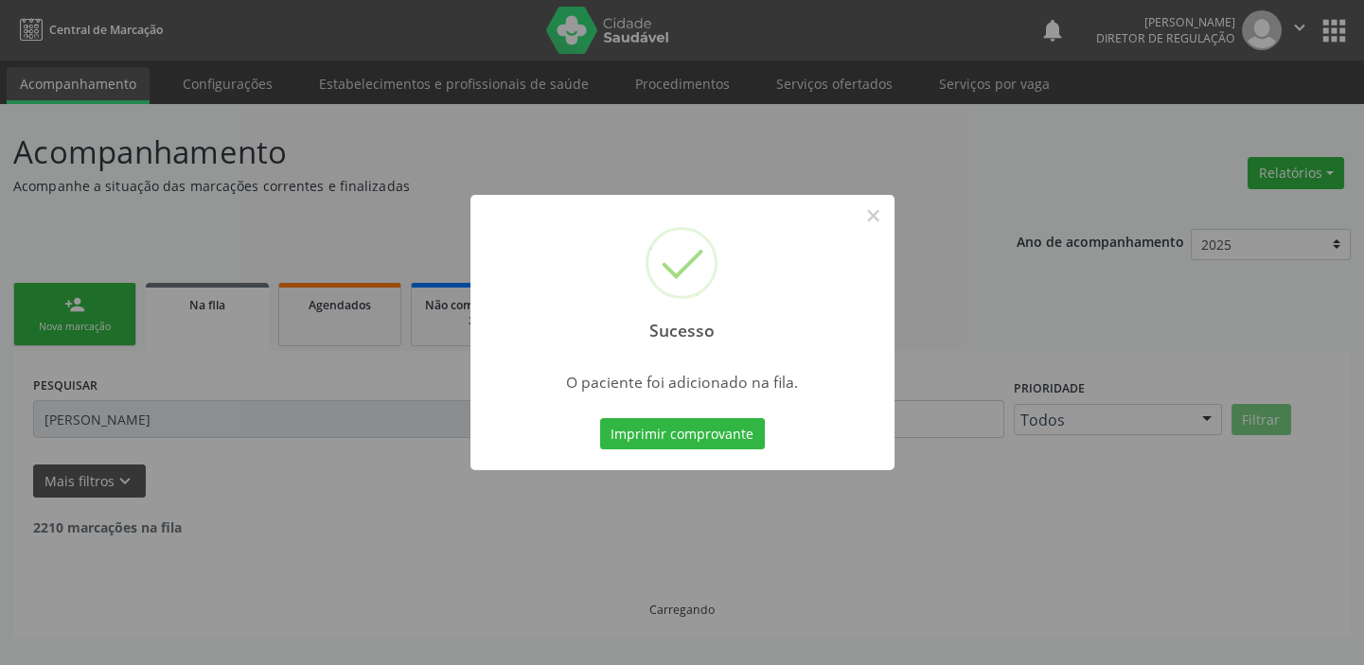
scroll to position [0, 0]
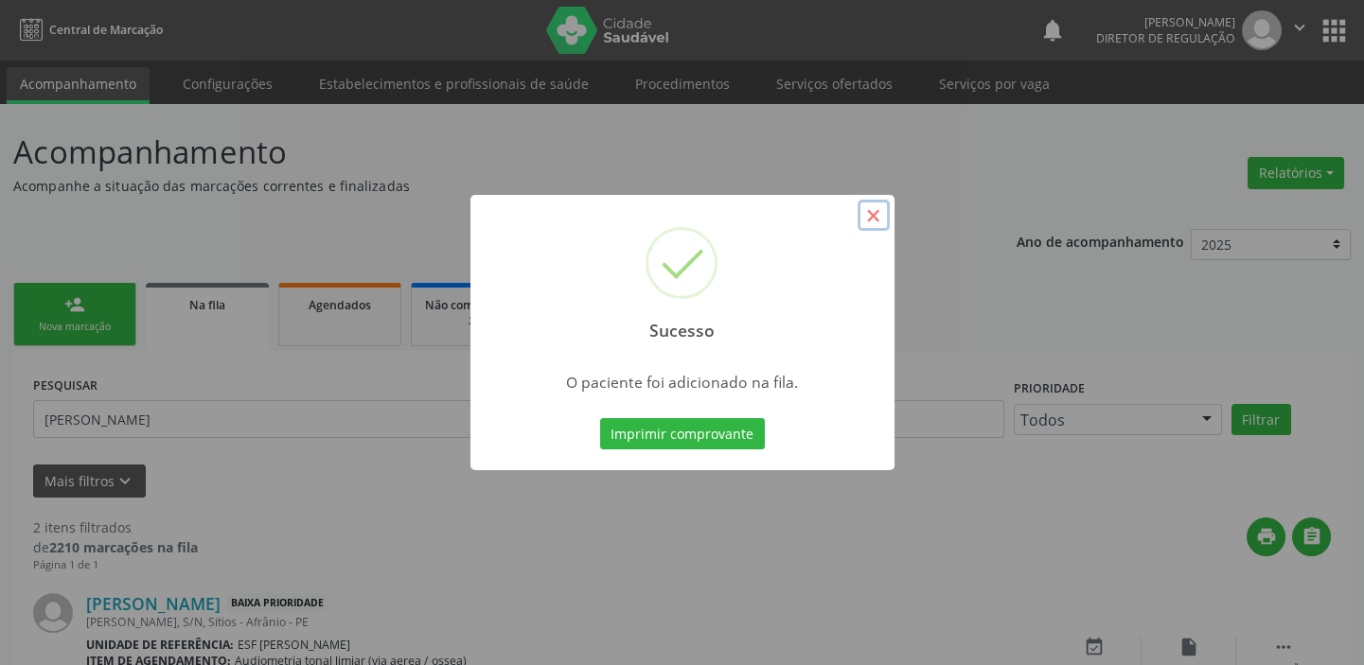
click at [877, 218] on button "×" at bounding box center [874, 216] width 32 height 32
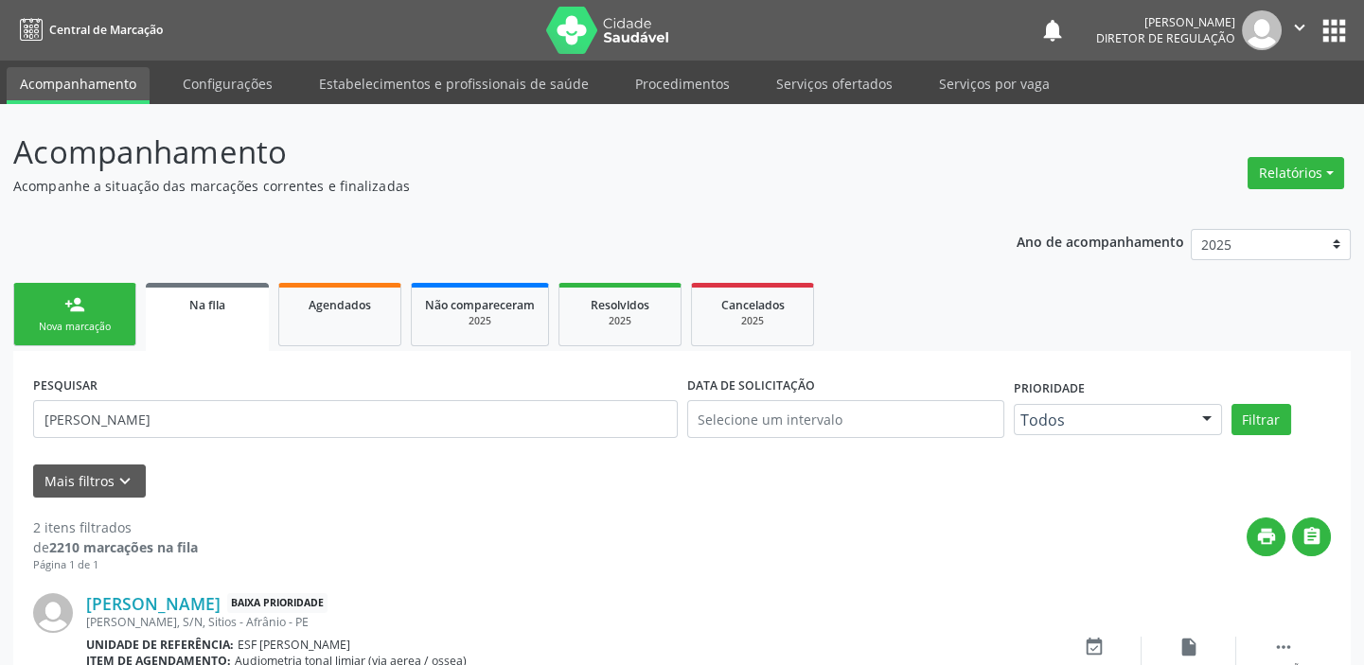
click at [103, 315] on link "person_add Nova marcação" at bounding box center [74, 314] width 123 height 63
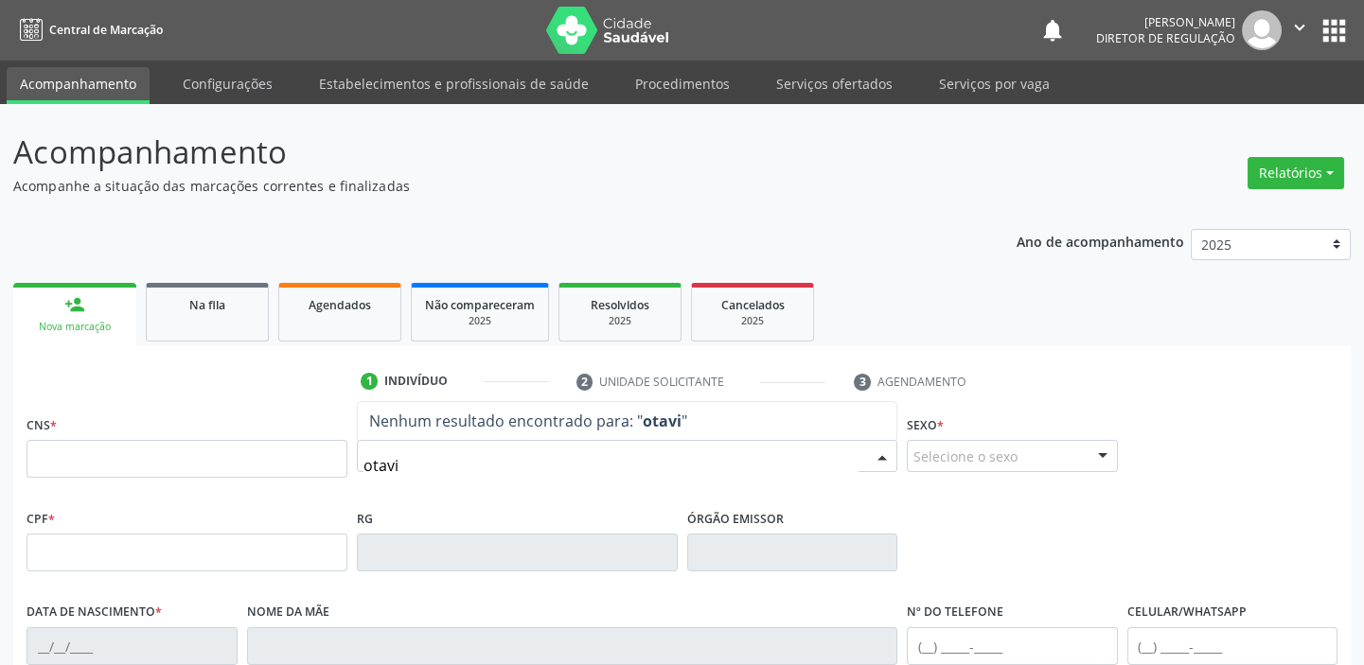
type input "otavio"
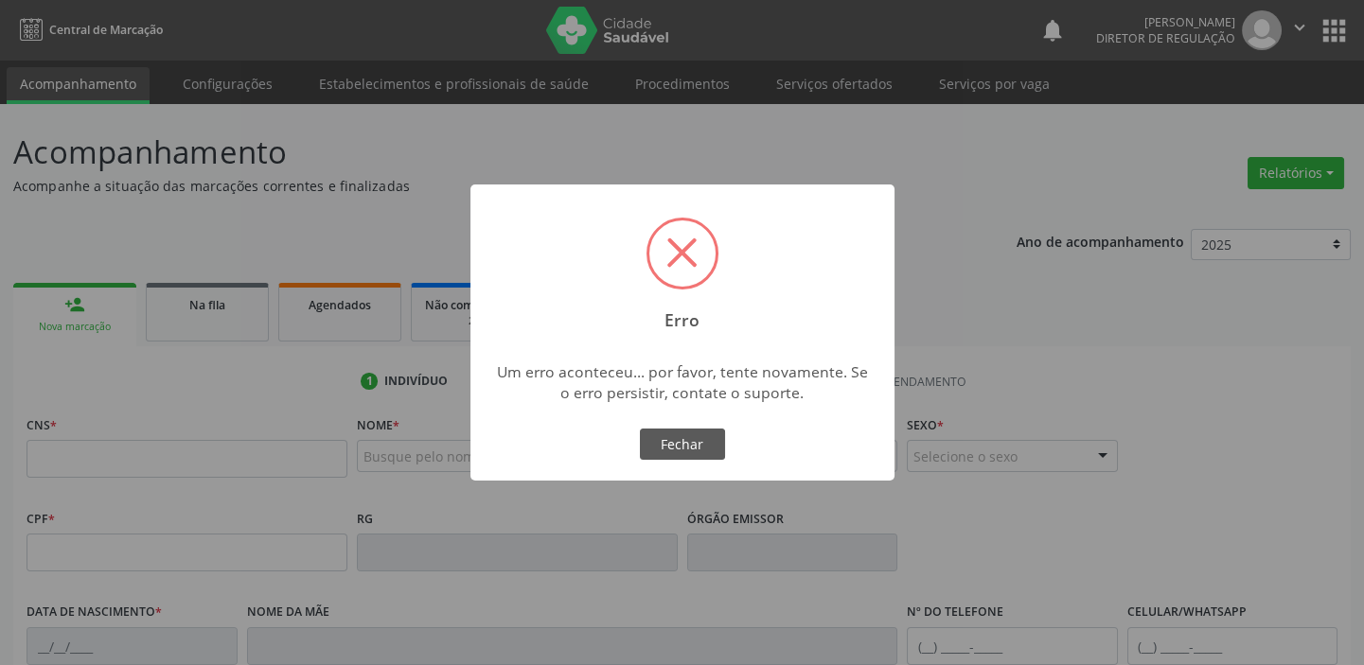
click at [484, 287] on div "× Erro Um erro aconteceu... por favor, tente novamente. Se o erro persistir, co…" at bounding box center [682, 333] width 424 height 297
click at [688, 436] on button "Fechar" at bounding box center [682, 445] width 85 height 32
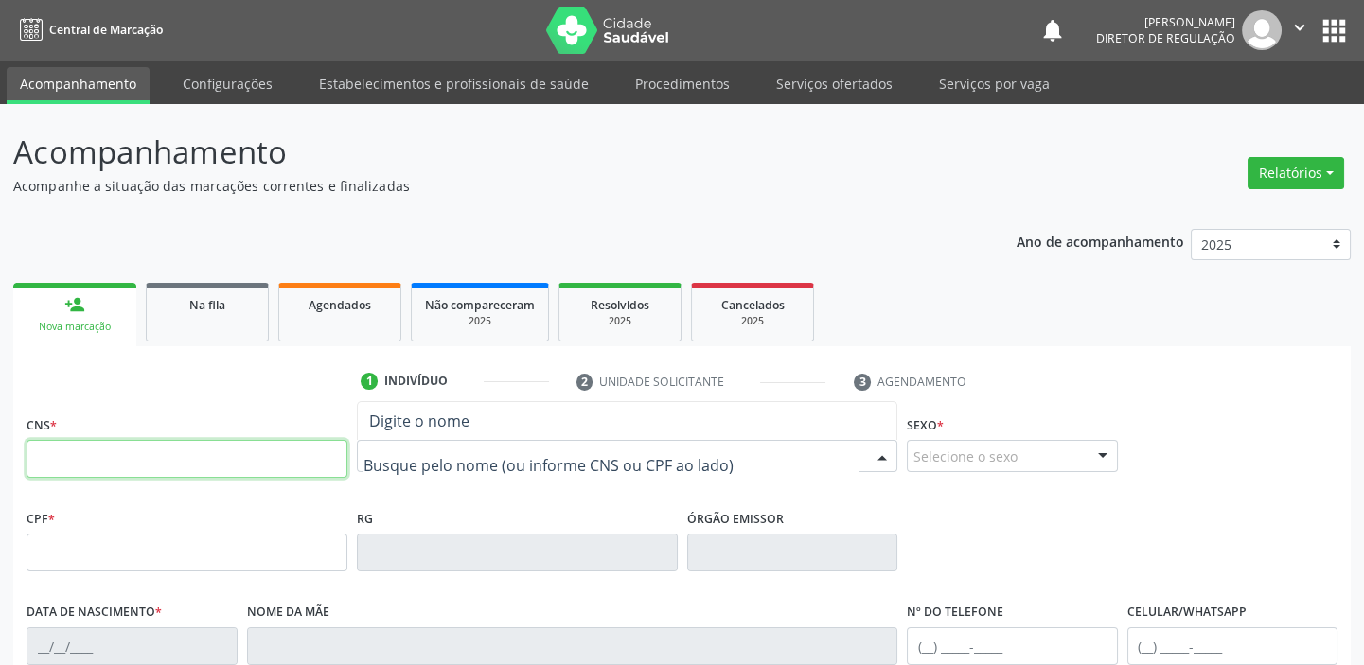
click at [54, 448] on input "text" at bounding box center [187, 459] width 321 height 38
type input "709 200"
